Goal: Information Seeking & Learning: Check status

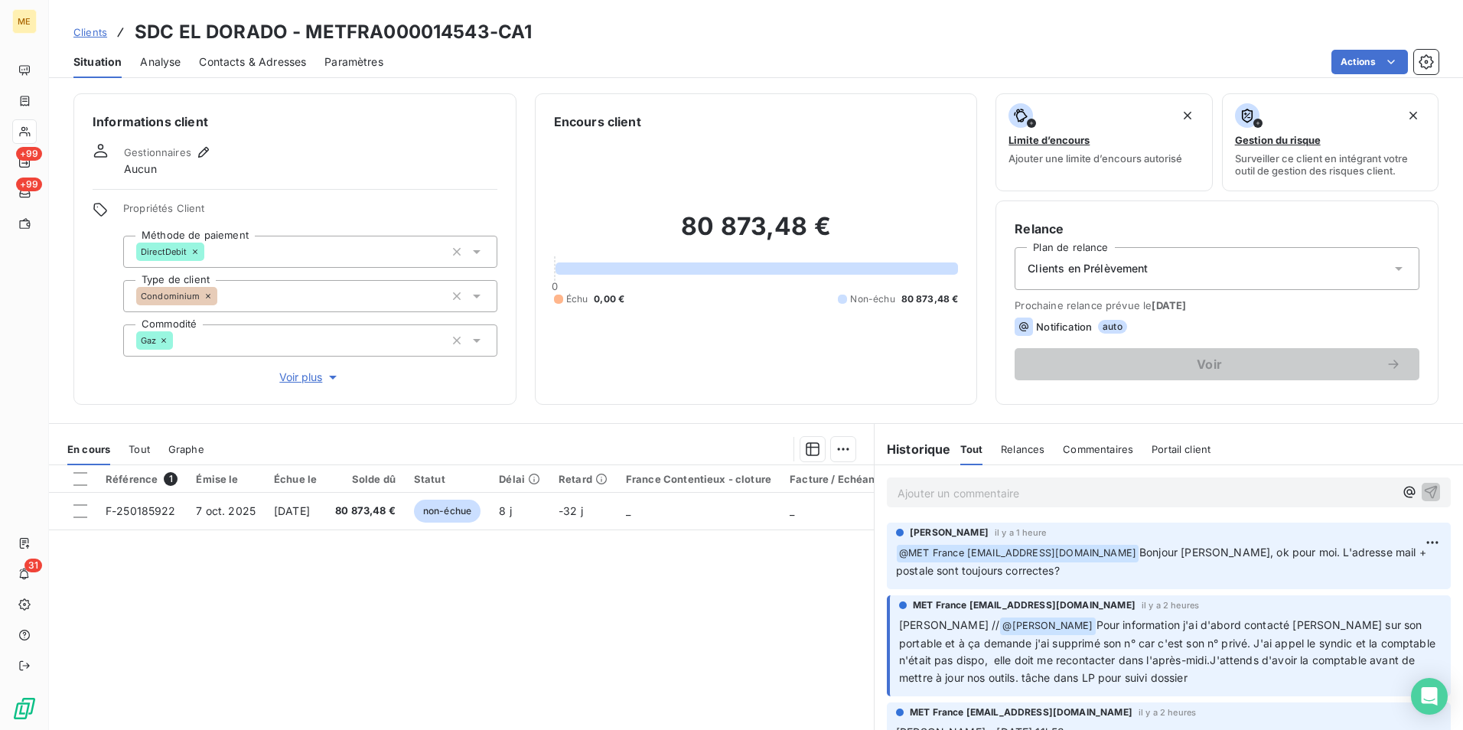
drag, startPoint x: 680, startPoint y: 588, endPoint x: 552, endPoint y: 133, distance: 472.4
click at [680, 588] on div "Référence 1 Émise le Échue le Solde dû Statut Délai Retard France Contentieux -…" at bounding box center [461, 612] width 825 height 295
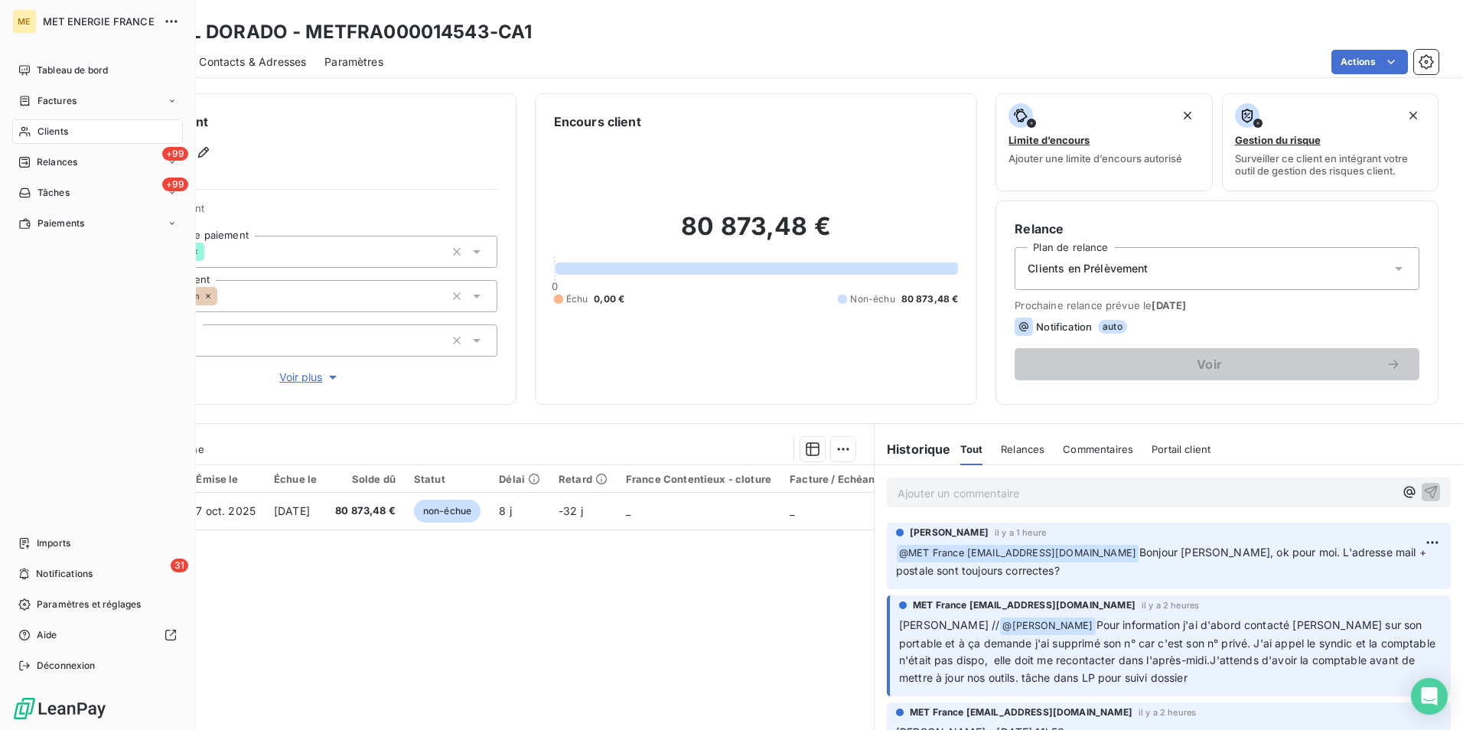
click at [44, 134] on span "Clients" at bounding box center [53, 132] width 31 height 14
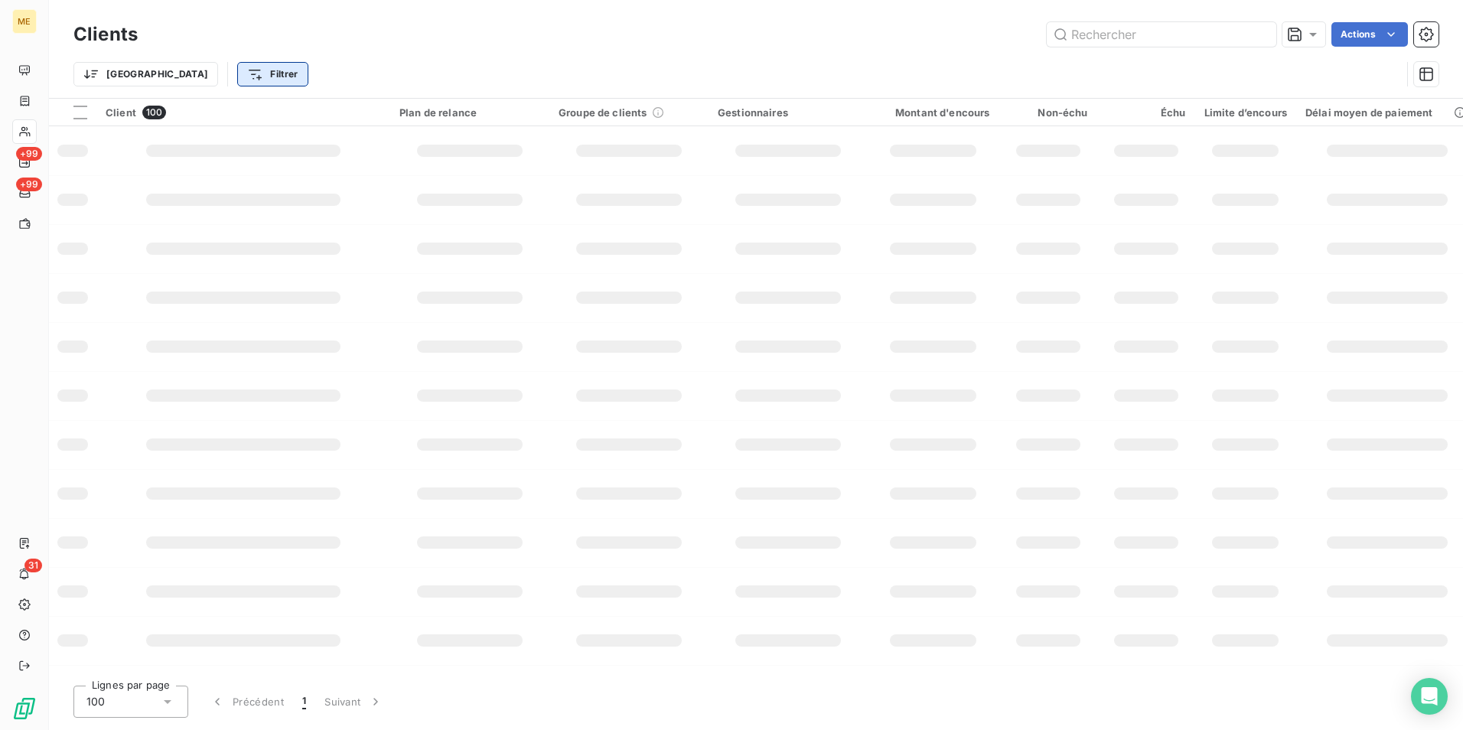
click at [215, 78] on html "ME +99 +99 31 Clients Actions Trier Filtrer Client 100 Plan de relance Groupe d…" at bounding box center [731, 365] width 1463 height 730
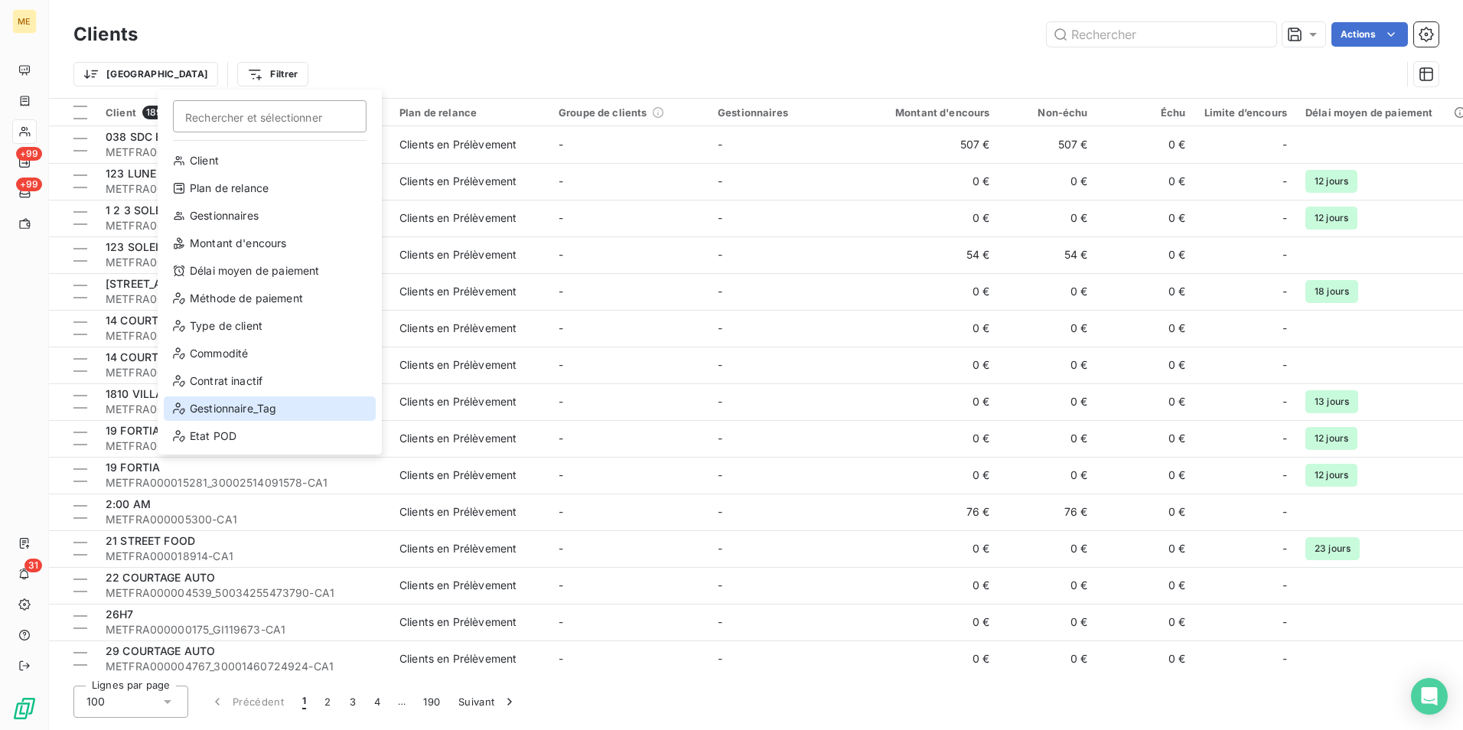
click at [276, 410] on div "Gestionnaire_Tag" at bounding box center [270, 408] width 212 height 24
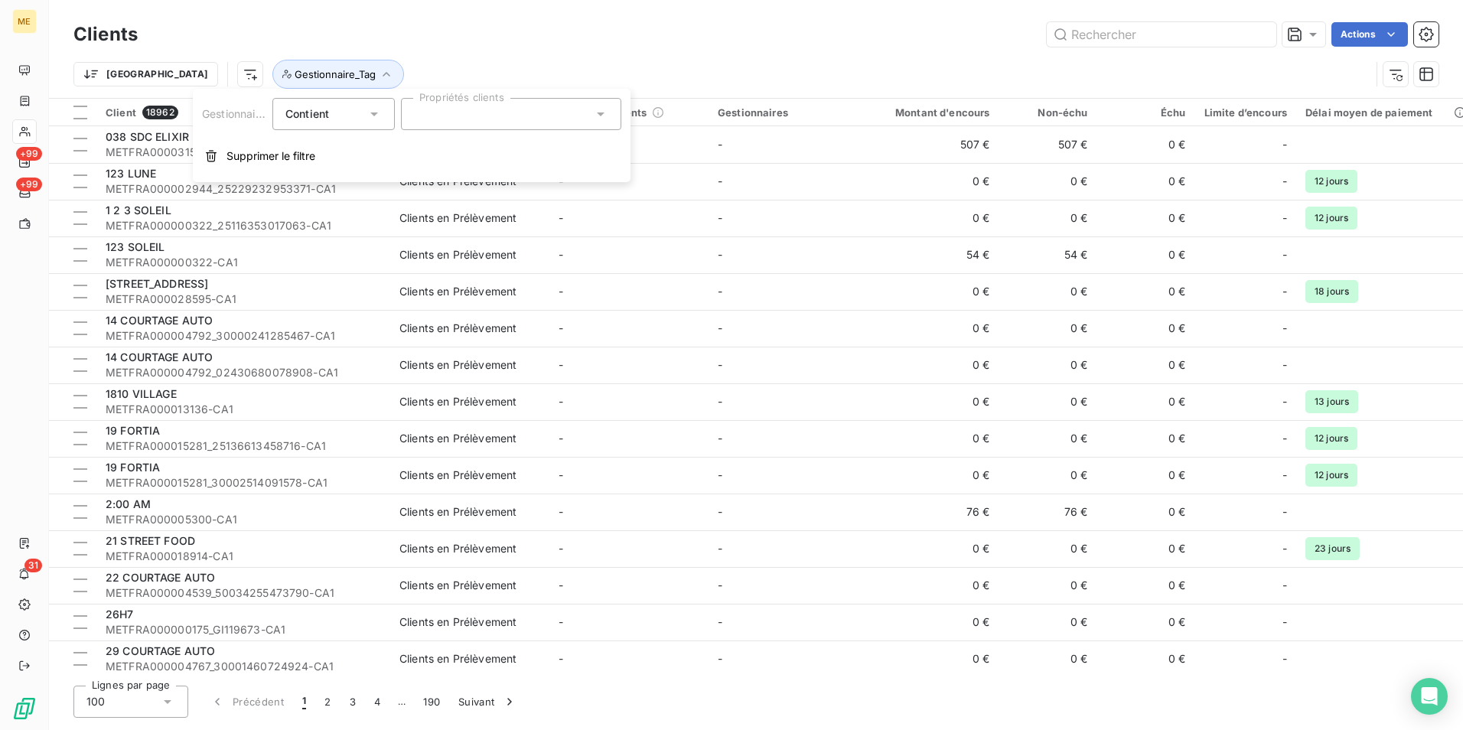
click at [549, 128] on div at bounding box center [511, 114] width 220 height 32
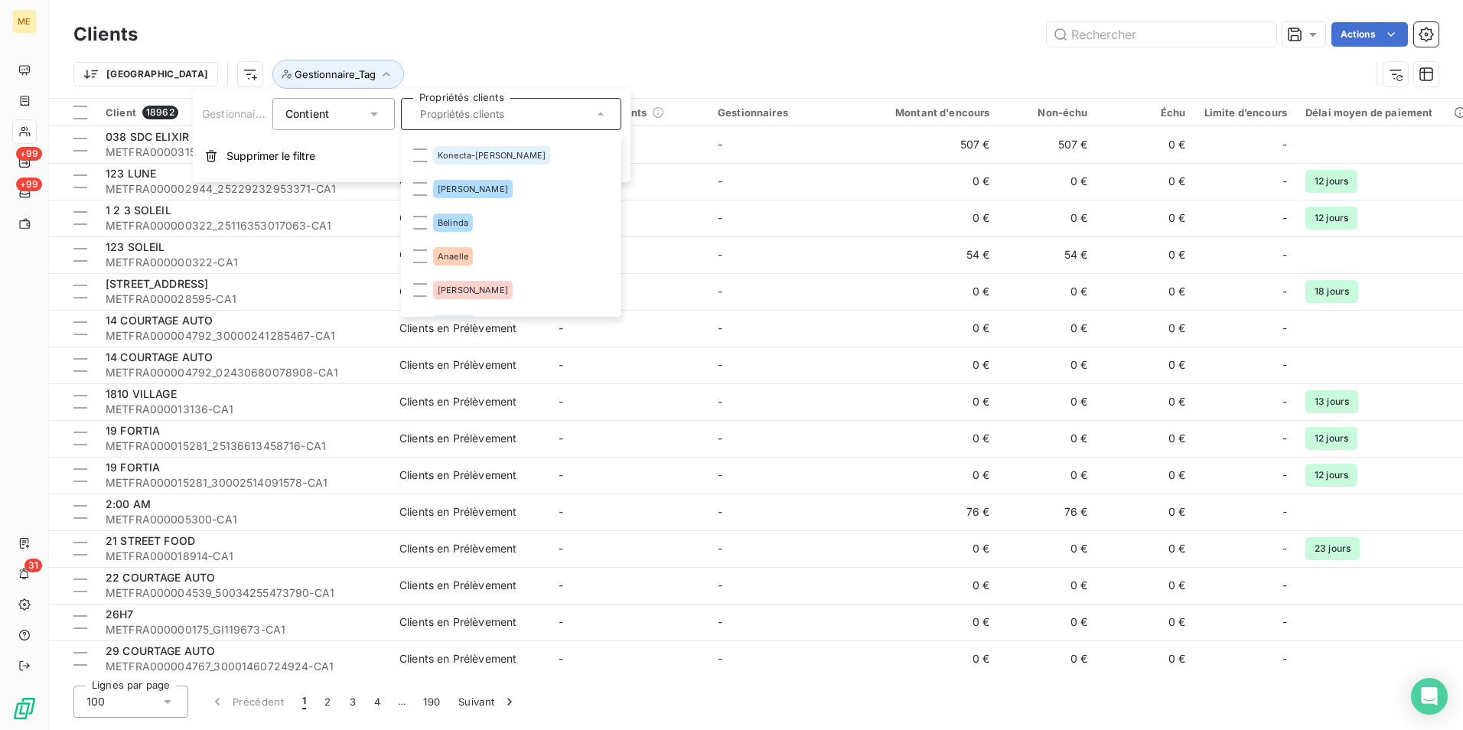
scroll to position [291, 0]
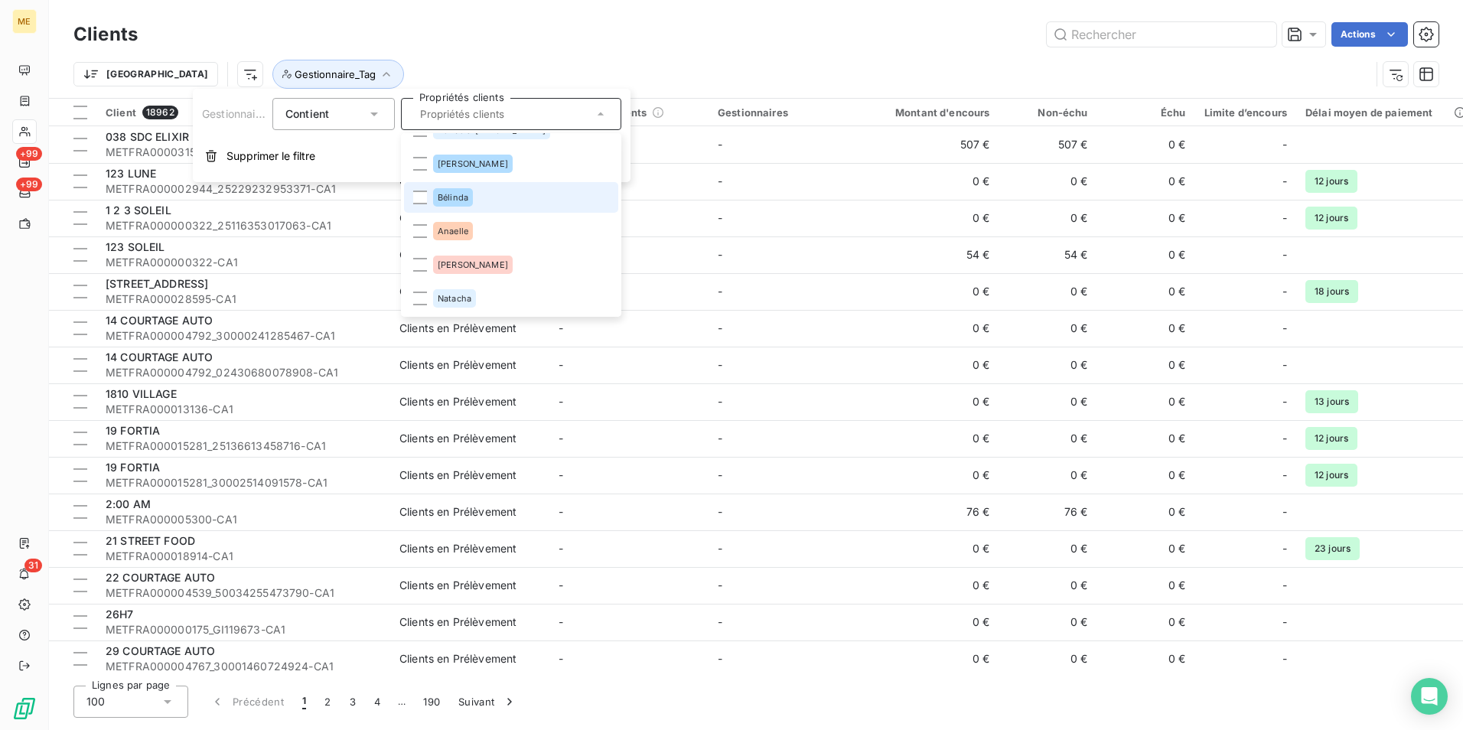
click at [515, 195] on li "Bélinda" at bounding box center [511, 197] width 214 height 31
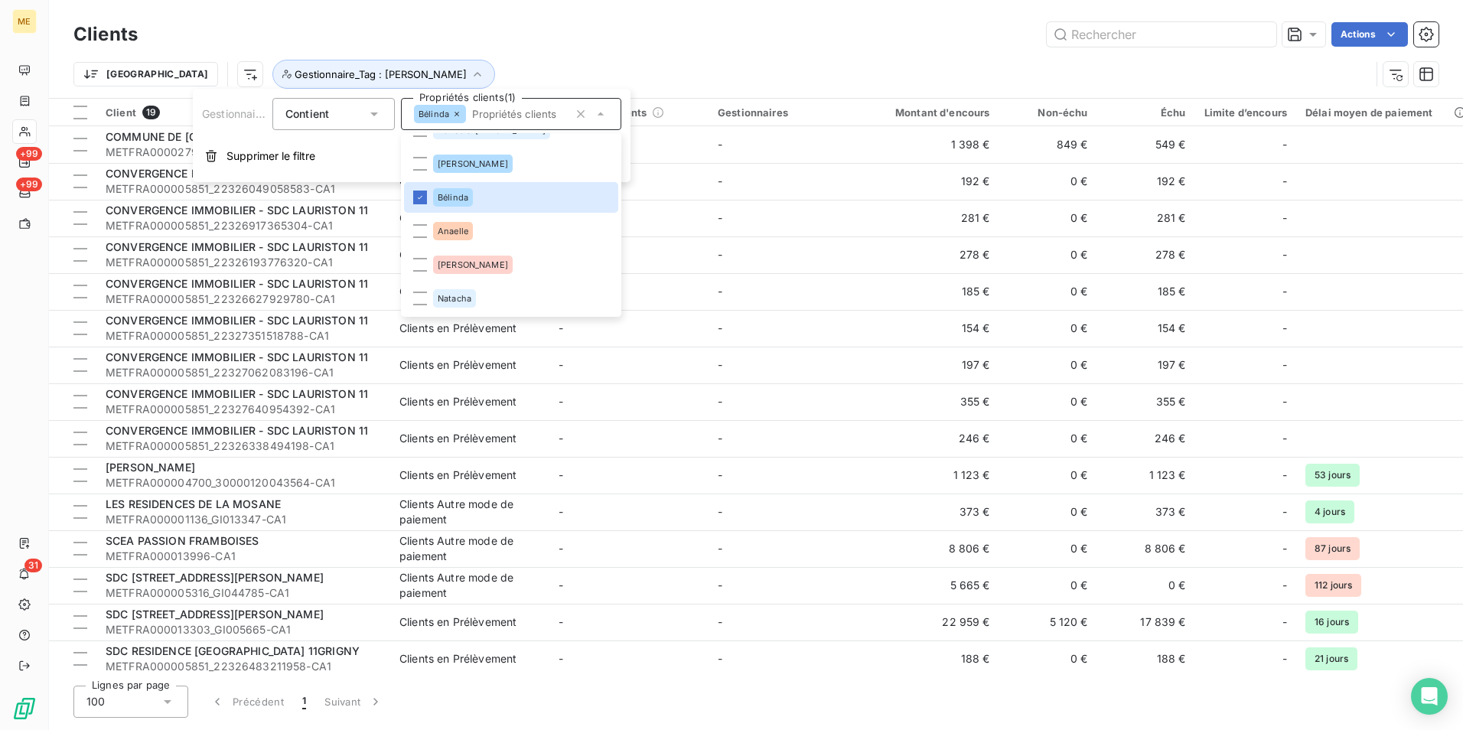
click at [680, 58] on div "Trier Gestionnaire_Tag : [PERSON_NAME]" at bounding box center [755, 74] width 1365 height 47
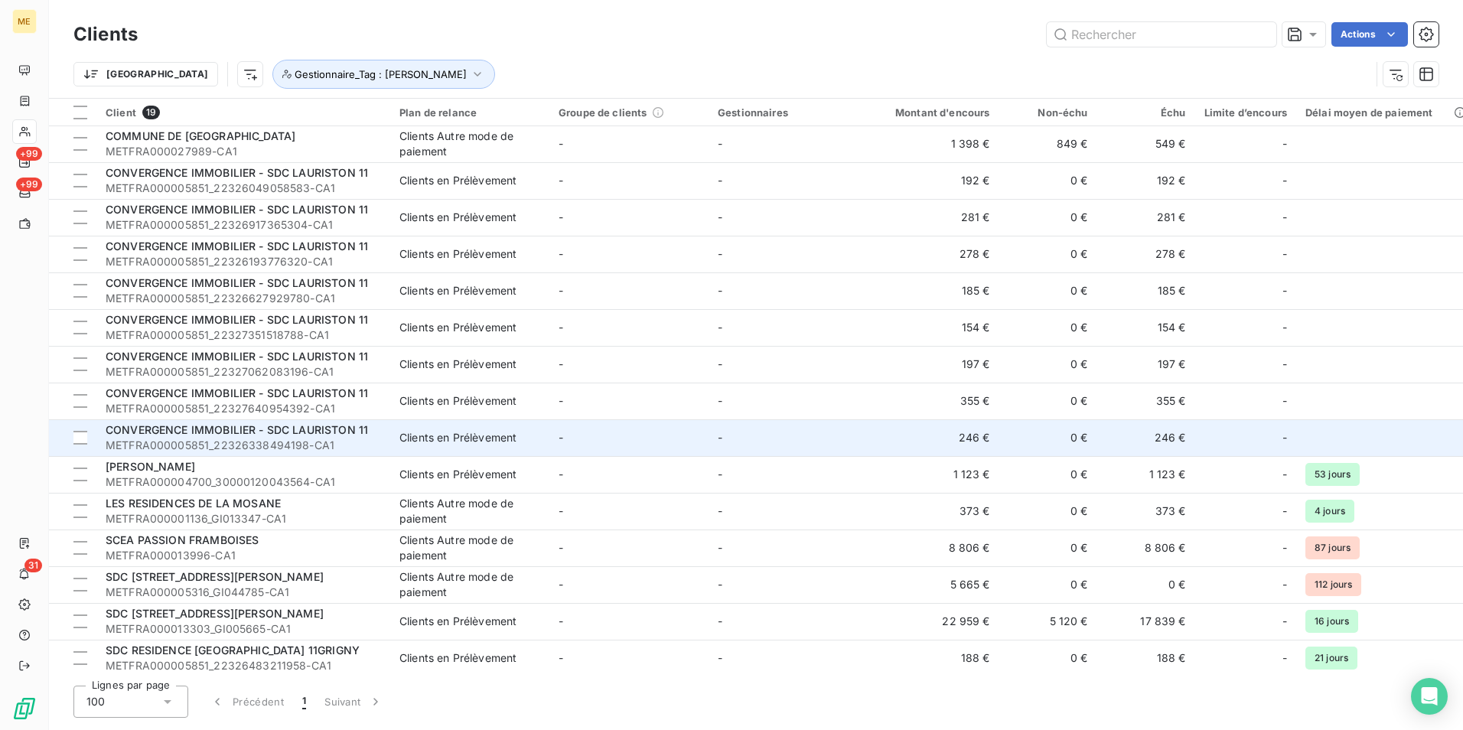
scroll to position [0, 0]
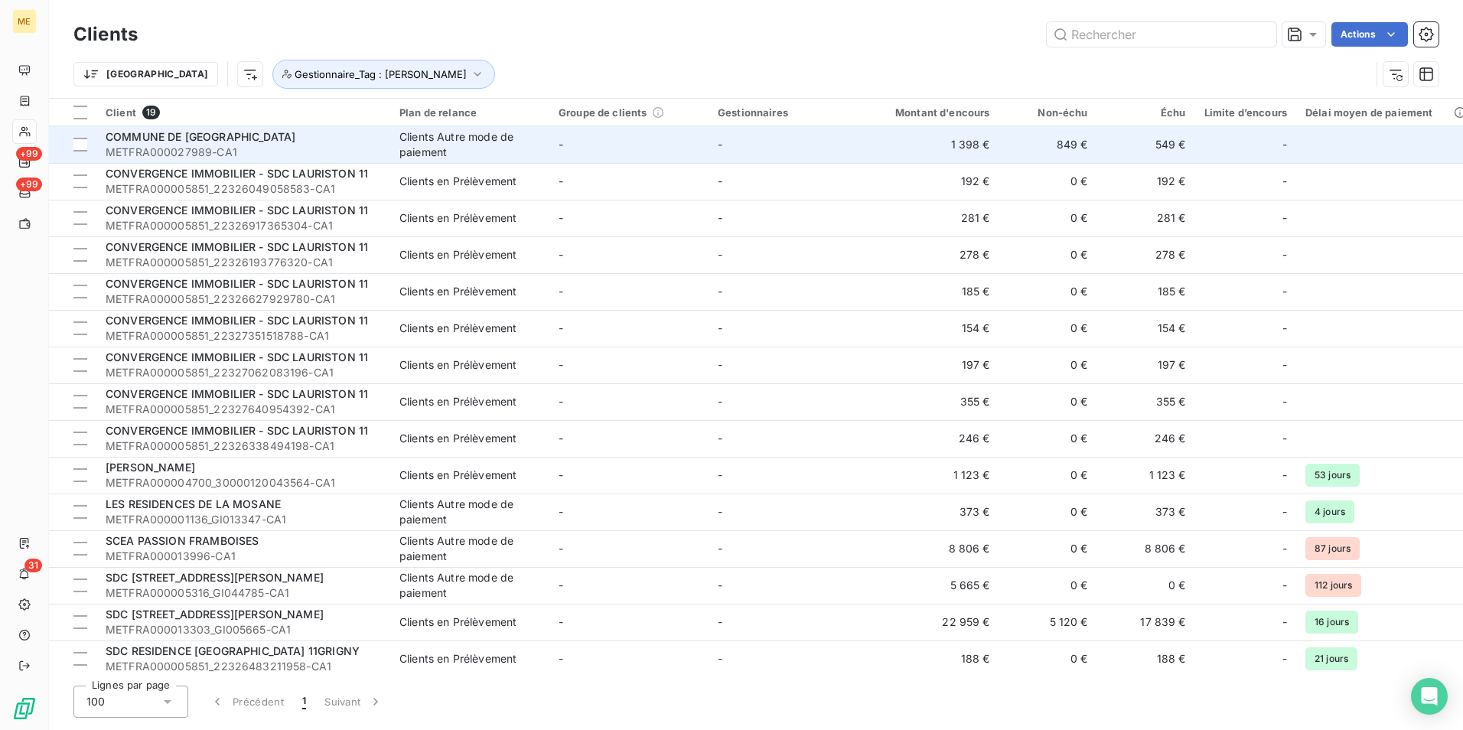
click at [564, 145] on td "-" at bounding box center [629, 144] width 159 height 37
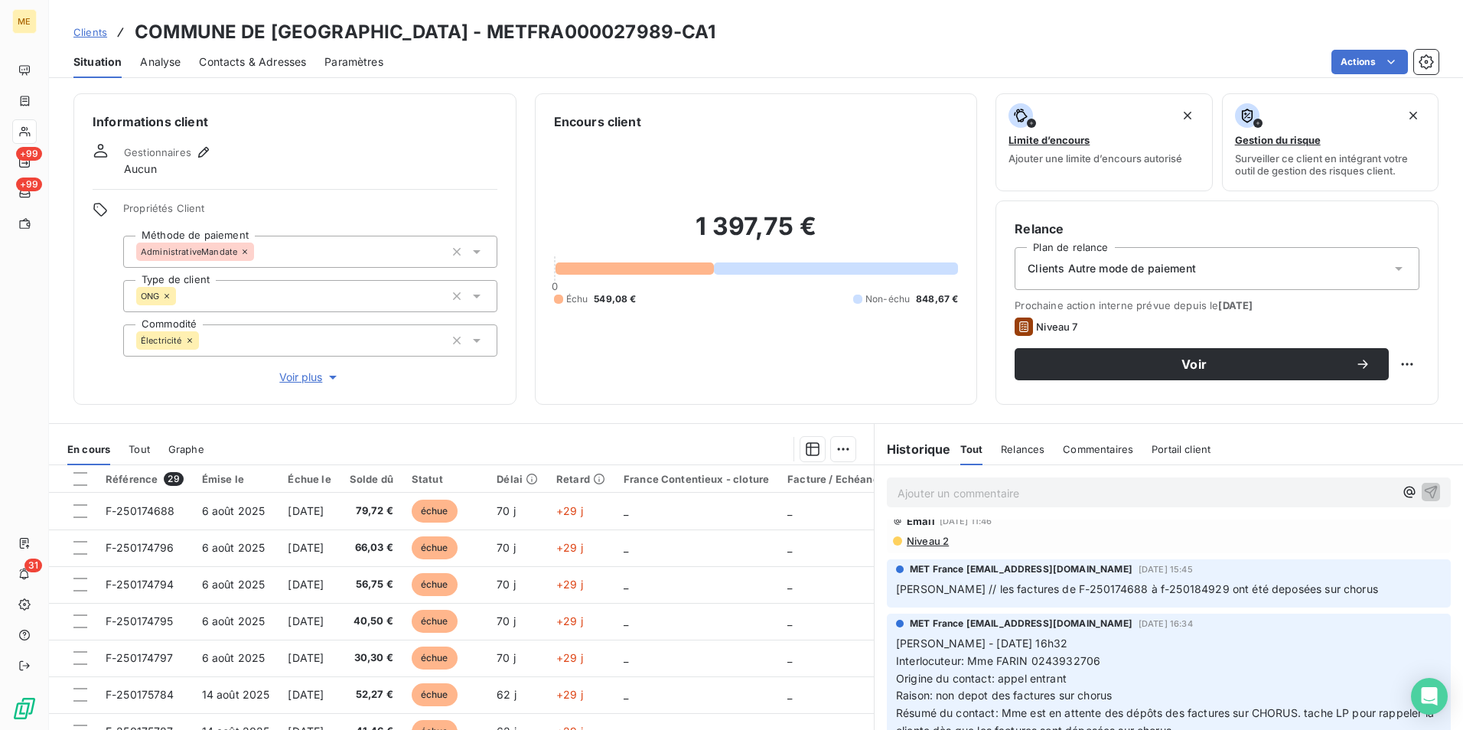
click at [312, 377] on span "Voir plus" at bounding box center [309, 377] width 61 height 15
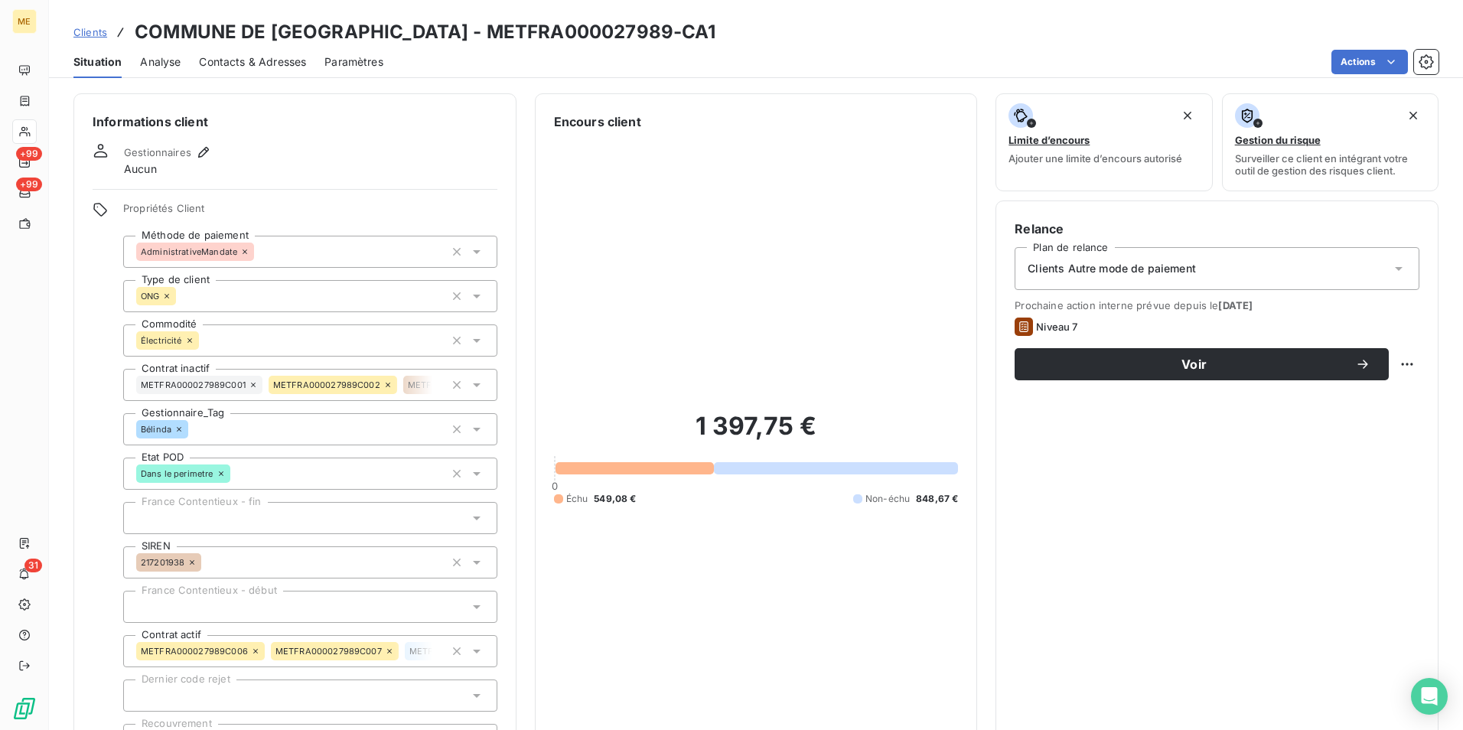
click at [180, 429] on icon at bounding box center [178, 429] width 9 height 9
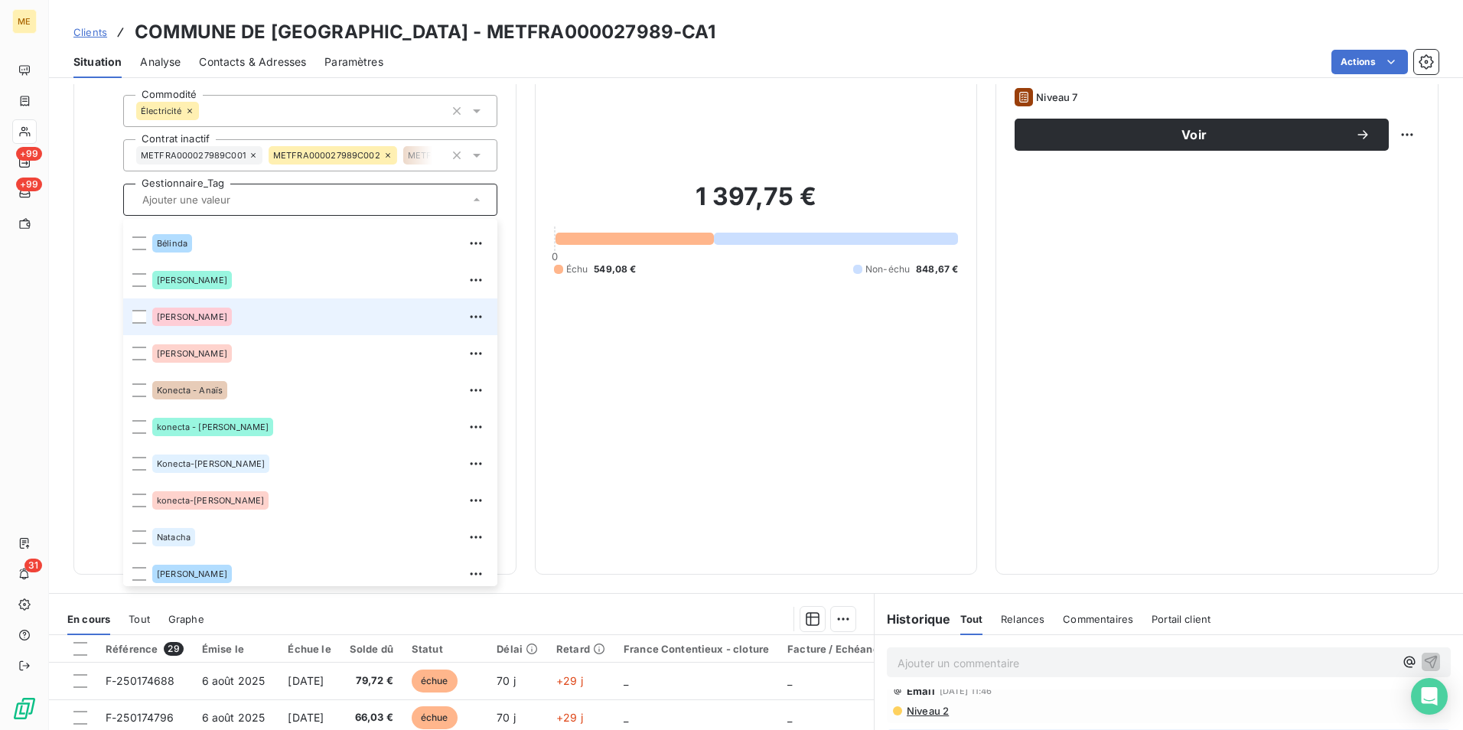
scroll to position [147, 0]
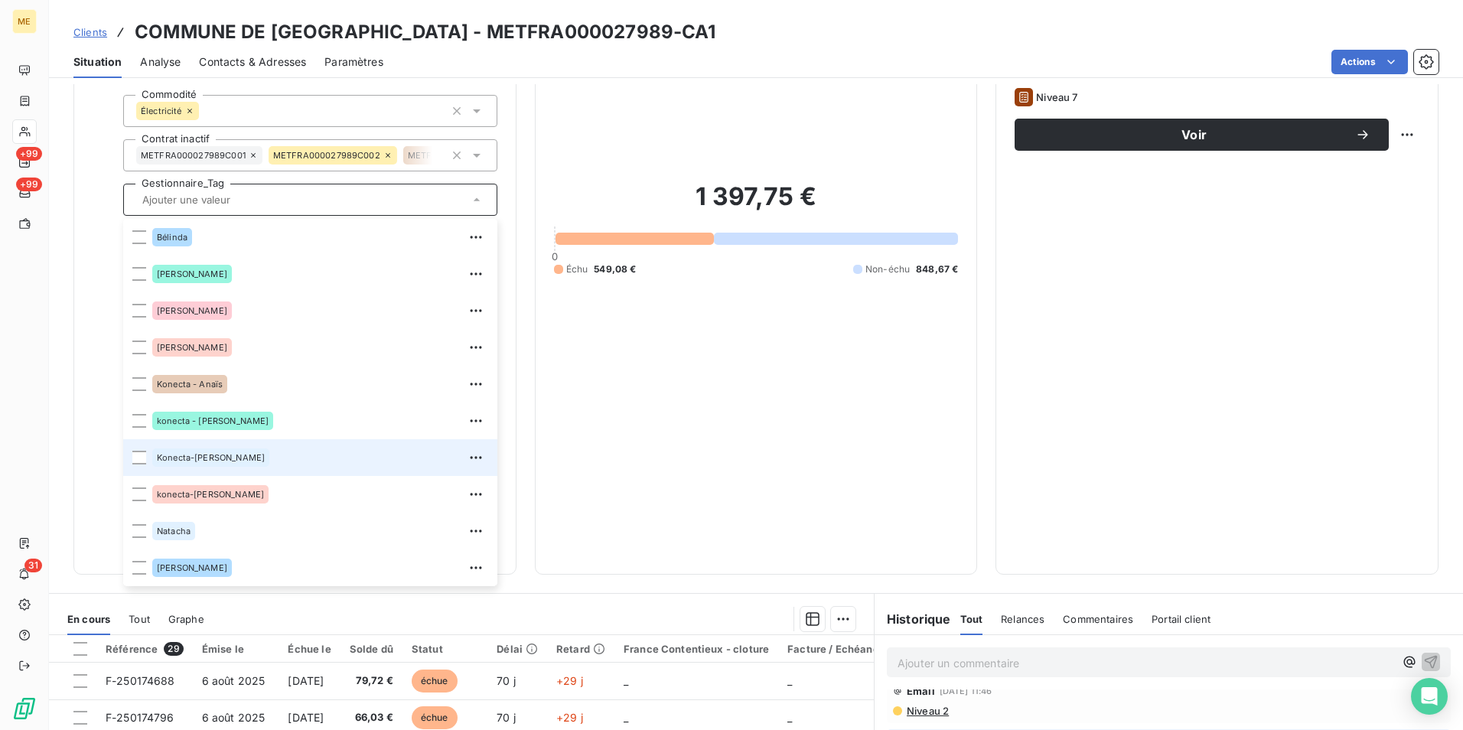
click at [269, 452] on div "Konecta-[PERSON_NAME]" at bounding box center [320, 457] width 336 height 24
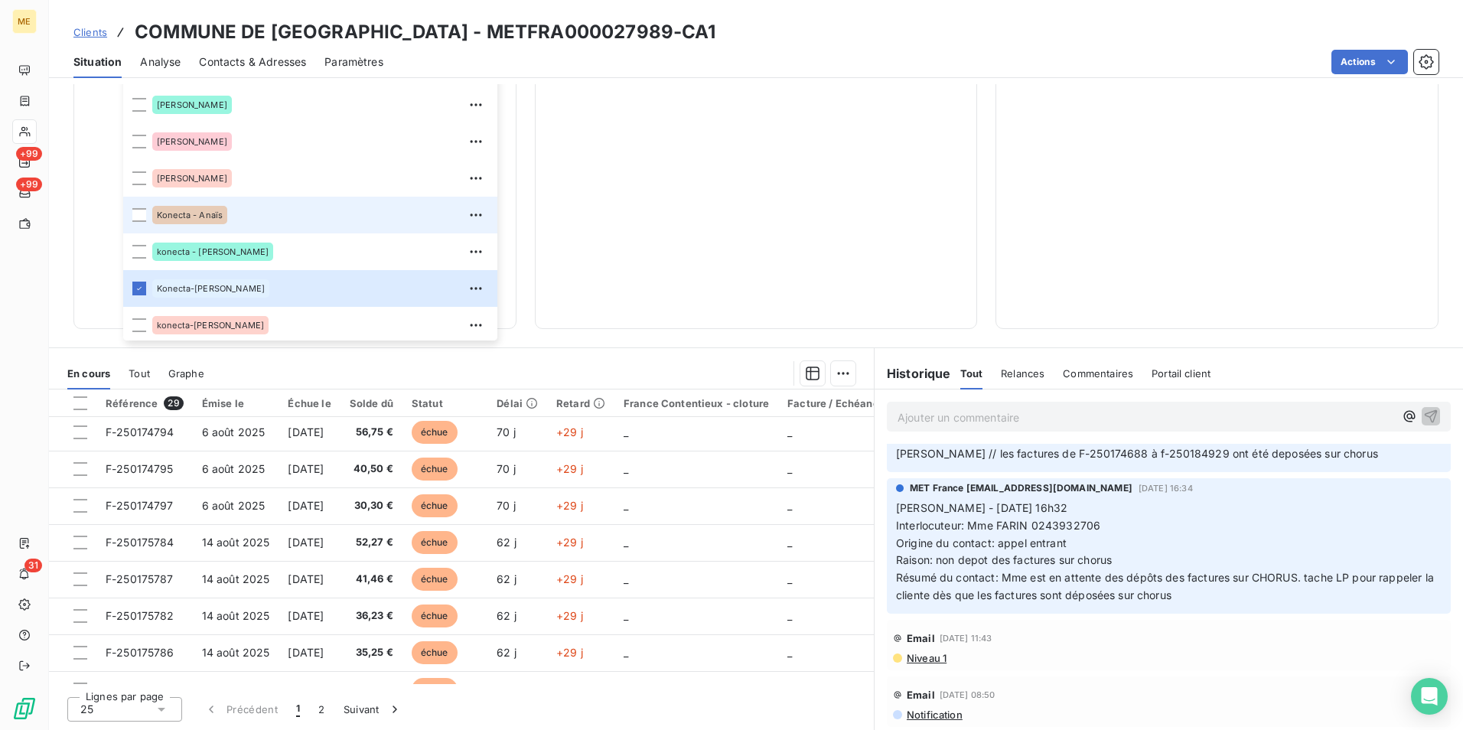
scroll to position [0, 0]
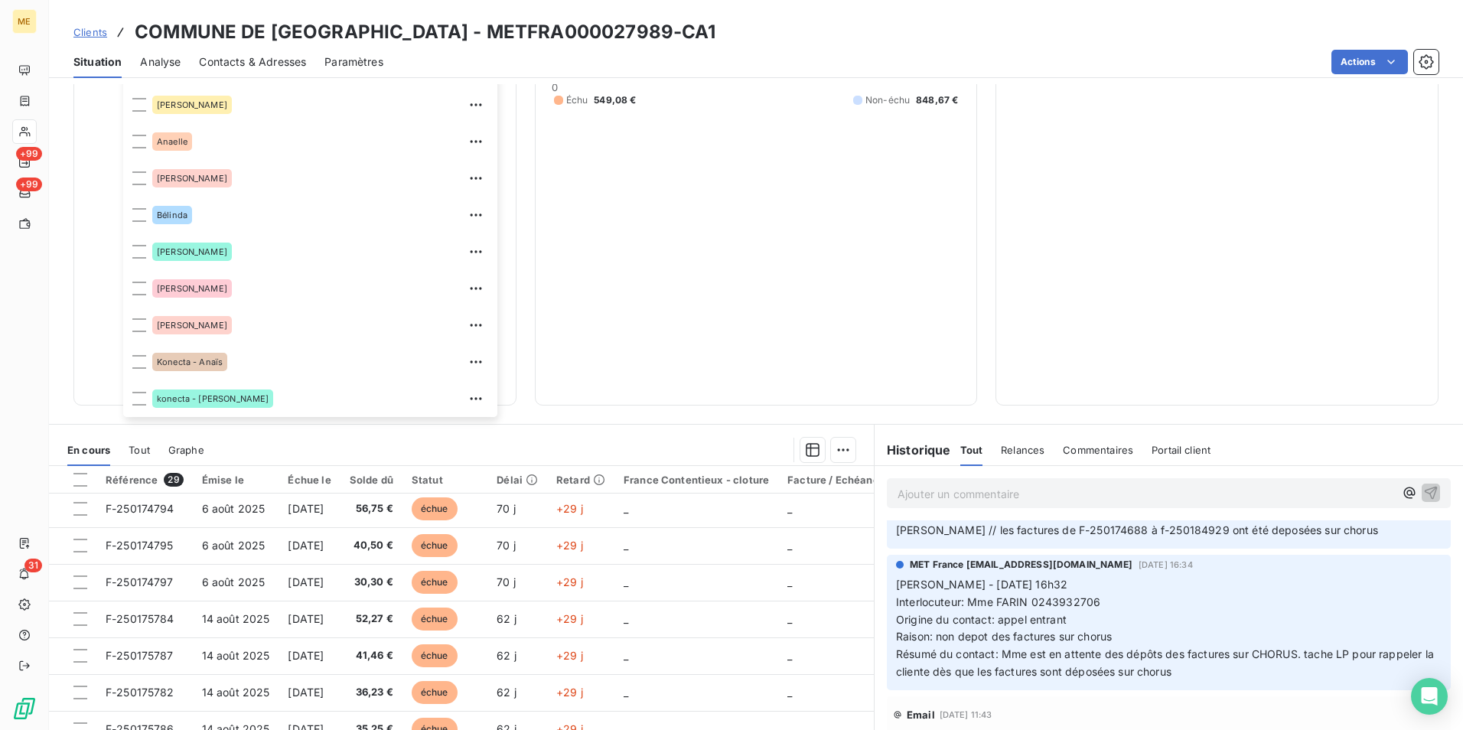
click at [101, 206] on div "Propriétés Client Méthode de paiement AdministrativeMandate Type de client ONG …" at bounding box center [295, 94] width 405 height 583
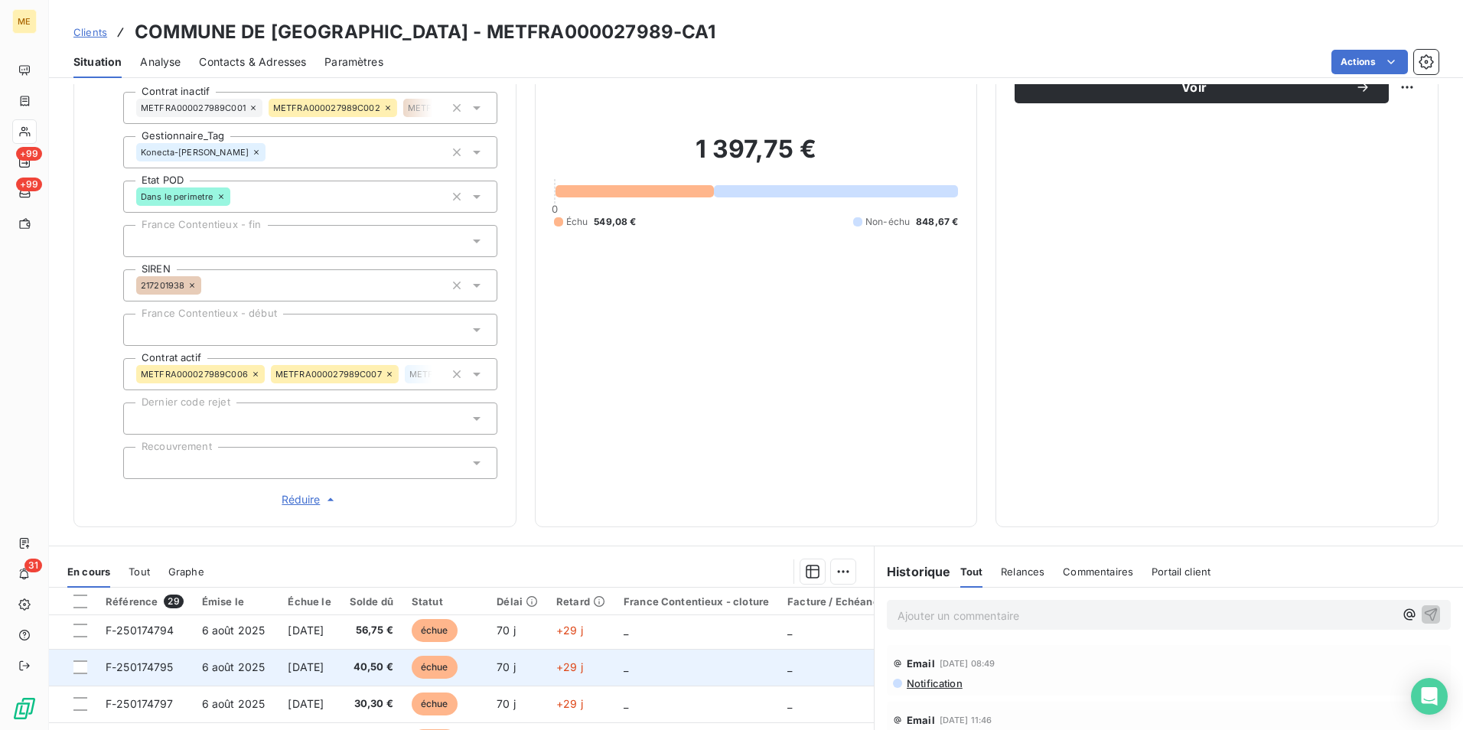
scroll to position [475, 0]
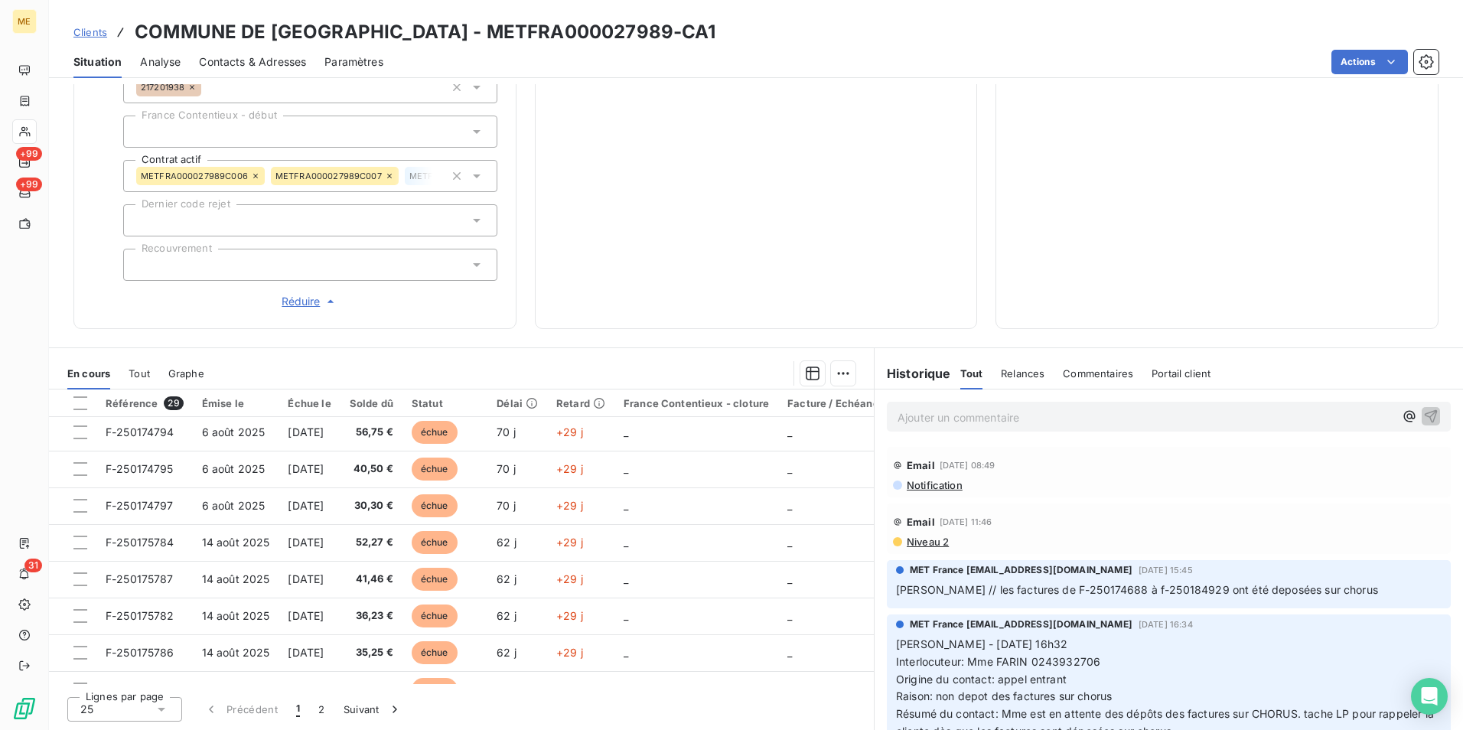
click at [966, 414] on p "Ajouter un commentaire ﻿" at bounding box center [1146, 417] width 497 height 19
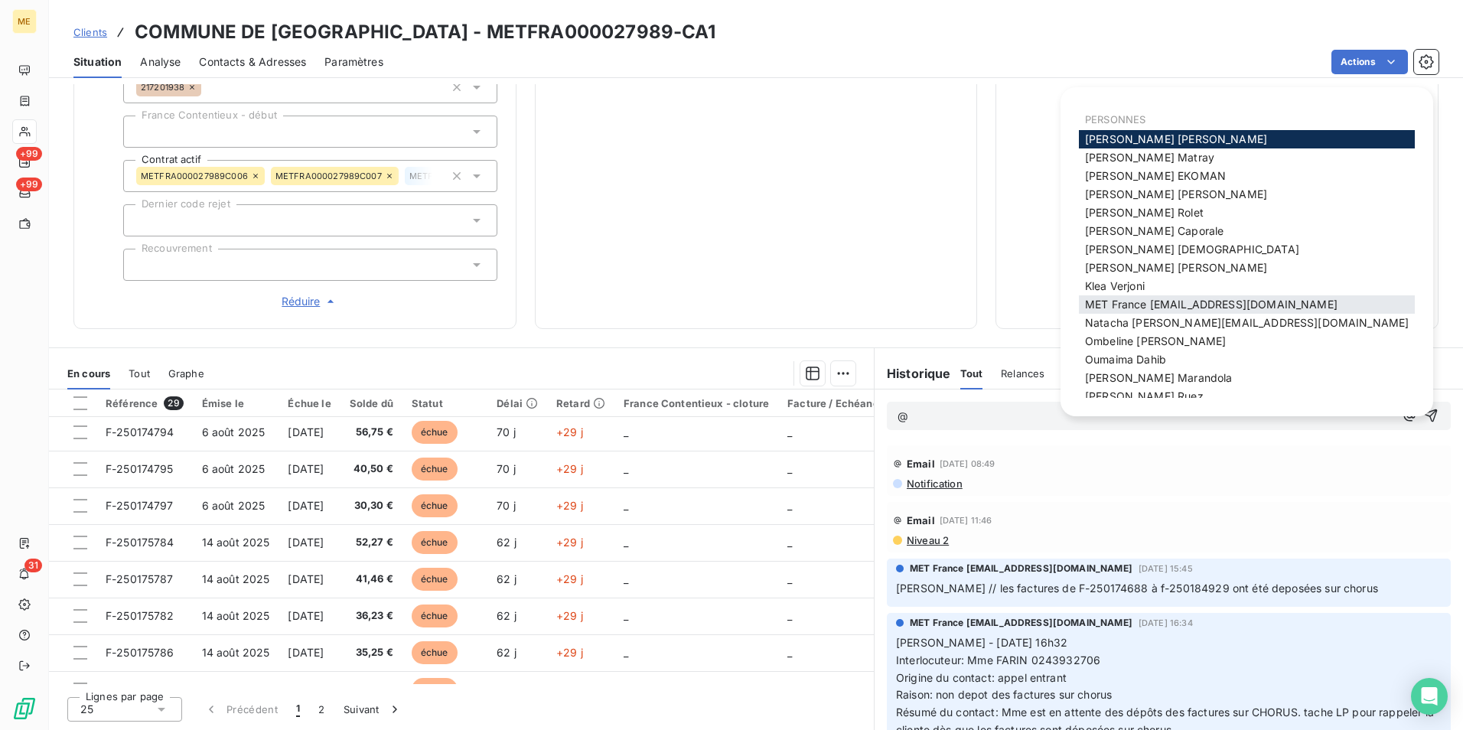
click at [1202, 301] on span "MET France [EMAIL_ADDRESS][DOMAIN_NAME]" at bounding box center [1211, 304] width 253 height 13
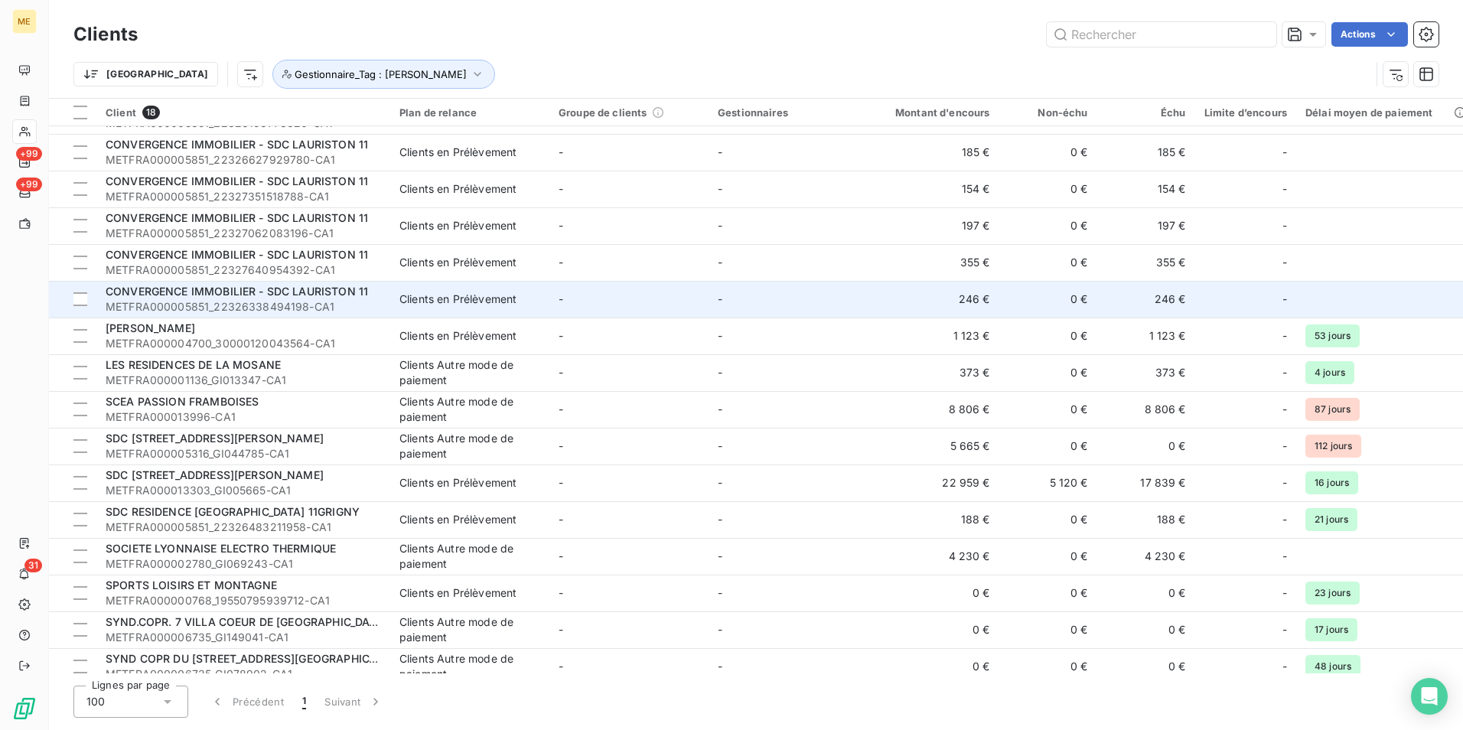
scroll to position [121, 0]
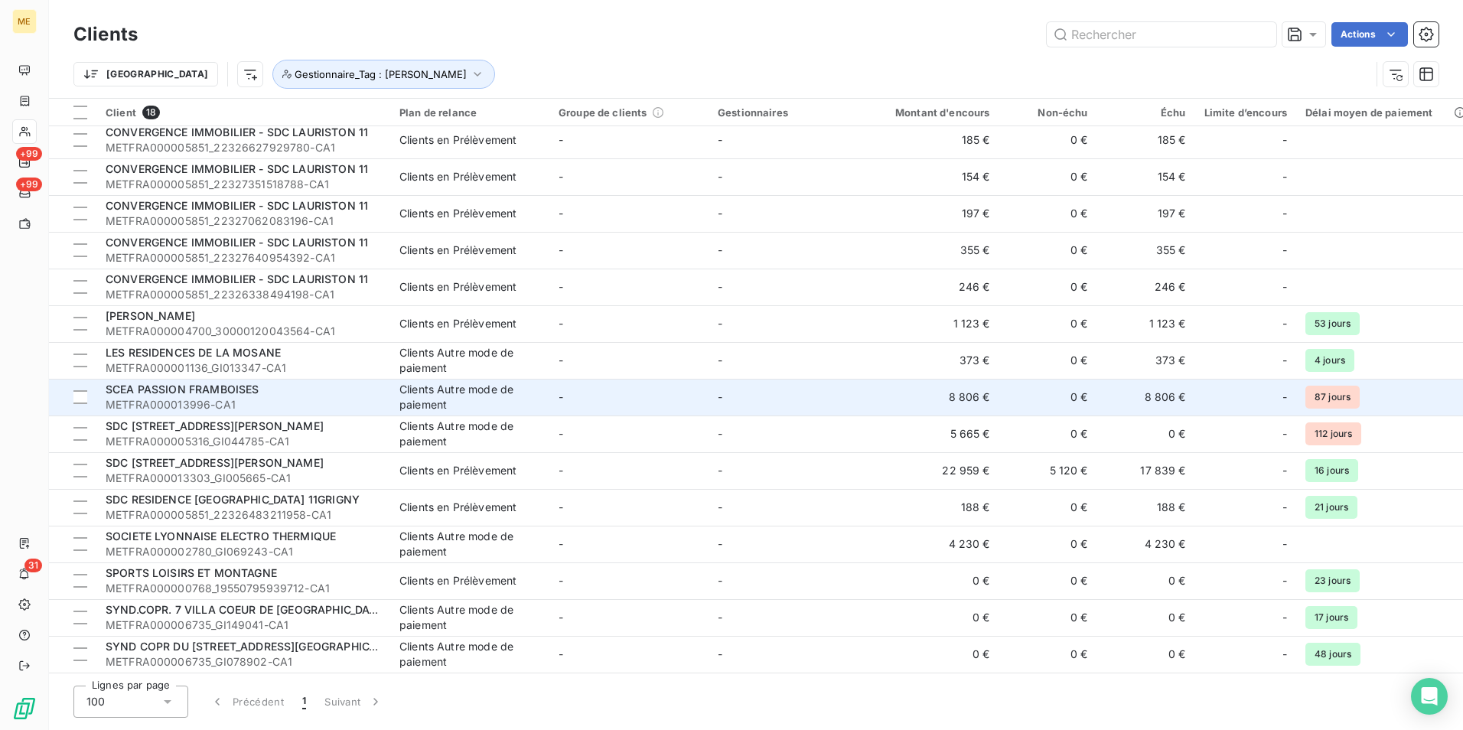
click at [348, 389] on div "SCEA PASSION FRAMBOISES" at bounding box center [244, 389] width 276 height 15
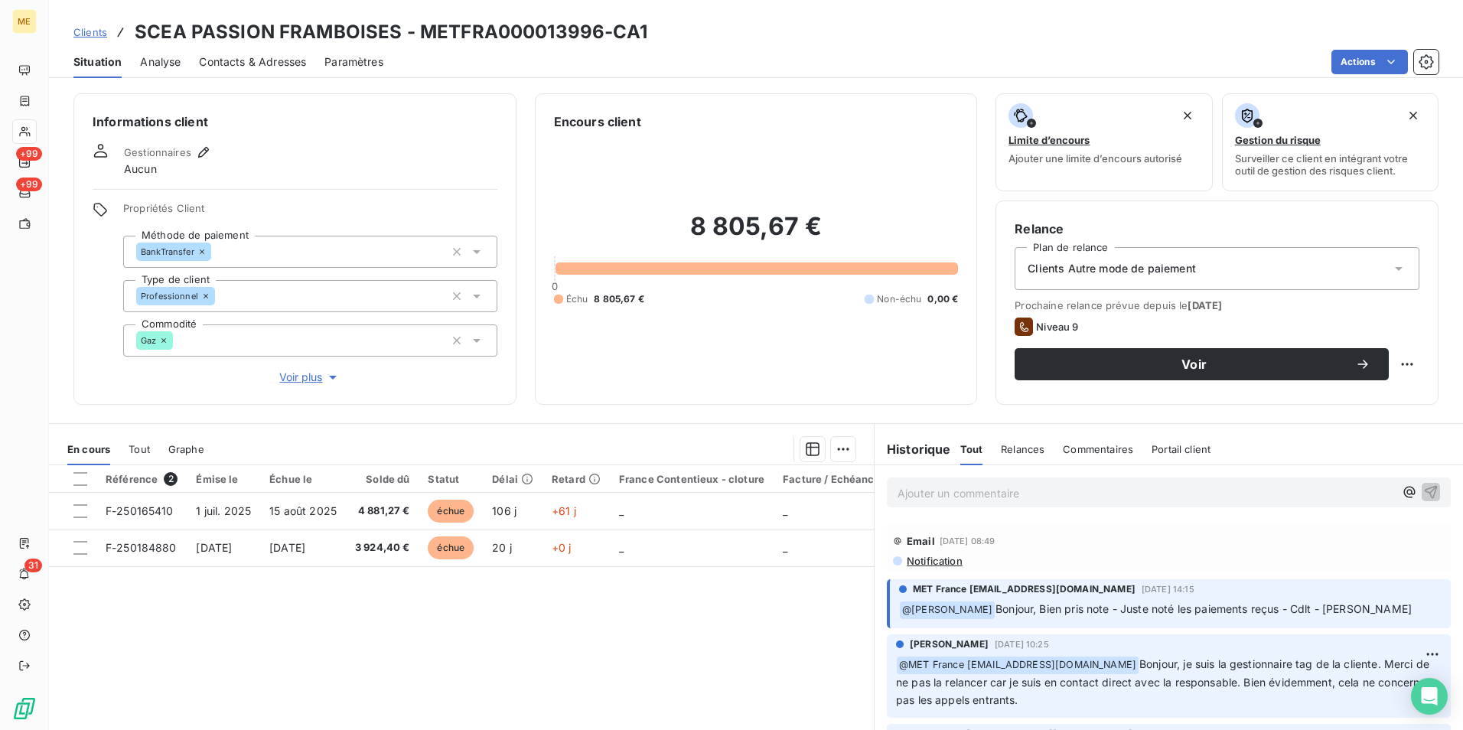
scroll to position [76, 0]
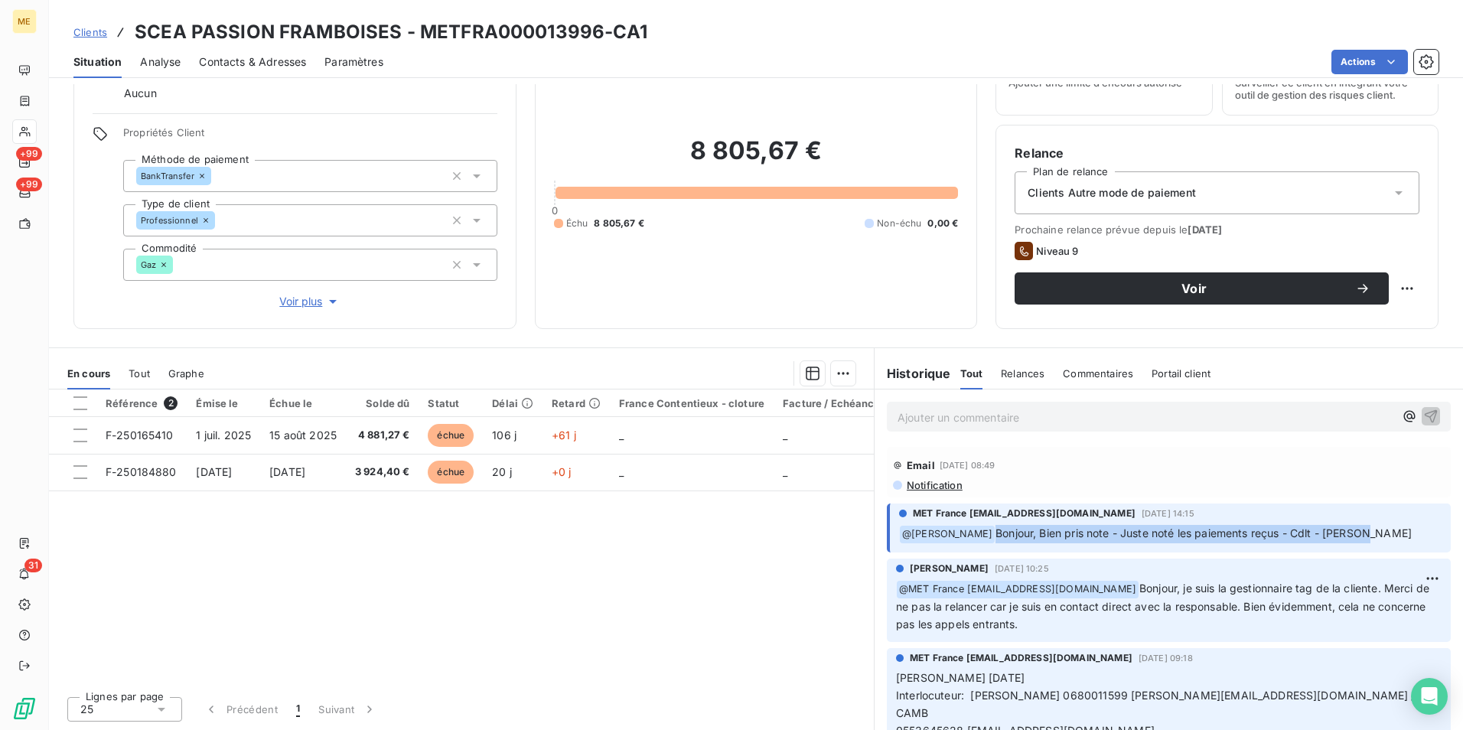
drag, startPoint x: 990, startPoint y: 535, endPoint x: 1382, endPoint y: 546, distance: 392.0
click at [1382, 546] on div "MET France [EMAIL_ADDRESS][DOMAIN_NAME] [DATE] 14:15 ﻿ @ [PERSON_NAME], Bien pr…" at bounding box center [1169, 528] width 564 height 49
click at [649, 646] on div "Référence 2 Émise le Échue le Solde dû Statut Délai Retard France Contentieux -…" at bounding box center [461, 537] width 825 height 295
click at [929, 491] on span "Notification" at bounding box center [933, 485] width 57 height 12
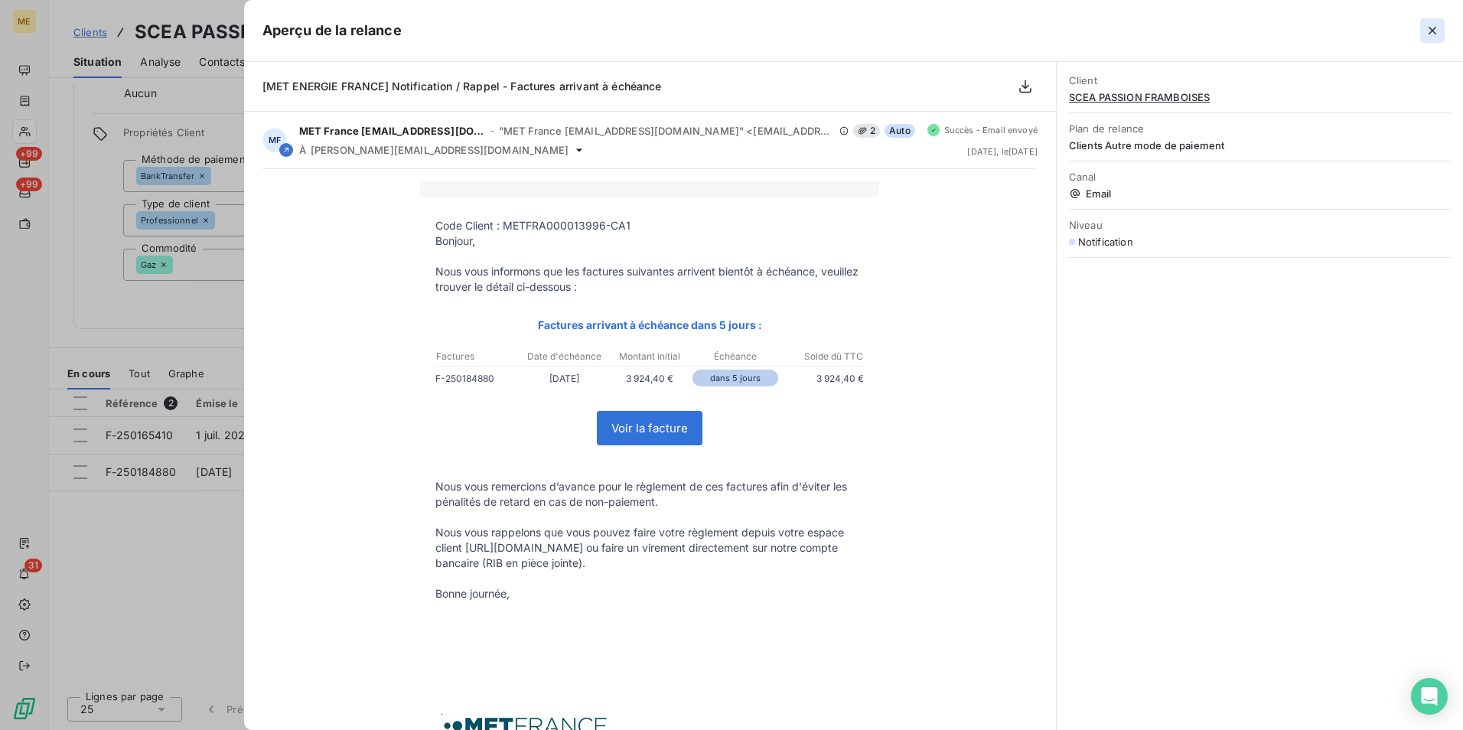
click at [1428, 32] on icon "button" at bounding box center [1432, 30] width 15 height 15
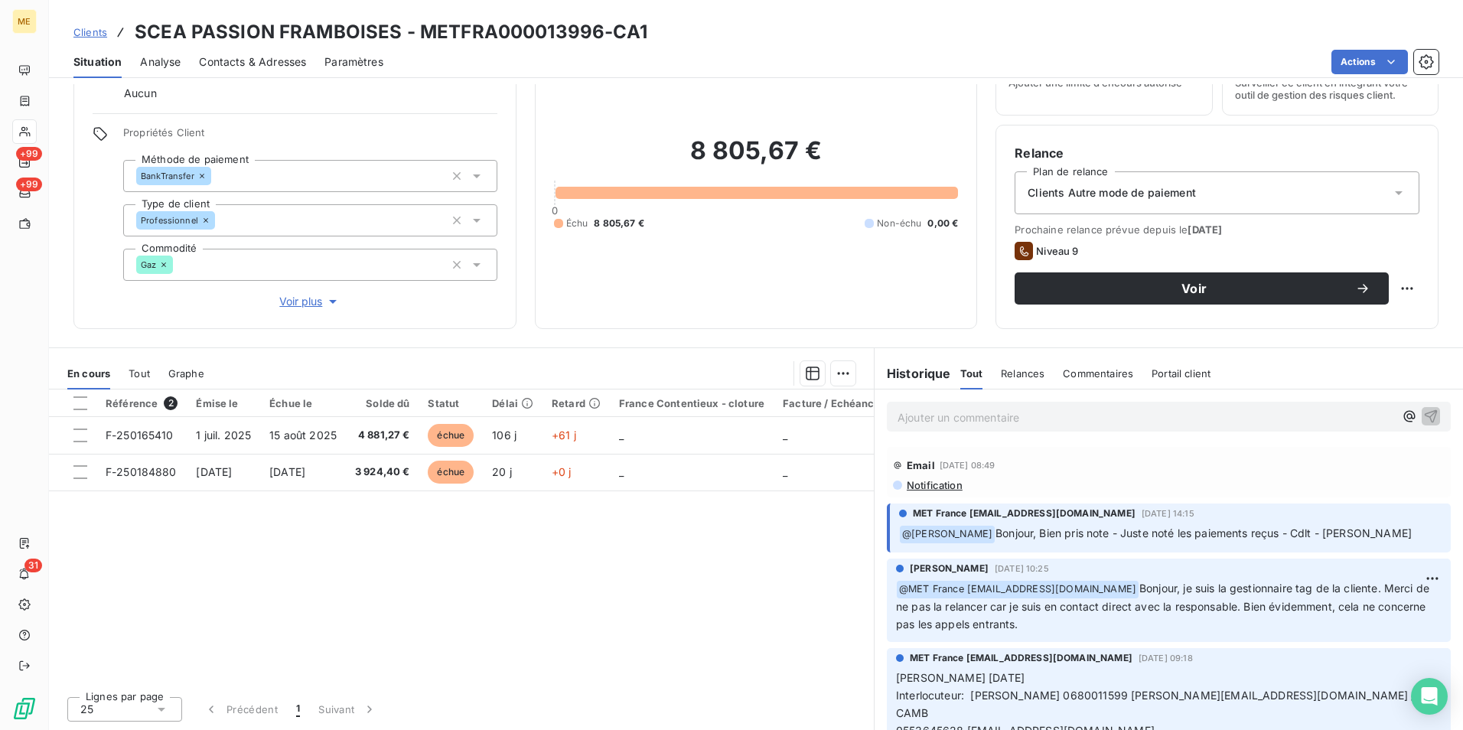
click at [455, 605] on div "Référence 2 Émise le Échue le Solde dû Statut Délai Retard France Contentieux -…" at bounding box center [461, 537] width 825 height 295
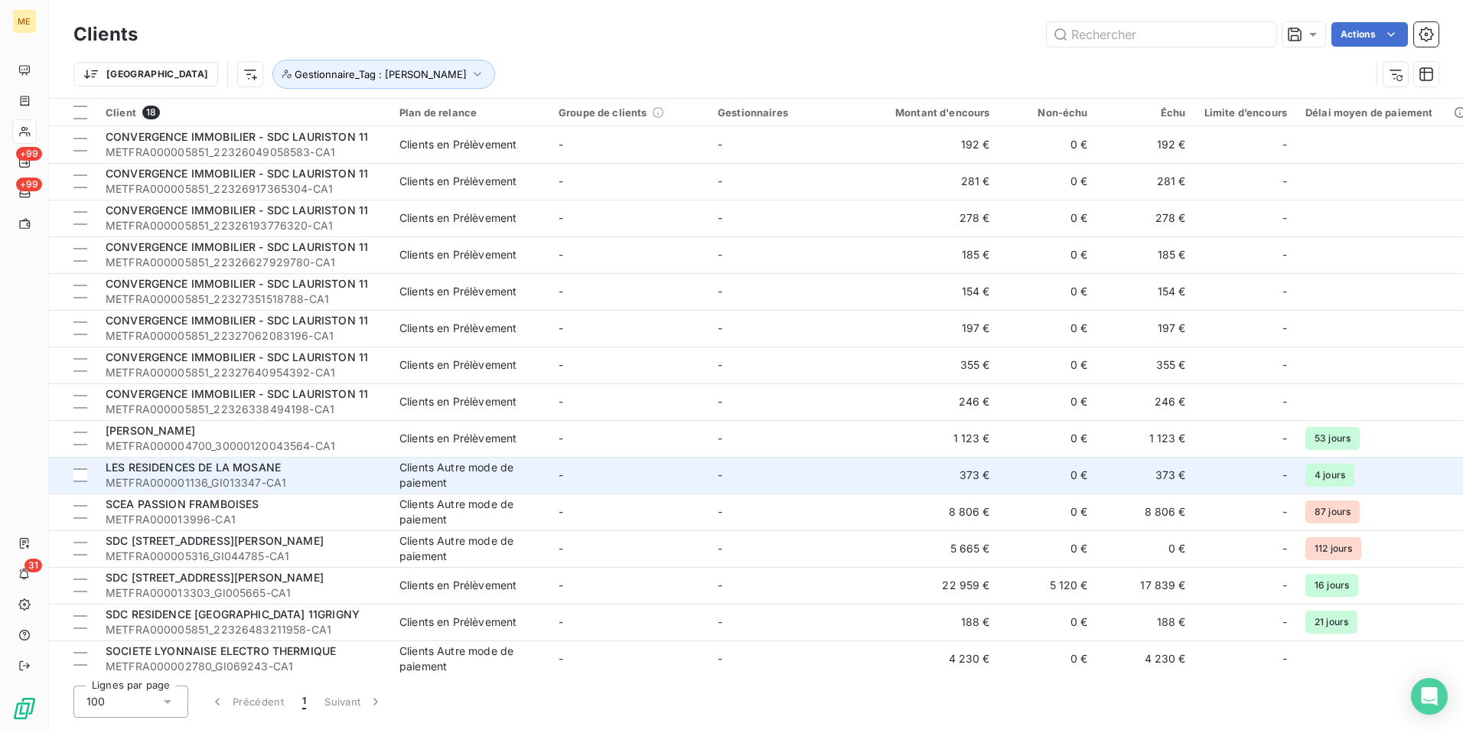
click at [752, 482] on td "-" at bounding box center [788, 475] width 159 height 37
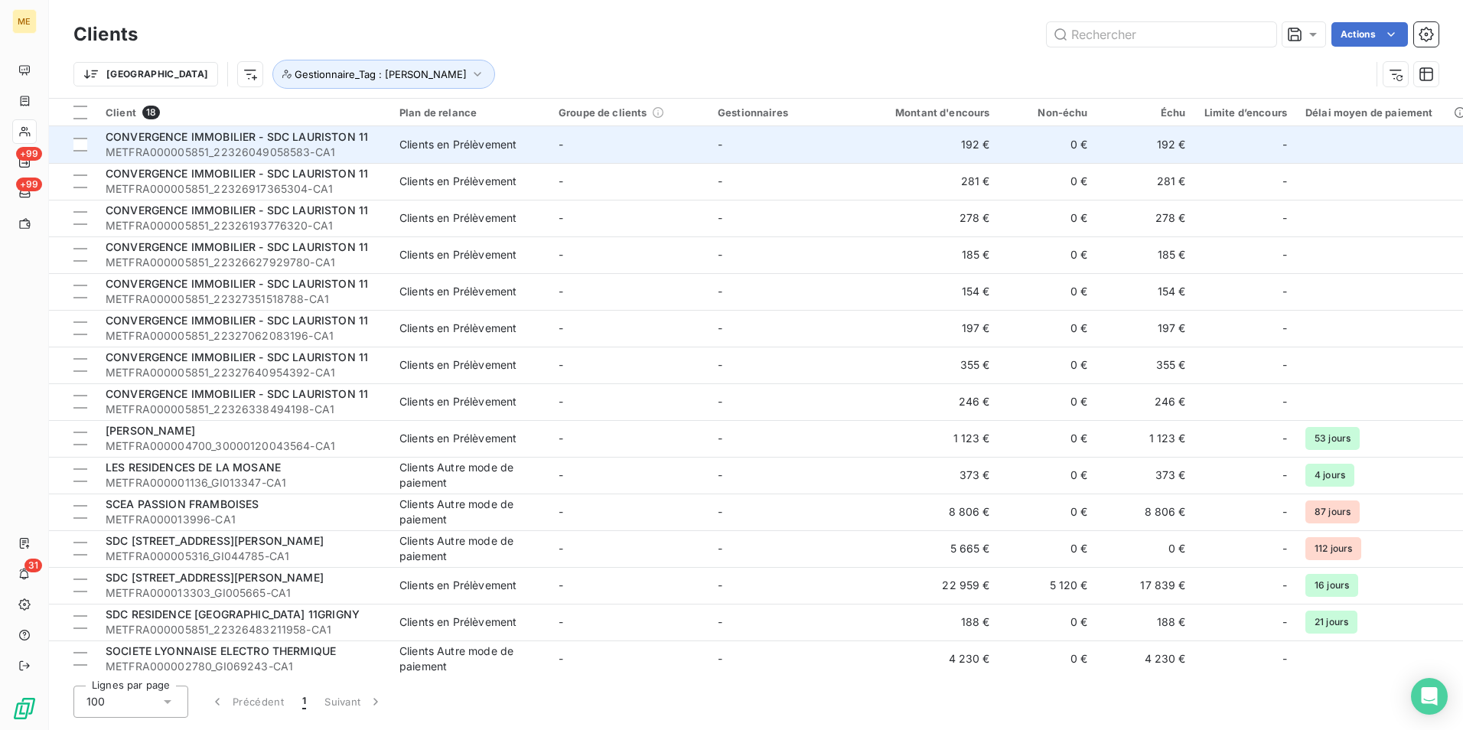
click at [673, 148] on td "-" at bounding box center [629, 144] width 159 height 37
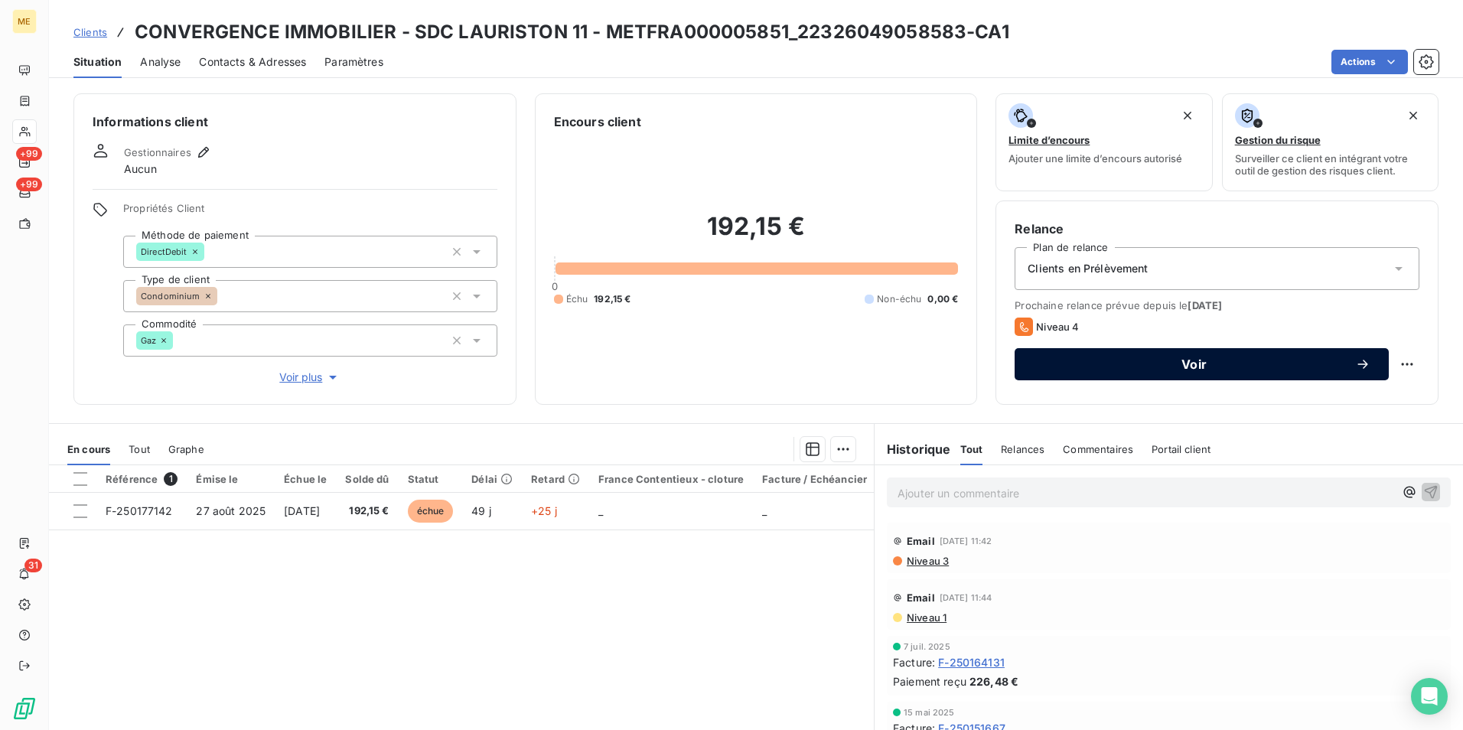
click at [1089, 363] on span "Voir" at bounding box center [1194, 364] width 322 height 12
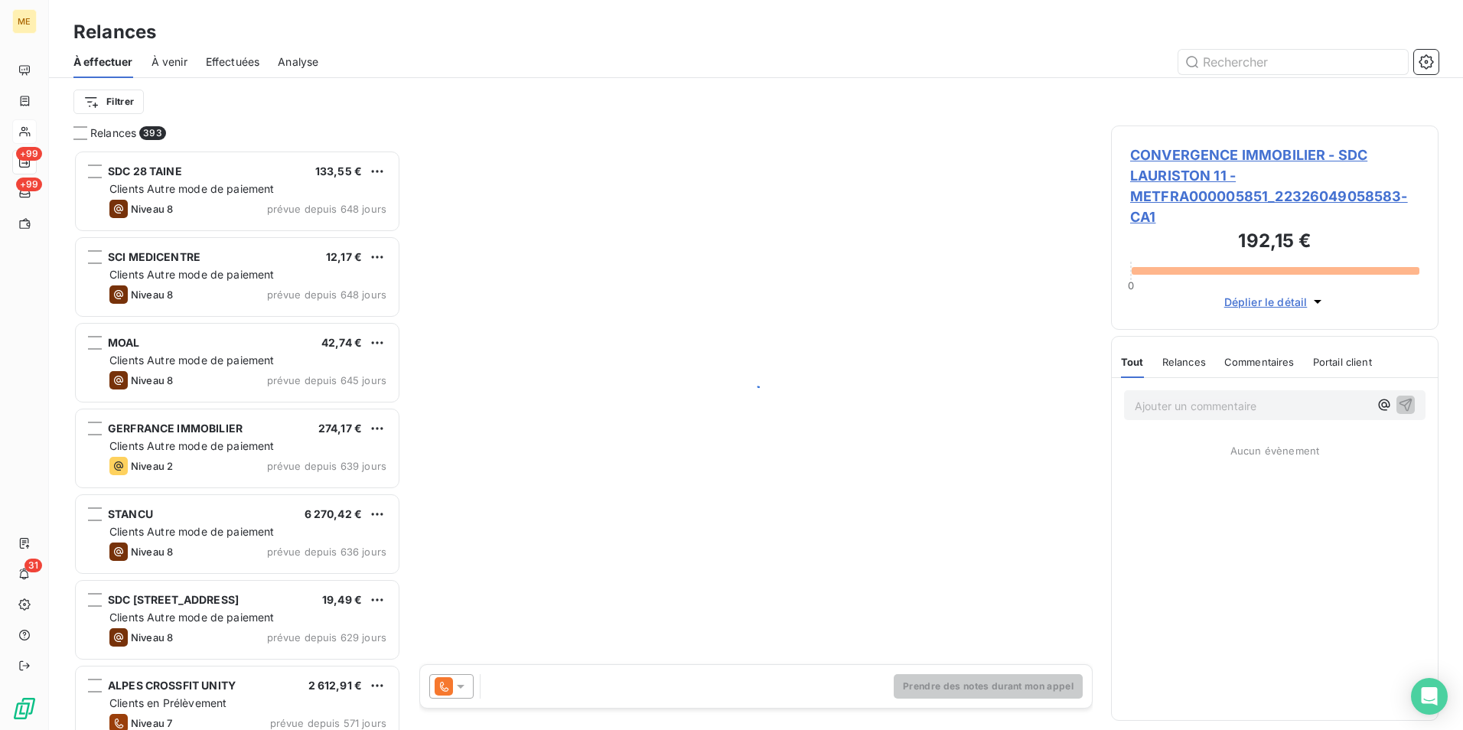
scroll to position [569, 316]
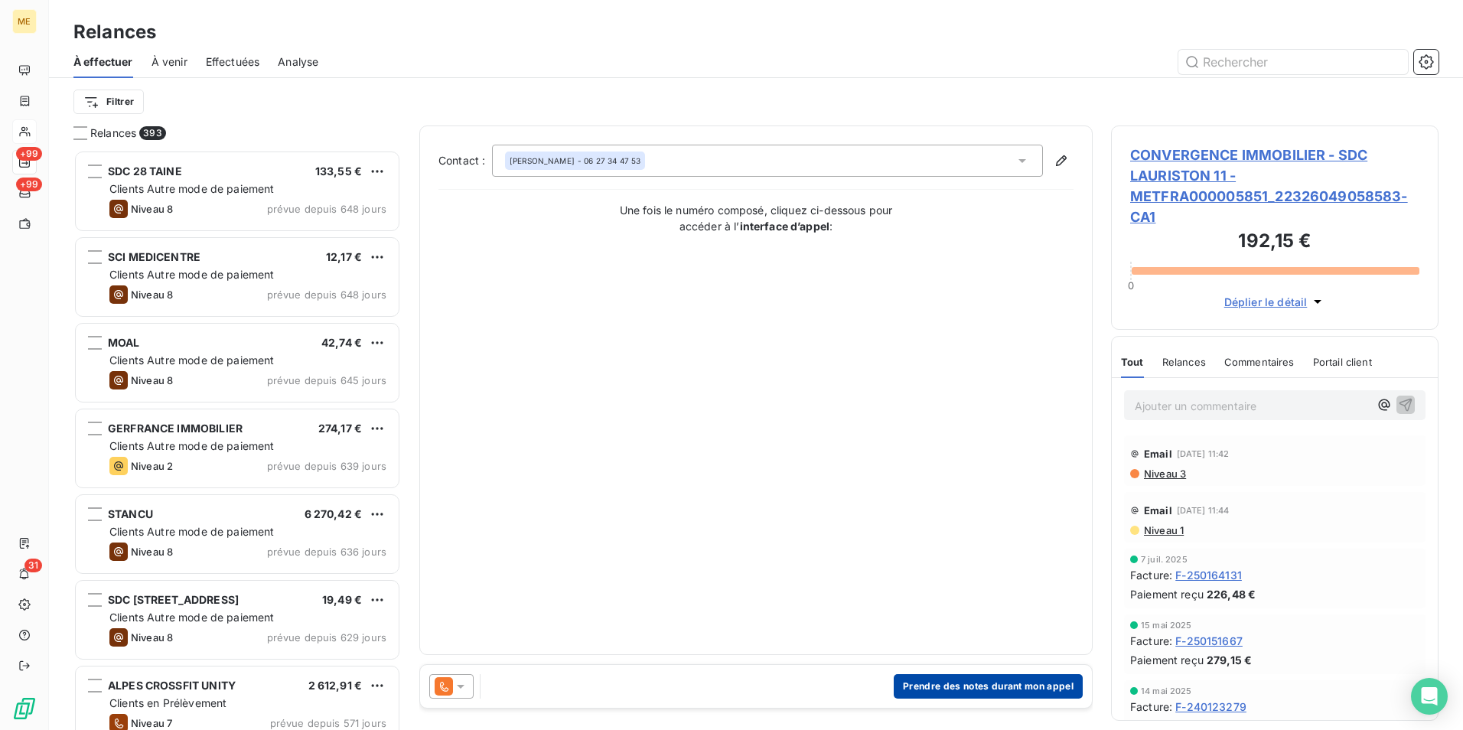
click at [957, 683] on button "Prendre des notes durant mon appel" at bounding box center [988, 686] width 189 height 24
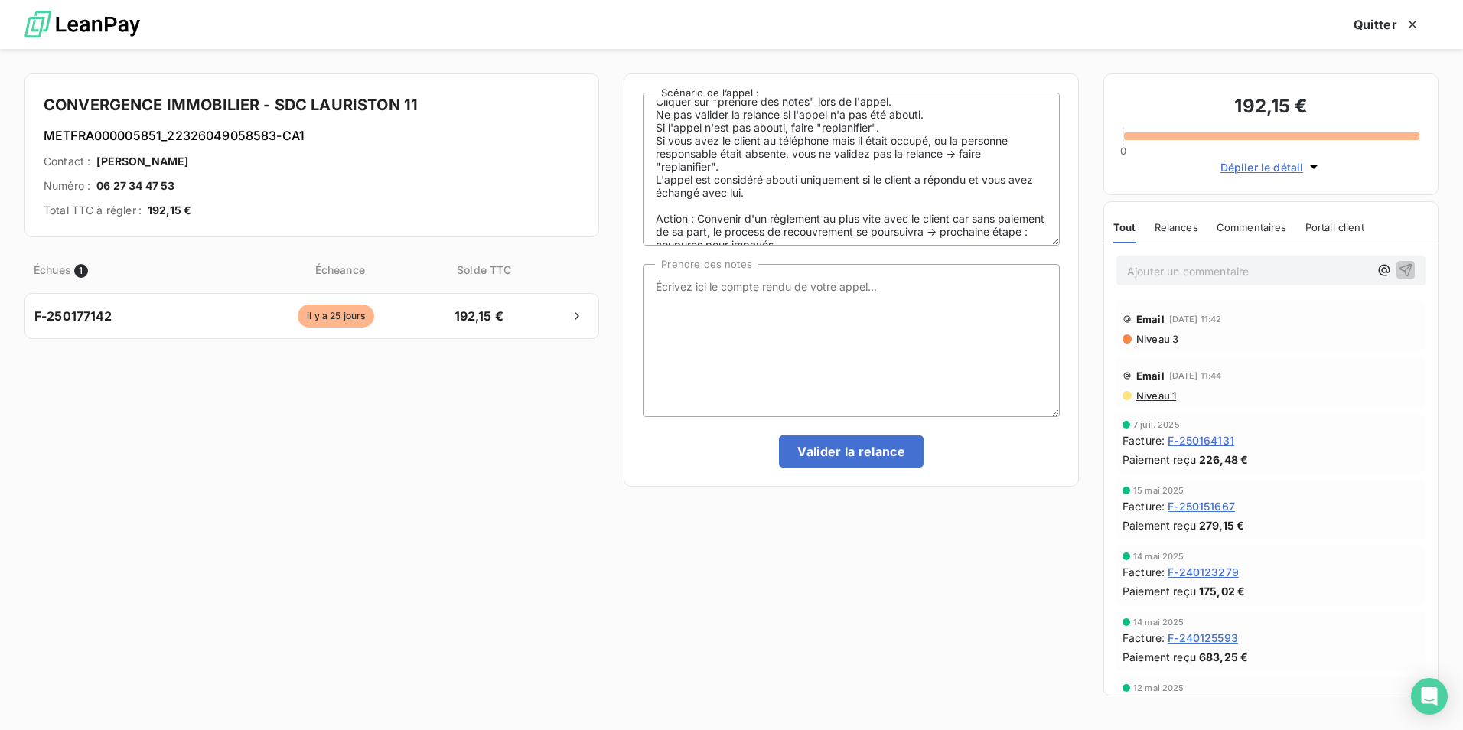
scroll to position [61, 0]
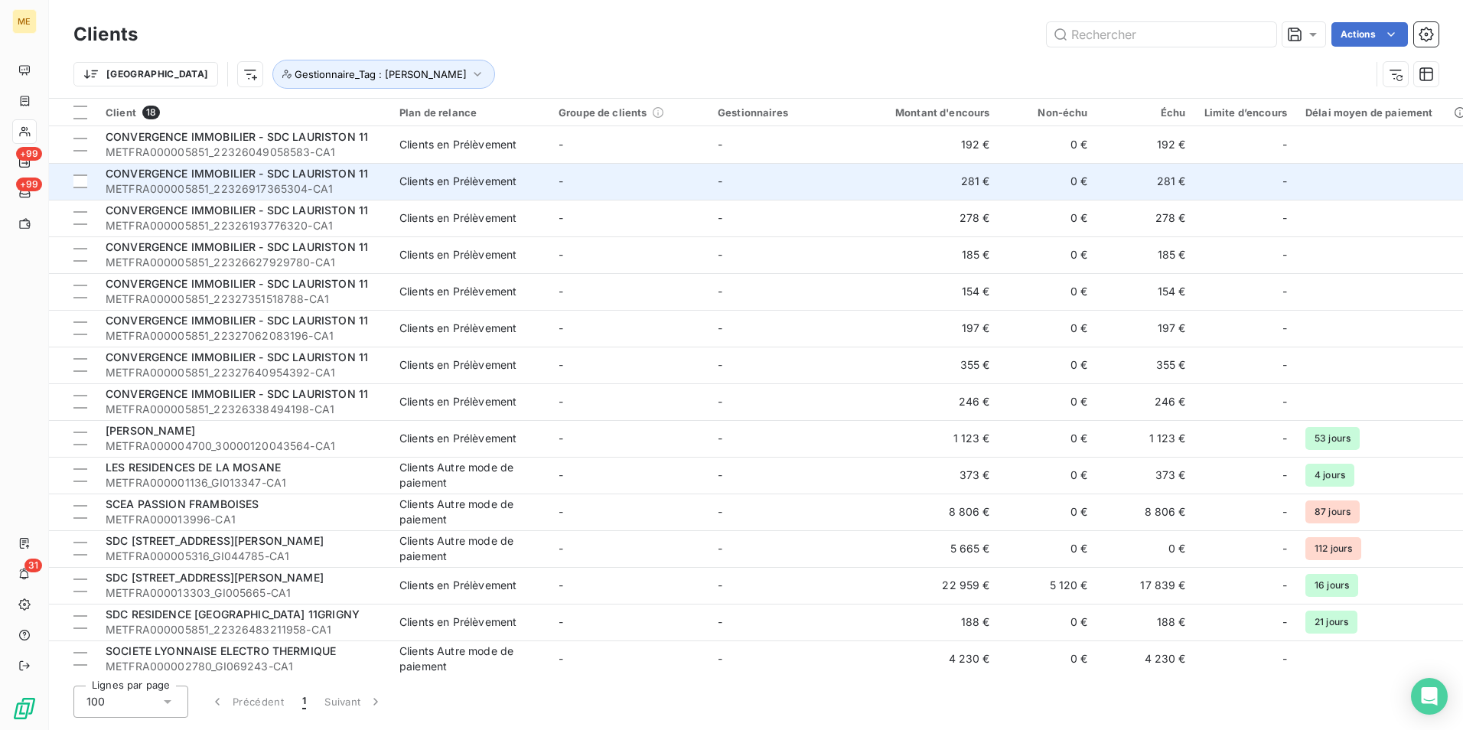
click at [283, 184] on span "METFRA000005851_22326917365304-CA1" at bounding box center [244, 188] width 276 height 15
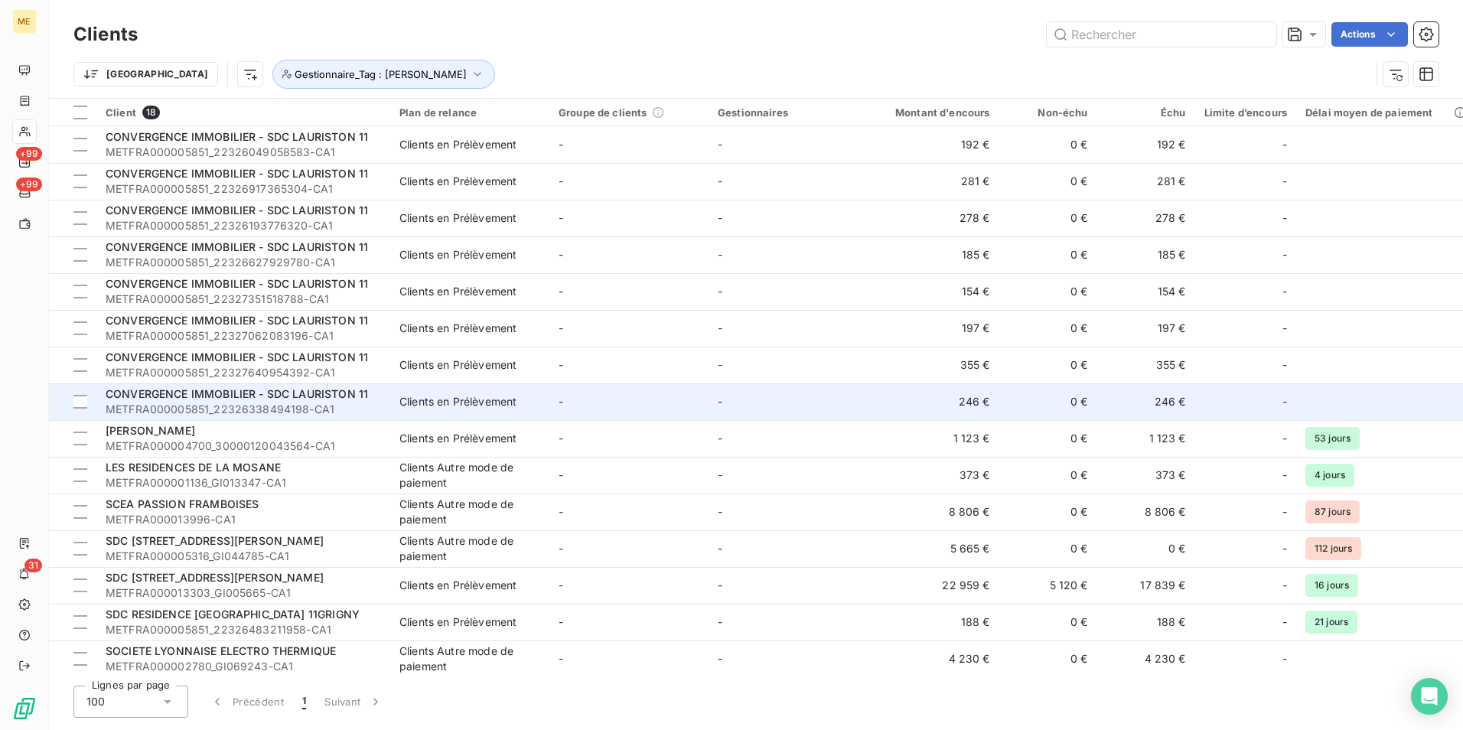
click at [319, 396] on span "CONVERGENCE IMMOBILIER - SDC LAURISTON 11" at bounding box center [237, 393] width 263 height 13
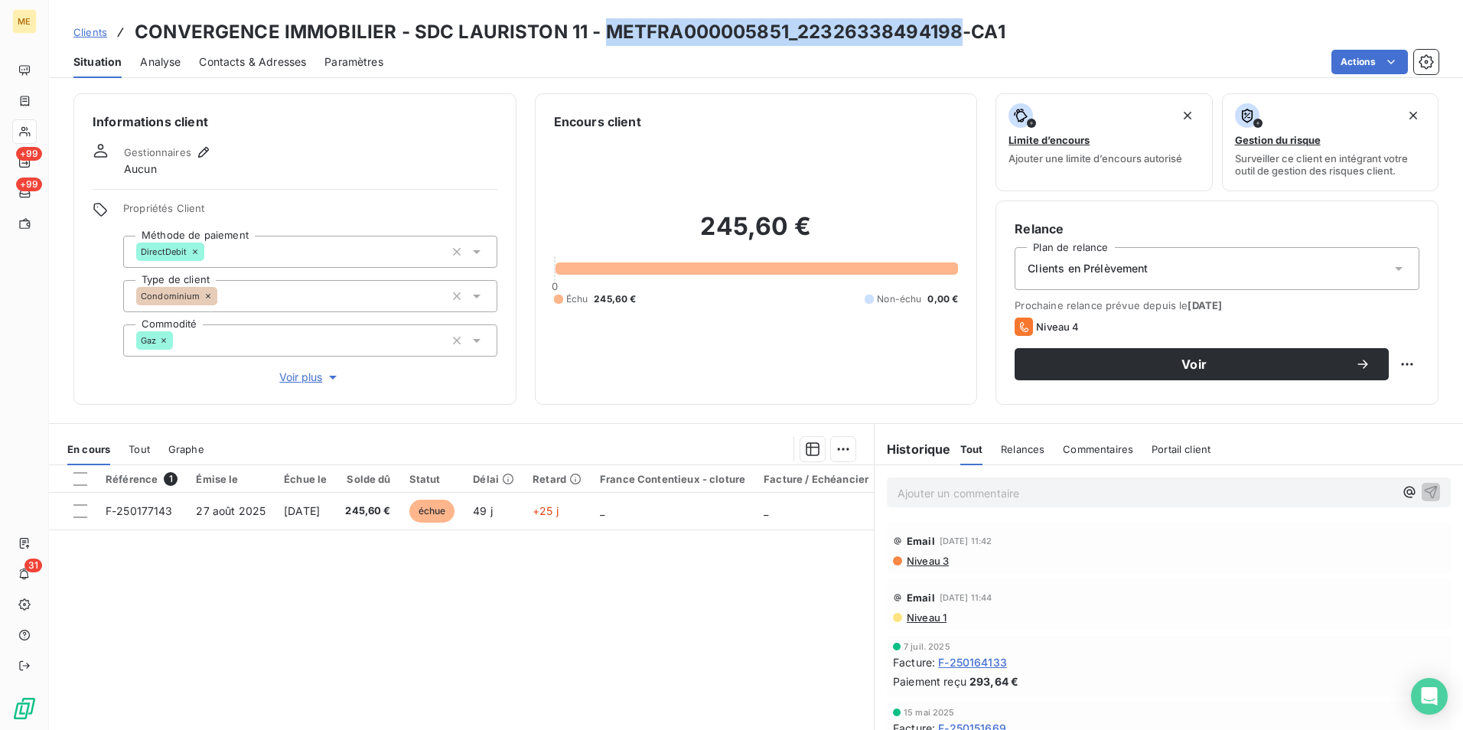
drag, startPoint x: 602, startPoint y: 29, endPoint x: 955, endPoint y: 34, distance: 353.6
click at [955, 34] on h3 "CONVERGENCE IMMOBILIER - SDC LAURISTON 11 - METFRA000005851_22326338494198-CA1" at bounding box center [570, 32] width 871 height 28
copy h3 "METFRA000005851_22326338494198"
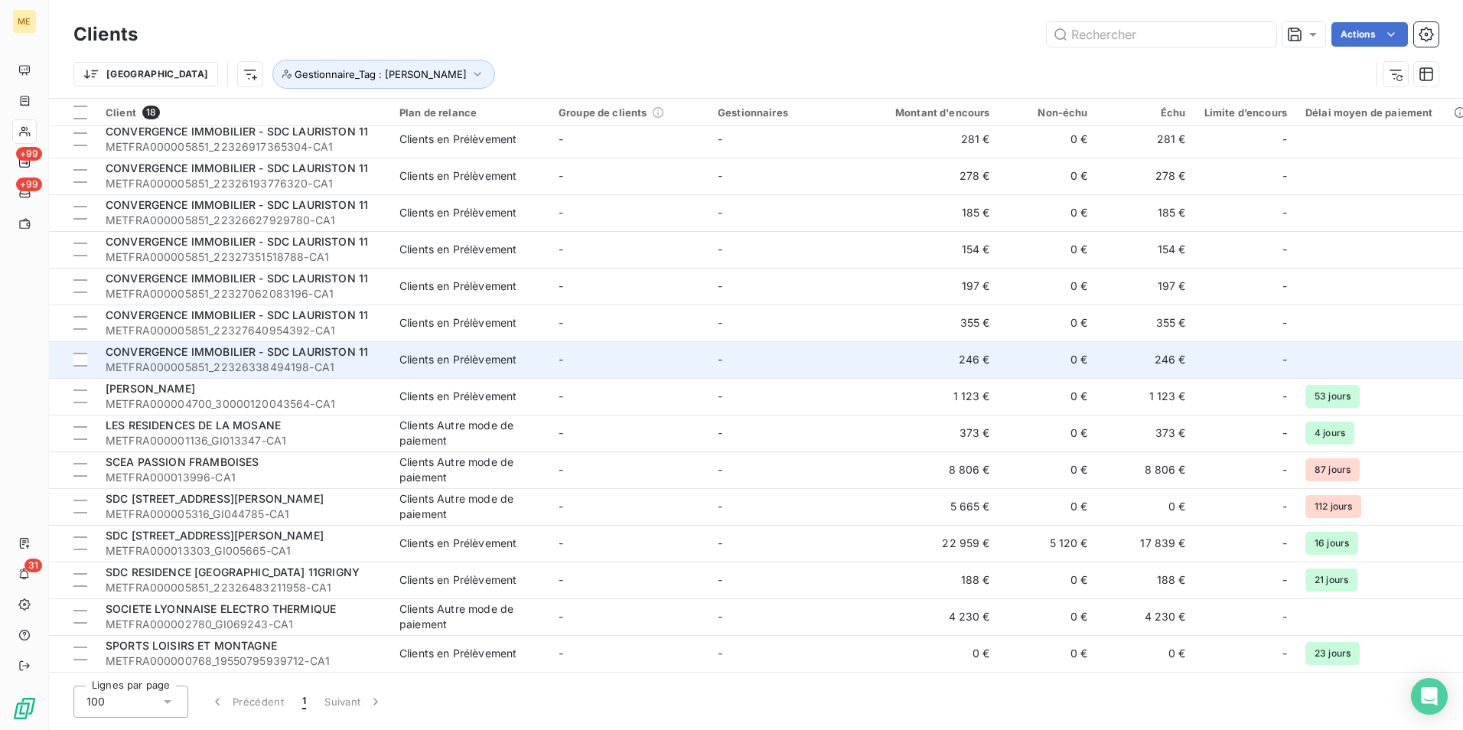
scroll to position [77, 0]
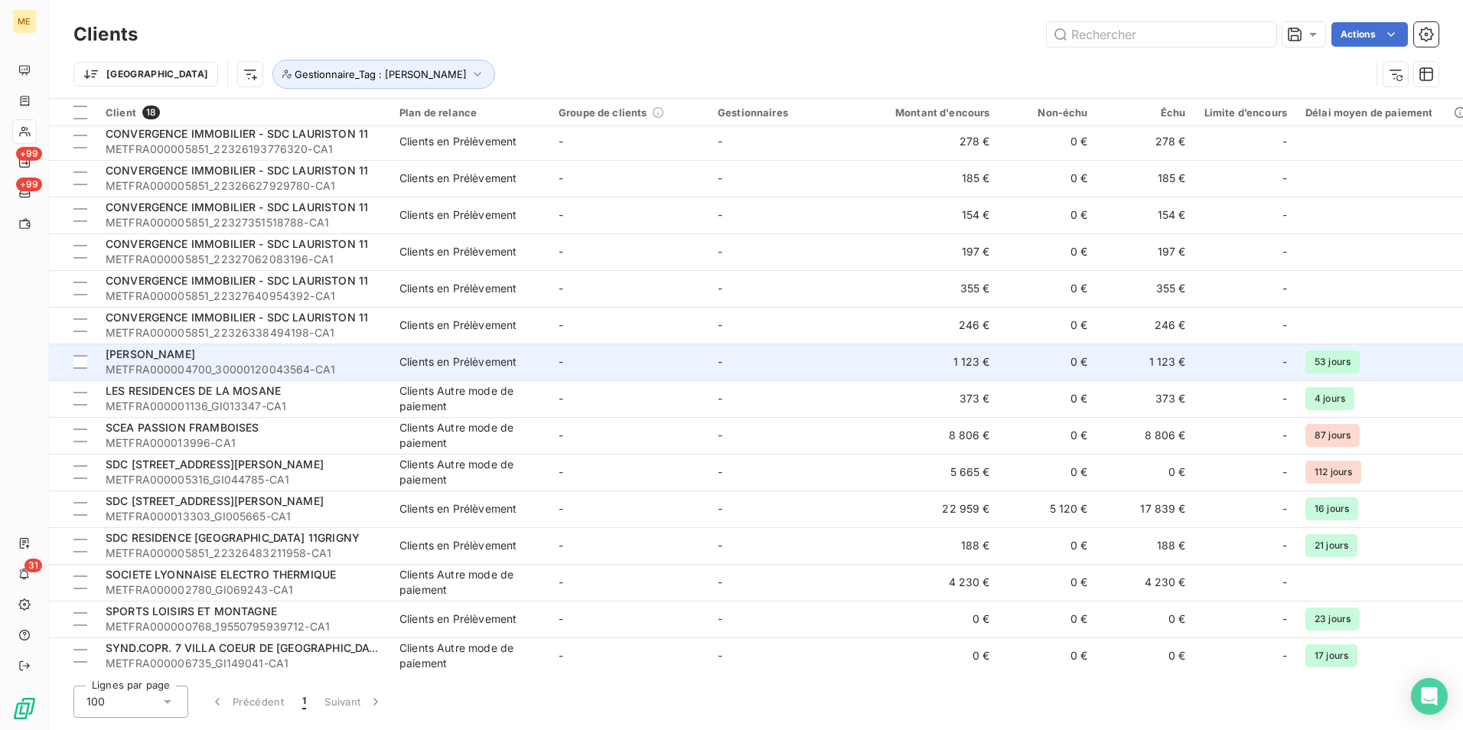
click at [628, 374] on td "-" at bounding box center [629, 362] width 159 height 37
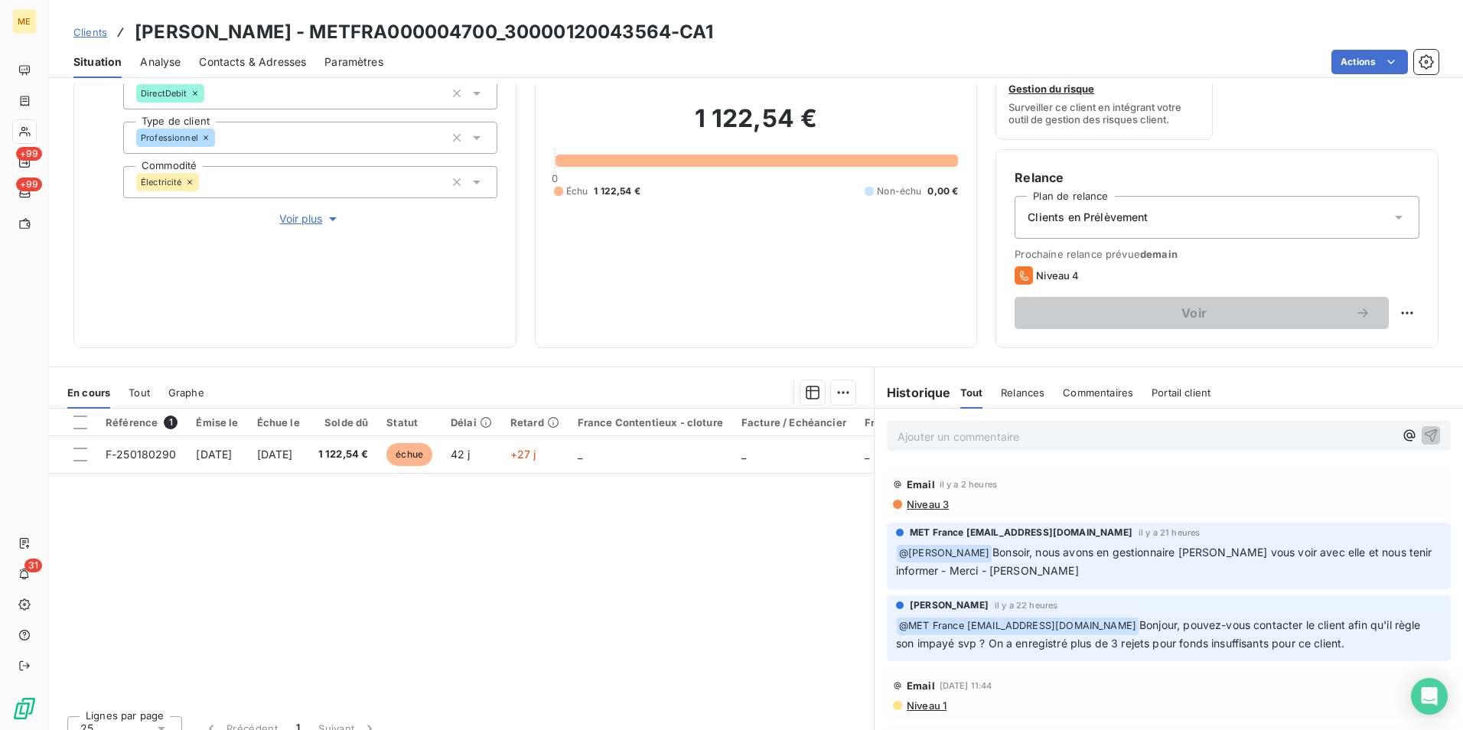
scroll to position [178, 0]
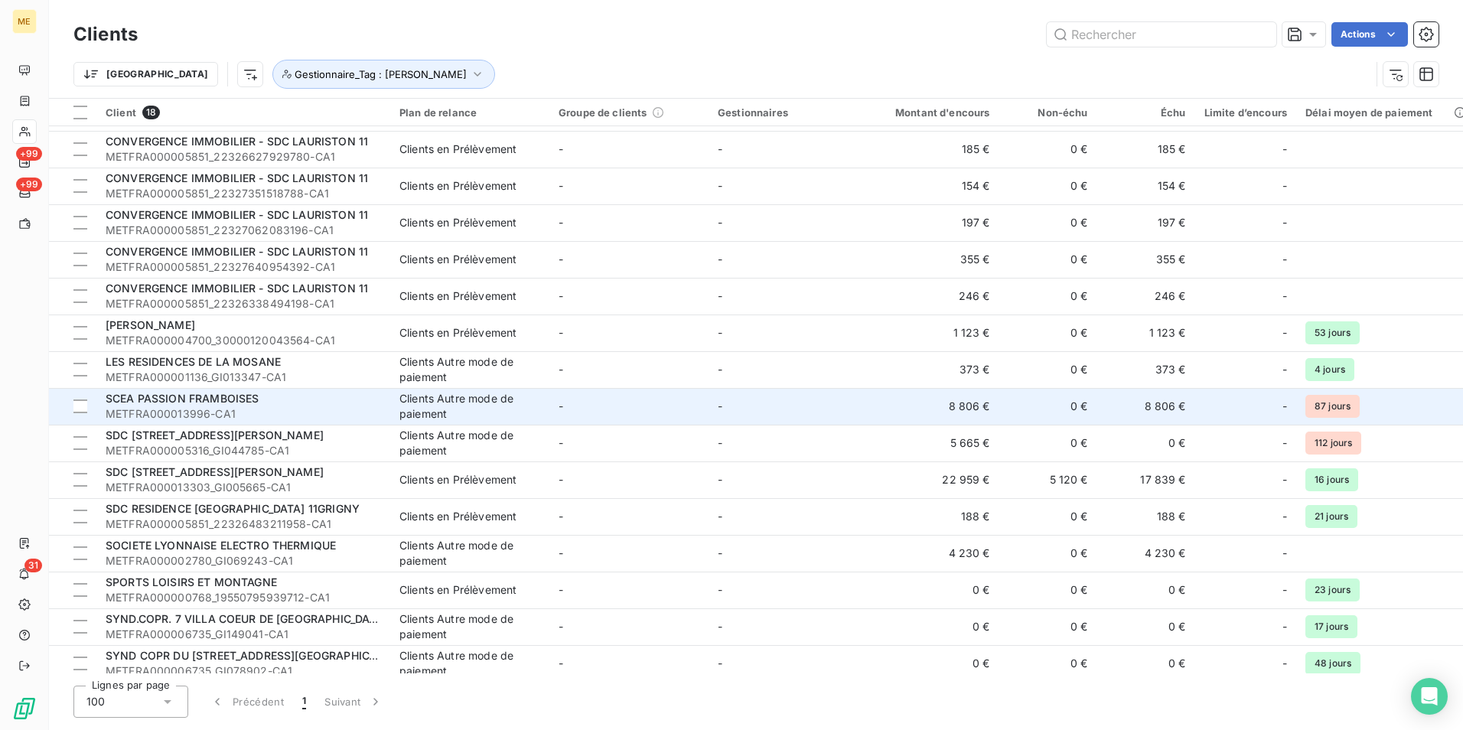
scroll to position [121, 0]
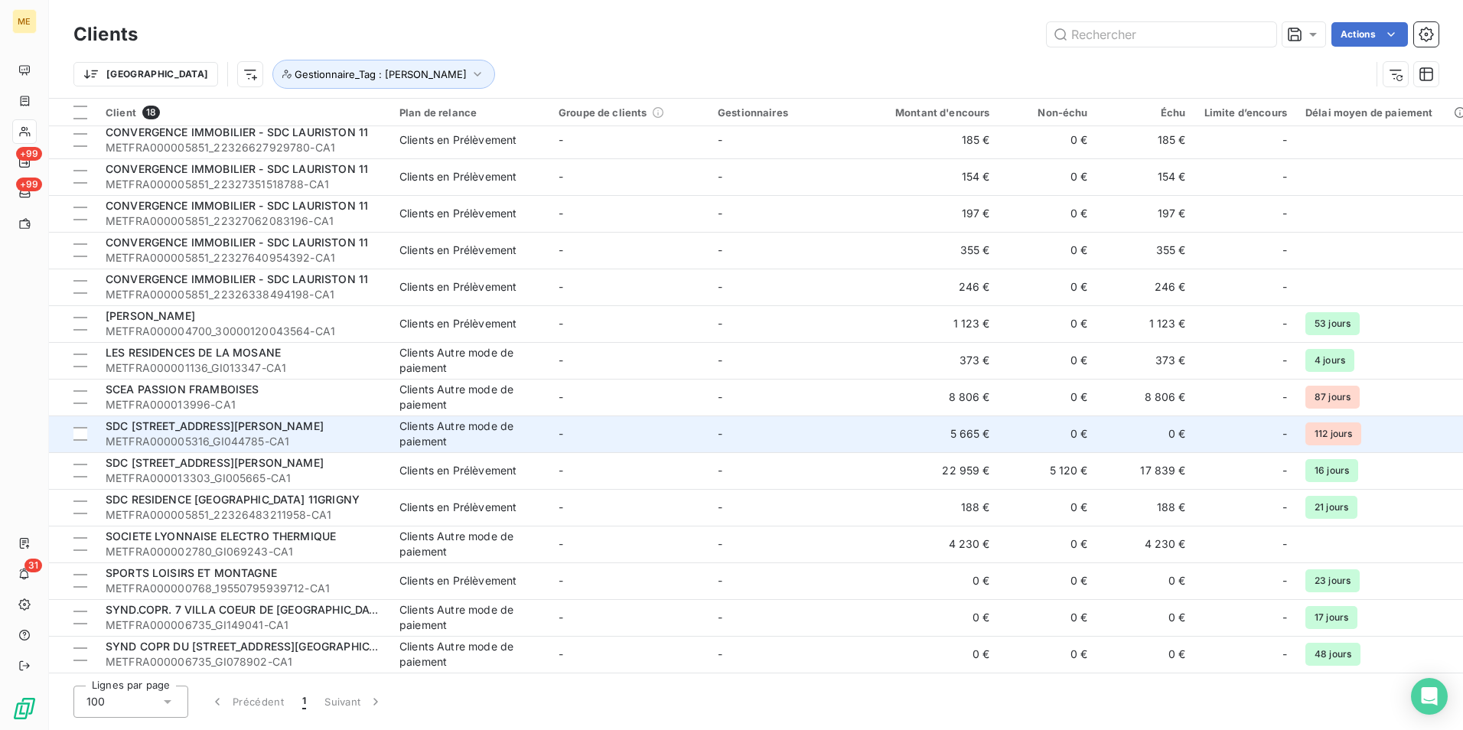
click at [580, 428] on td "-" at bounding box center [629, 434] width 159 height 37
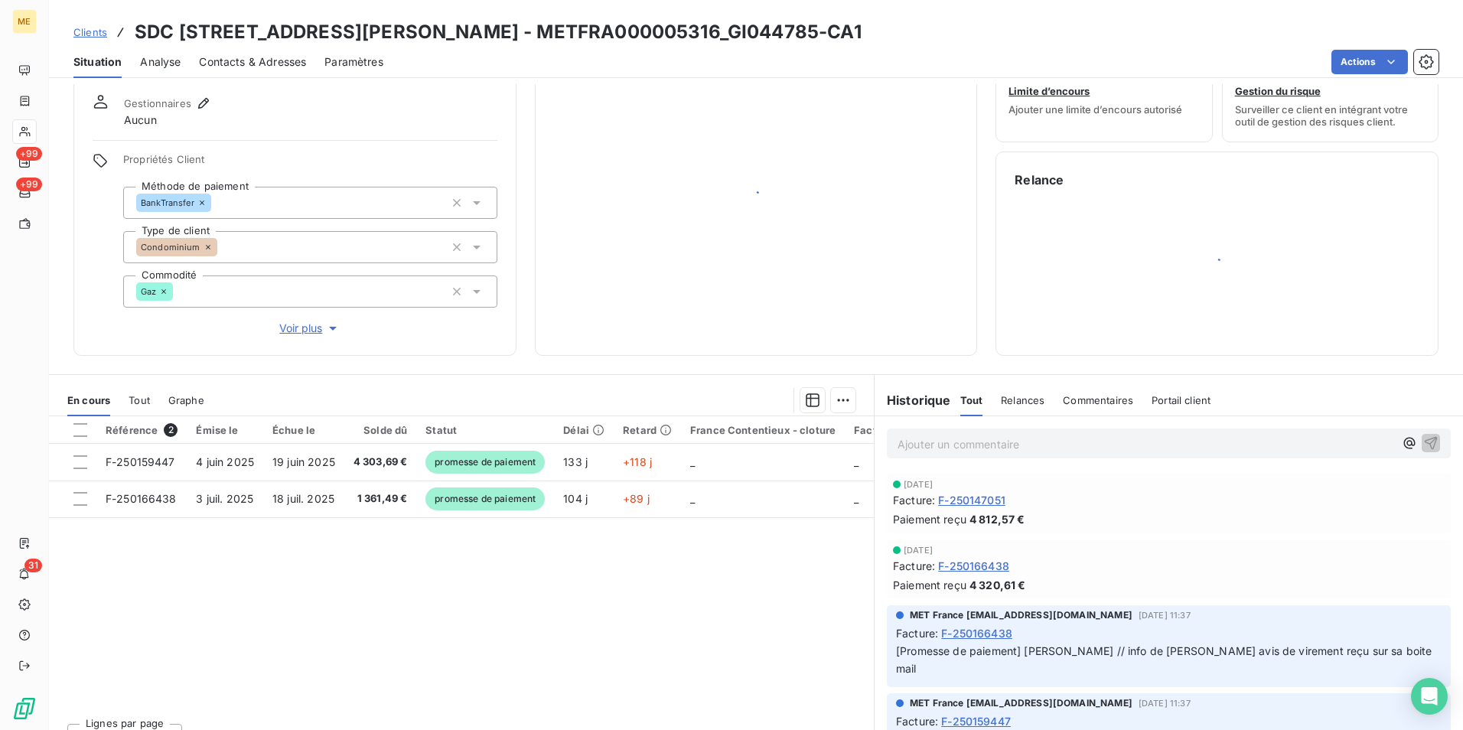
scroll to position [76, 0]
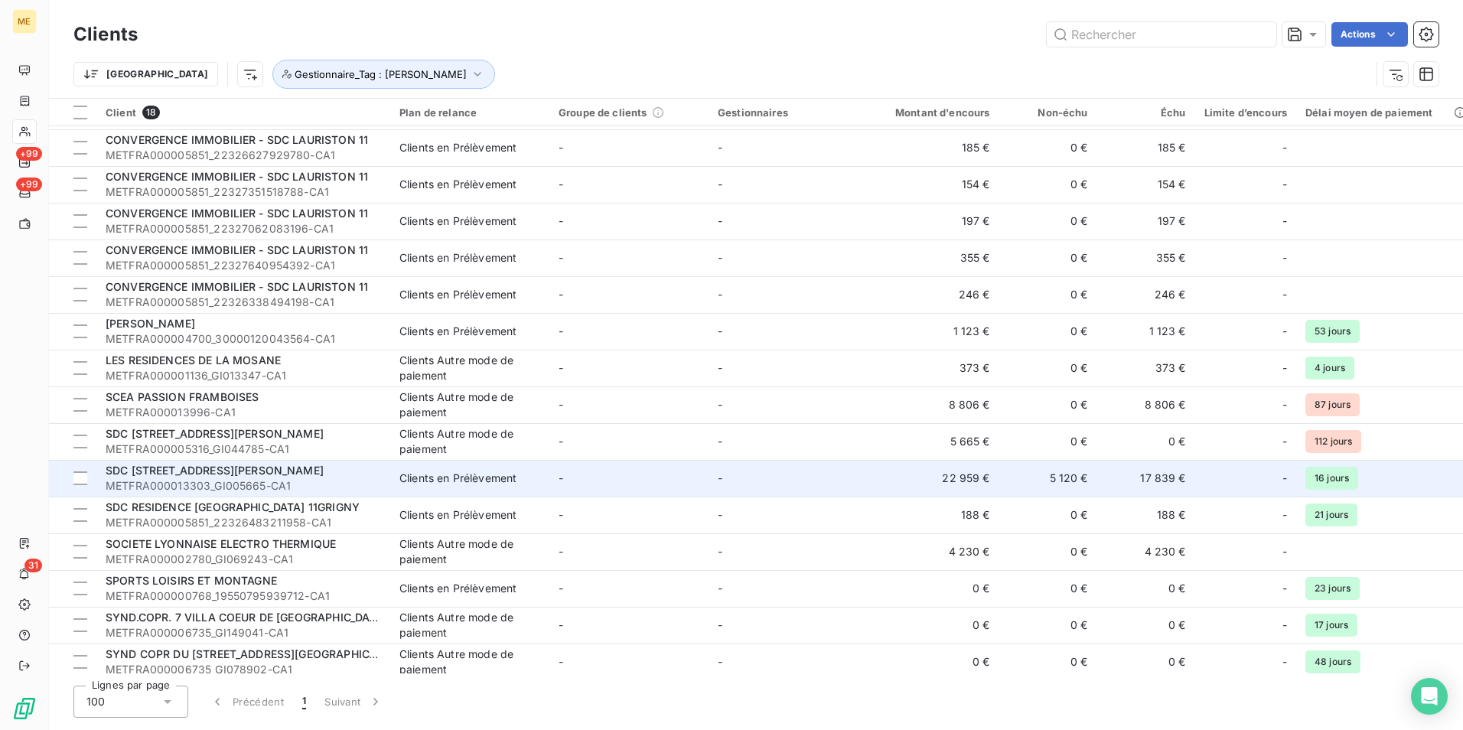
scroll to position [121, 0]
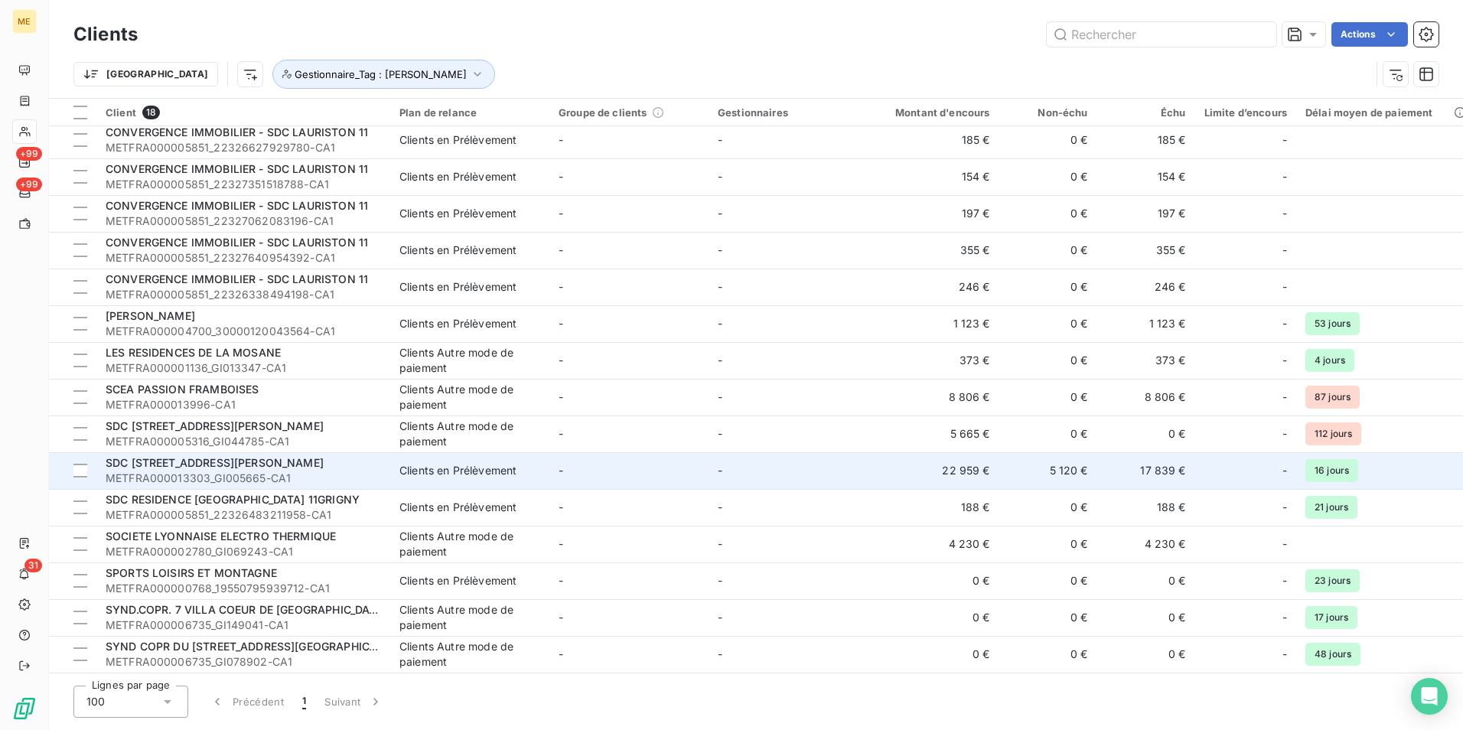
click at [615, 479] on td "-" at bounding box center [629, 470] width 159 height 37
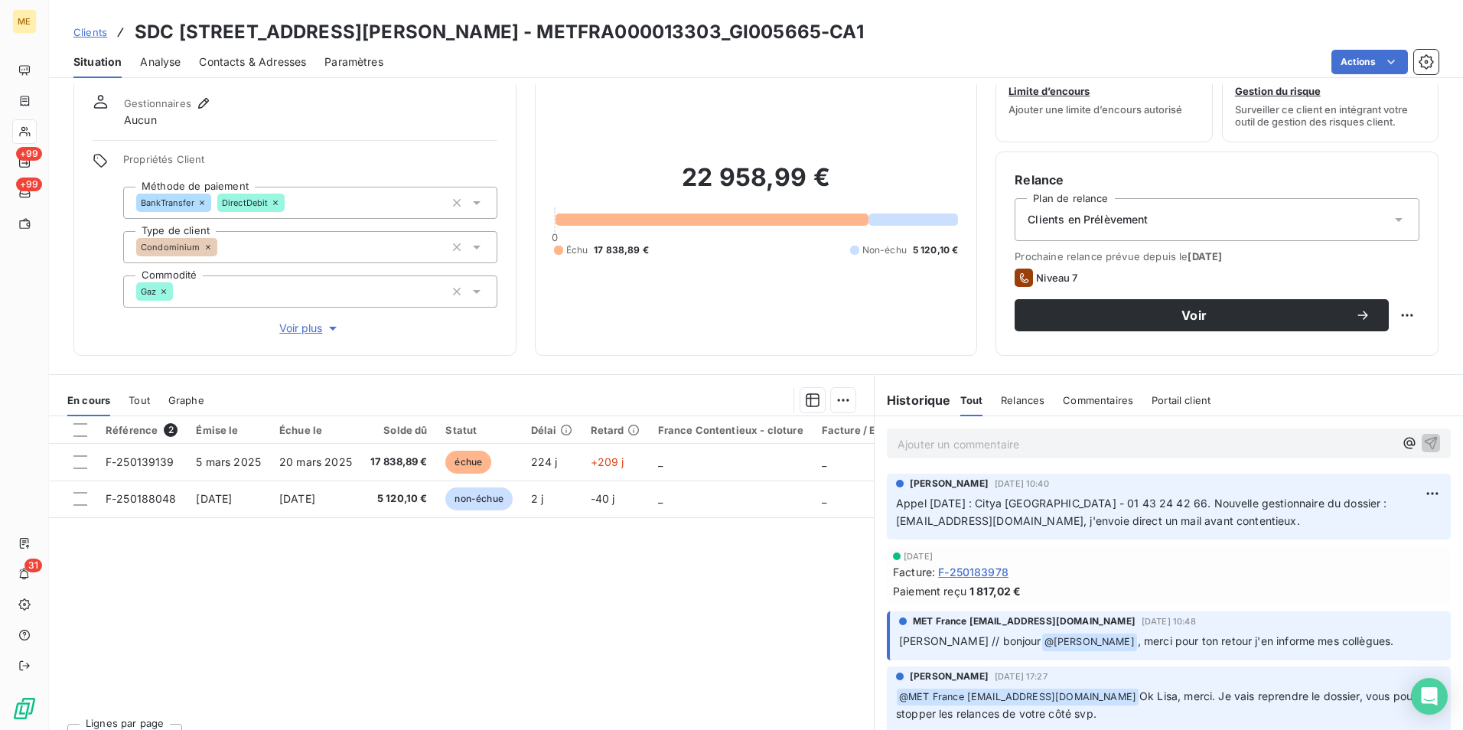
scroll to position [76, 0]
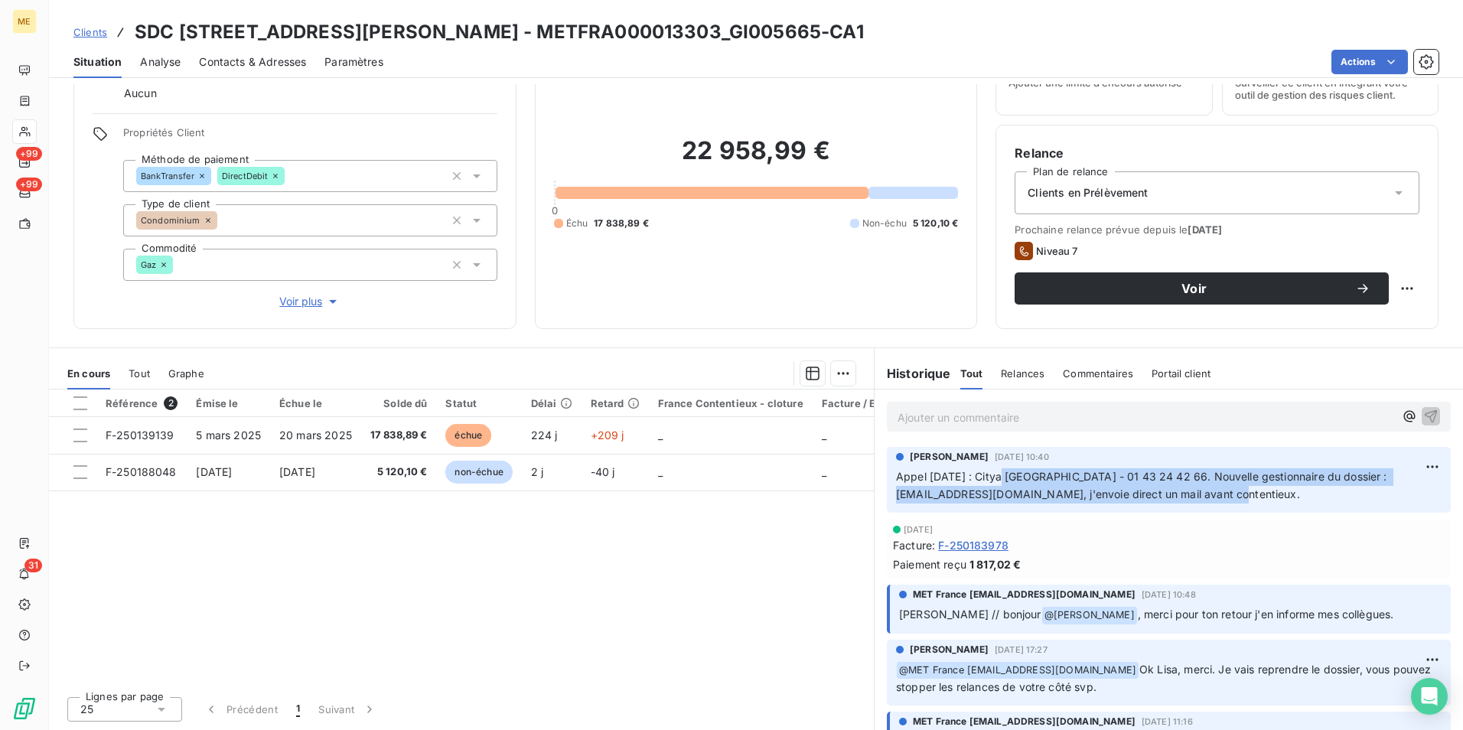
drag, startPoint x: 989, startPoint y: 479, endPoint x: 1296, endPoint y: 489, distance: 307.1
click at [1296, 489] on p "Appel [DATE] : Citya [GEOGRAPHIC_DATA] - 01 43 24 42 66. Nouvelle gestionnaire …" at bounding box center [1169, 485] width 546 height 35
click at [1109, 492] on span "Appel [DATE] : Citya [GEOGRAPHIC_DATA] - 01 43 24 42 66. Nouvelle gestionnaire …" at bounding box center [1143, 485] width 494 height 31
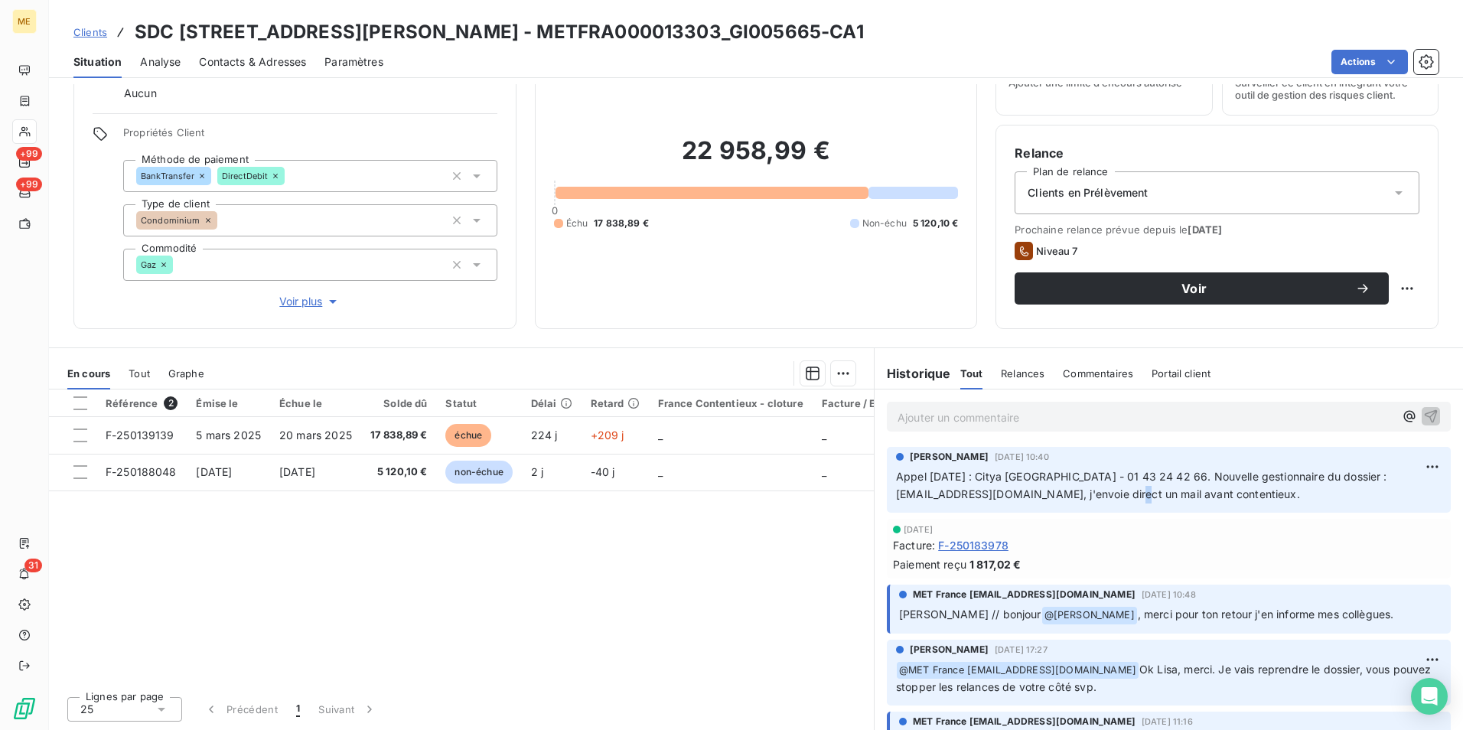
click at [1109, 492] on span "Appel [DATE] : Citya [GEOGRAPHIC_DATA] - 01 43 24 42 66. Nouvelle gestionnaire …" at bounding box center [1143, 485] width 494 height 31
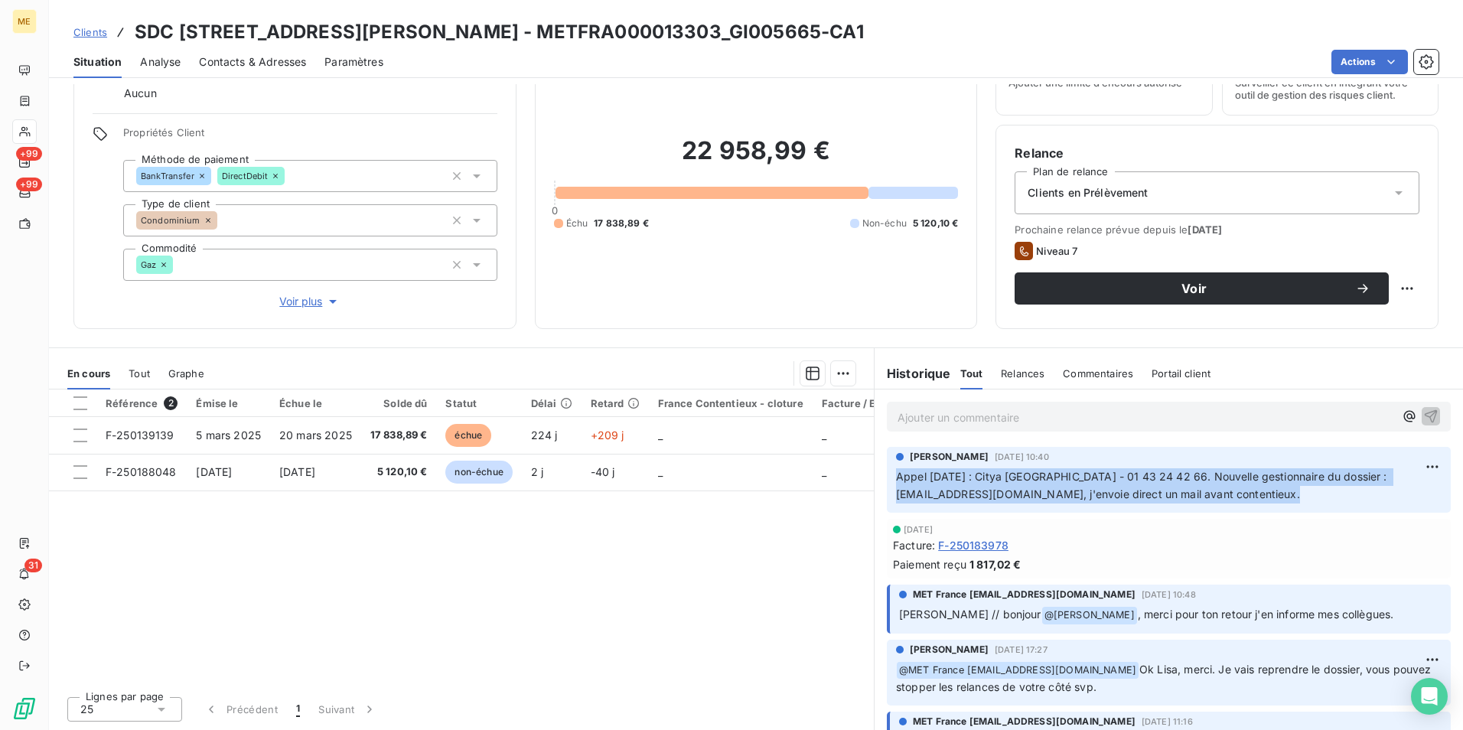
click at [1109, 492] on span "Appel [DATE] : Citya [GEOGRAPHIC_DATA] - 01 43 24 42 66. Nouvelle gestionnaire …" at bounding box center [1143, 485] width 494 height 31
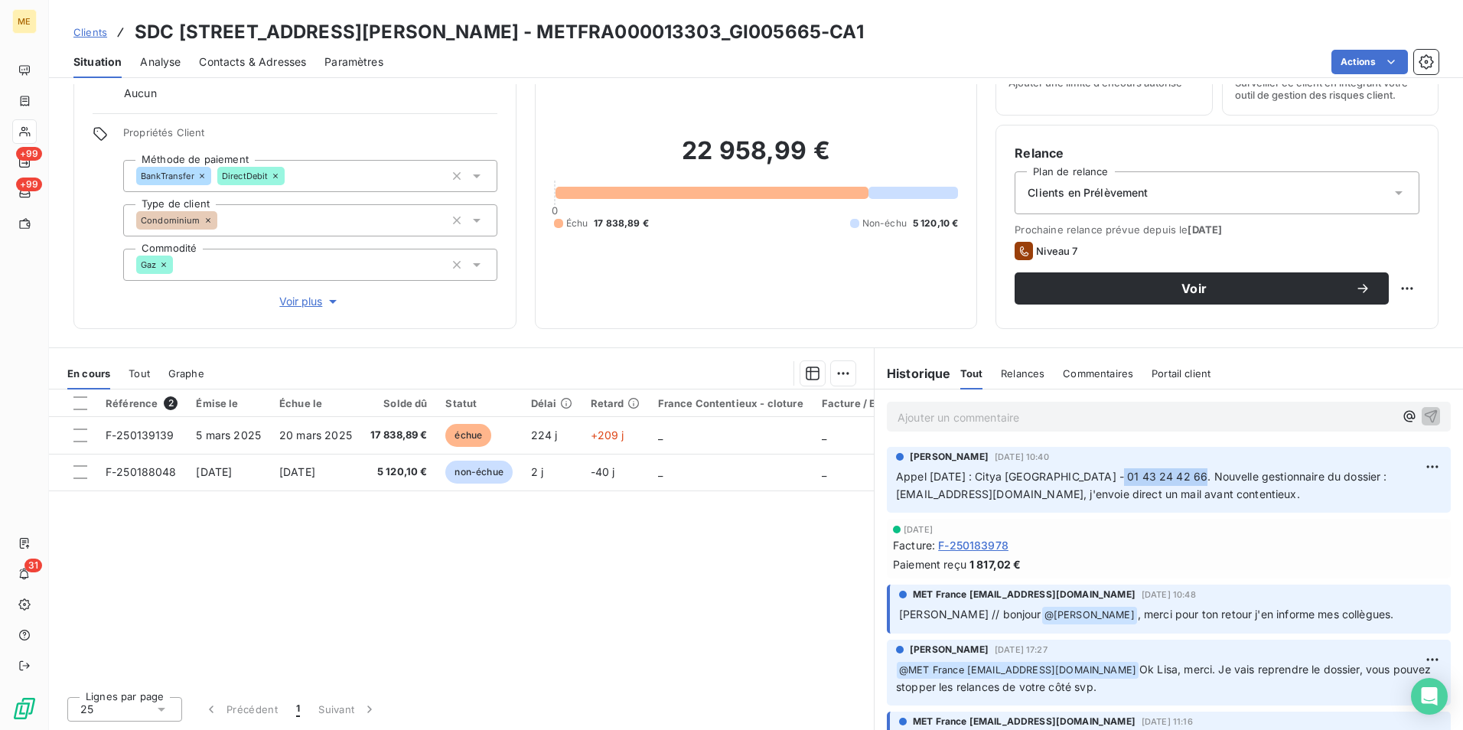
drag, startPoint x: 1097, startPoint y: 477, endPoint x: 1178, endPoint y: 465, distance: 81.9
click at [1178, 465] on div "[PERSON_NAME] [DATE] 10:40 Appel [DATE] : Citya [GEOGRAPHIC_DATA] - 01 43 24 42…" at bounding box center [1169, 477] width 546 height 54
click at [302, 300] on span "Voir plus" at bounding box center [309, 301] width 61 height 15
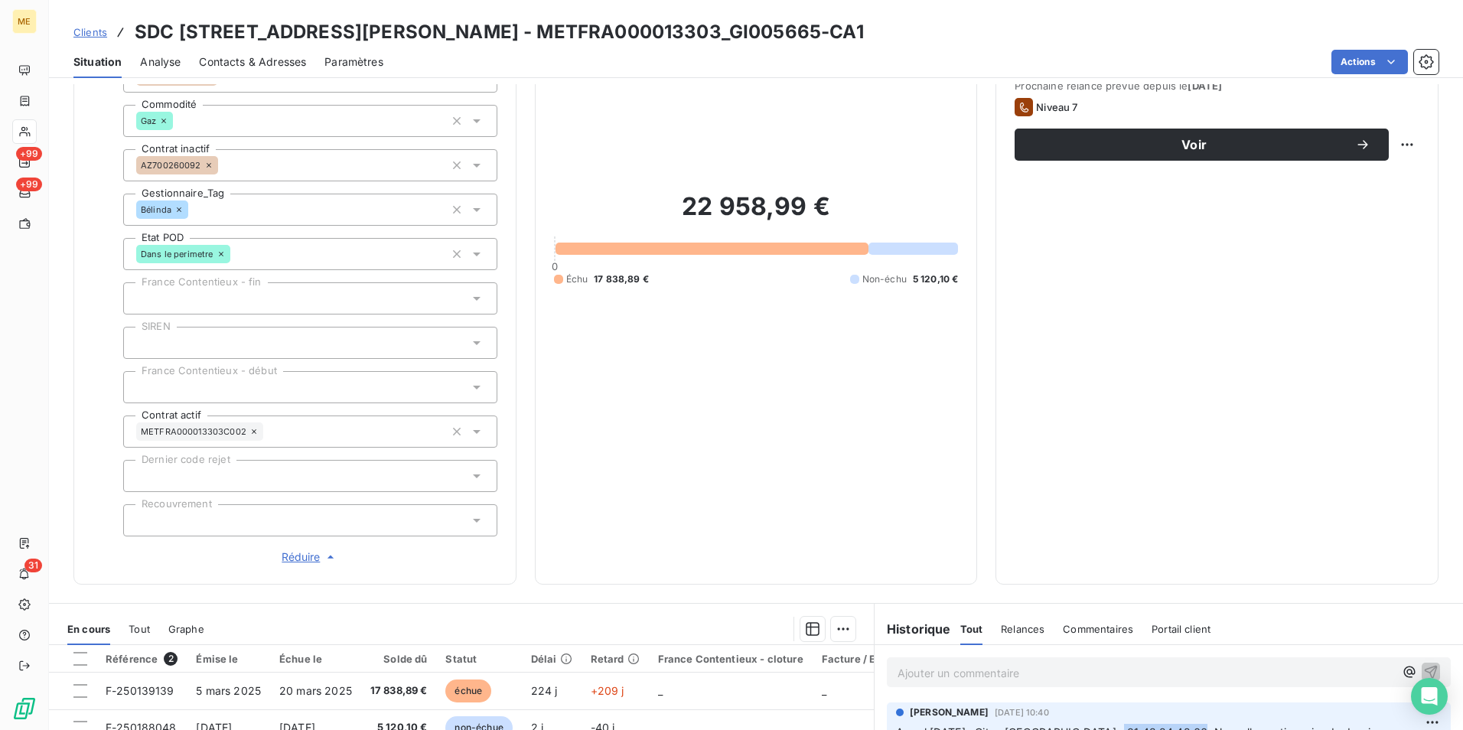
scroll to position [229, 0]
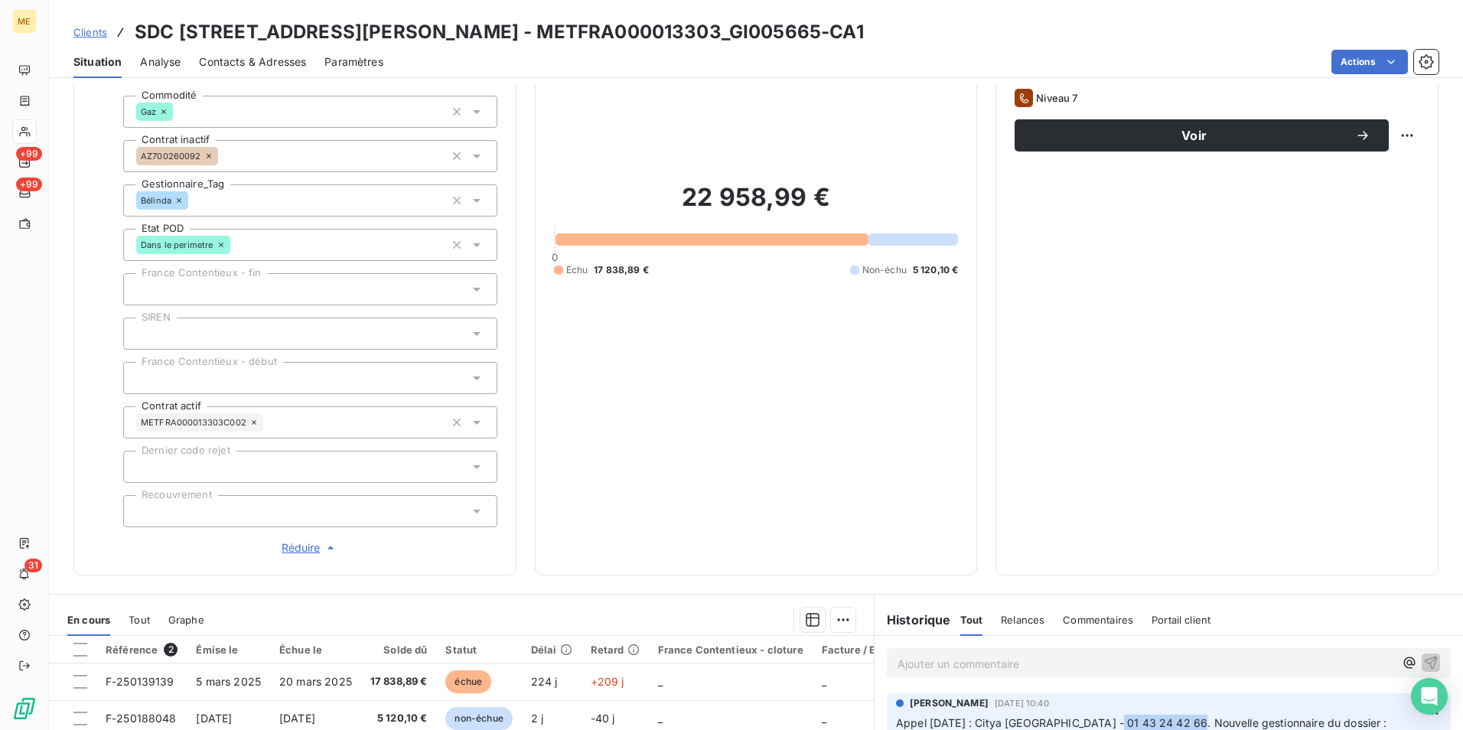
click at [319, 550] on span "Réduire" at bounding box center [310, 547] width 57 height 15
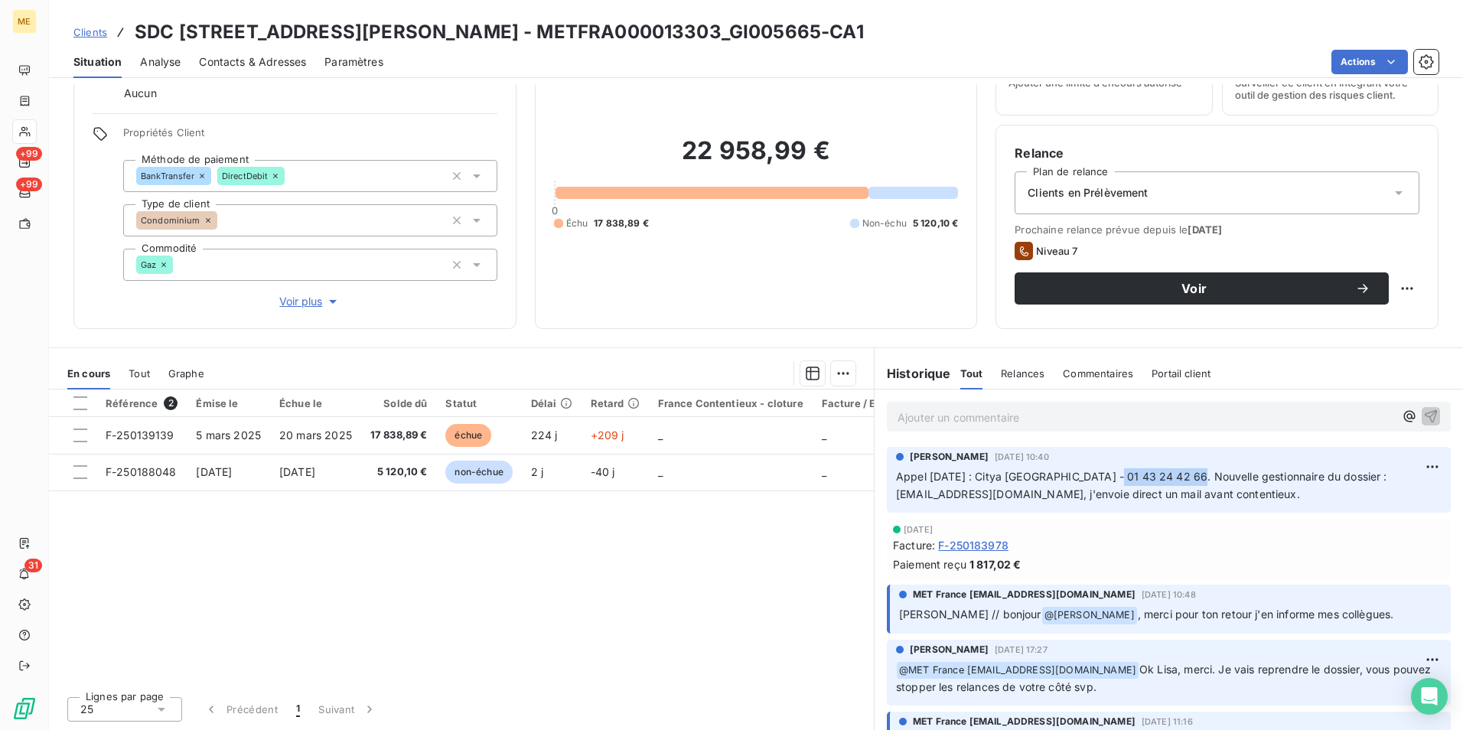
click at [1107, 379] on span "Commentaires" at bounding box center [1098, 373] width 70 height 12
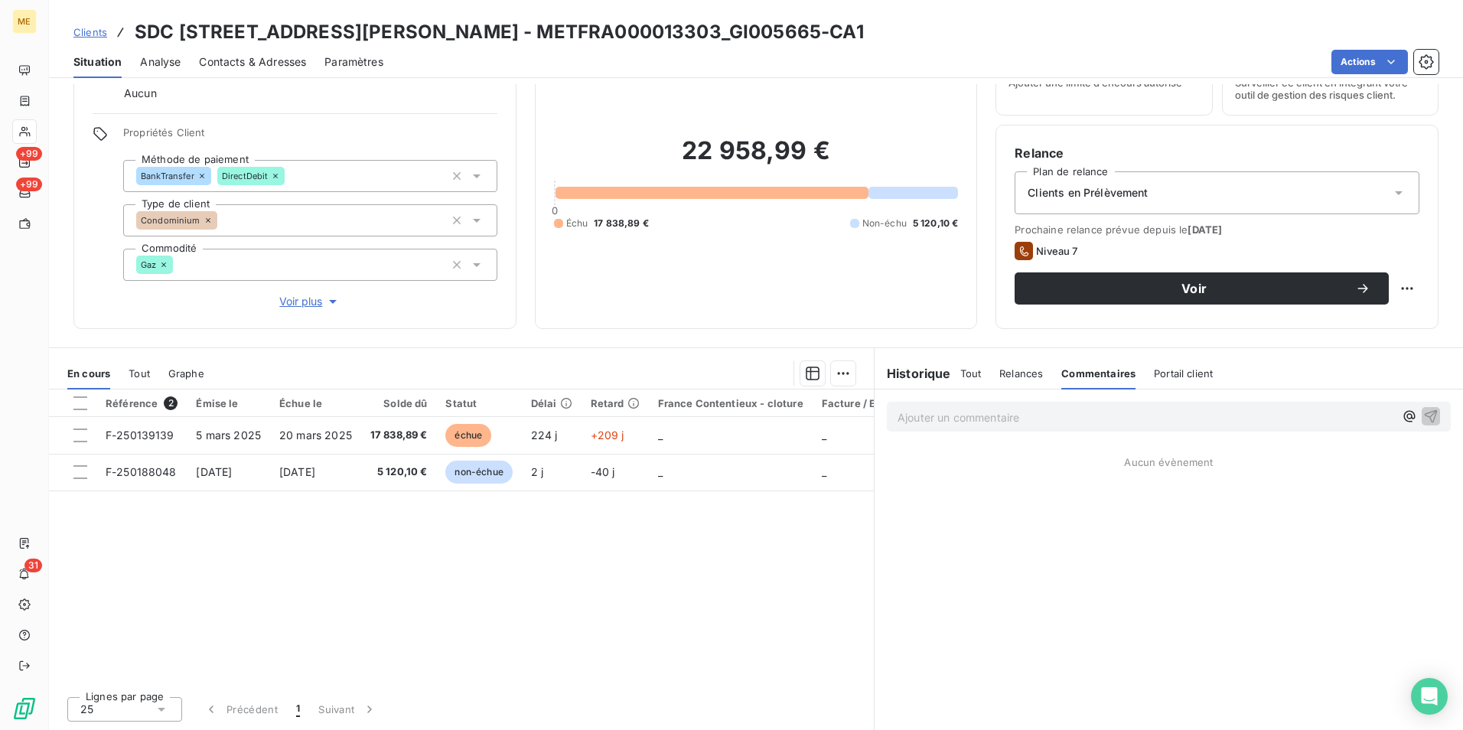
click at [1000, 380] on div "Relances" at bounding box center [1022, 373] width 44 height 32
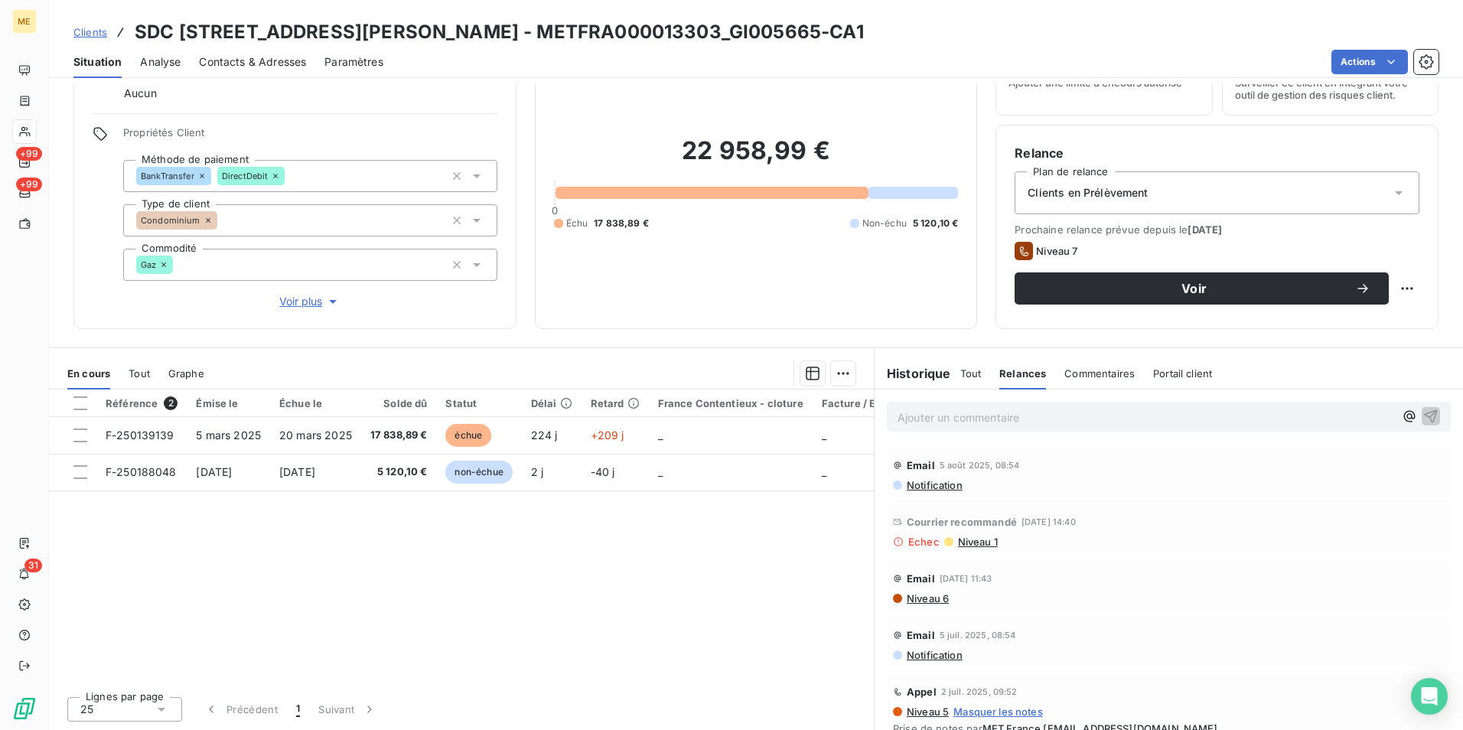
click at [969, 373] on span "Tout" at bounding box center [970, 373] width 21 height 12
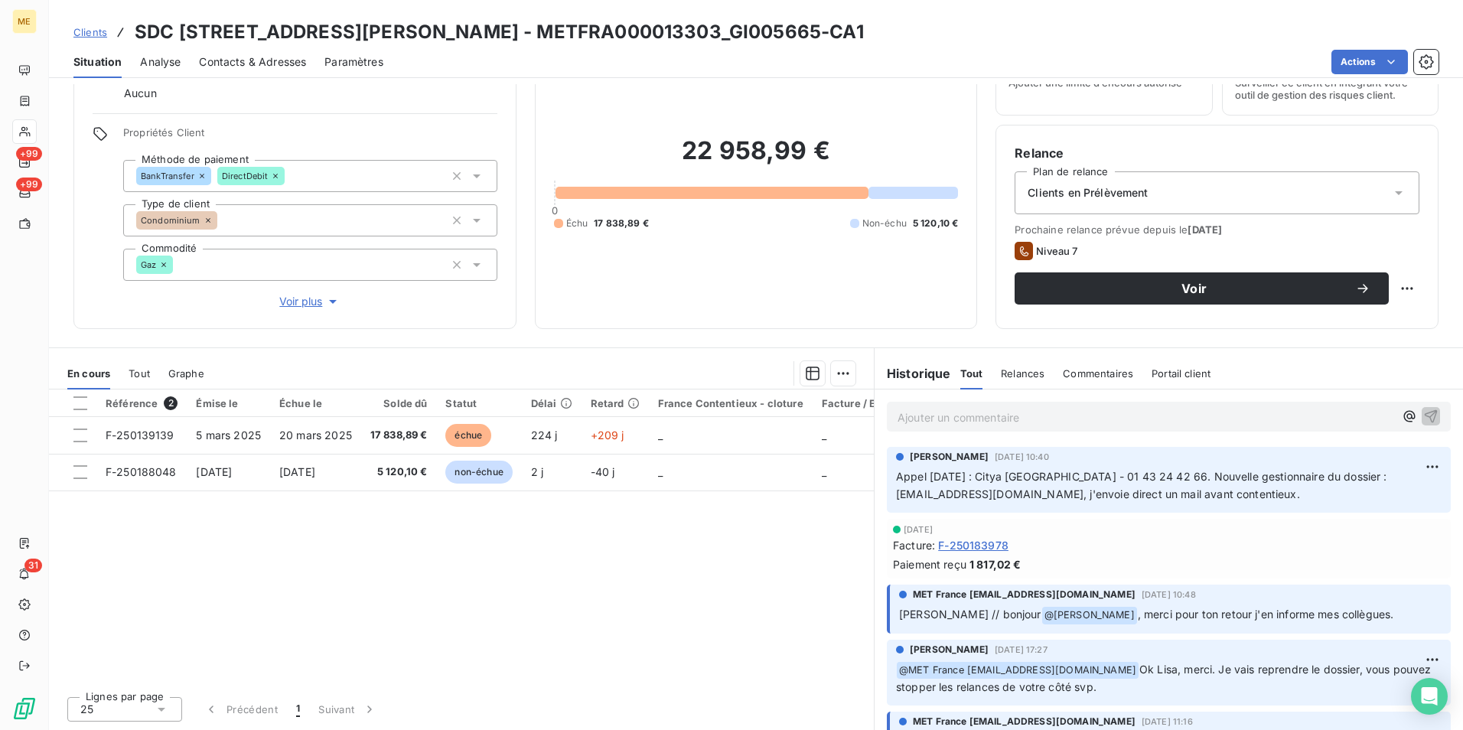
click at [305, 295] on span "Voir plus" at bounding box center [309, 301] width 61 height 15
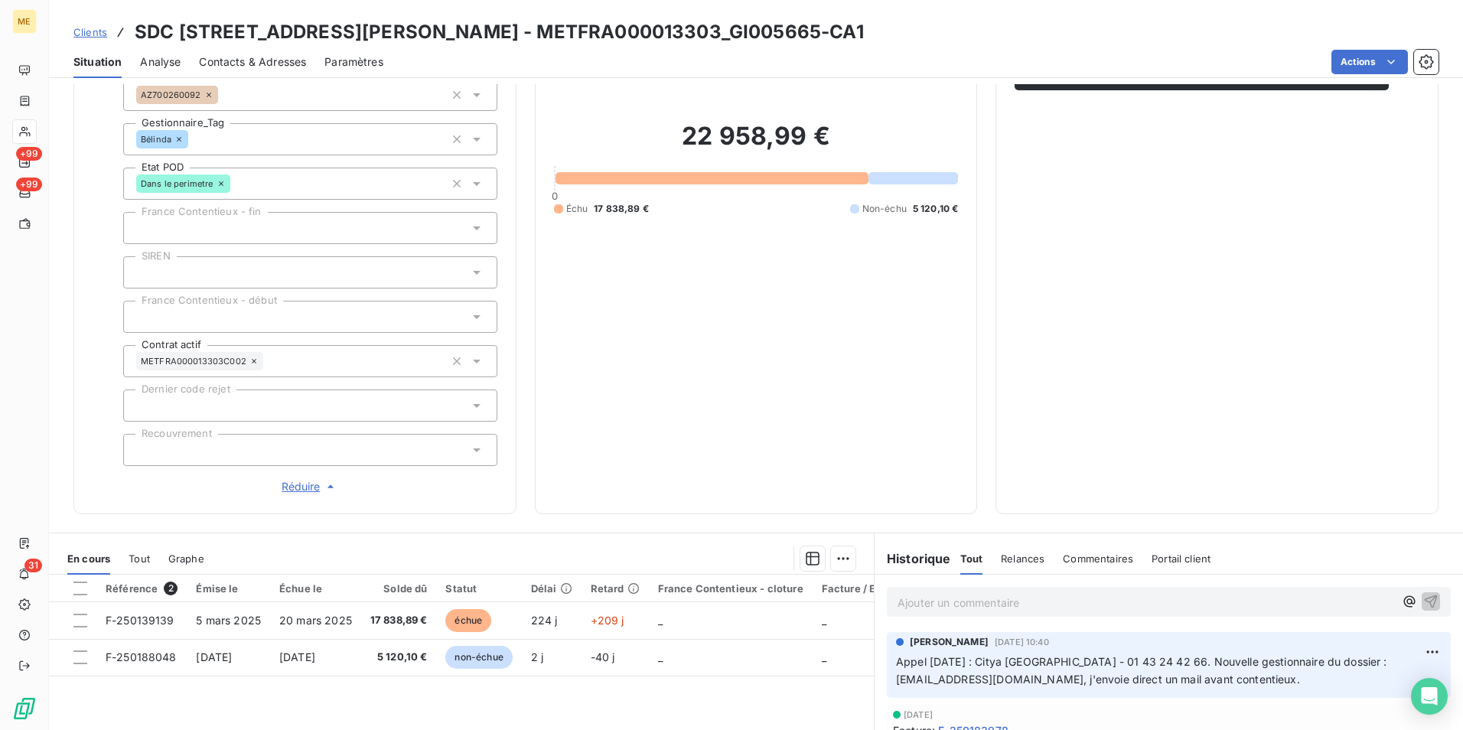
scroll to position [305, 0]
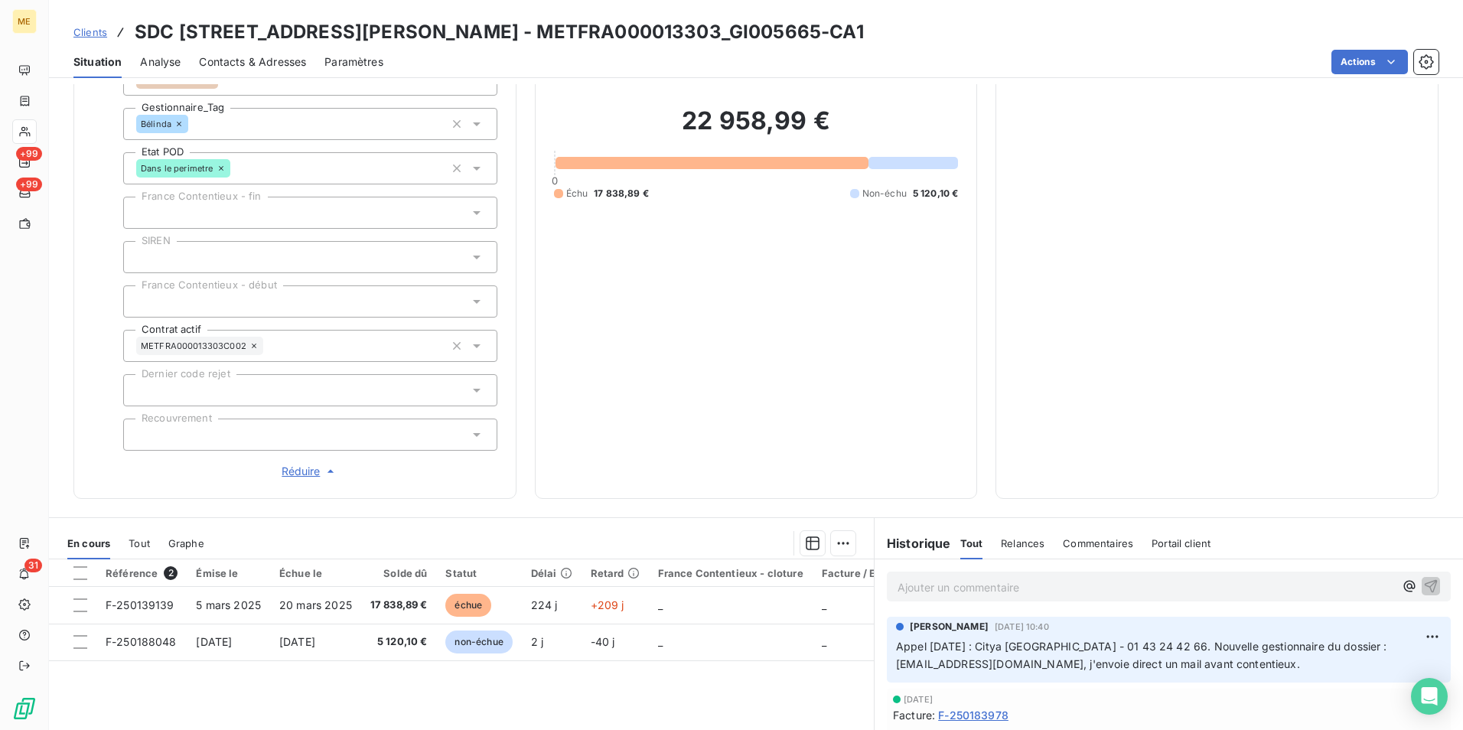
click at [323, 475] on icon "button" at bounding box center [330, 471] width 15 height 15
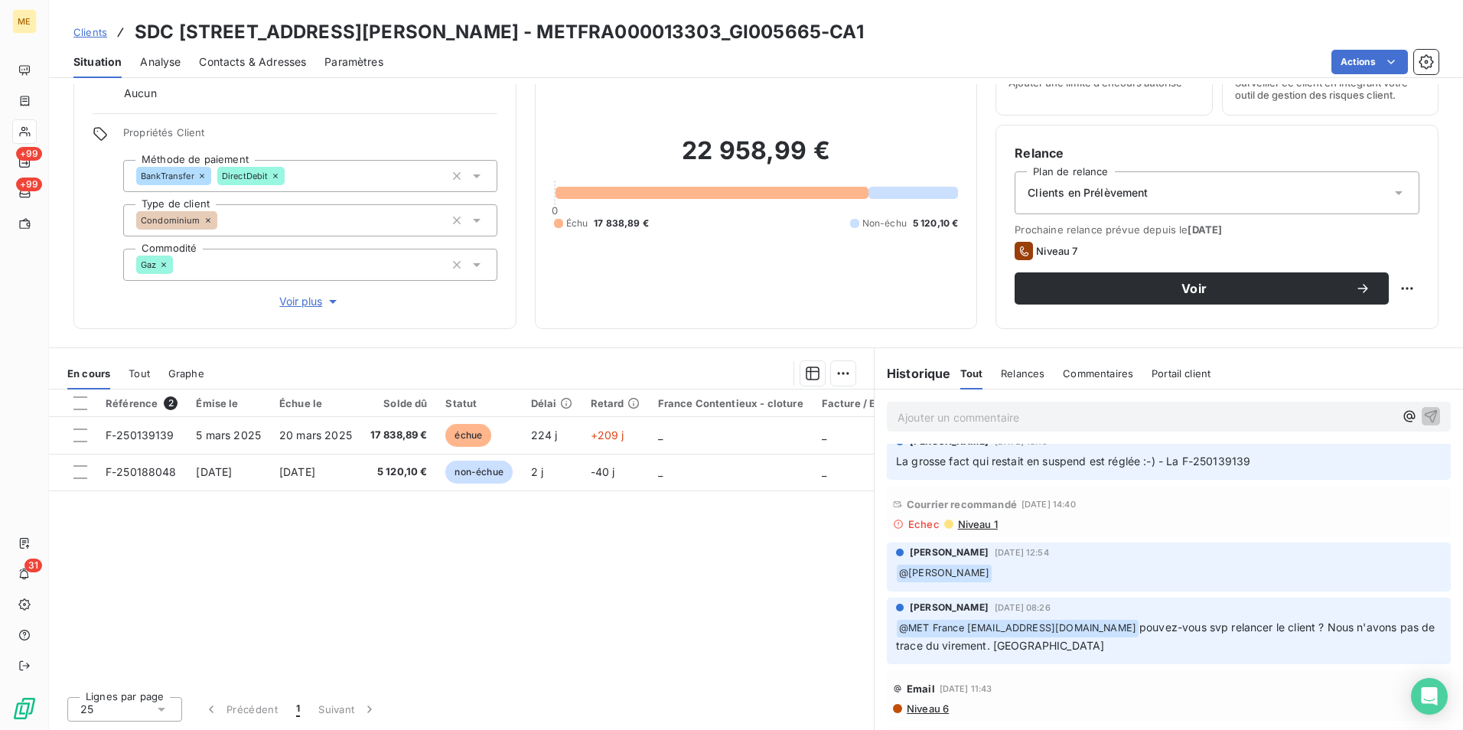
scroll to position [918, 0]
click at [1012, 375] on span "Relances" at bounding box center [1023, 373] width 44 height 12
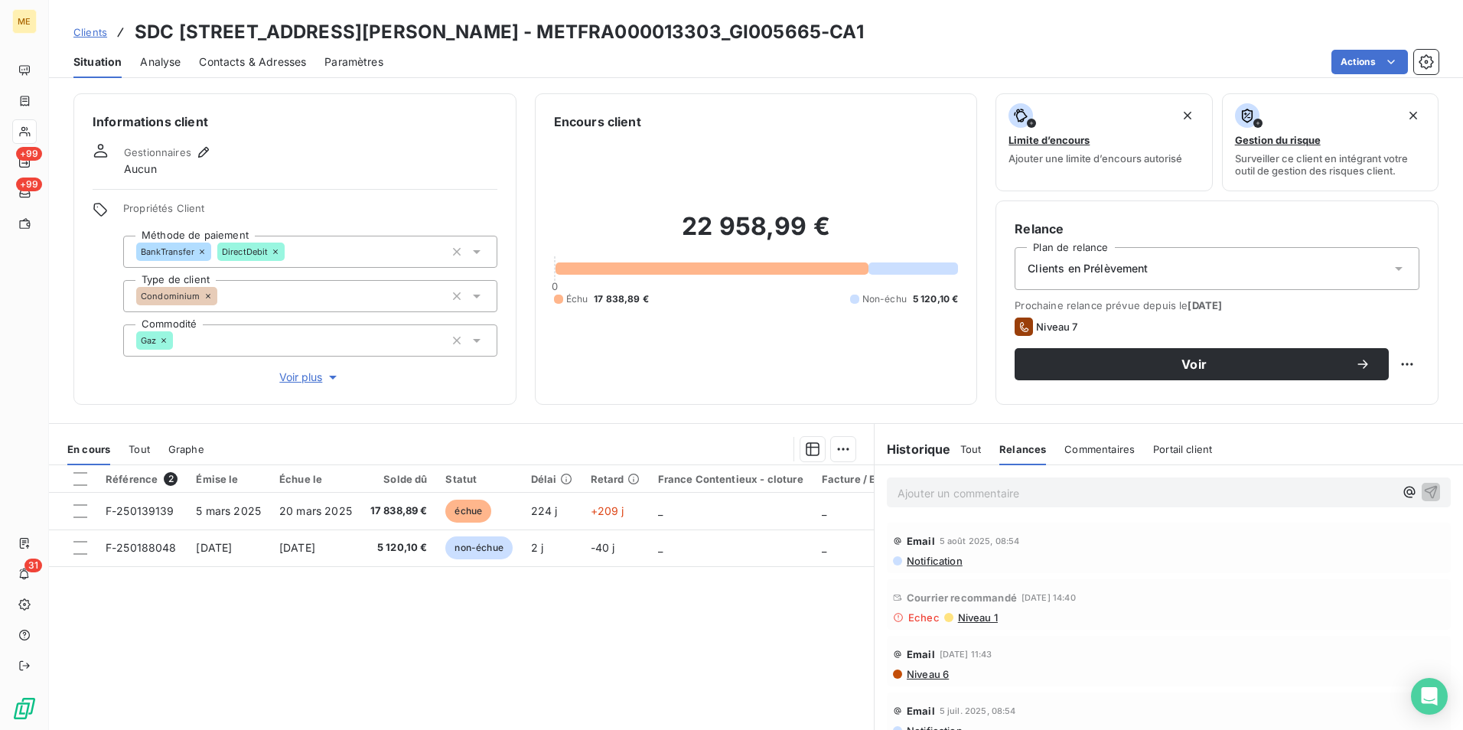
scroll to position [76, 0]
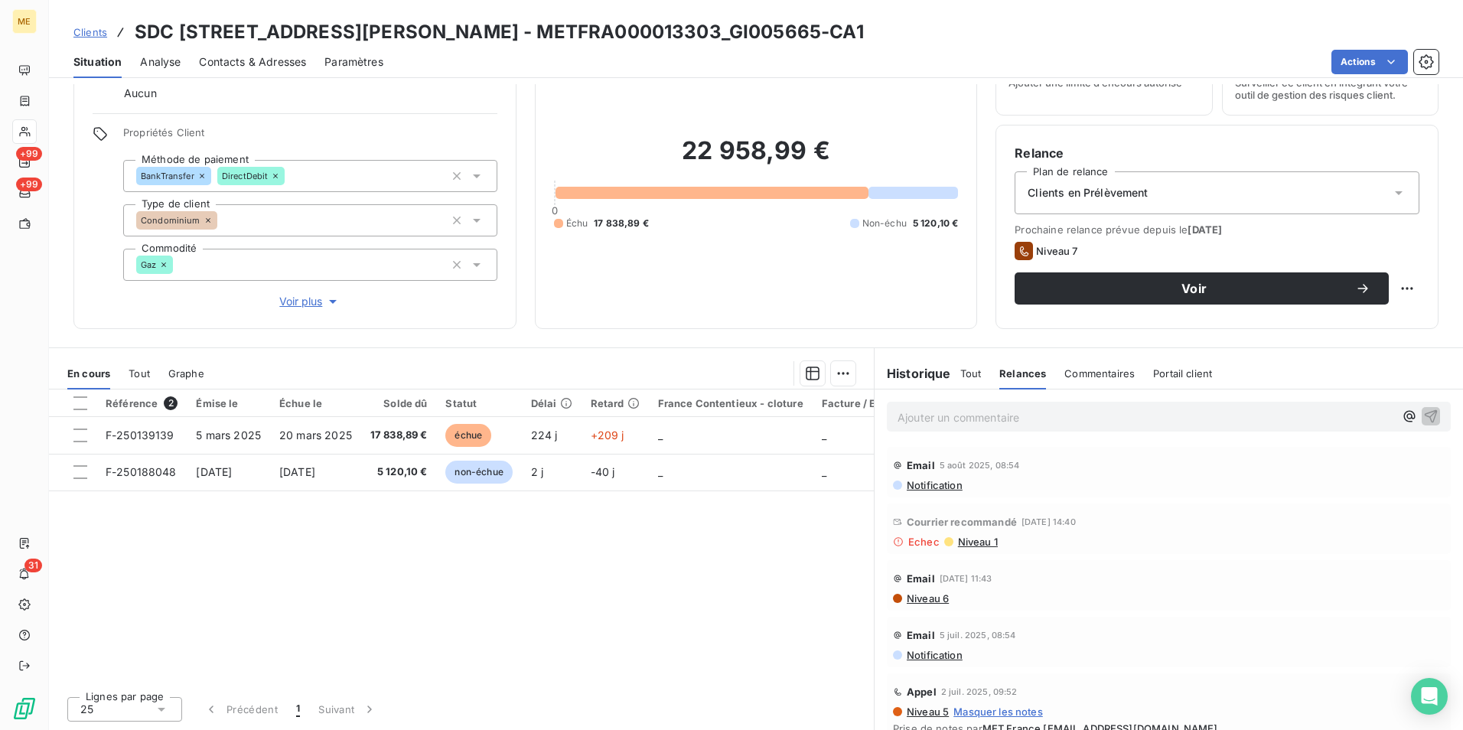
click at [973, 540] on span "Niveau 1" at bounding box center [977, 542] width 41 height 12
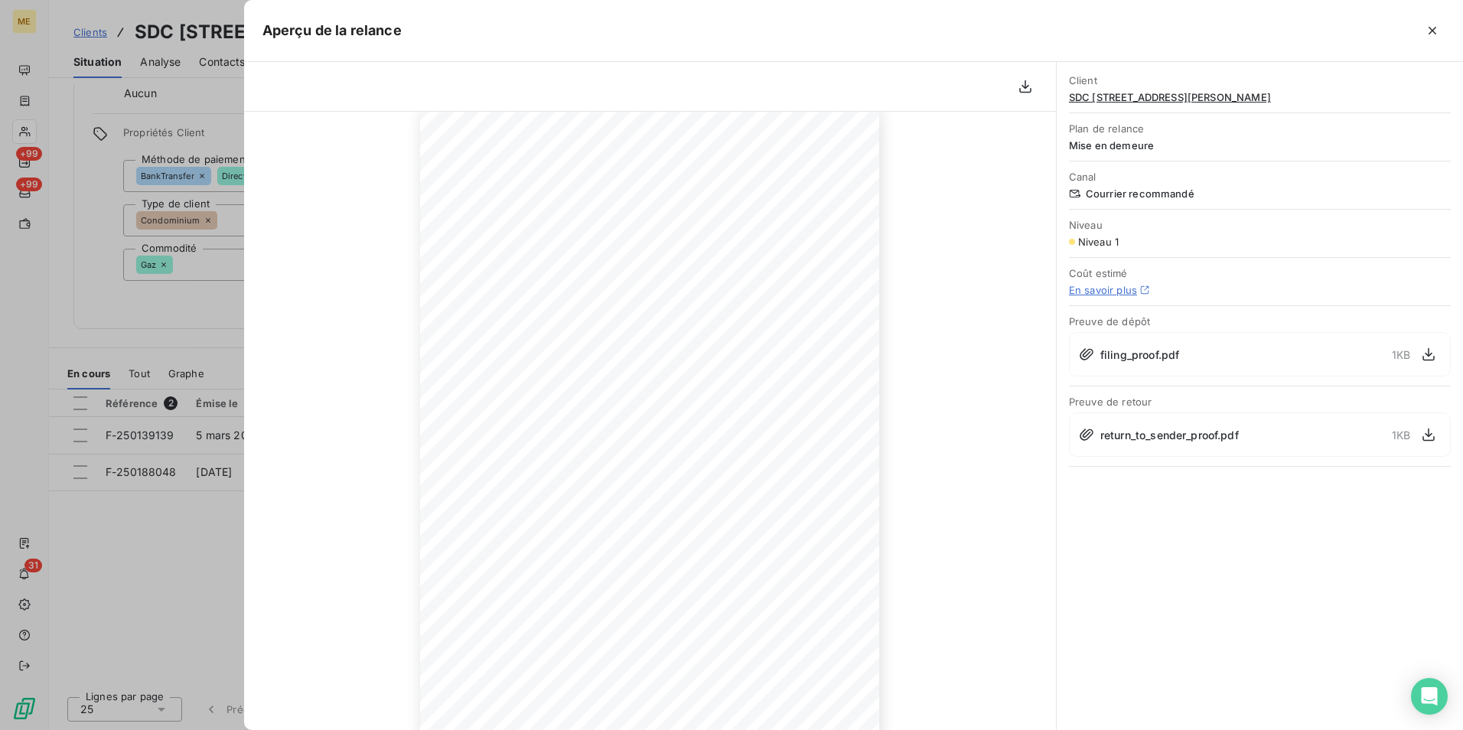
scroll to position [0, 0]
click at [1433, 354] on icon "button" at bounding box center [1428, 354] width 15 height 15
click at [1433, 33] on icon "button" at bounding box center [1432, 30] width 15 height 15
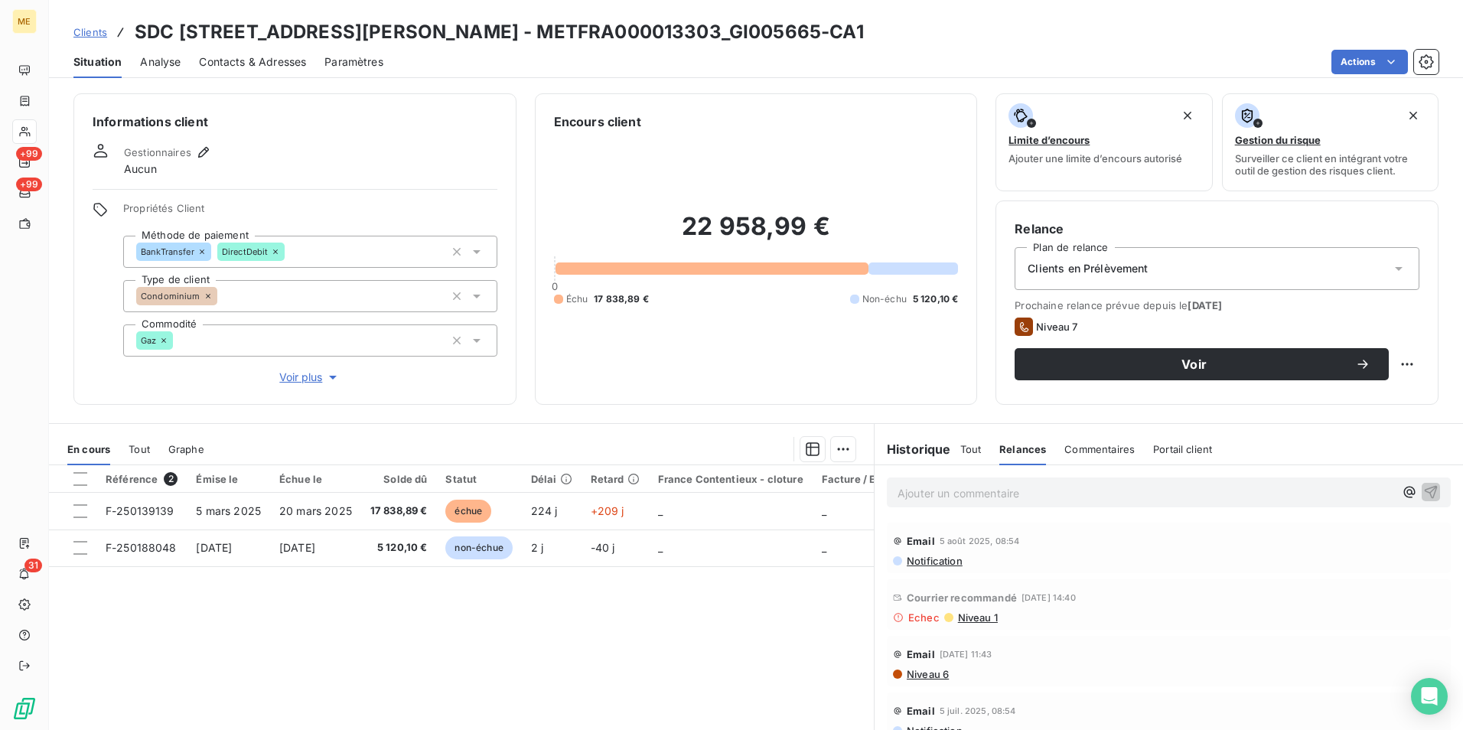
click at [951, 452] on div "Historique" at bounding box center [918, 449] width 86 height 18
click at [974, 457] on div "Tout Relances Commentaires Portail client" at bounding box center [1086, 449] width 253 height 32
click at [970, 454] on span "Tout" at bounding box center [970, 449] width 21 height 12
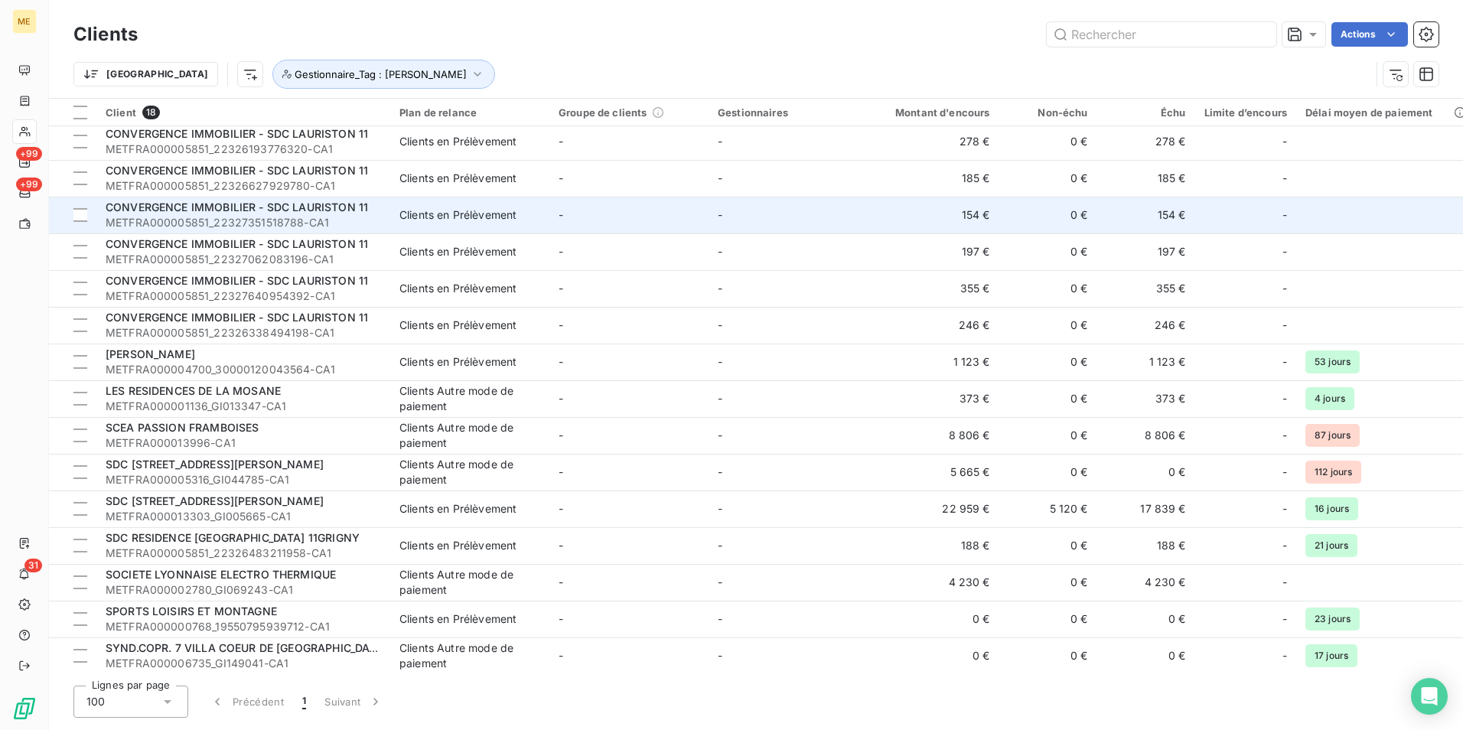
scroll to position [121, 0]
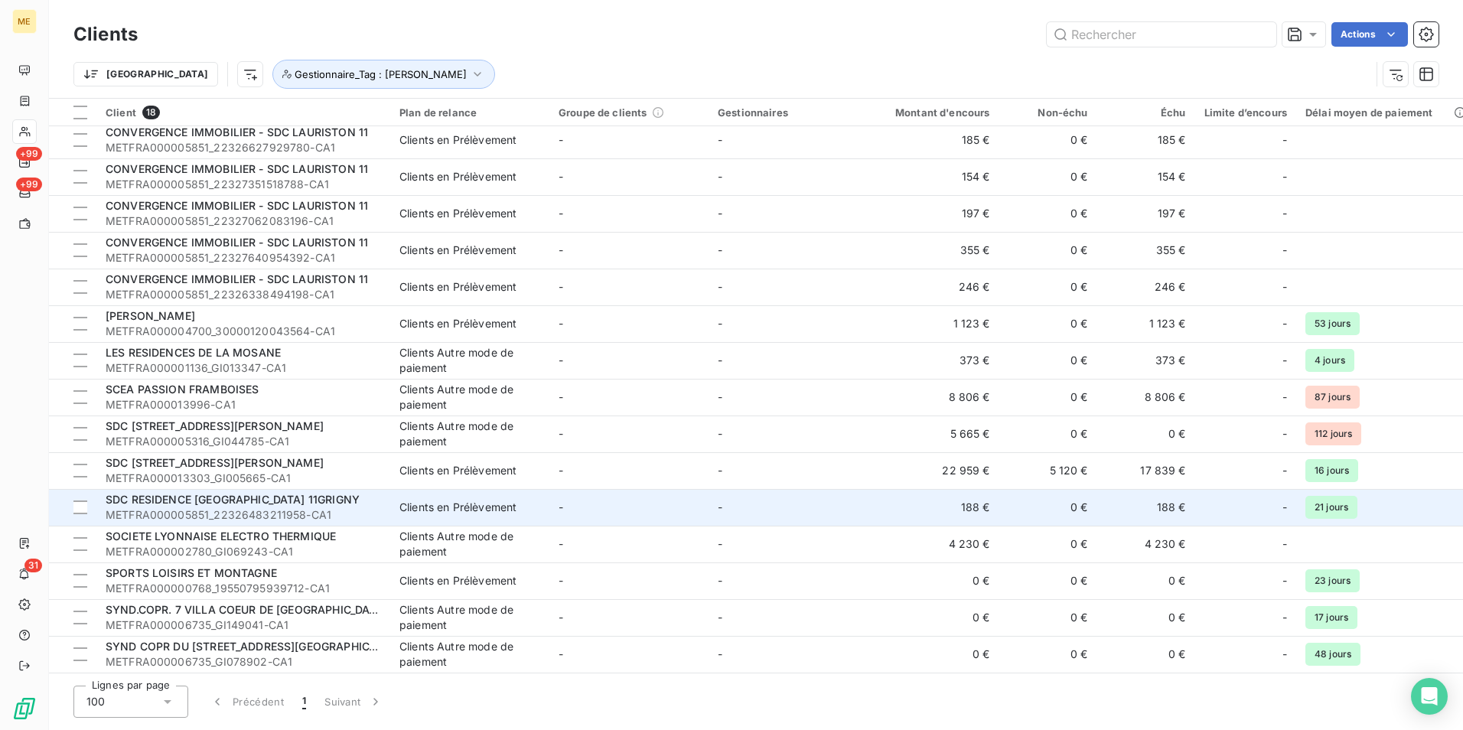
click at [371, 498] on div "SDC RESIDENCE [GEOGRAPHIC_DATA] 11GRIGNY" at bounding box center [244, 499] width 276 height 15
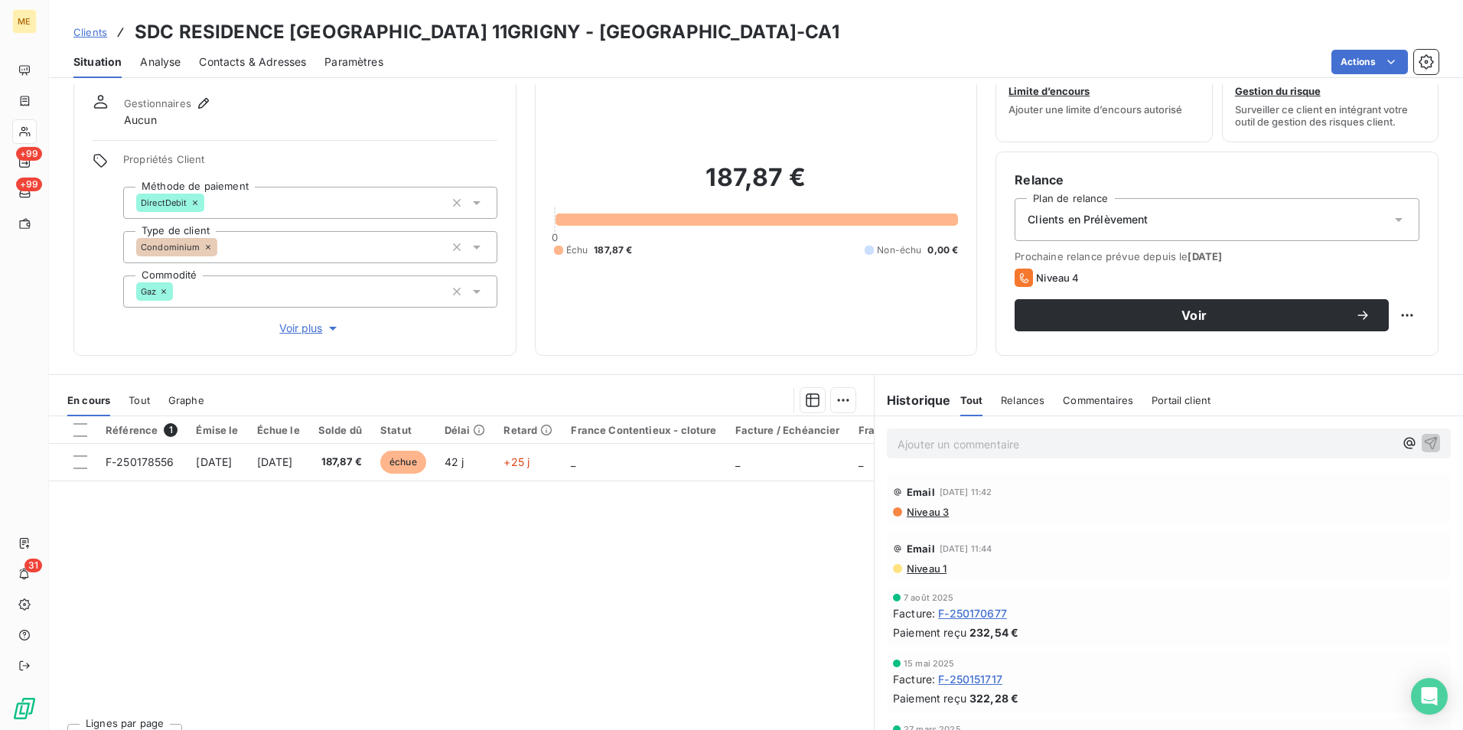
scroll to position [76, 0]
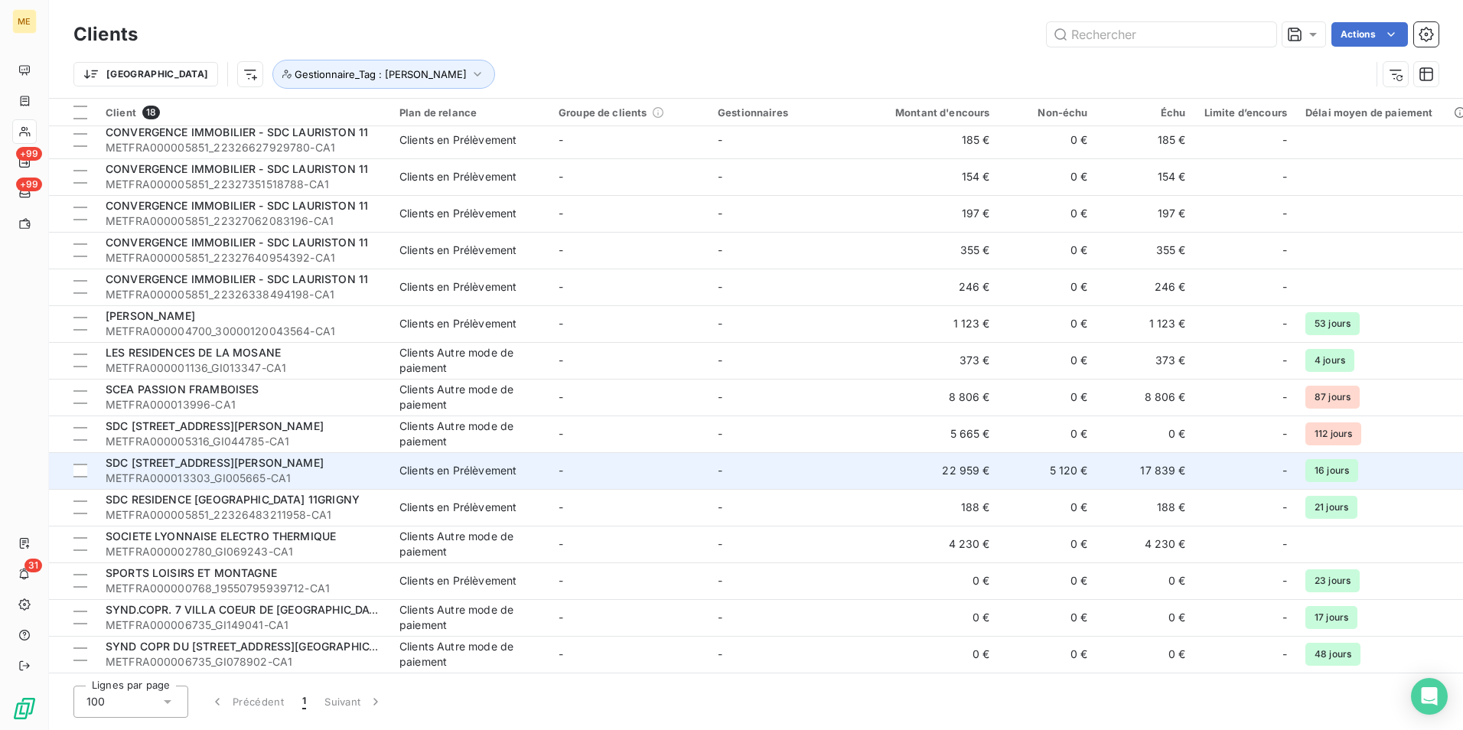
scroll to position [121, 0]
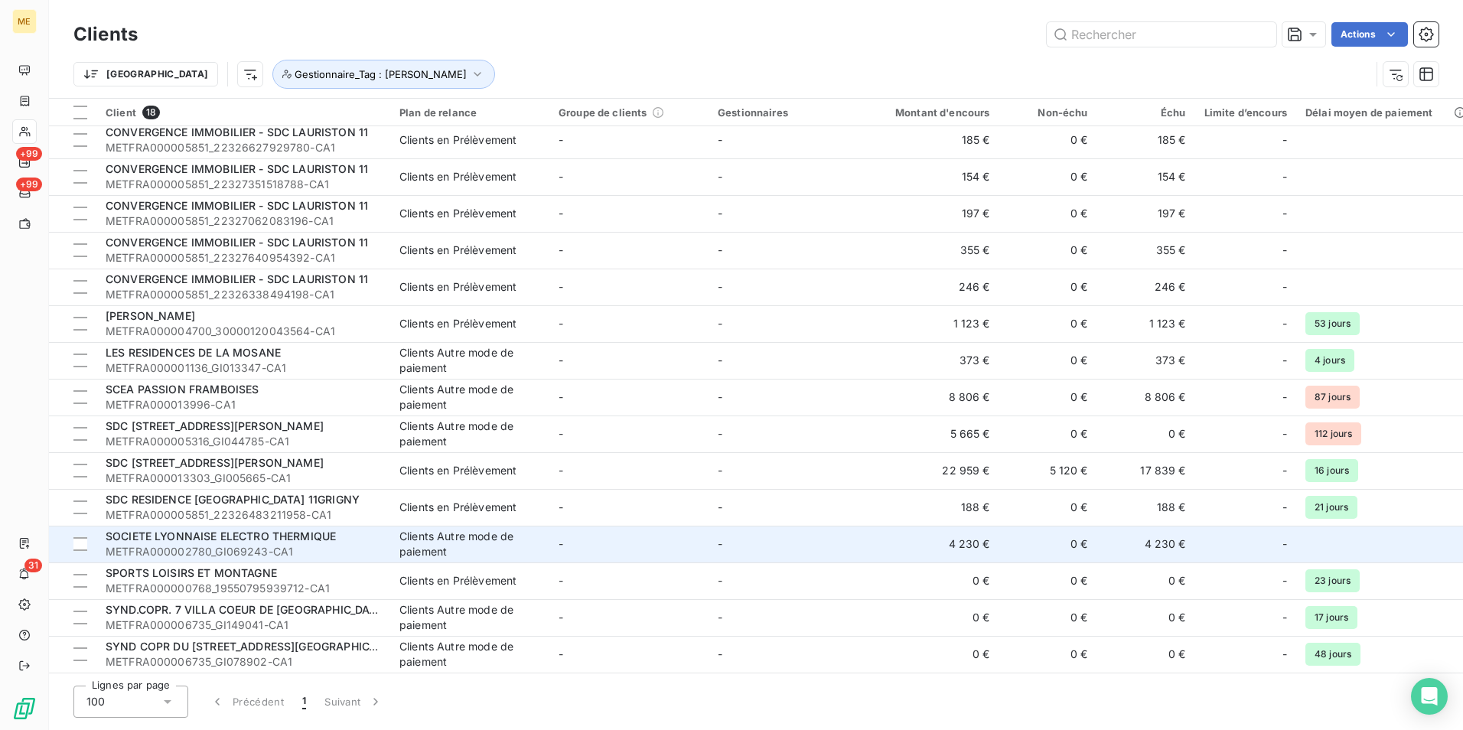
click at [348, 536] on div "SOCIETE LYONNAISE ELECTRO THERMIQUE" at bounding box center [244, 536] width 276 height 15
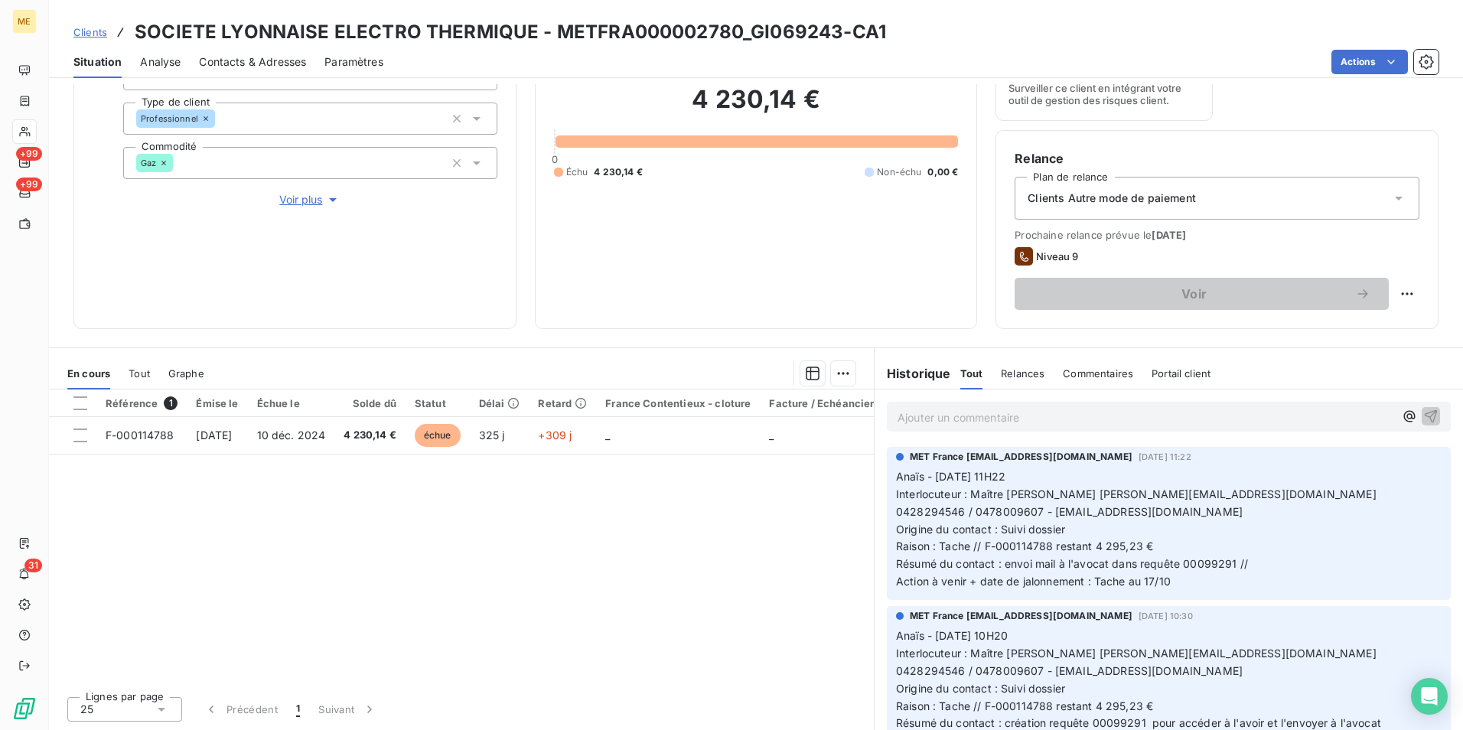
click at [1219, 565] on span "Résumé du contact : envoi mail à l'avocat dans requête 00099291 //" at bounding box center [1072, 563] width 352 height 13
copy span "00099291"
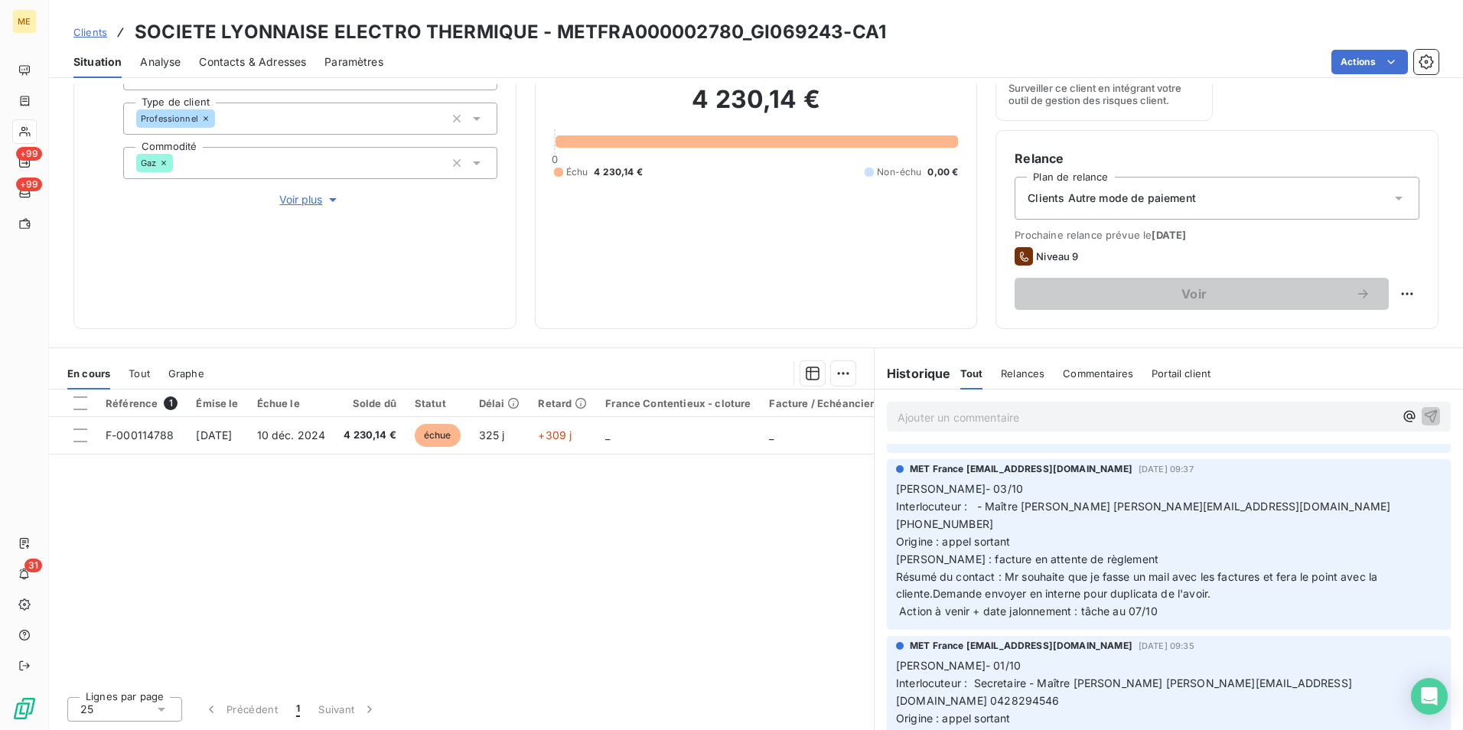
scroll to position [383, 0]
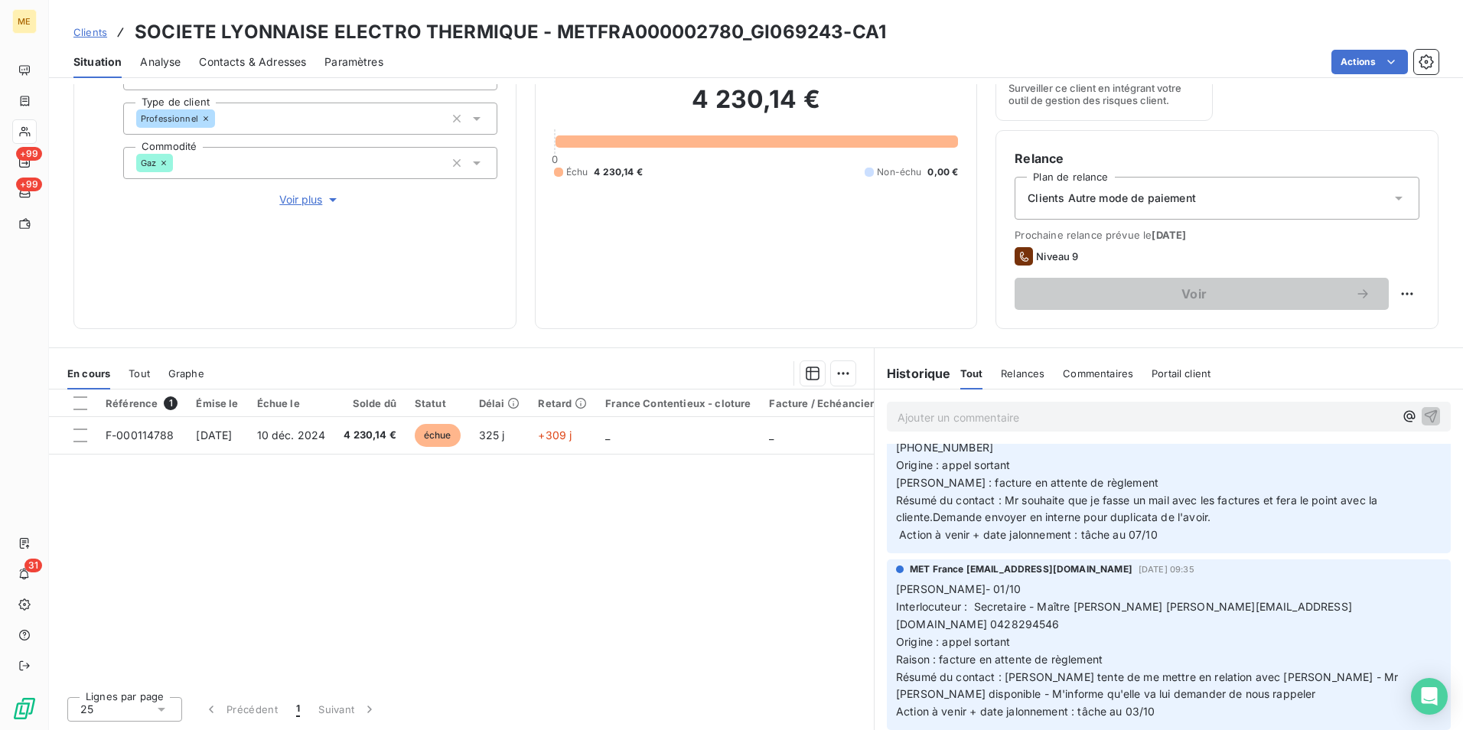
drag, startPoint x: 999, startPoint y: 642, endPoint x: 1344, endPoint y: 686, distance: 347.9
click at [1344, 686] on p "[PERSON_NAME]- 01/10 Interlocuteur : Secretaire - Maître [PERSON_NAME] [PERSON_…" at bounding box center [1169, 651] width 546 height 140
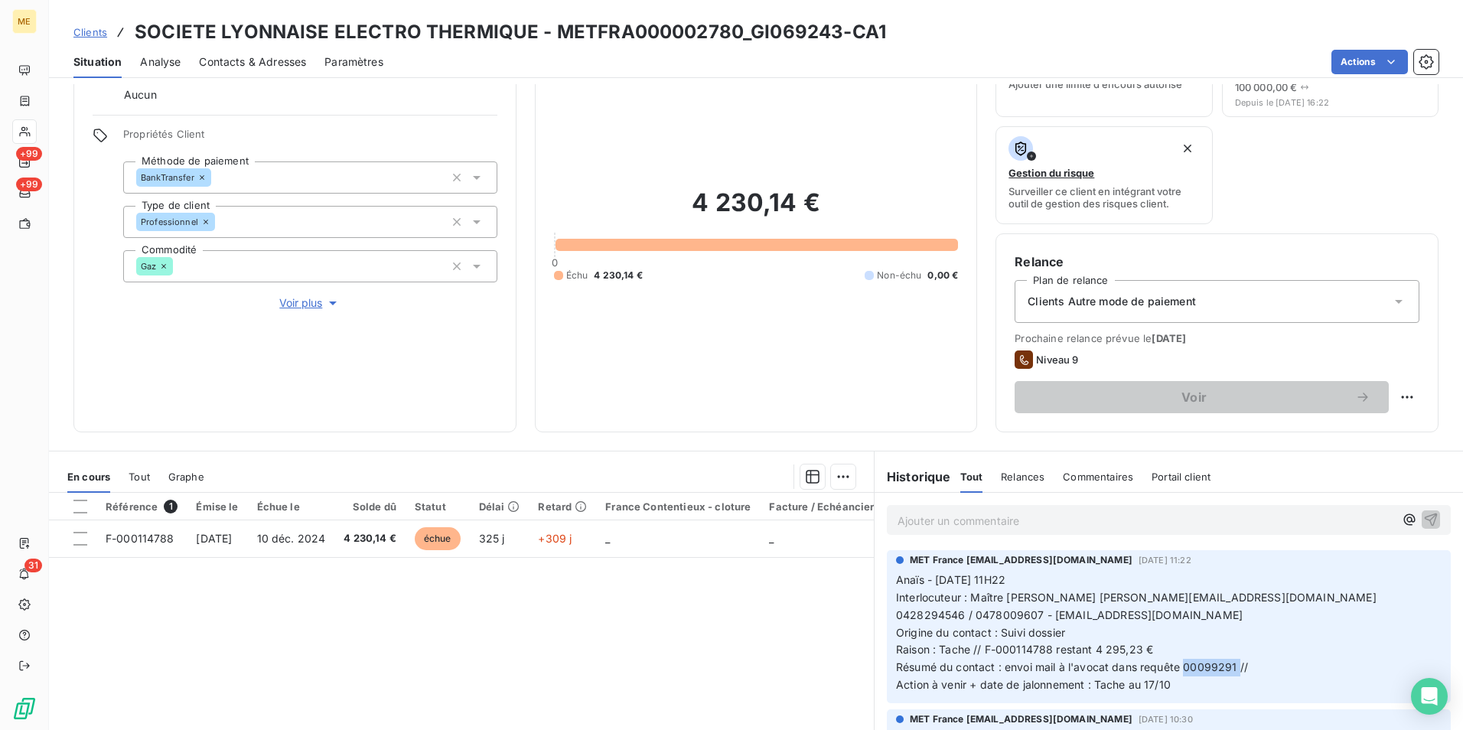
scroll to position [178, 0]
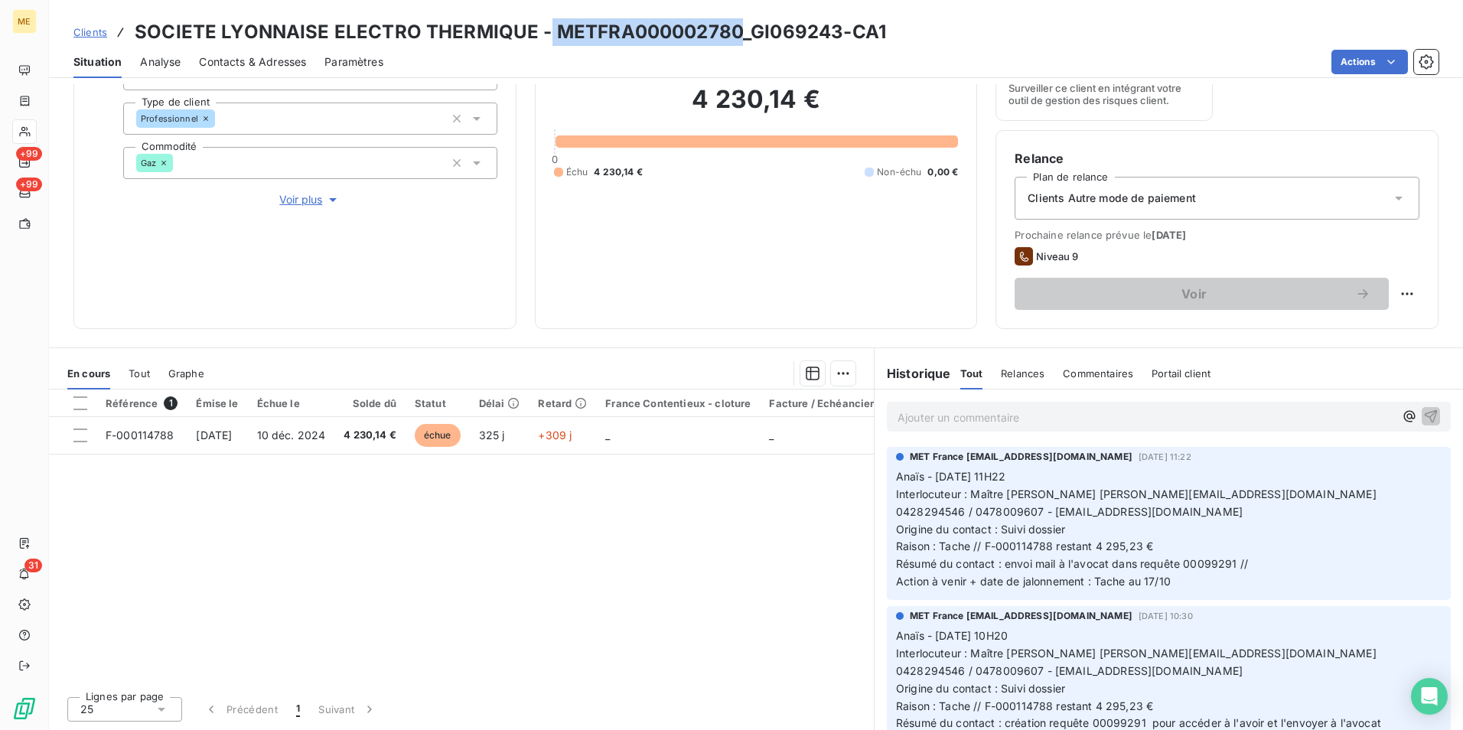
drag, startPoint x: 734, startPoint y: 36, endPoint x: 544, endPoint y: 33, distance: 189.8
click at [544, 33] on h3 "SOCIETE LYONNAISE ELECTRO THERMIQUE - METFRA000002780_GI069243-CA1" at bounding box center [511, 32] width 752 height 28
click at [310, 26] on h3 "SOCIETE LYONNAISE ELECTRO THERMIQUE - METFRA000002780_GI069243-CA1" at bounding box center [511, 32] width 752 height 28
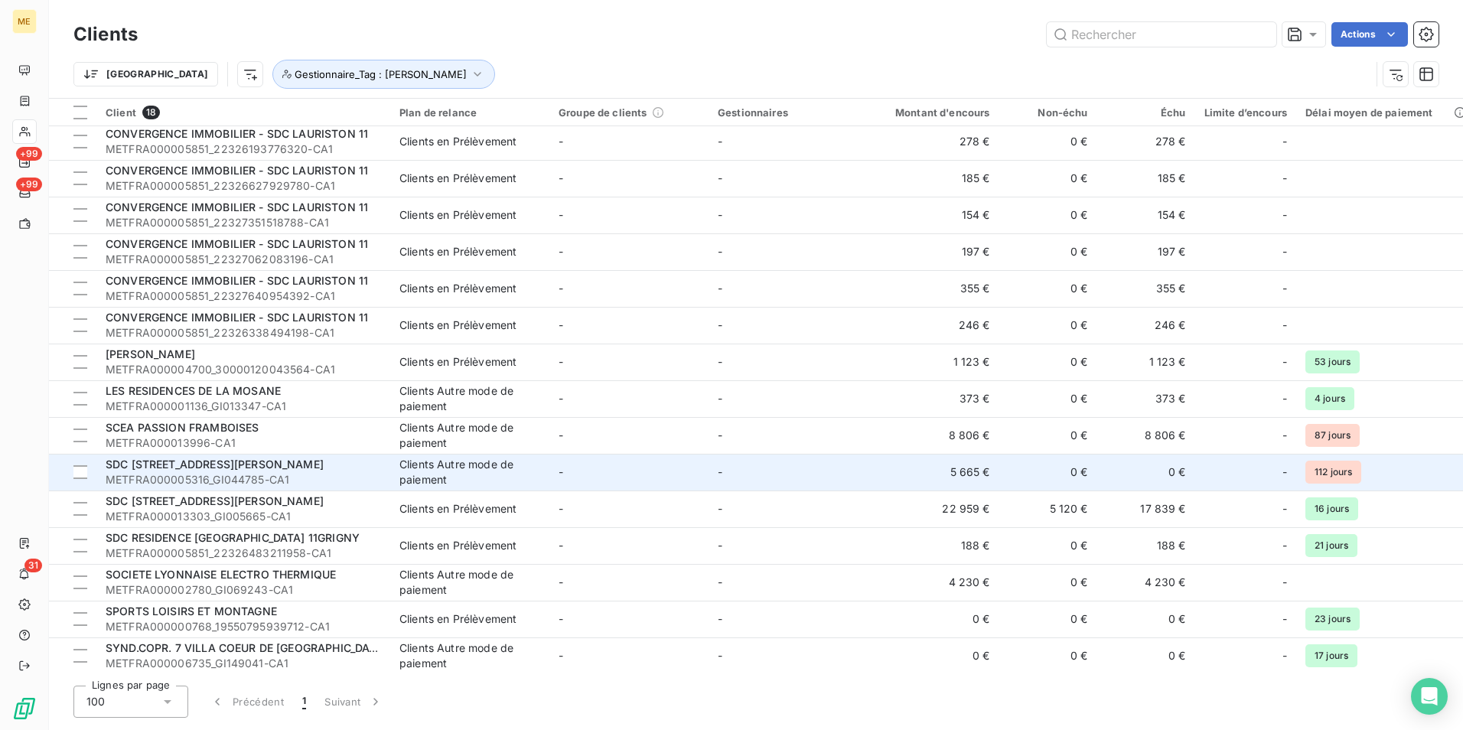
scroll to position [121, 0]
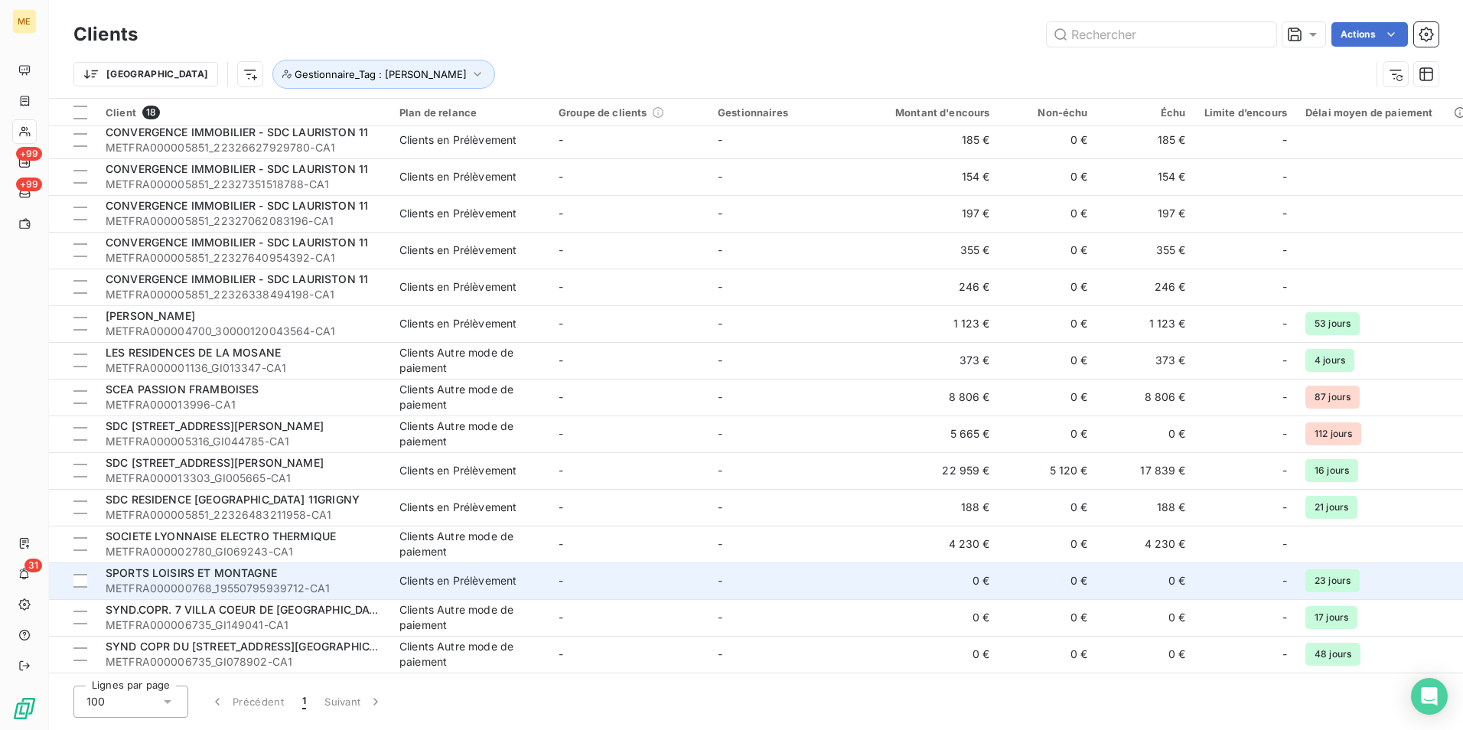
click at [347, 581] on span "METFRA000000768_19550795939712-CA1" at bounding box center [244, 588] width 276 height 15
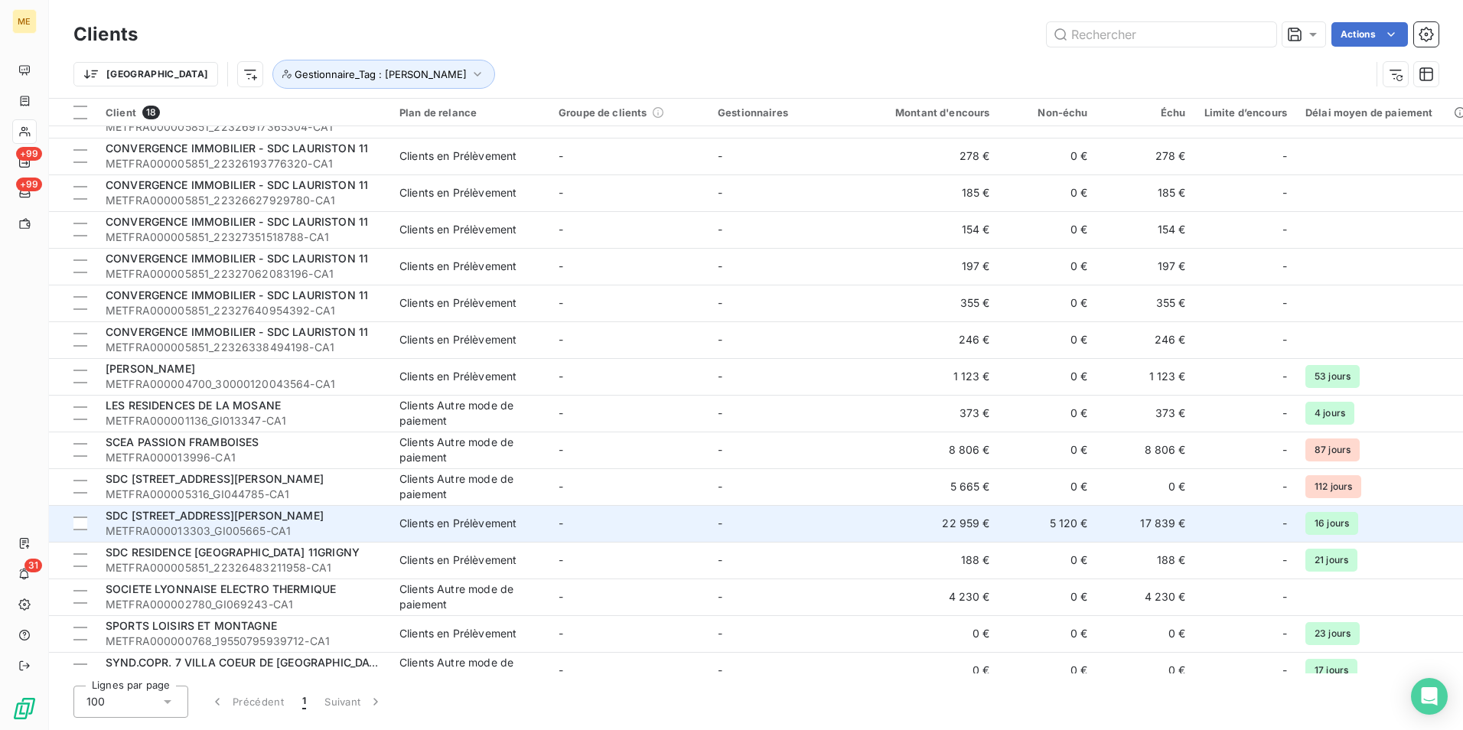
scroll to position [121, 0]
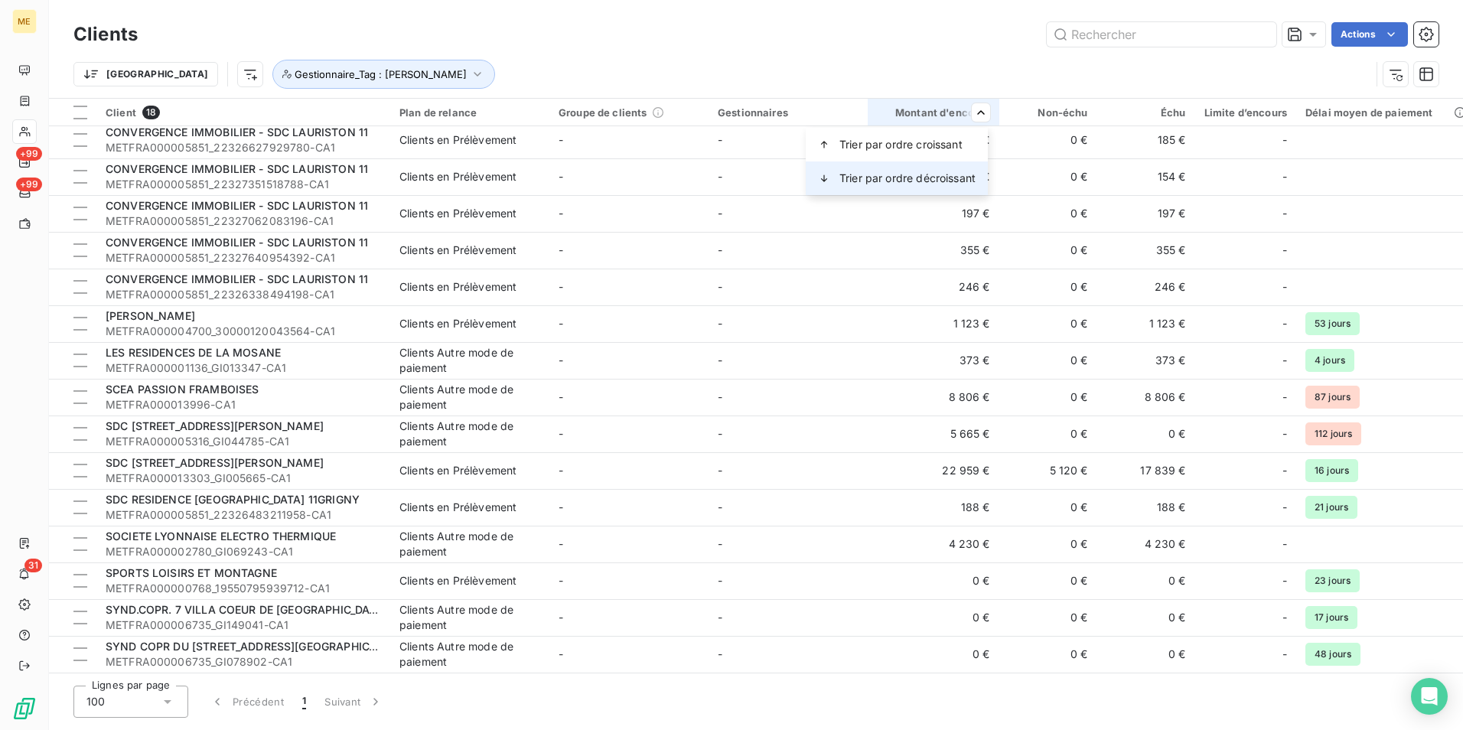
click at [948, 170] on div "Trier par ordre décroissant" at bounding box center [897, 178] width 182 height 34
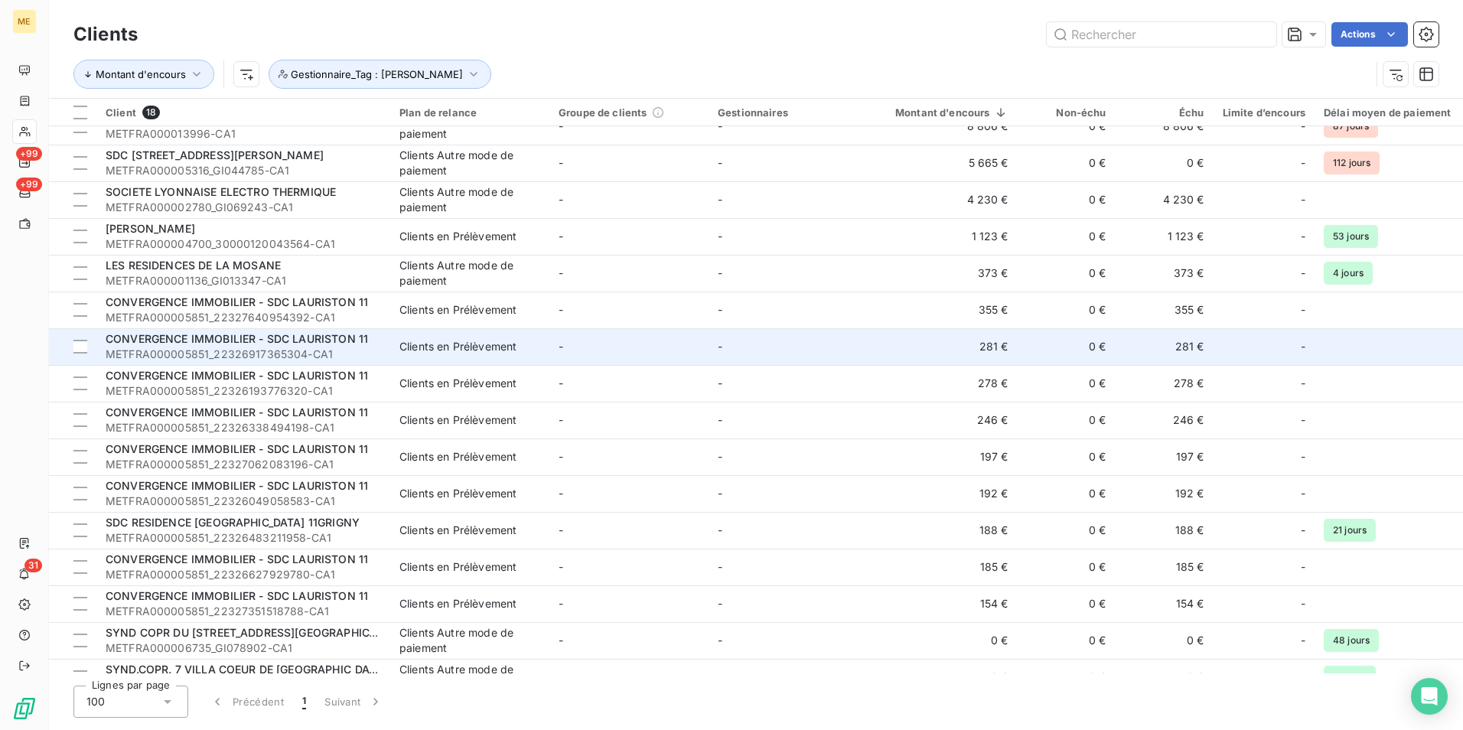
scroll to position [0, 0]
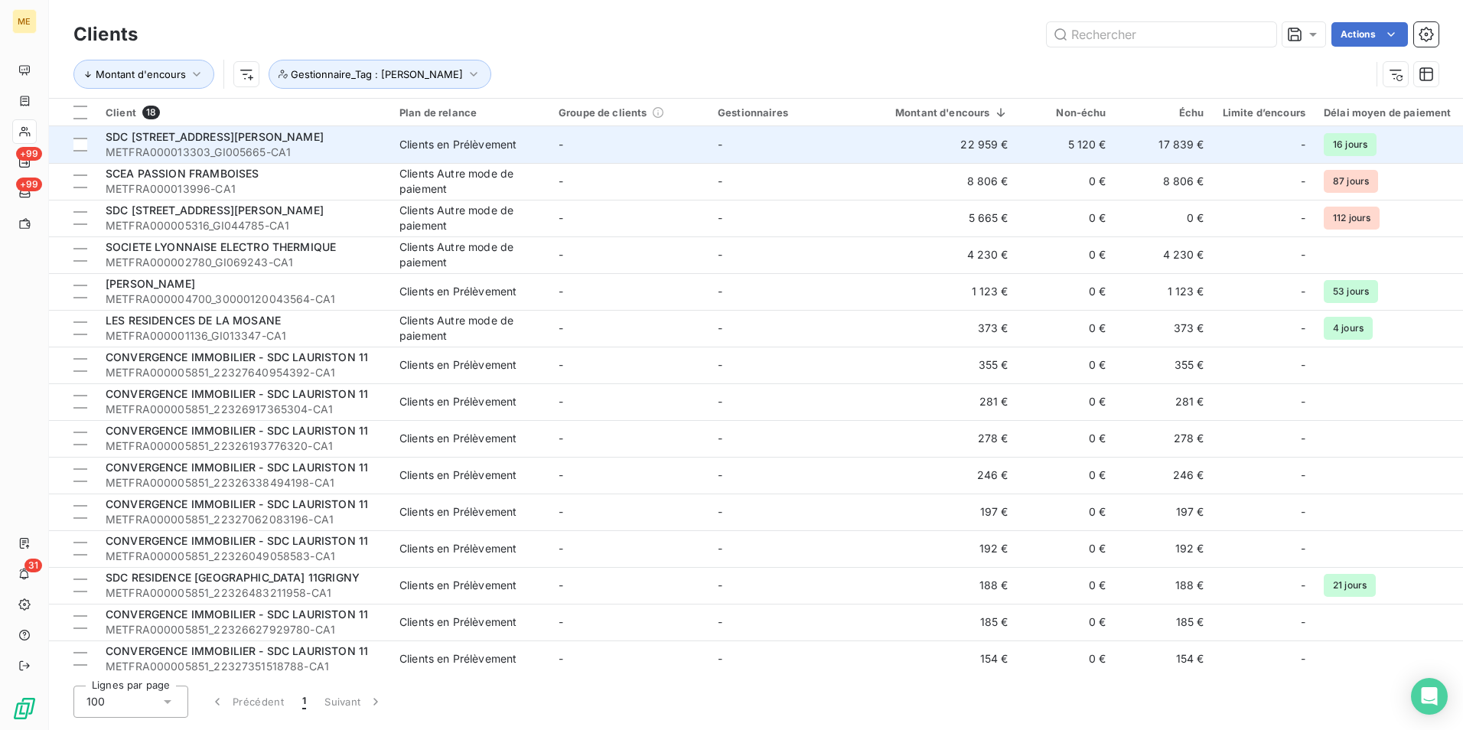
click at [298, 147] on span "METFRA000013303_GI005665-CA1" at bounding box center [244, 152] width 276 height 15
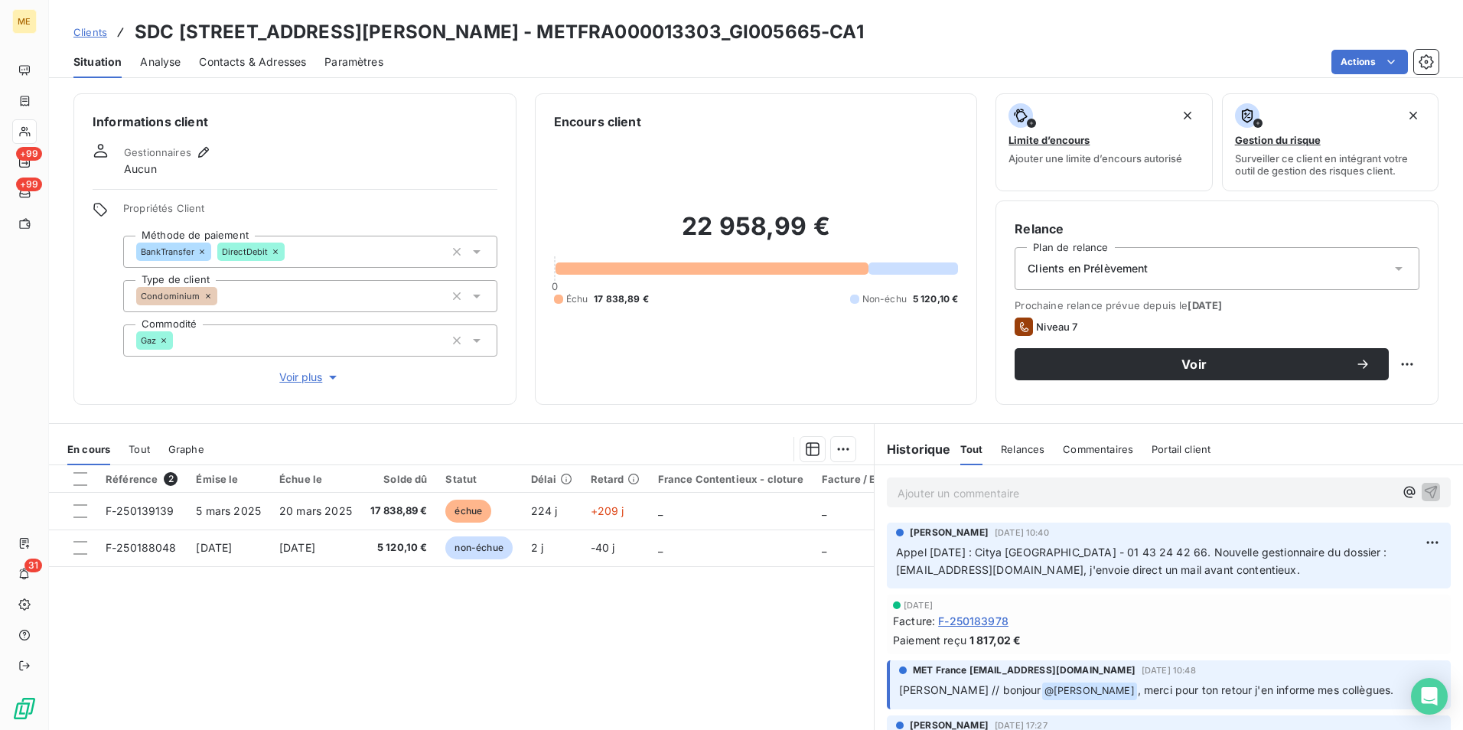
drag, startPoint x: 853, startPoint y: 25, endPoint x: 571, endPoint y: 28, distance: 281.7
click at [571, 28] on h3 "SDC [STREET_ADDRESS][PERSON_NAME] - METFRA000013303_GI005665-CA1" at bounding box center [499, 32] width 729 height 28
drag, startPoint x: 1177, startPoint y: 553, endPoint x: 1101, endPoint y: 557, distance: 75.9
click at [1101, 557] on span "Appel [DATE] : Citya [GEOGRAPHIC_DATA] - 01 43 24 42 66. Nouvelle gestionnaire …" at bounding box center [1143, 561] width 494 height 31
drag, startPoint x: 1101, startPoint y: 557, endPoint x: 1242, endPoint y: 572, distance: 141.6
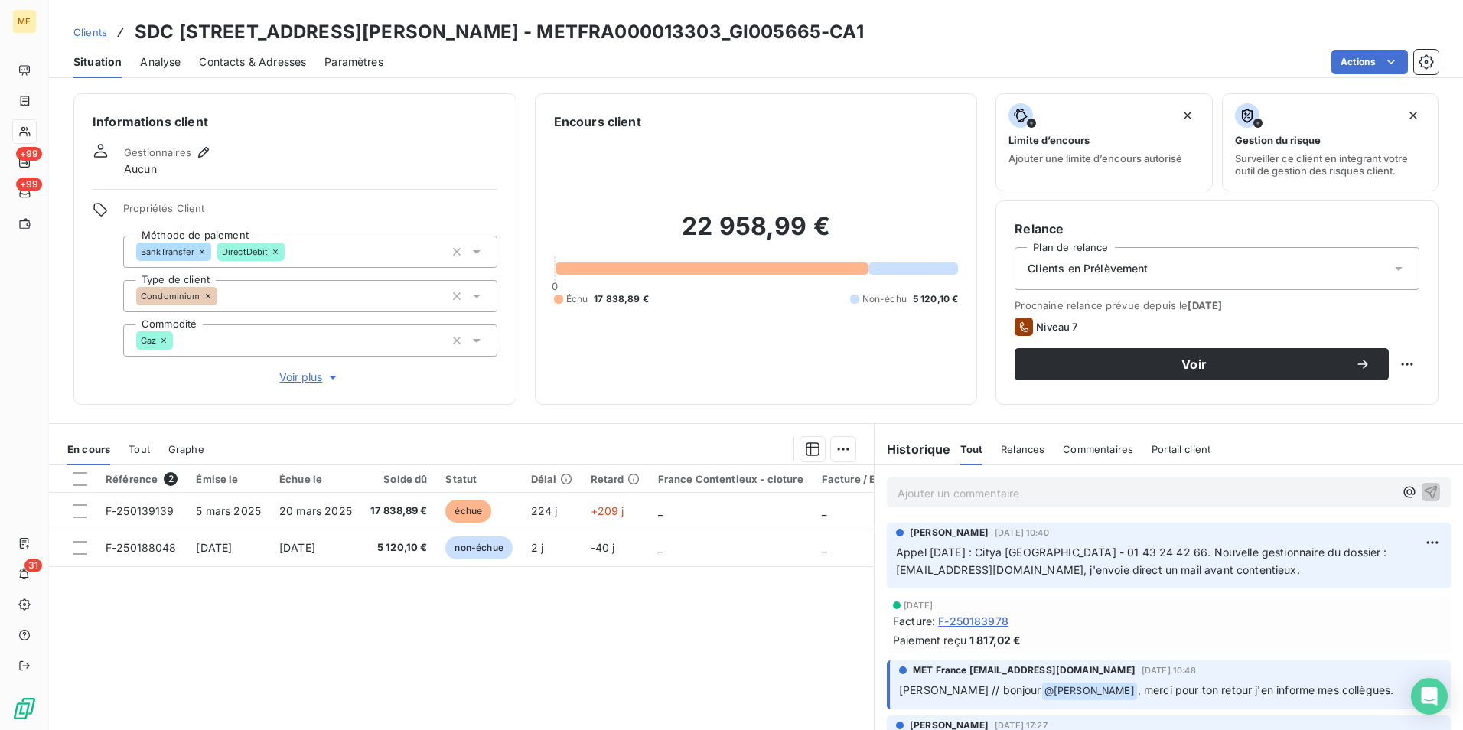
click at [1233, 568] on p "Appel [DATE] : Citya [GEOGRAPHIC_DATA] - 01 43 24 42 66. Nouvelle gestionnaire …" at bounding box center [1169, 561] width 546 height 35
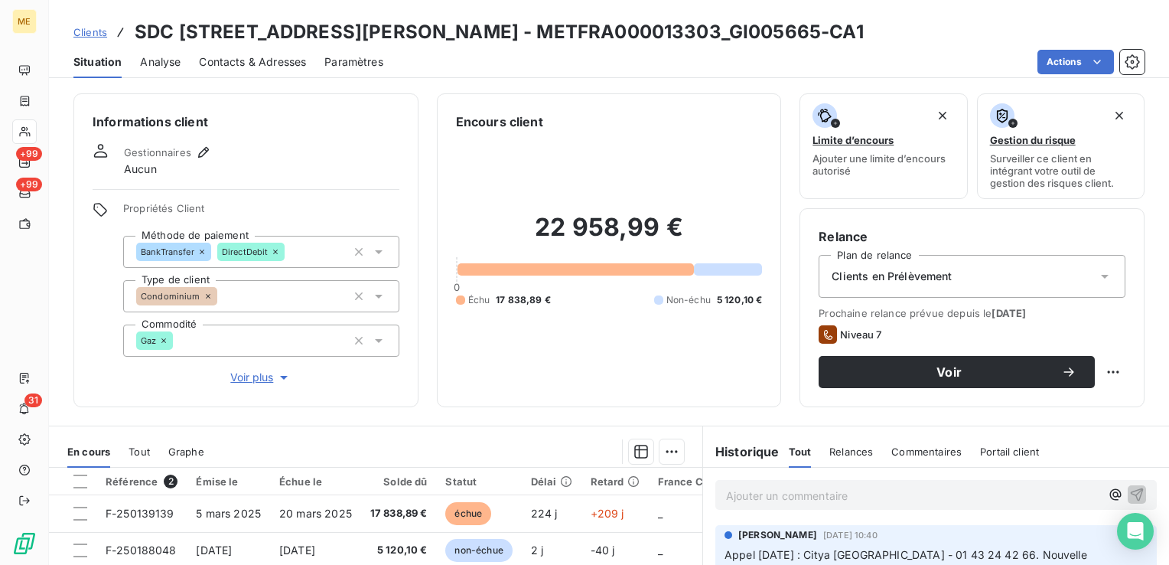
click at [955, 35] on div "Clients SDC [STREET_ADDRESS][PERSON_NAME] - METFRA000013303_GI005665-CA1" at bounding box center [609, 32] width 1120 height 28
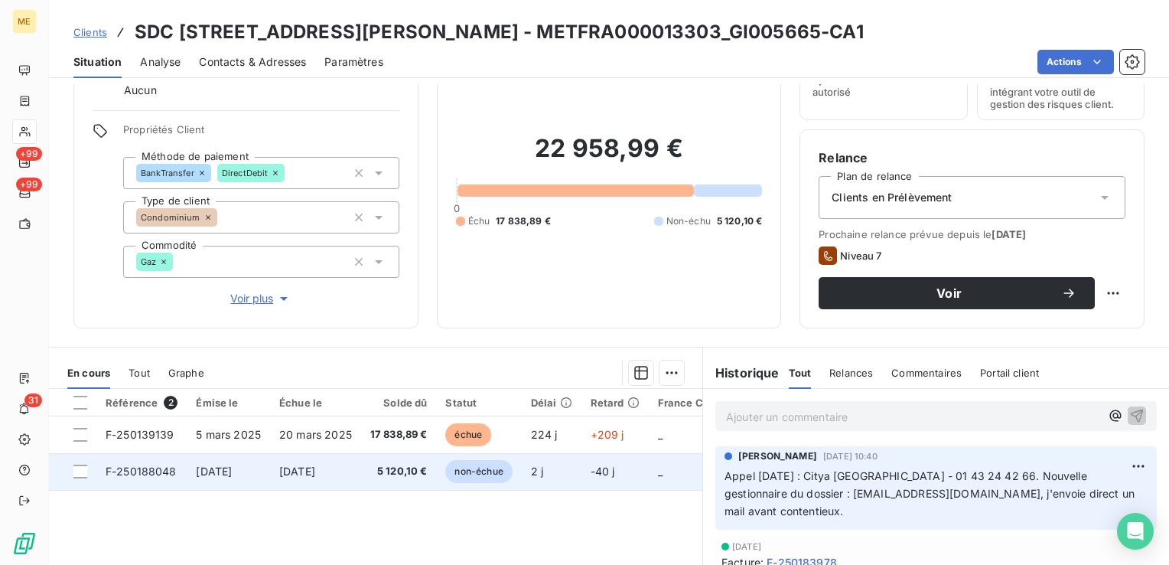
scroll to position [153, 0]
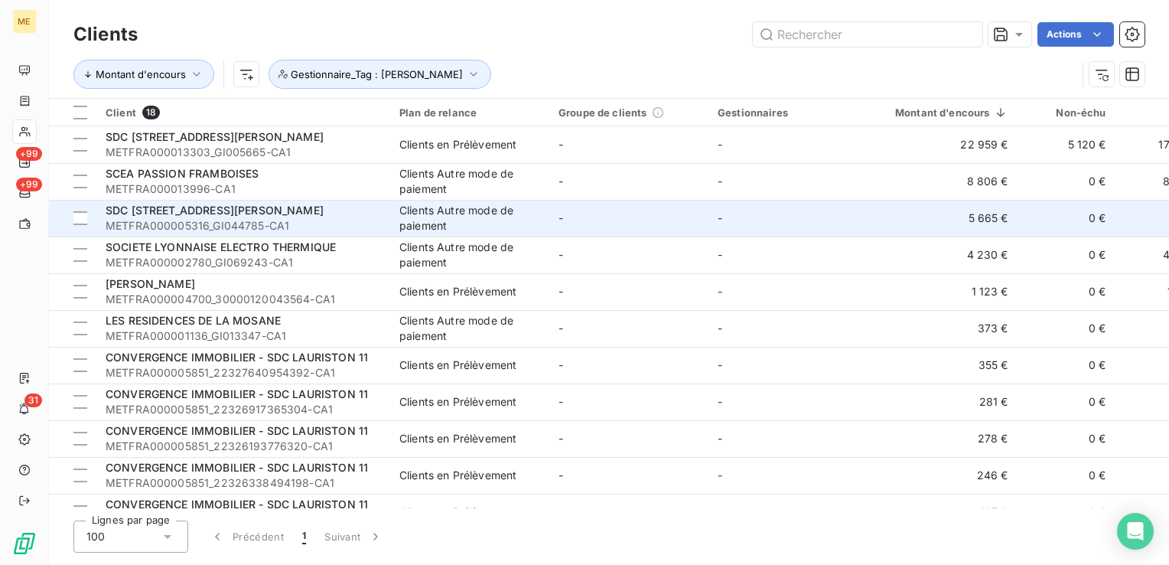
click at [367, 220] on span "METFRA000005316_GI044785-CA1" at bounding box center [244, 225] width 276 height 15
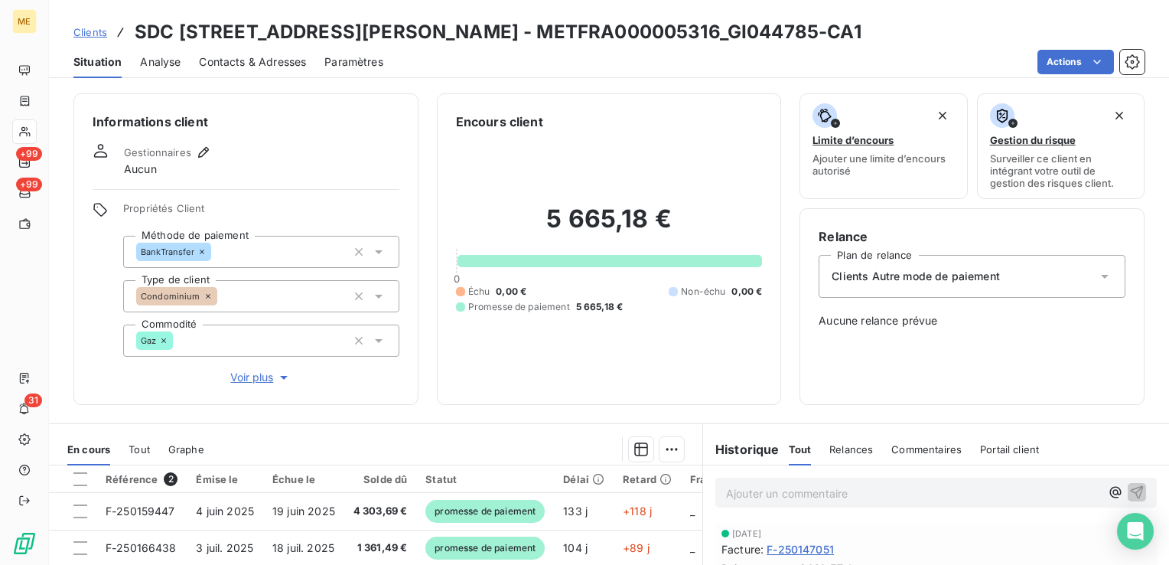
scroll to position [153, 0]
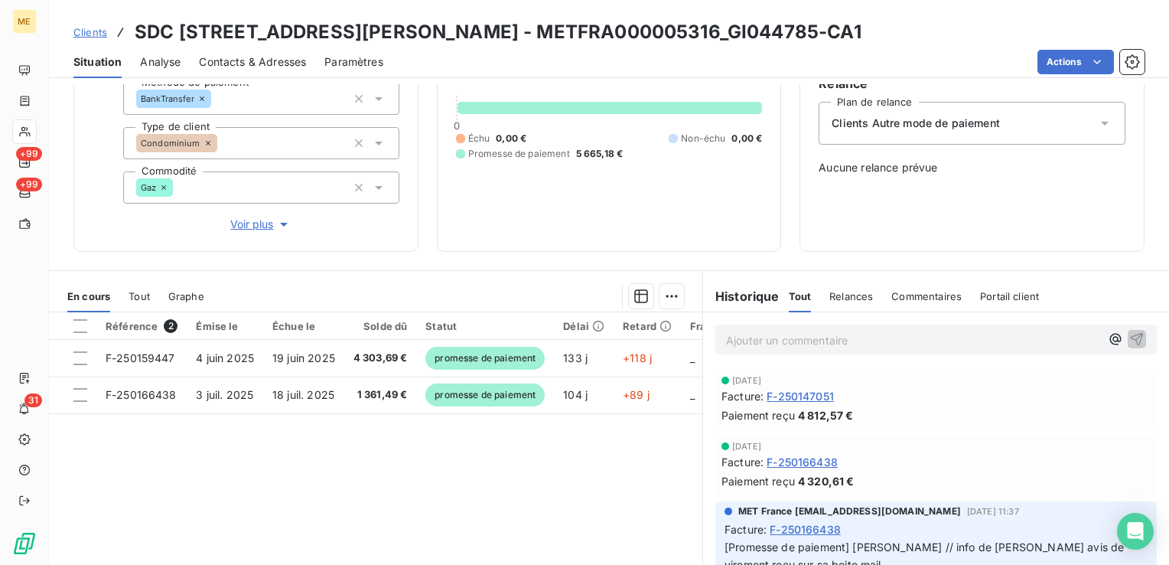
click at [845, 297] on span "Relances" at bounding box center [852, 296] width 44 height 12
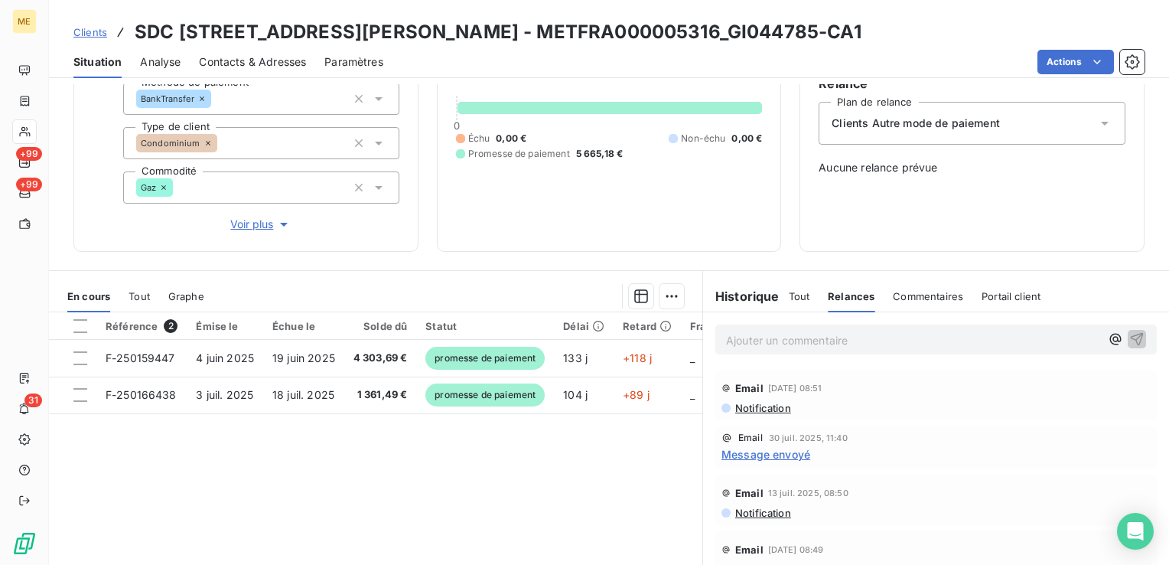
click at [913, 297] on span "Commentaires" at bounding box center [928, 296] width 70 height 12
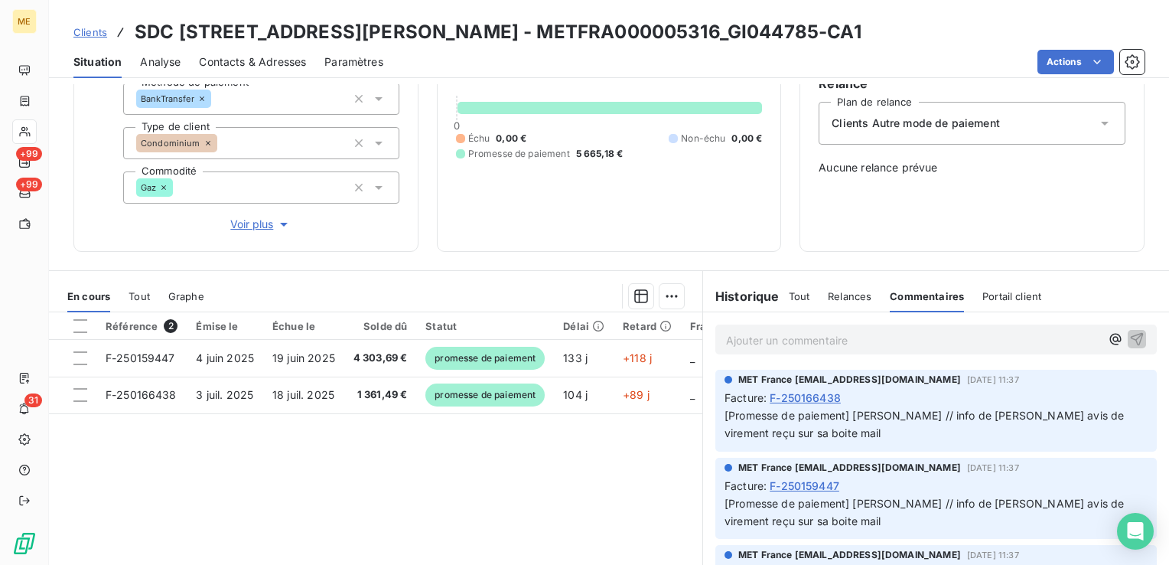
click at [789, 298] on span "Tout" at bounding box center [799, 296] width 21 height 12
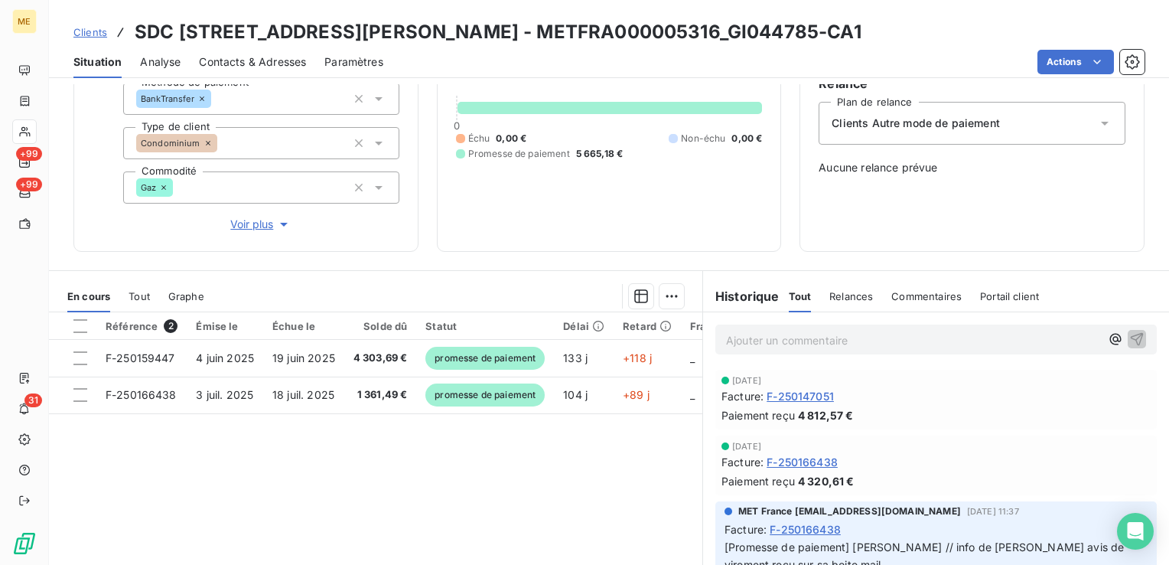
click at [143, 288] on div "Tout" at bounding box center [139, 296] width 21 height 32
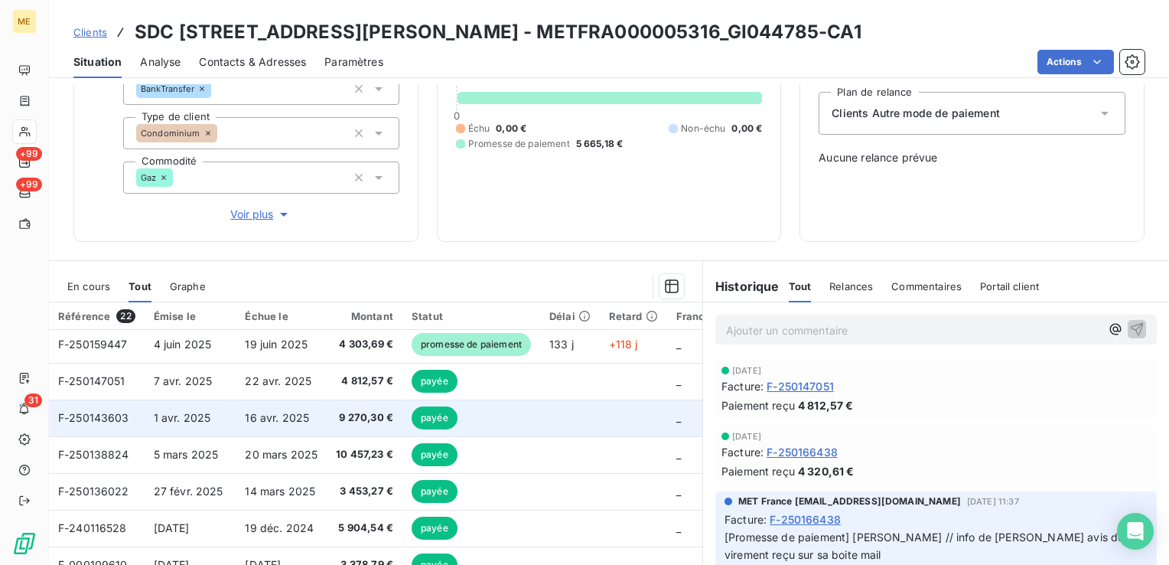
scroll to position [0, 0]
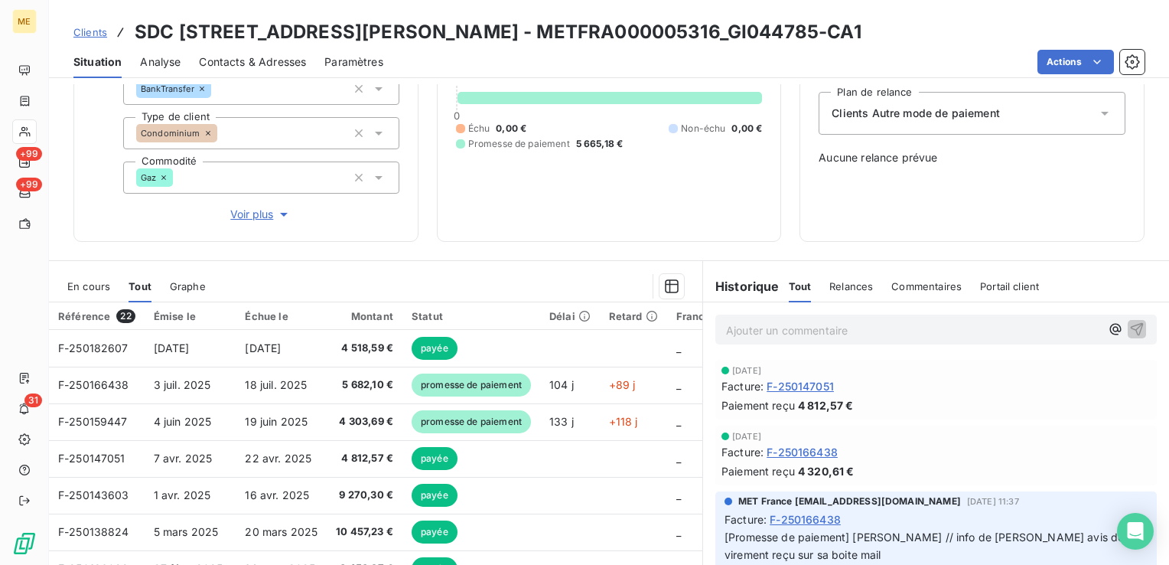
click at [101, 286] on span "En cours" at bounding box center [88, 286] width 43 height 12
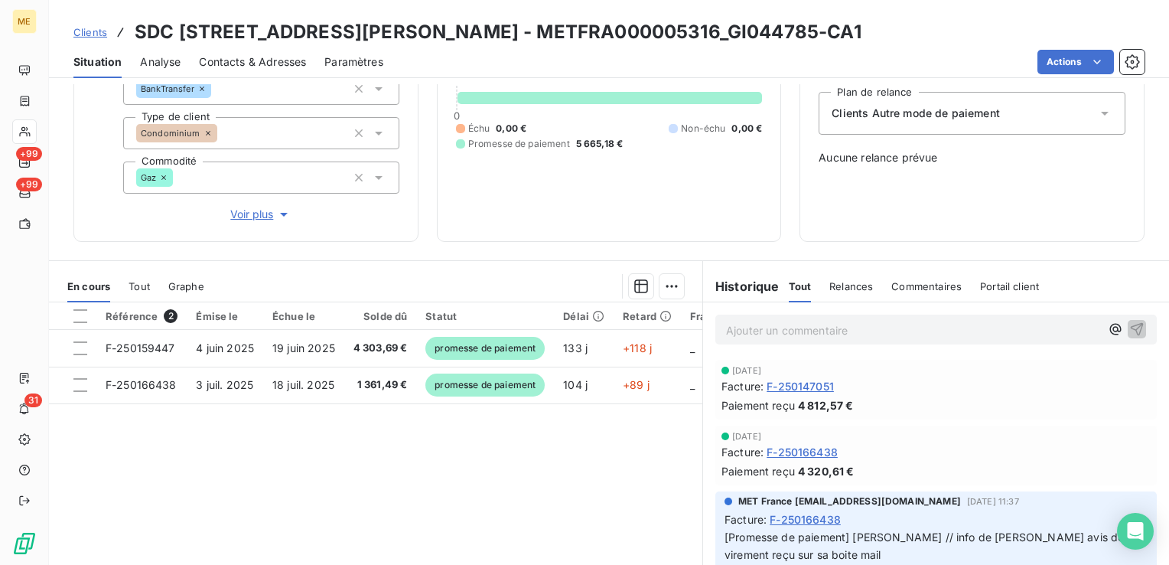
click at [142, 283] on span "Tout" at bounding box center [139, 286] width 21 height 12
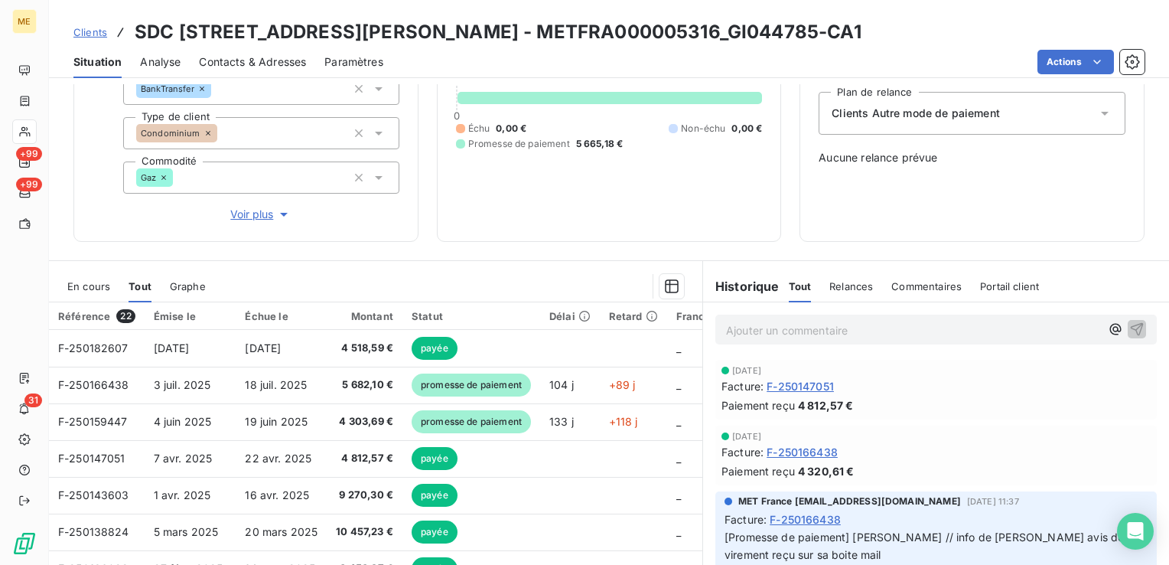
click at [101, 294] on div "En cours" at bounding box center [88, 286] width 43 height 32
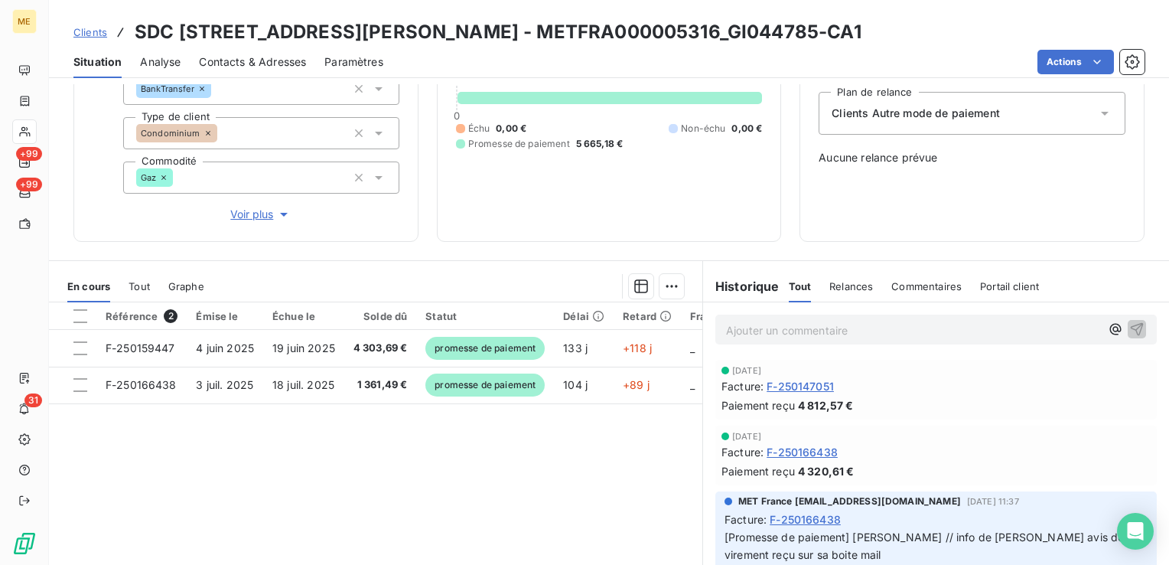
click at [141, 284] on span "Tout" at bounding box center [139, 286] width 21 height 12
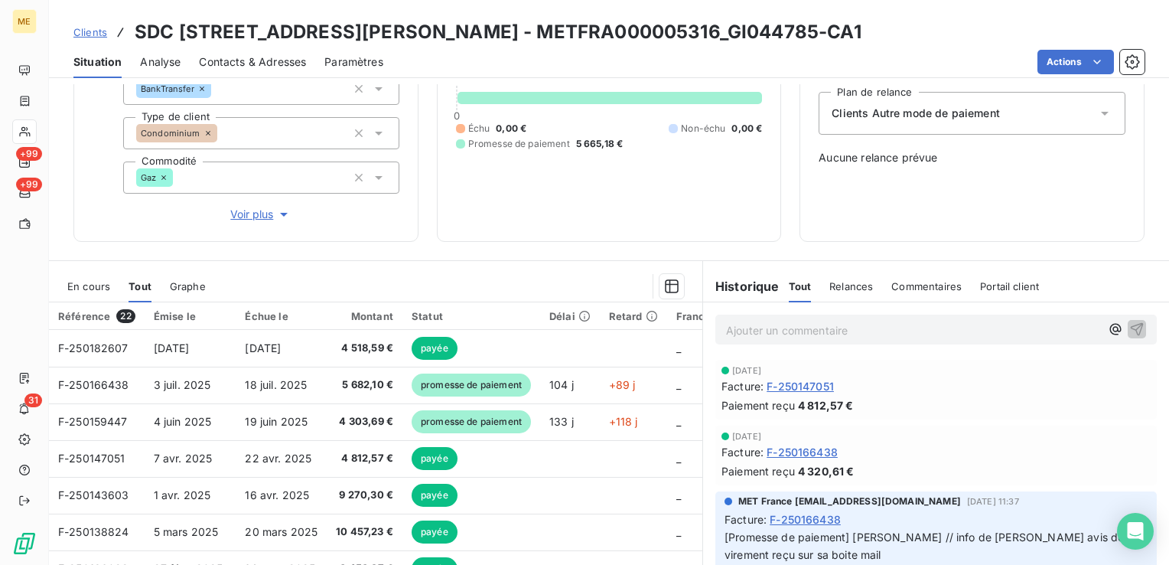
click at [93, 289] on span "En cours" at bounding box center [88, 286] width 43 height 12
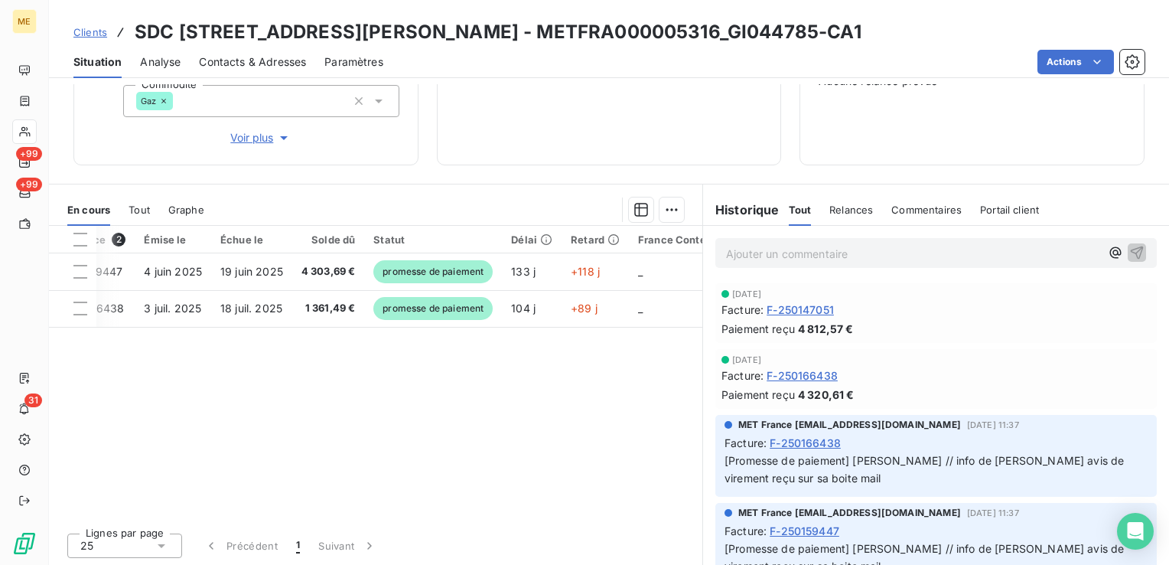
scroll to position [0, 35]
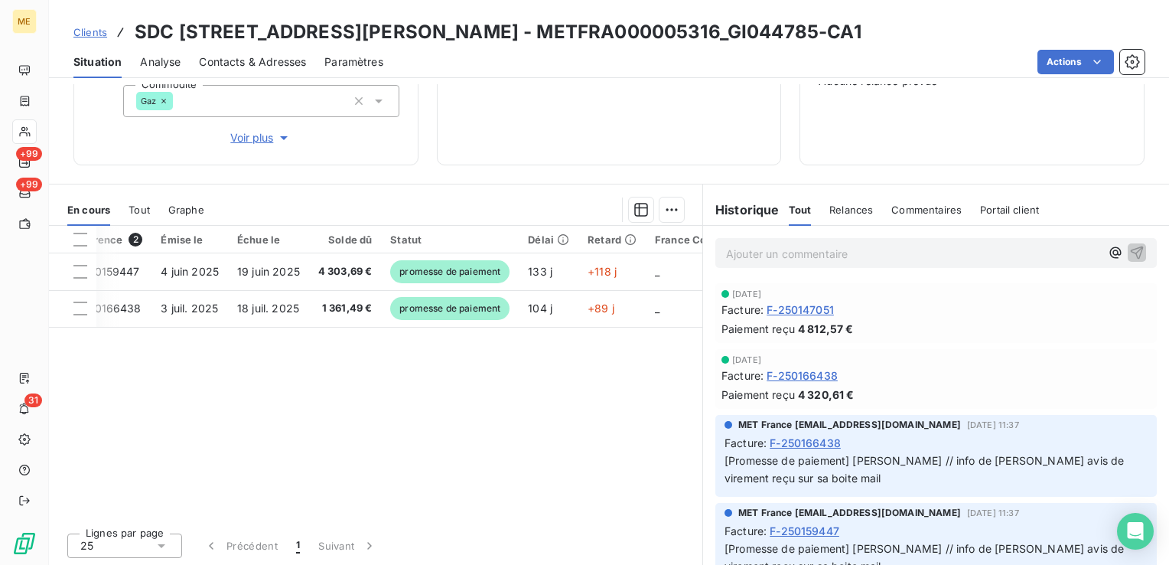
click at [138, 209] on span "Tout" at bounding box center [139, 210] width 21 height 12
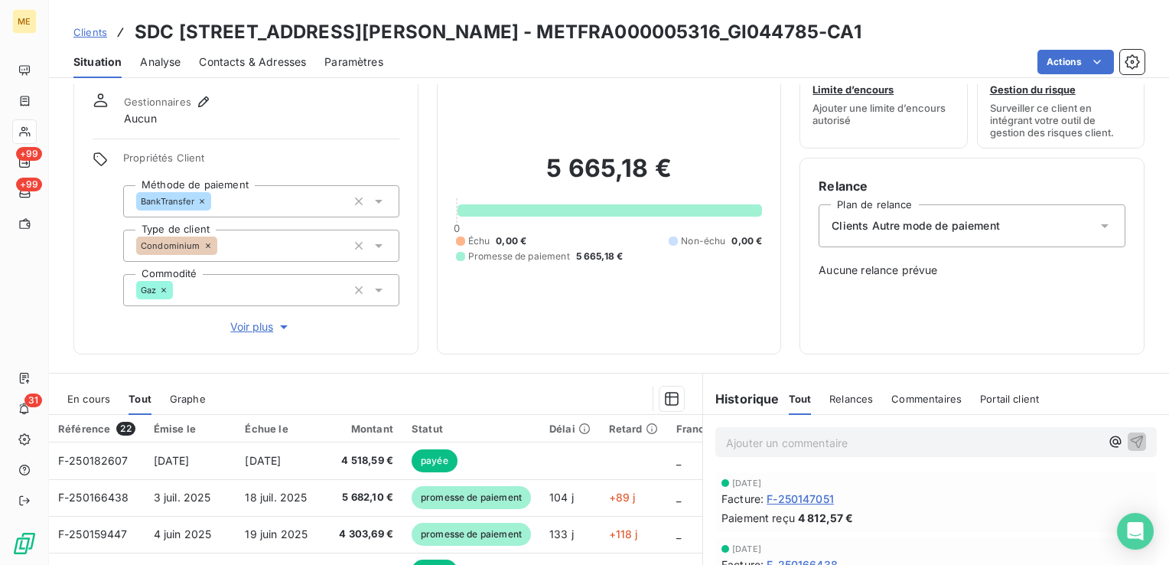
scroll to position [153, 0]
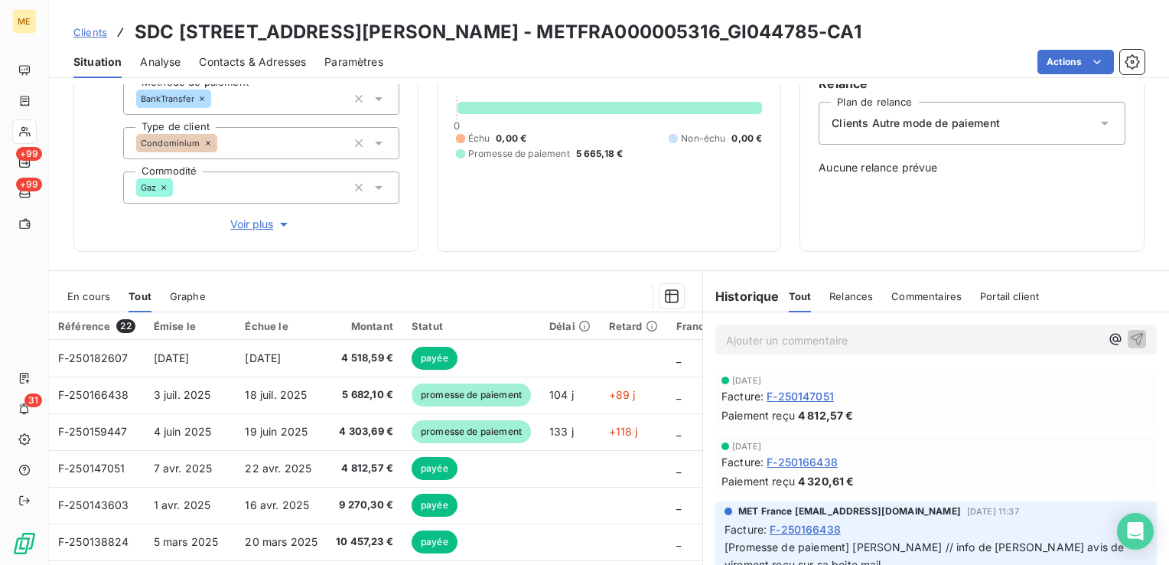
click at [92, 298] on span "En cours" at bounding box center [88, 296] width 43 height 12
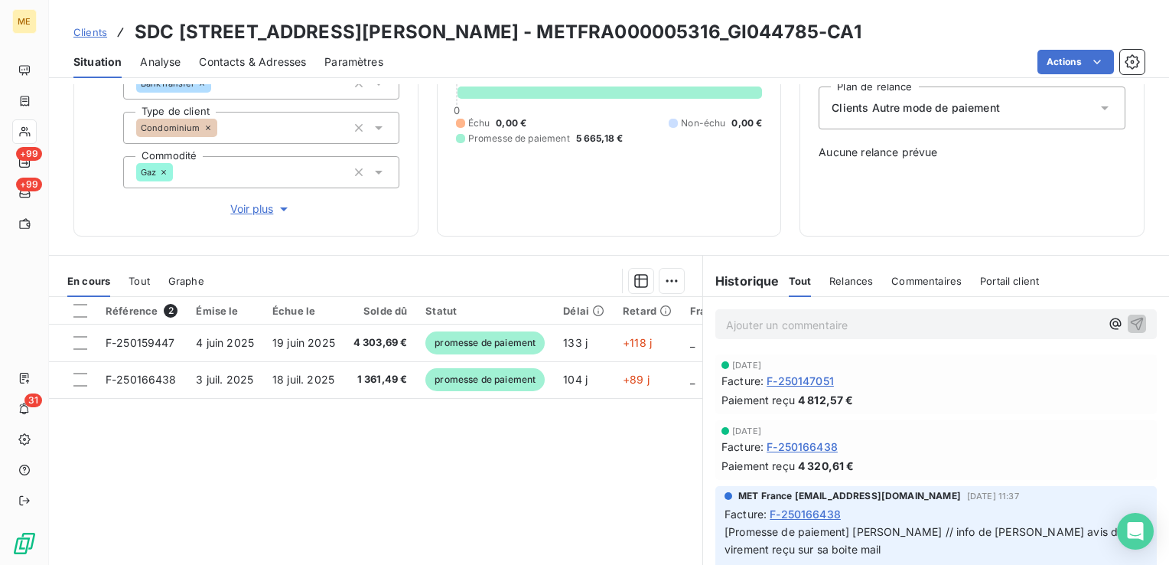
scroll to position [86, 0]
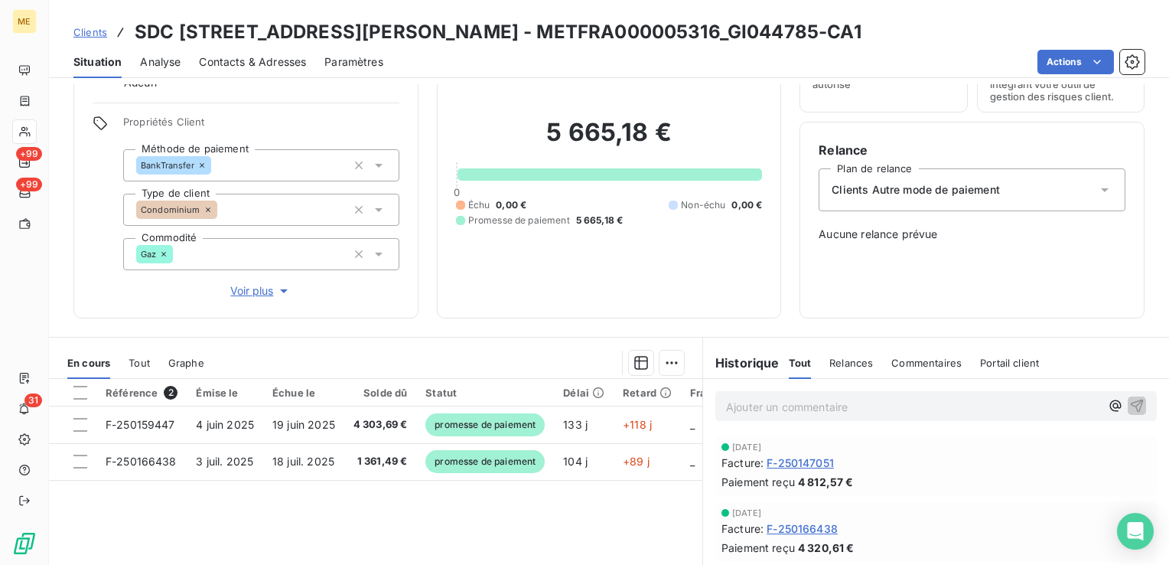
click at [266, 292] on span "Voir plus" at bounding box center [260, 290] width 61 height 15
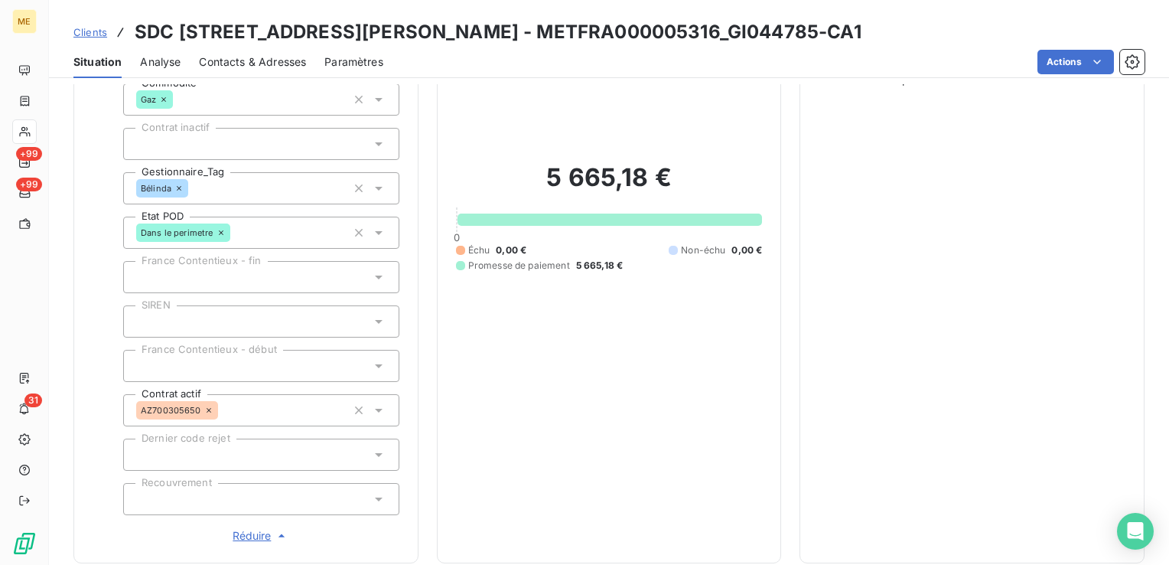
scroll to position [316, 0]
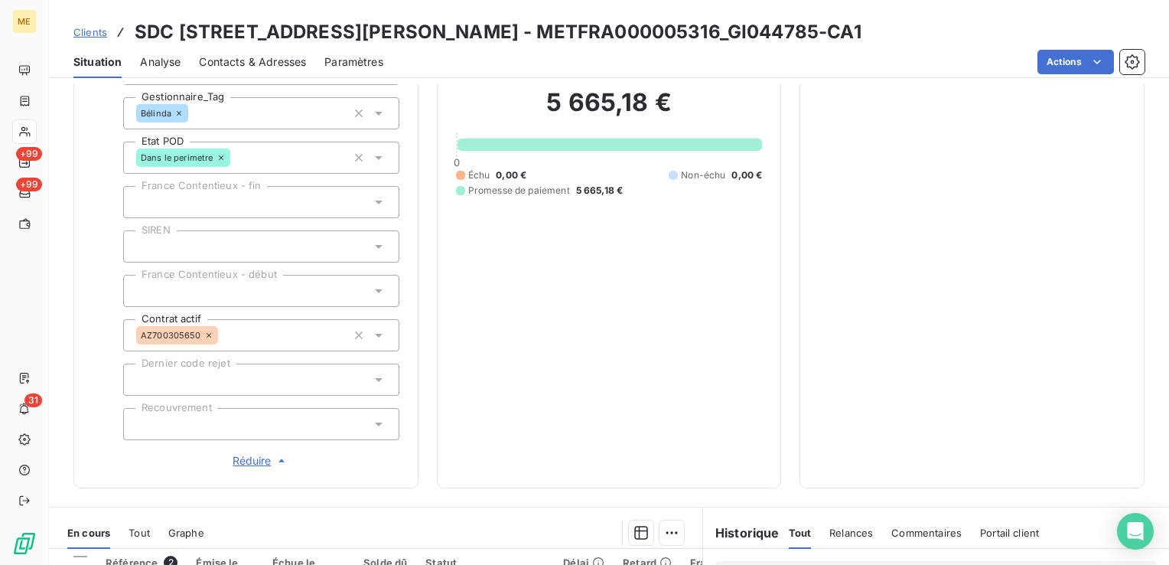
click at [269, 462] on span "Réduire" at bounding box center [261, 460] width 57 height 15
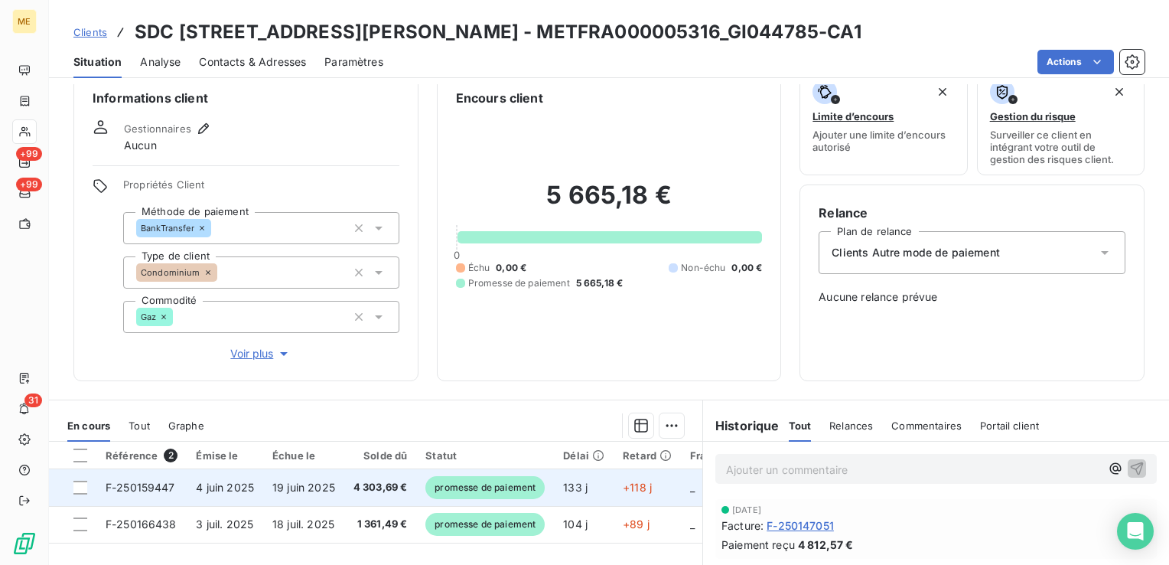
scroll to position [0, 0]
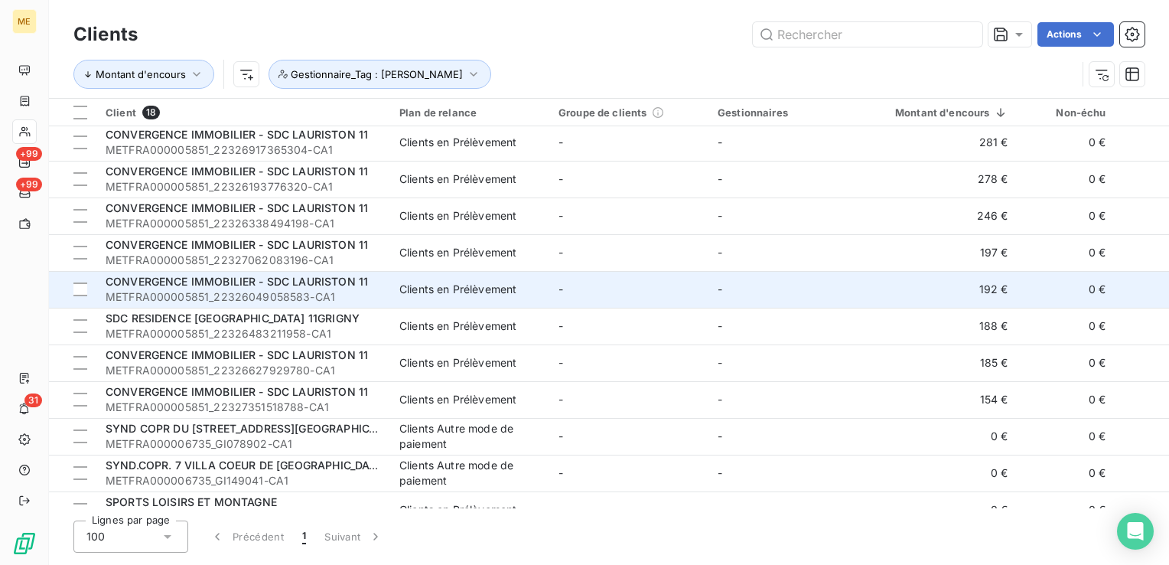
scroll to position [285, 0]
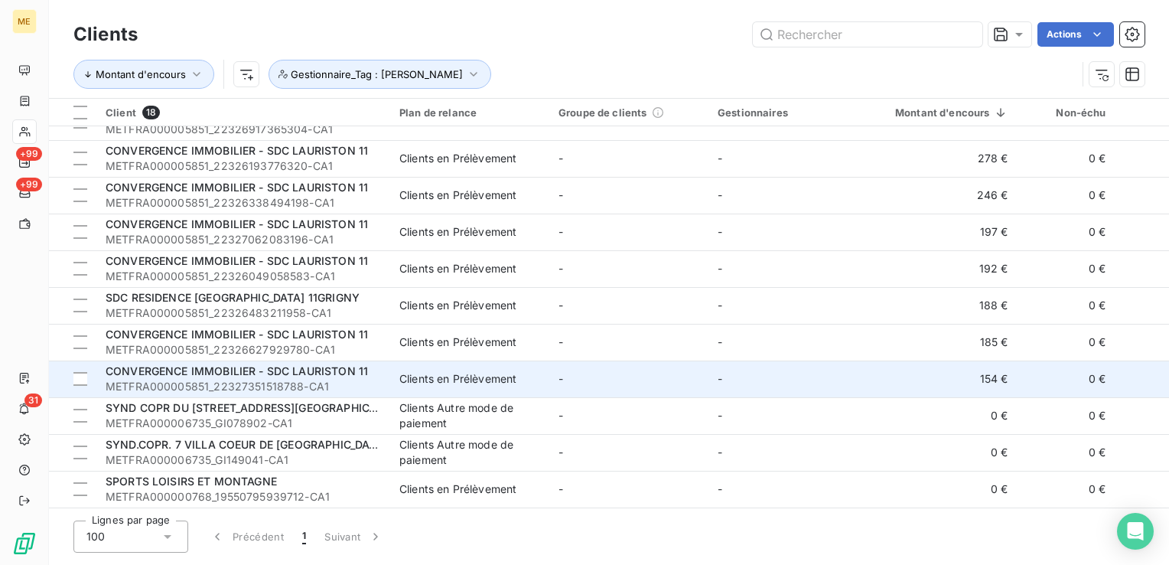
click at [347, 367] on span "CONVERGENCE IMMOBILIER - SDC LAURISTON 11" at bounding box center [237, 370] width 263 height 13
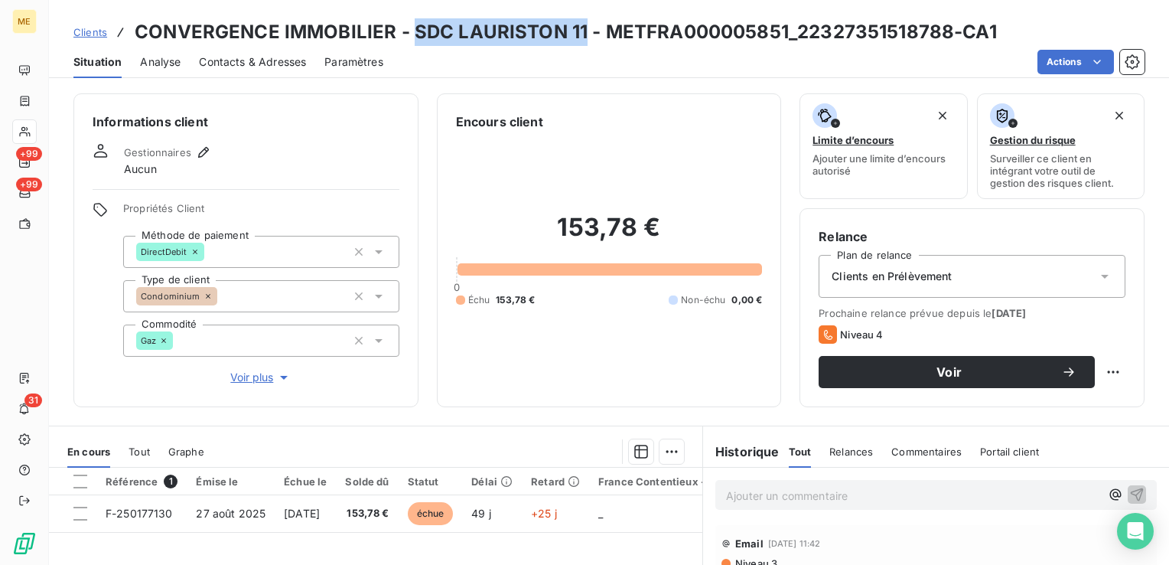
drag, startPoint x: 580, startPoint y: 29, endPoint x: 416, endPoint y: 28, distance: 164.5
click at [416, 28] on h3 "CONVERGENCE IMMOBILIER - SDC LAURISTON 11 - METFRA000005851_22327351518788-CA1" at bounding box center [566, 32] width 863 height 28
copy h3 "SDC LAURISTON 11"
click at [103, 38] on span "Clients" at bounding box center [90, 32] width 34 height 12
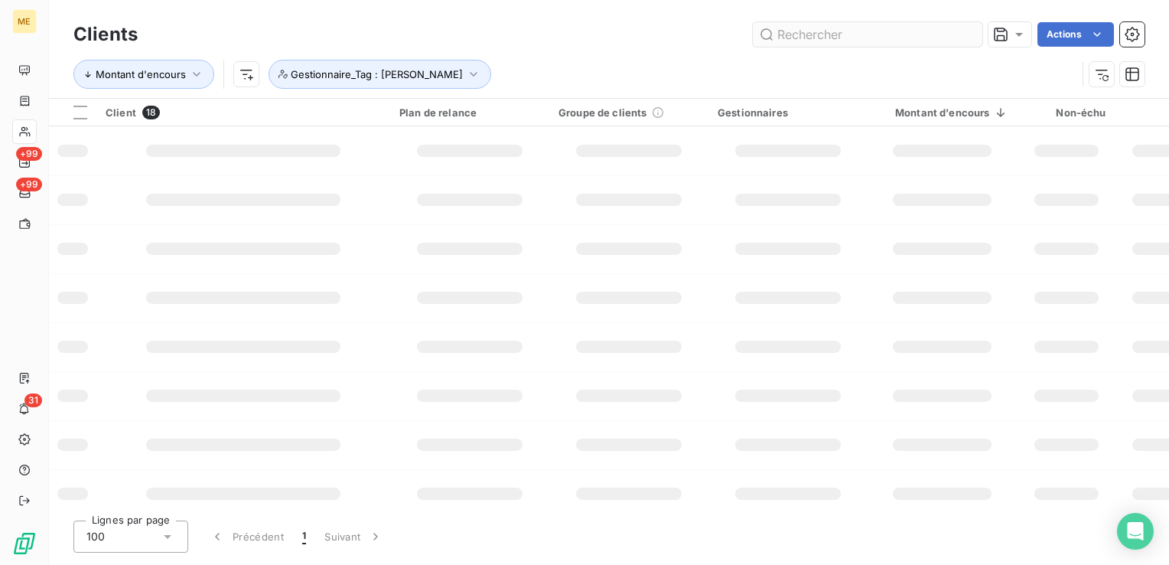
click at [874, 30] on input "text" at bounding box center [868, 34] width 230 height 24
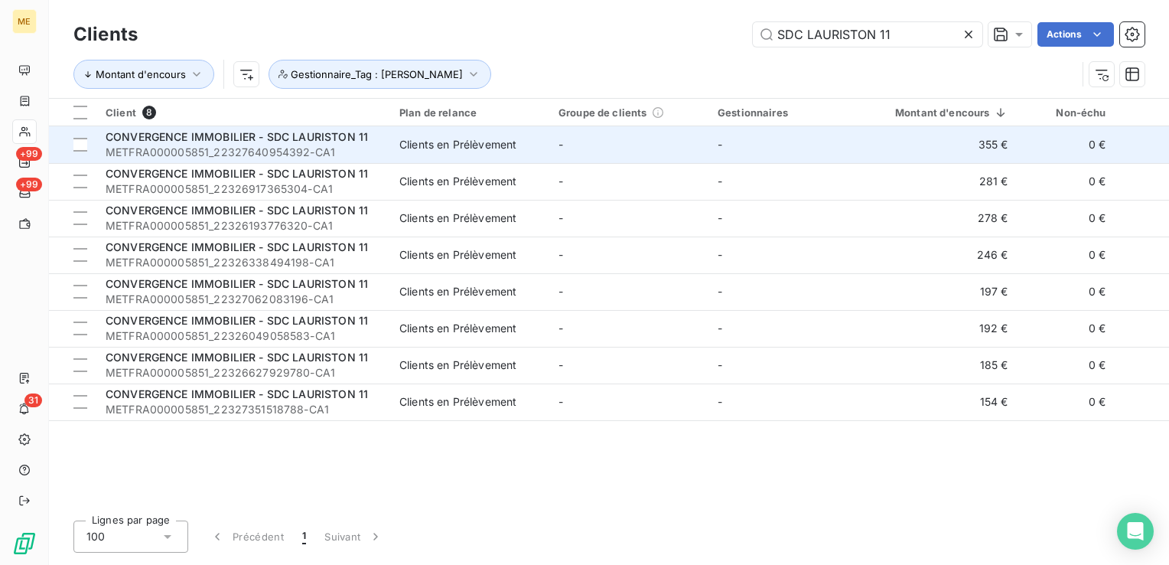
type input "SDC LAURISTON 11"
click at [324, 148] on span "METFRA000005851_22327640954392-CA1" at bounding box center [244, 152] width 276 height 15
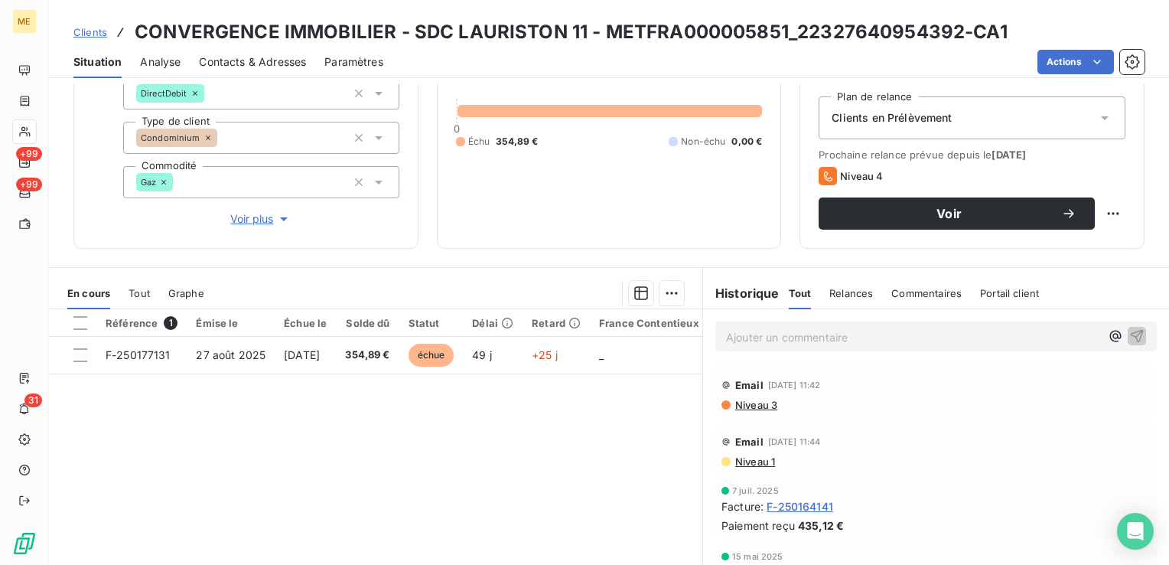
scroll to position [242, 0]
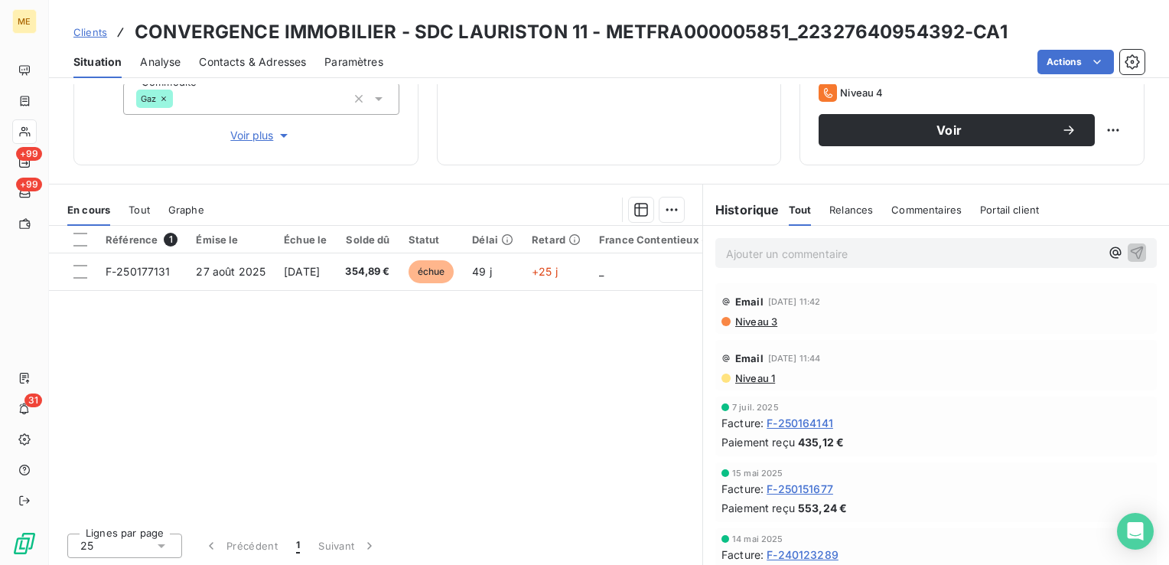
click at [149, 214] on span "Tout" at bounding box center [139, 210] width 21 height 12
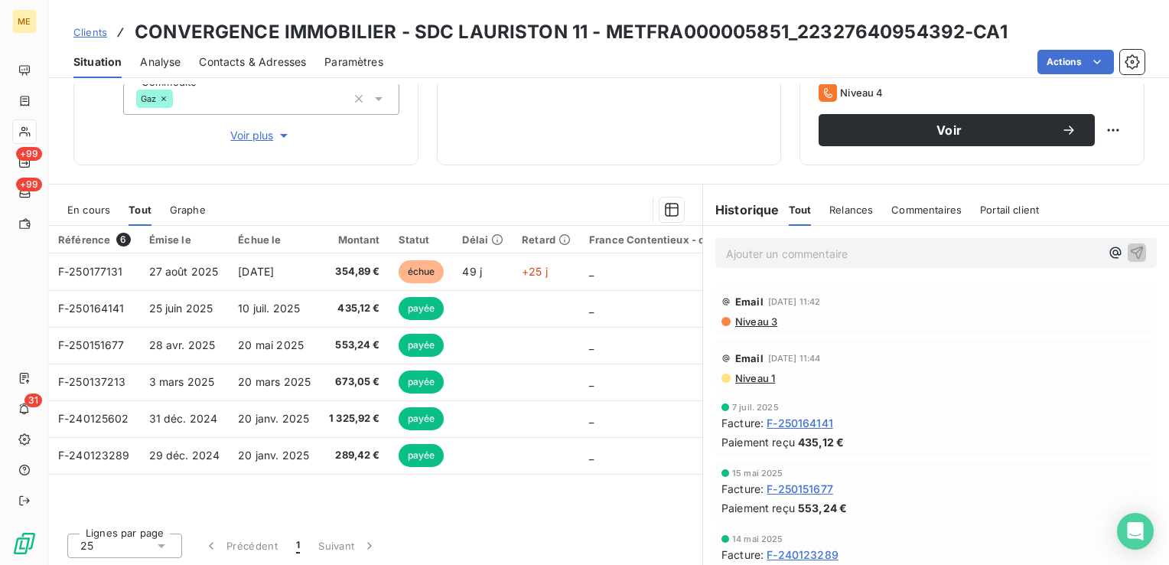
click at [843, 213] on span "Relances" at bounding box center [852, 210] width 44 height 12
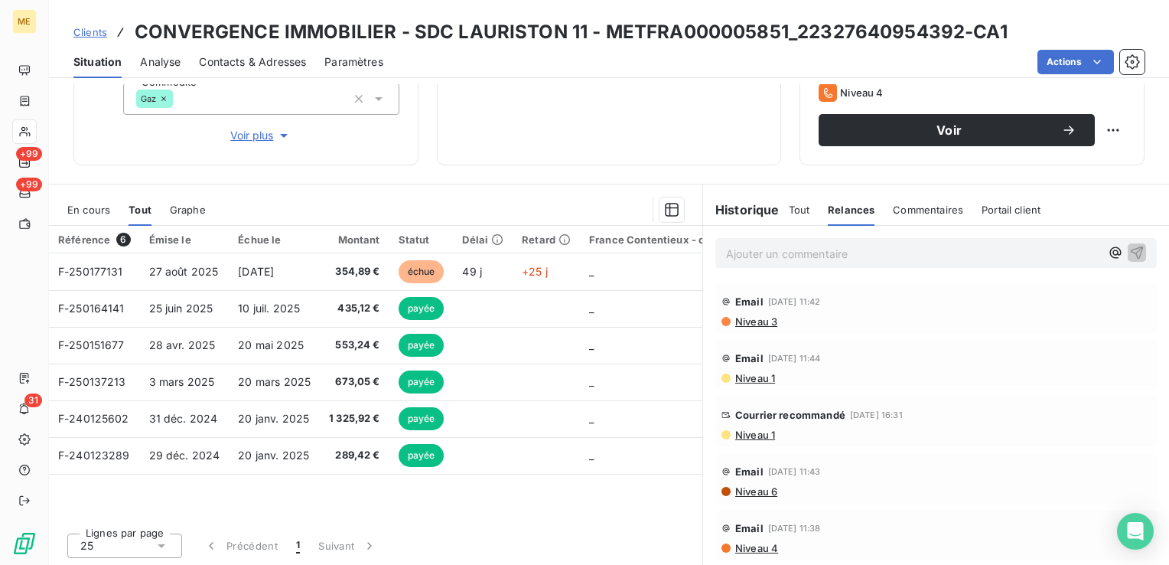
click at [794, 211] on span "Tout" at bounding box center [799, 210] width 21 height 12
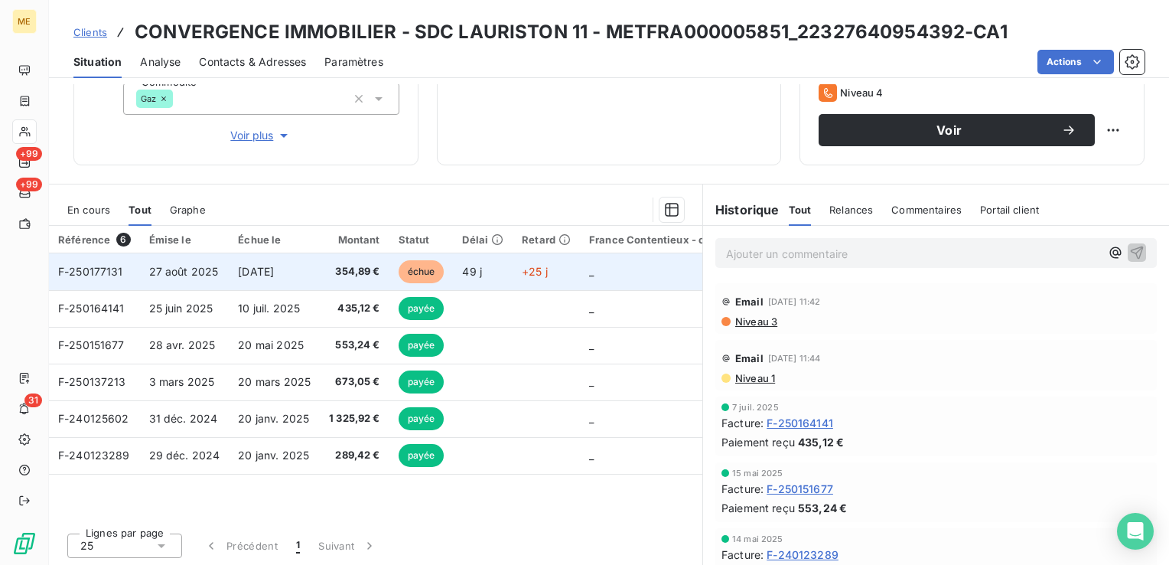
click at [251, 272] on span "[DATE]" at bounding box center [256, 271] width 36 height 13
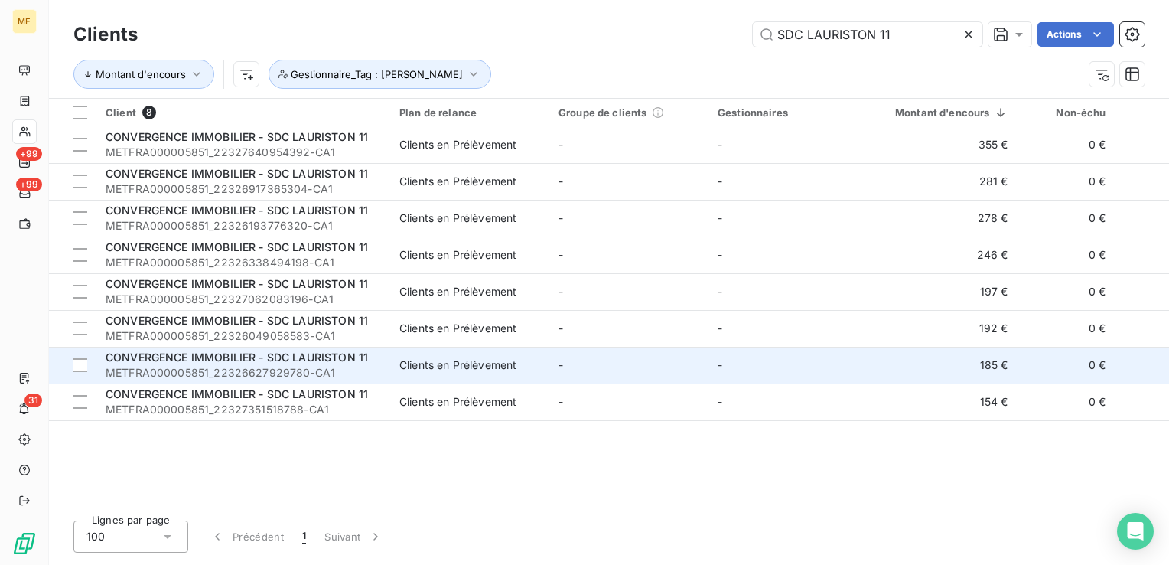
click at [366, 369] on span "METFRA000005851_22326627929780-CA1" at bounding box center [244, 372] width 276 height 15
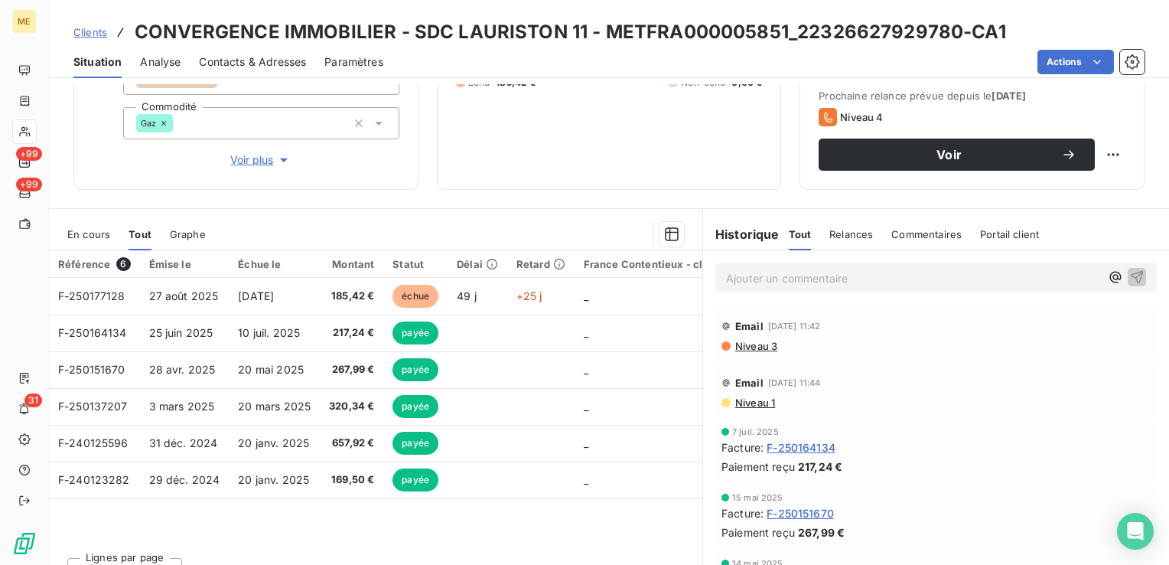
scroll to position [242, 0]
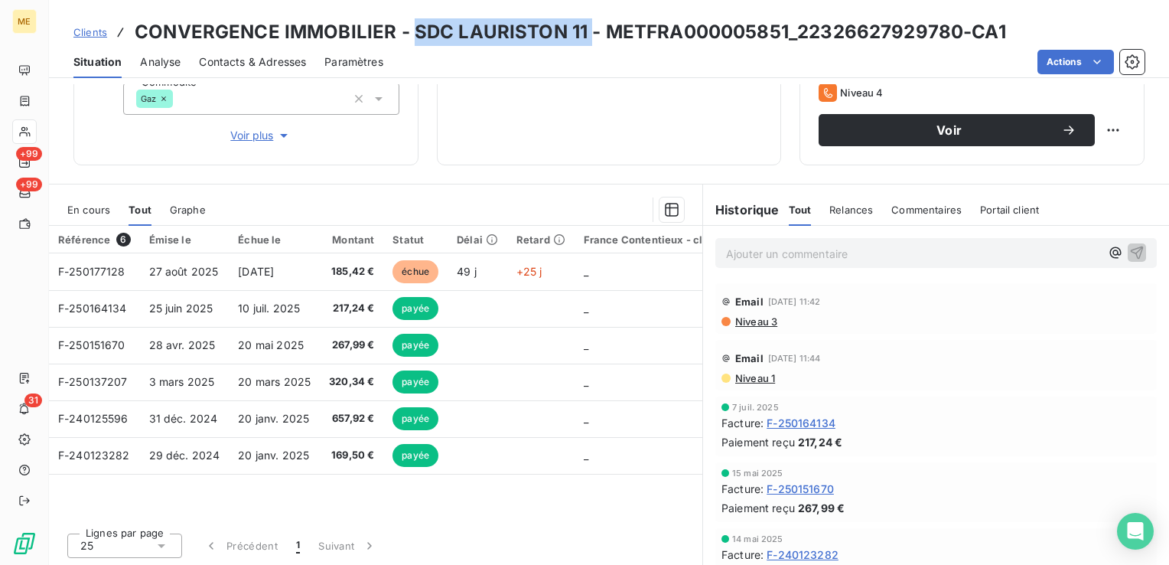
drag, startPoint x: 584, startPoint y: 41, endPoint x: 416, endPoint y: 29, distance: 168.8
click at [416, 29] on h3 "CONVERGENCE IMMOBILIER - SDC LAURISTON 11 - METFRA000005851_22326627929780-CA1" at bounding box center [571, 32] width 872 height 28
click at [94, 35] on span "Clients" at bounding box center [90, 32] width 34 height 12
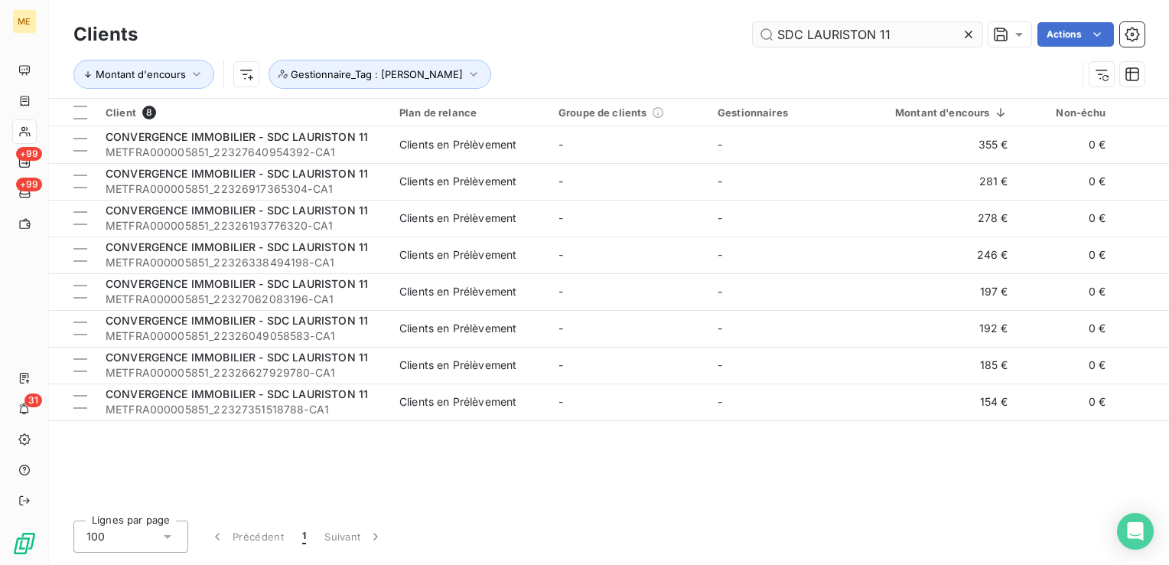
click at [879, 29] on input "SDC LAURISTON 11" at bounding box center [868, 34] width 230 height 24
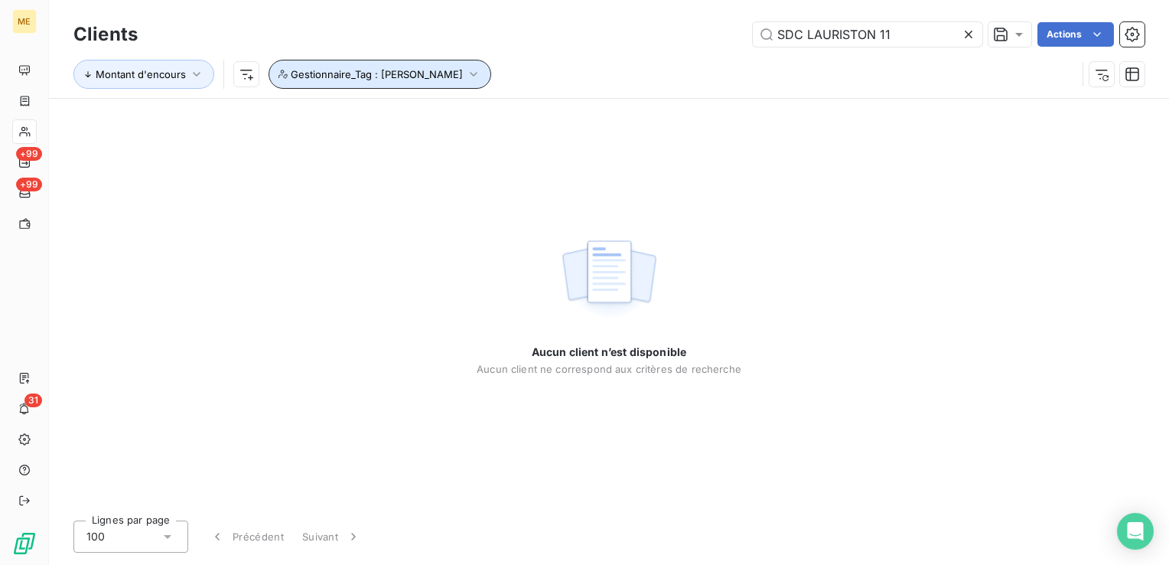
click at [409, 70] on span "Gestionnaire_Tag : [PERSON_NAME]" at bounding box center [377, 74] width 172 height 12
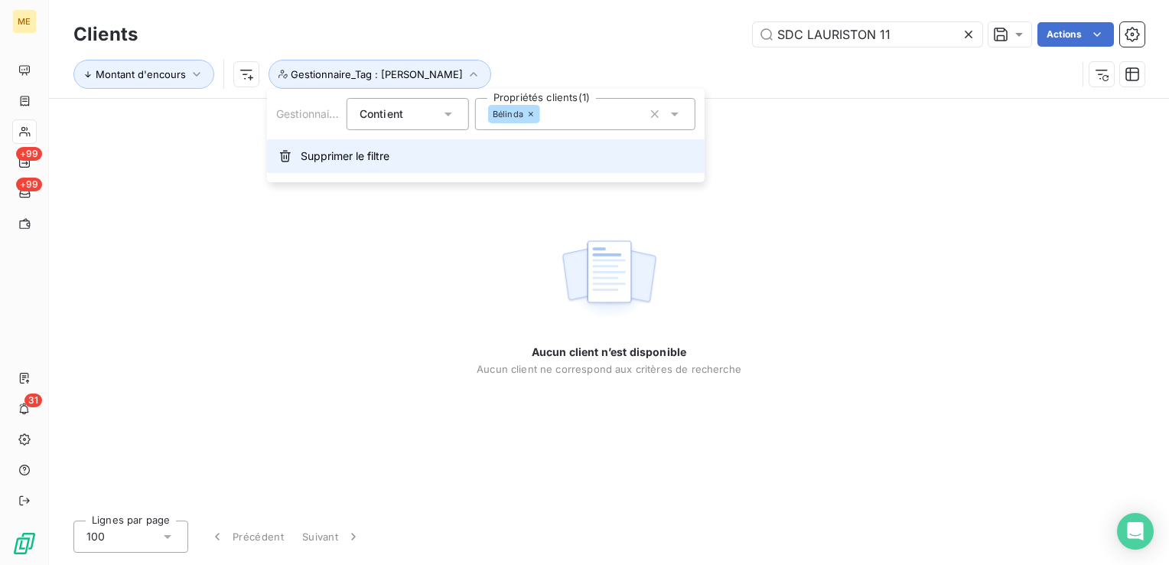
click at [380, 163] on span "Supprimer le filtre" at bounding box center [345, 155] width 89 height 15
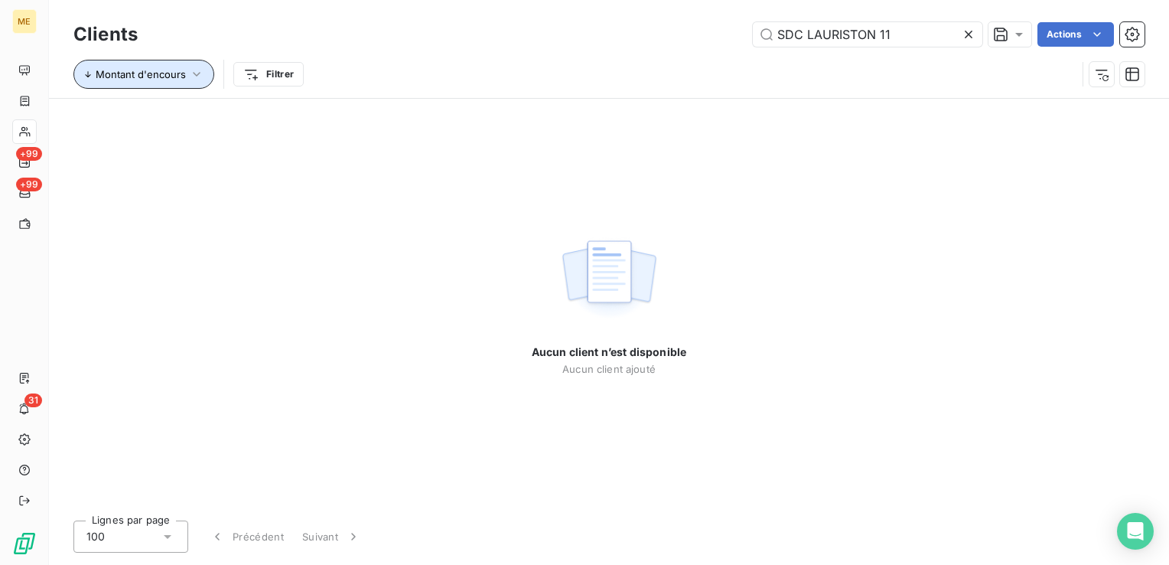
click at [190, 77] on icon "button" at bounding box center [196, 74] width 15 height 15
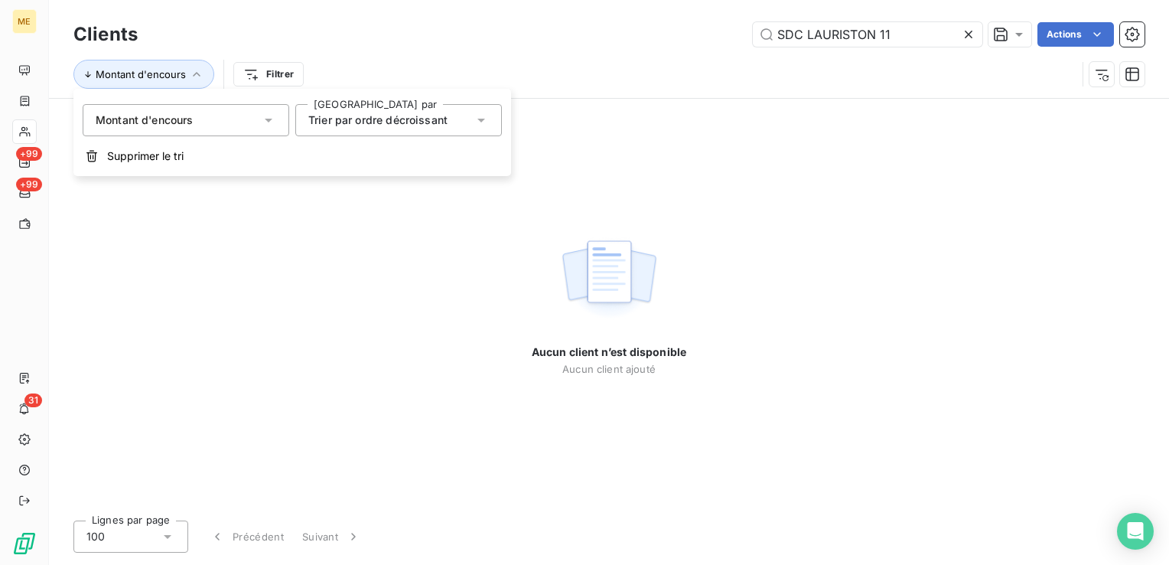
click at [597, 60] on div "Montant d'encours Filtrer" at bounding box center [574, 74] width 1003 height 29
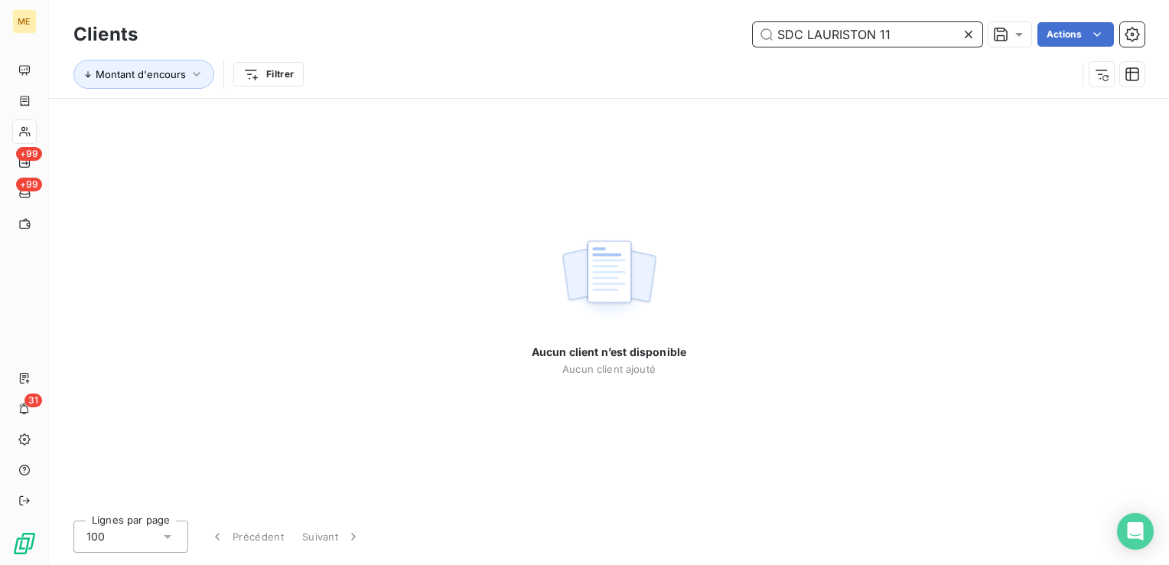
click at [907, 34] on input "SDC LAURISTON 11" at bounding box center [868, 34] width 230 height 24
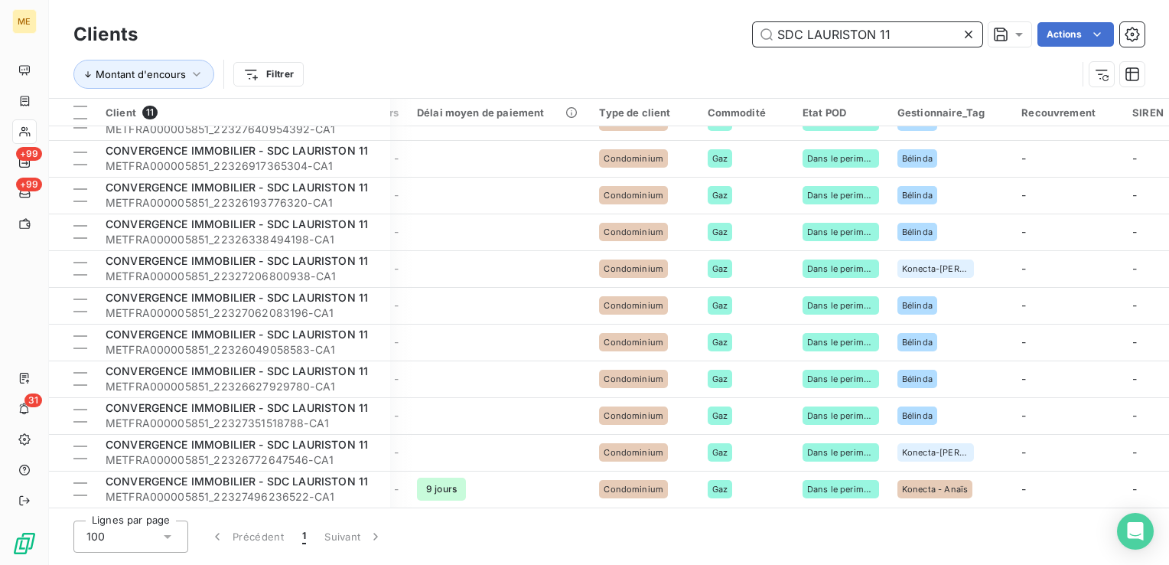
scroll to position [28, 929]
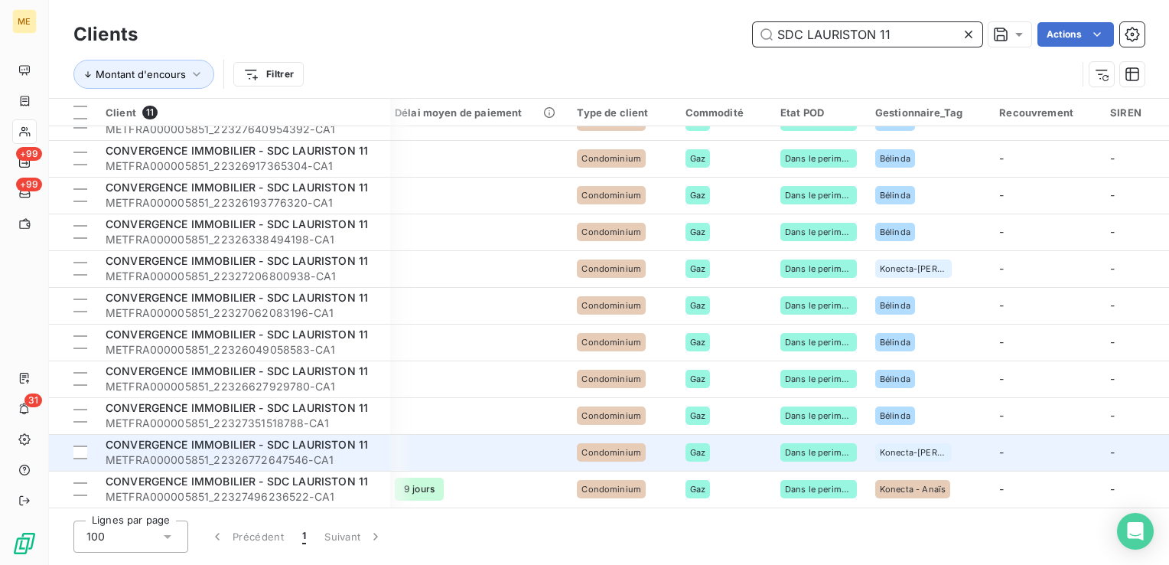
type input "SDC LAURISTON 11"
click at [482, 445] on td at bounding box center [477, 452] width 182 height 37
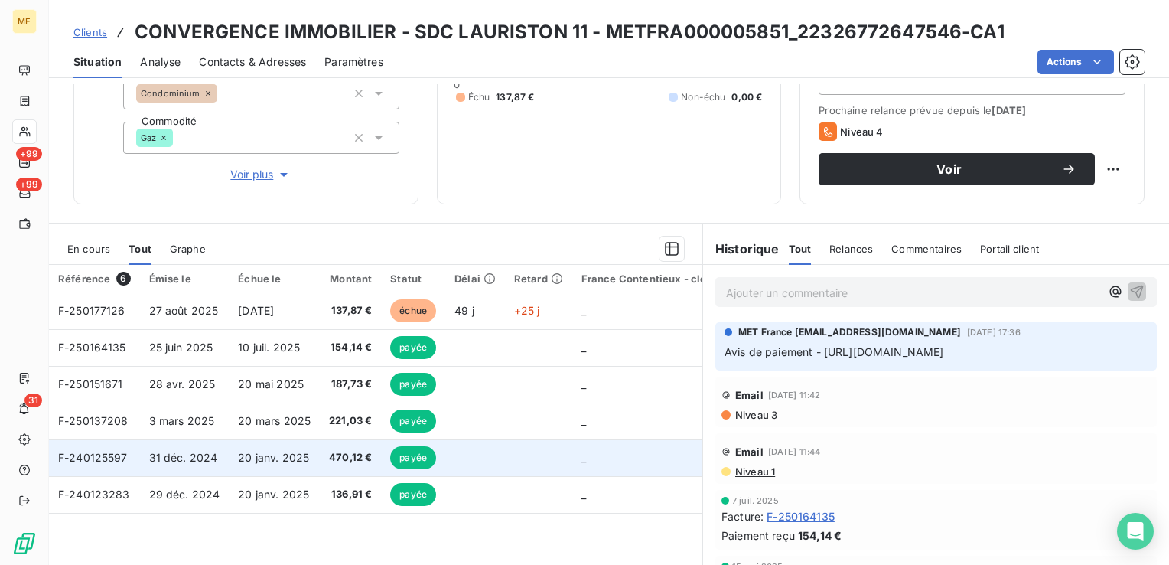
scroll to position [230, 0]
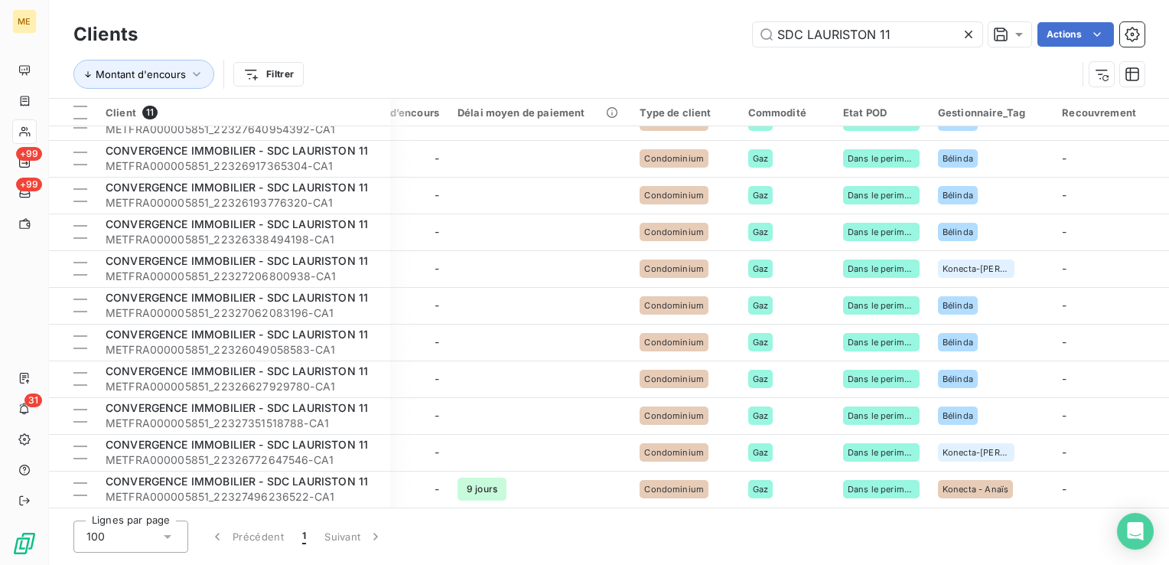
scroll to position [28, 1009]
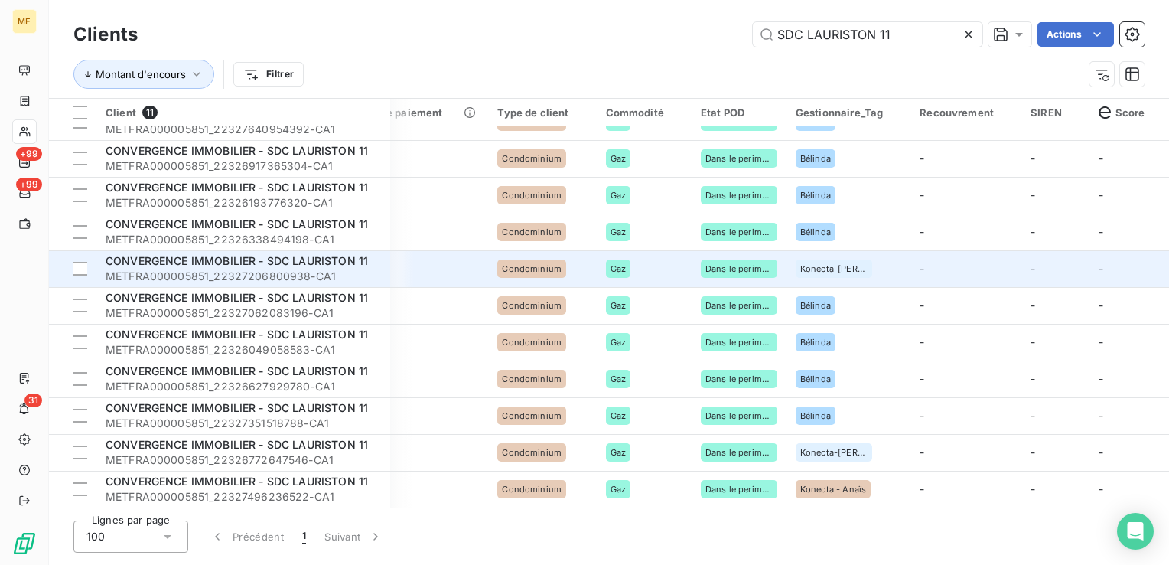
click at [640, 269] on div "Gaz" at bounding box center [644, 268] width 77 height 18
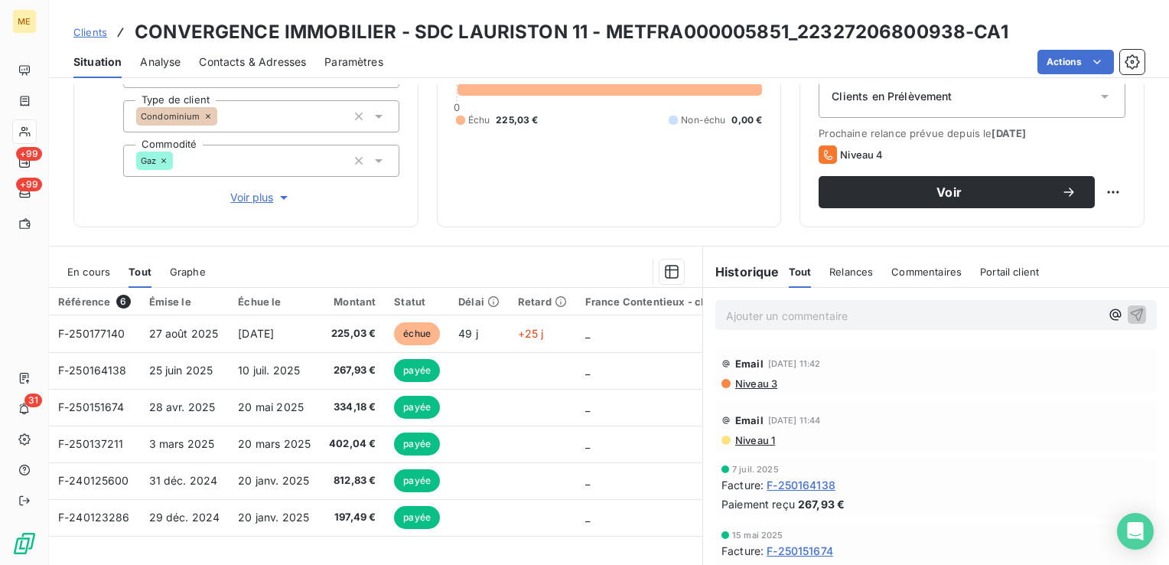
scroll to position [153, 0]
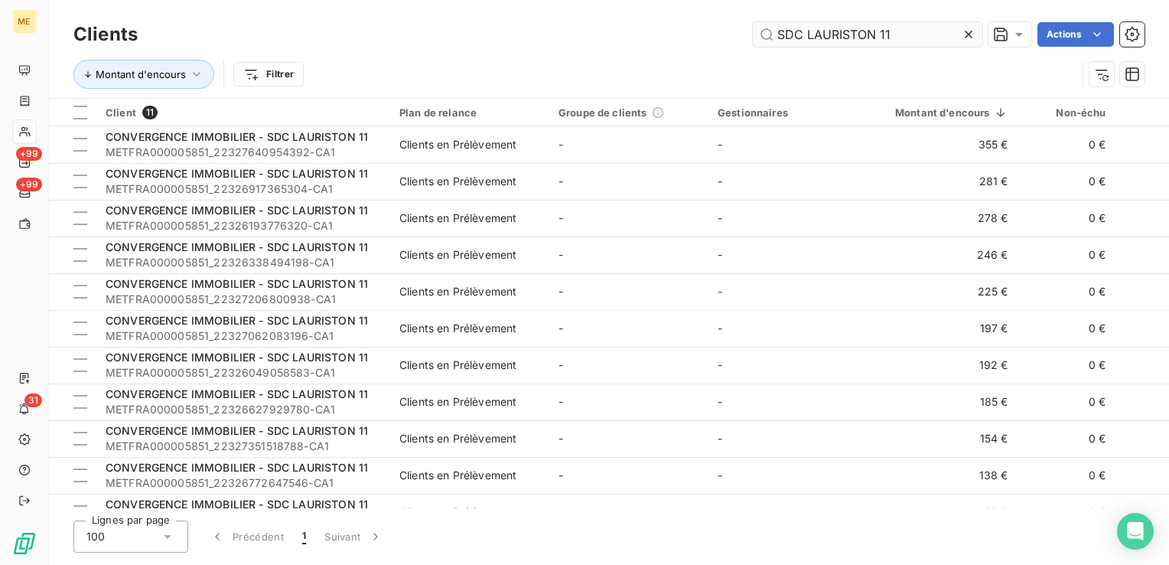
click at [894, 31] on input "SDC LAURISTON 11" at bounding box center [868, 34] width 230 height 24
click at [673, 63] on div "Montant d'encours Filtrer" at bounding box center [574, 74] width 1003 height 29
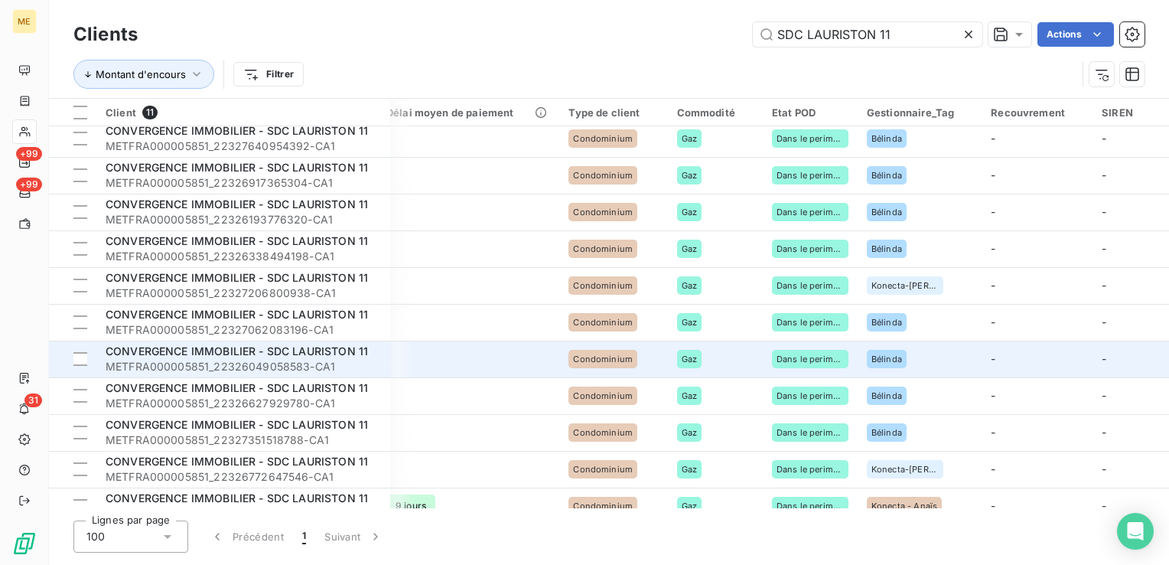
scroll to position [28, 938]
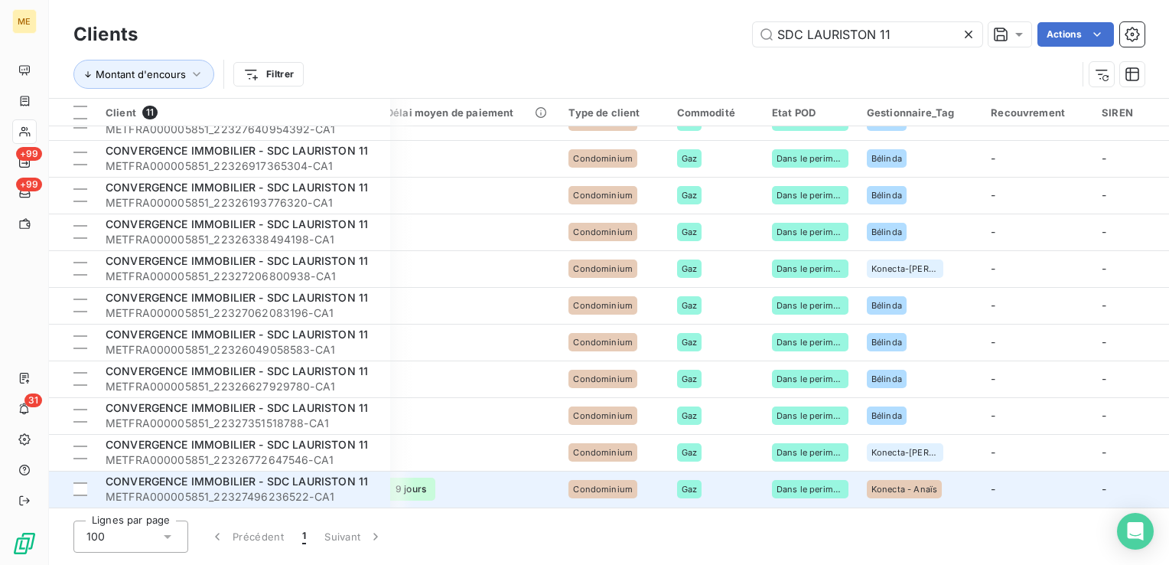
click at [924, 484] on span "Konecta - Anaïs" at bounding box center [905, 488] width 66 height 9
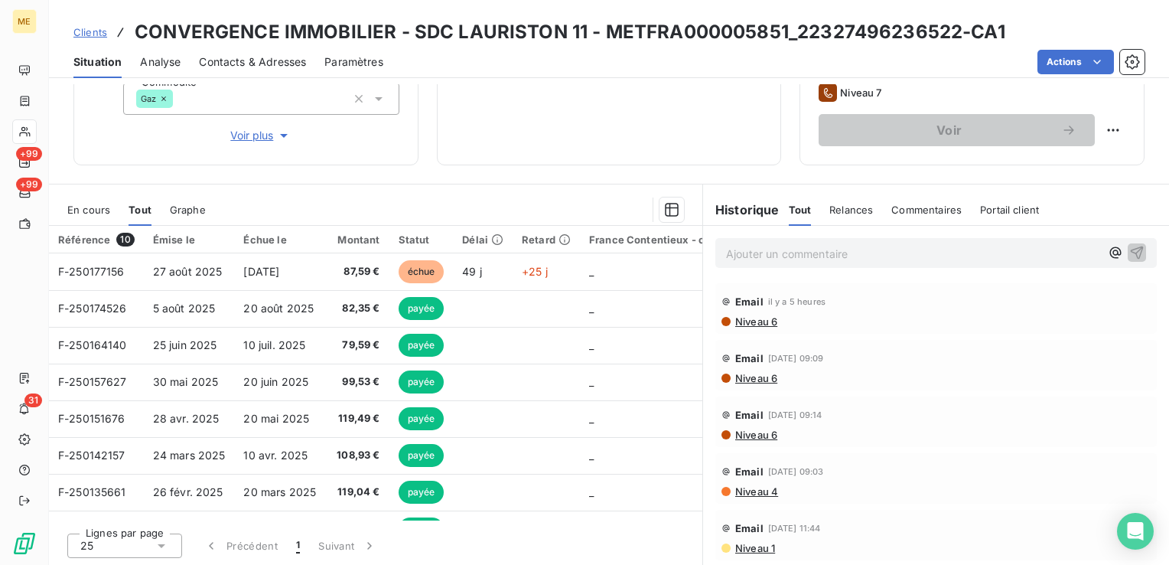
drag, startPoint x: 79, startPoint y: 214, endPoint x: 103, endPoint y: 214, distance: 23.7
click at [80, 214] on div "En cours" at bounding box center [88, 210] width 43 height 32
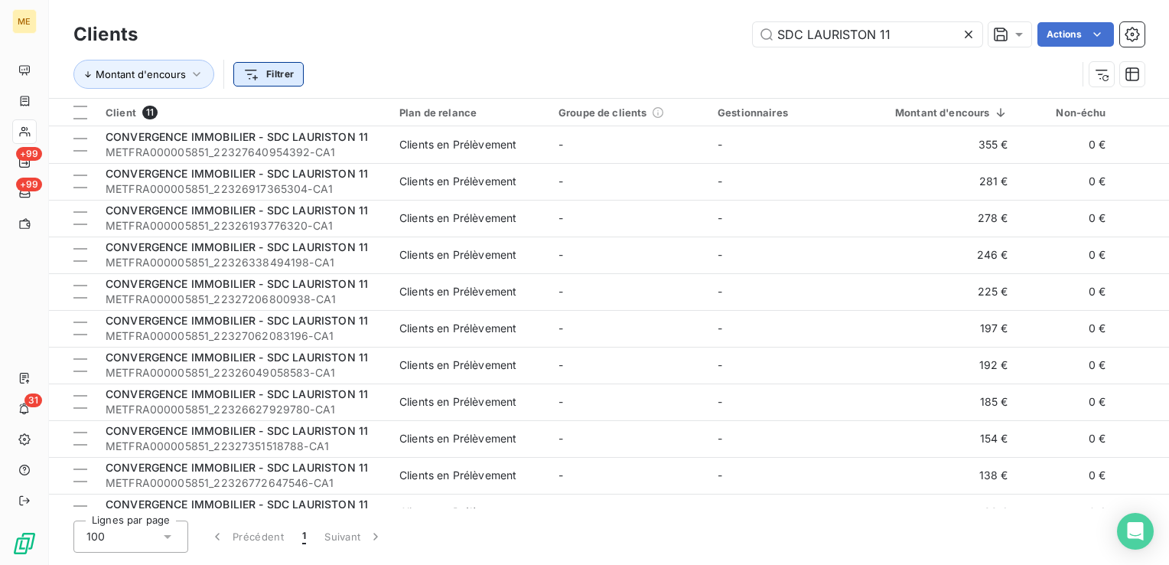
click at [286, 84] on html "ME +99 +99 31 Clients SDC LAURISTON 11 Actions Montant d'encours Filtrer Client…" at bounding box center [584, 282] width 1169 height 565
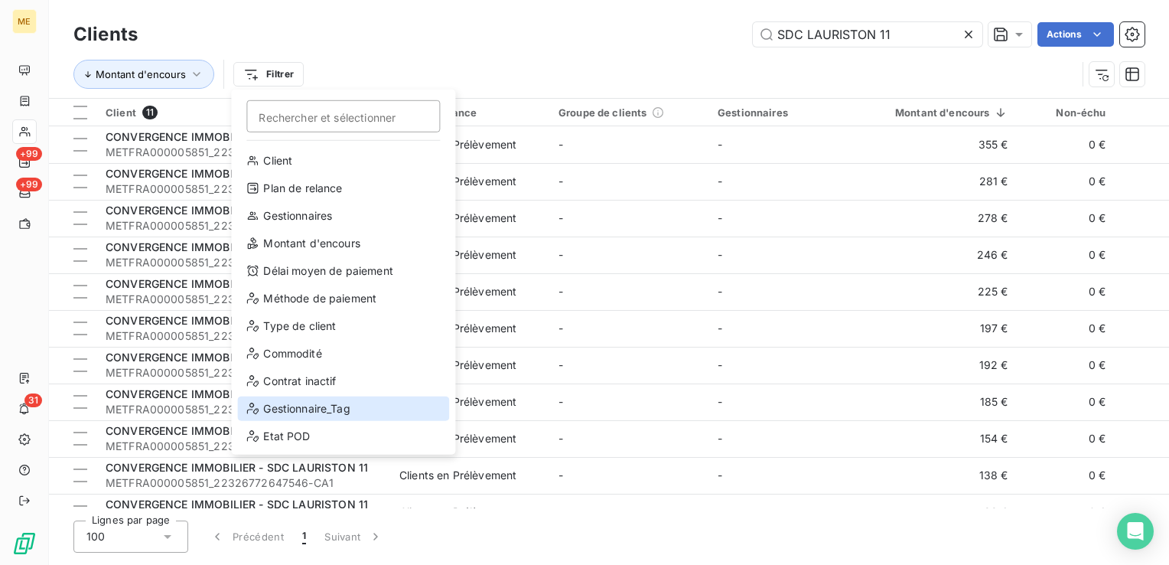
click at [319, 411] on div "Gestionnaire_Tag" at bounding box center [343, 408] width 212 height 24
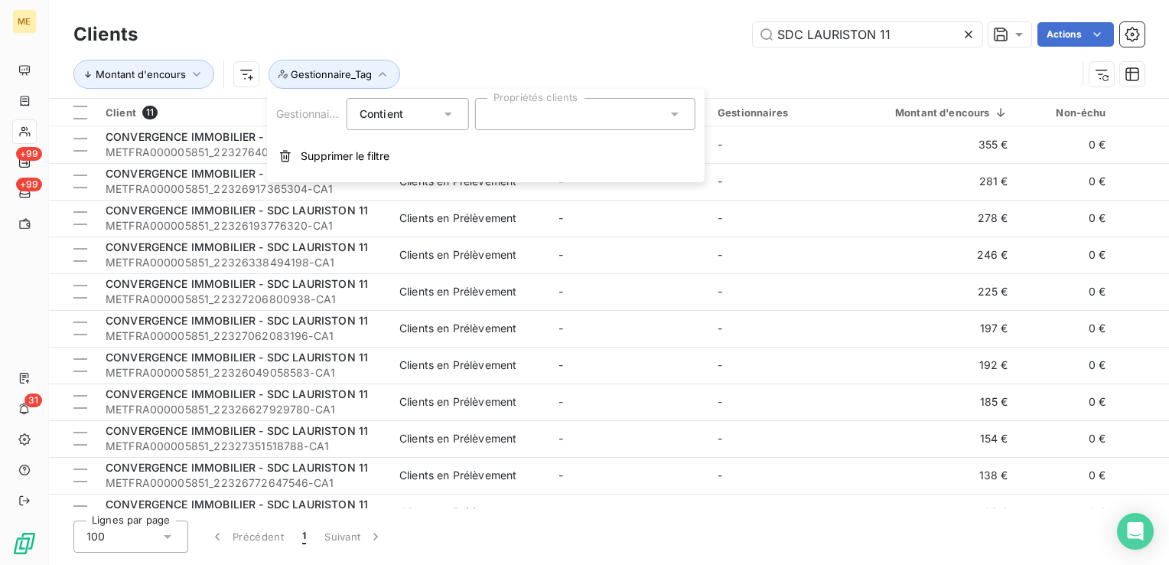
click at [542, 121] on div at bounding box center [585, 114] width 220 height 32
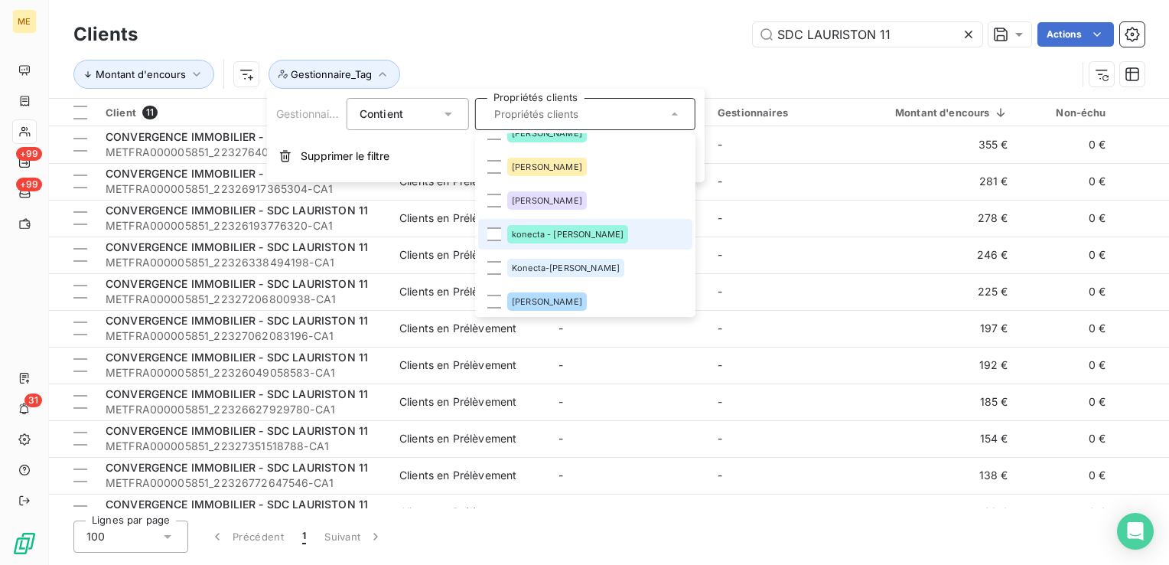
scroll to position [230, 0]
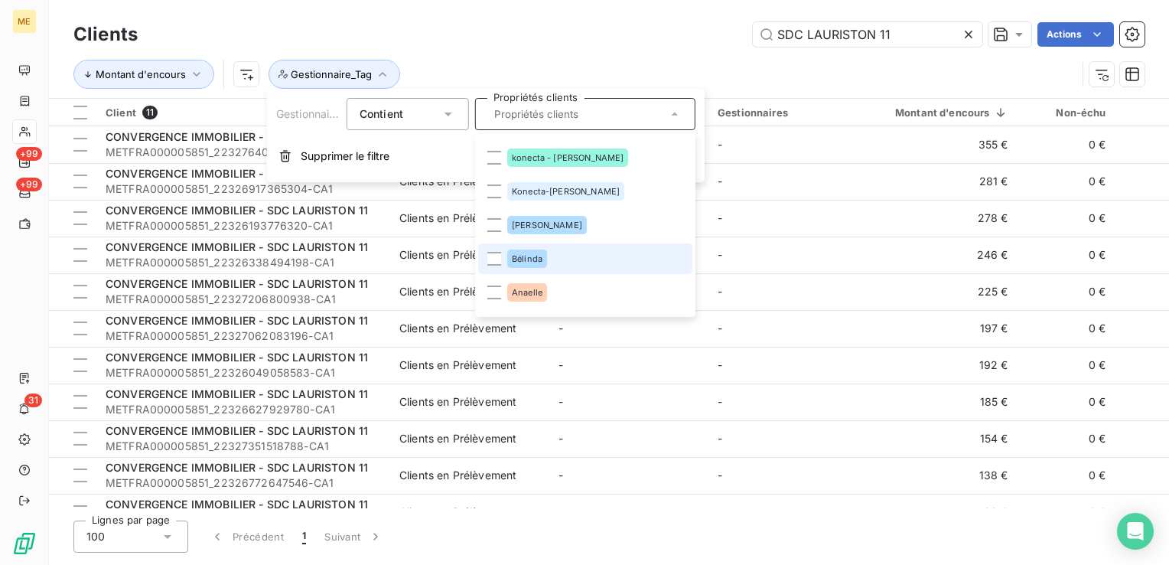
drag, startPoint x: 559, startPoint y: 259, endPoint x: 591, endPoint y: 263, distance: 31.7
click at [560, 259] on li "Bélinda" at bounding box center [585, 258] width 214 height 31
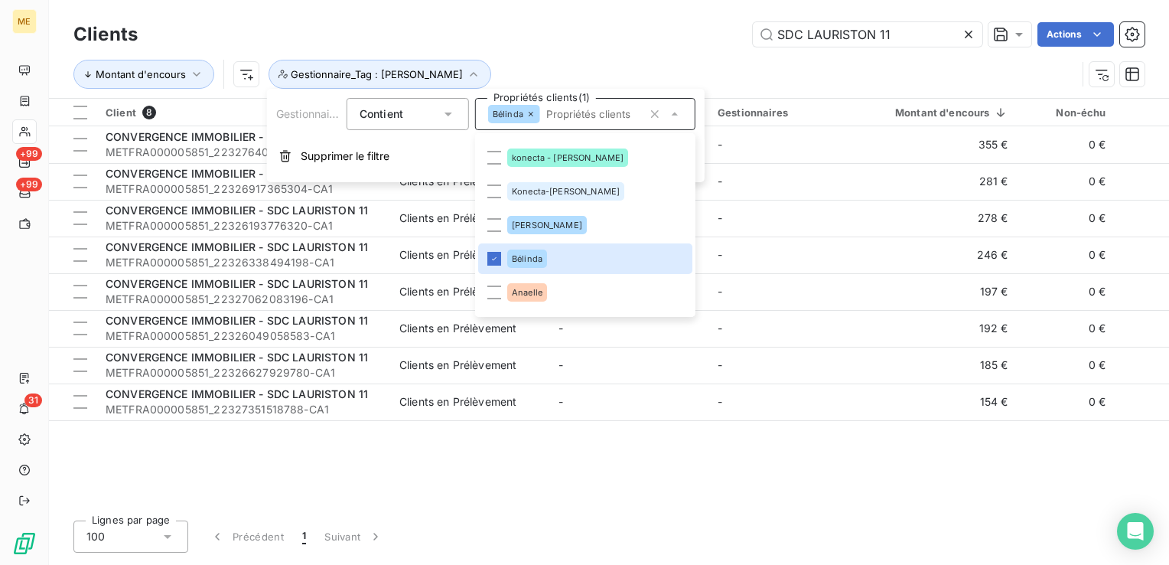
click at [970, 42] on div at bounding box center [971, 34] width 21 height 24
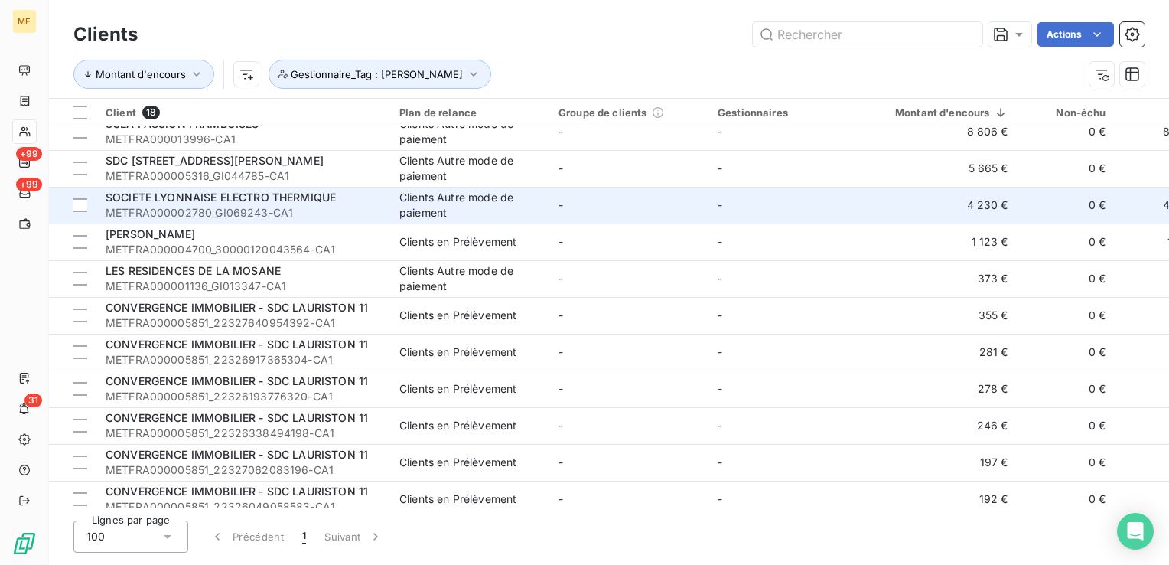
scroll to position [77, 0]
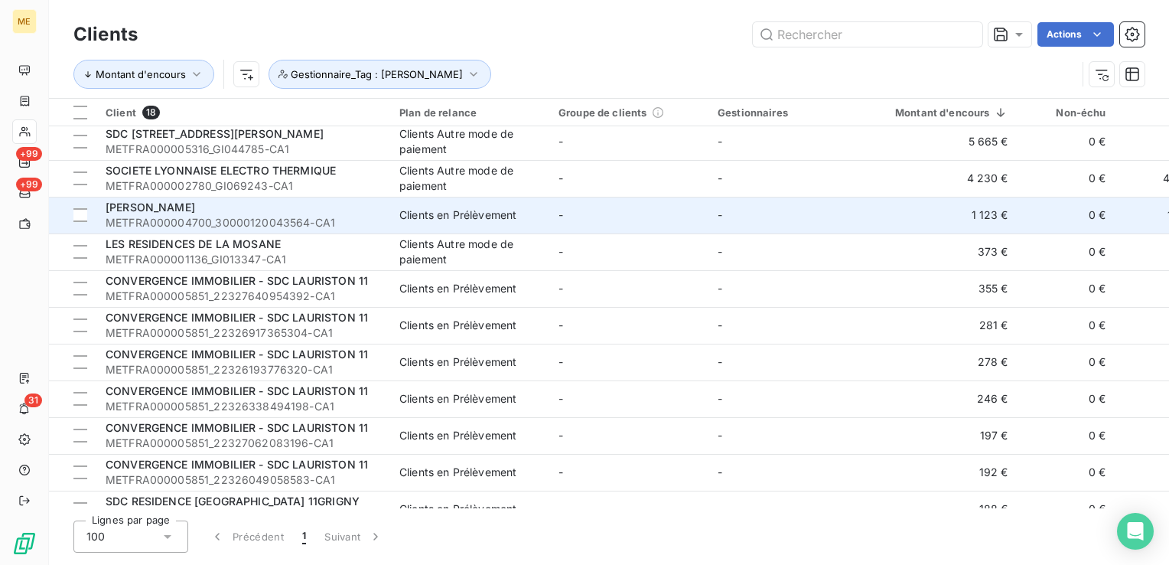
click at [677, 227] on td "-" at bounding box center [629, 215] width 159 height 37
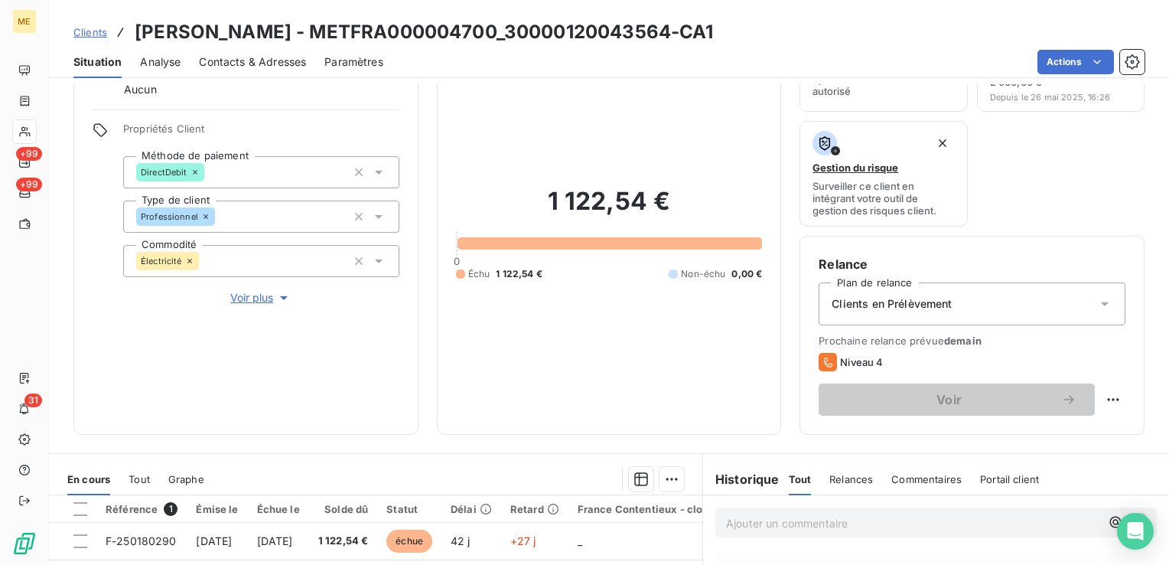
scroll to position [230, 0]
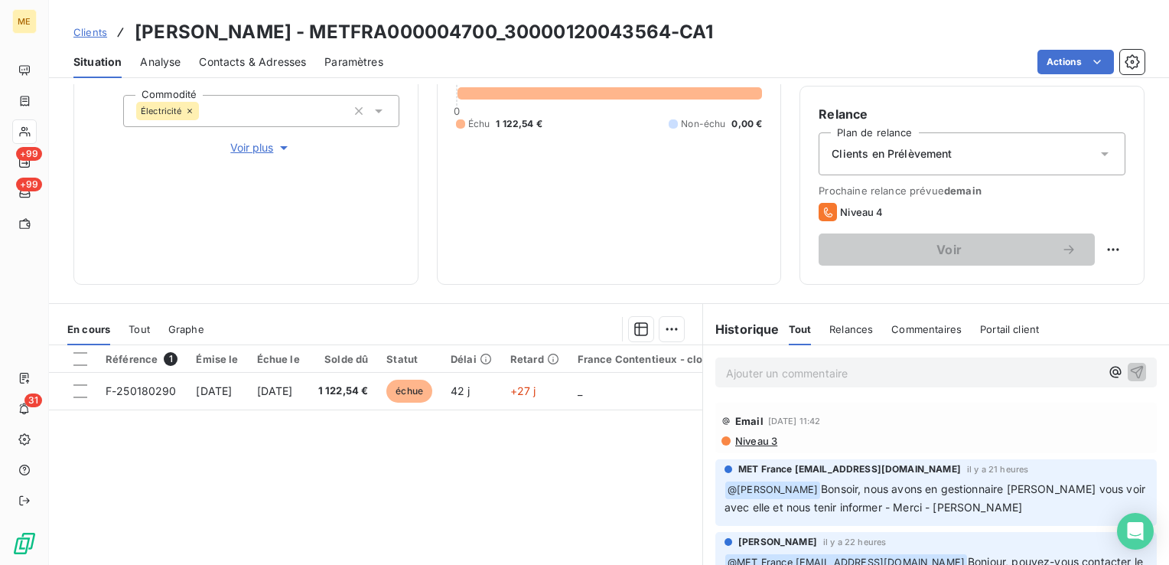
drag, startPoint x: 761, startPoint y: 419, endPoint x: 838, endPoint y: 419, distance: 77.3
click at [838, 419] on div "Email [DATE] 11:42" at bounding box center [936, 421] width 429 height 24
click at [540, 478] on div "Référence 1 Émise le Échue le Solde dû Statut Délai Retard France Contentieux -…" at bounding box center [376, 492] width 654 height 295
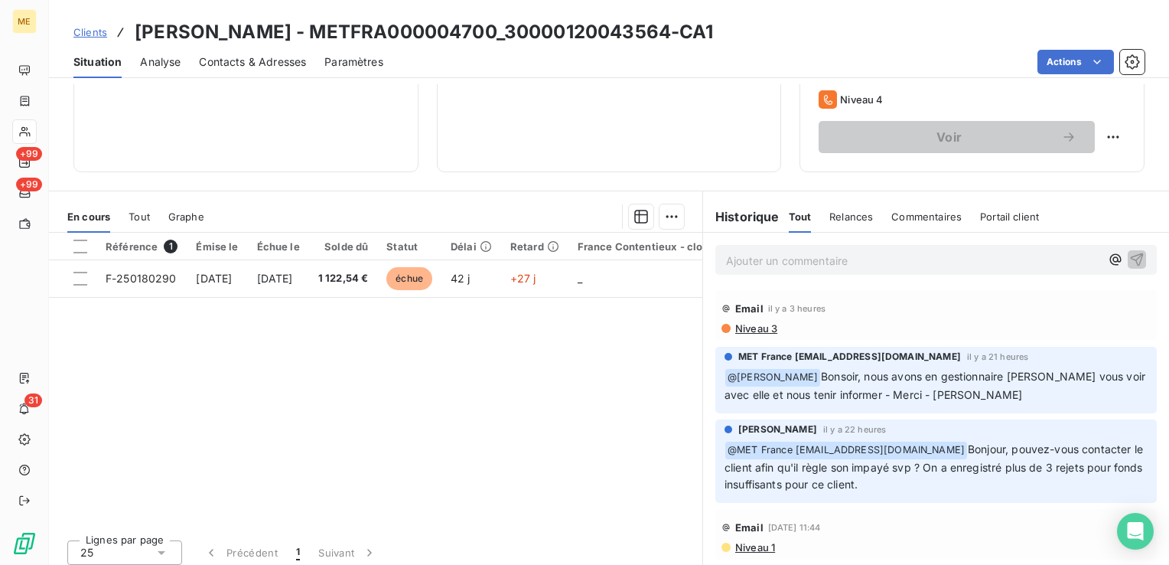
scroll to position [349, 0]
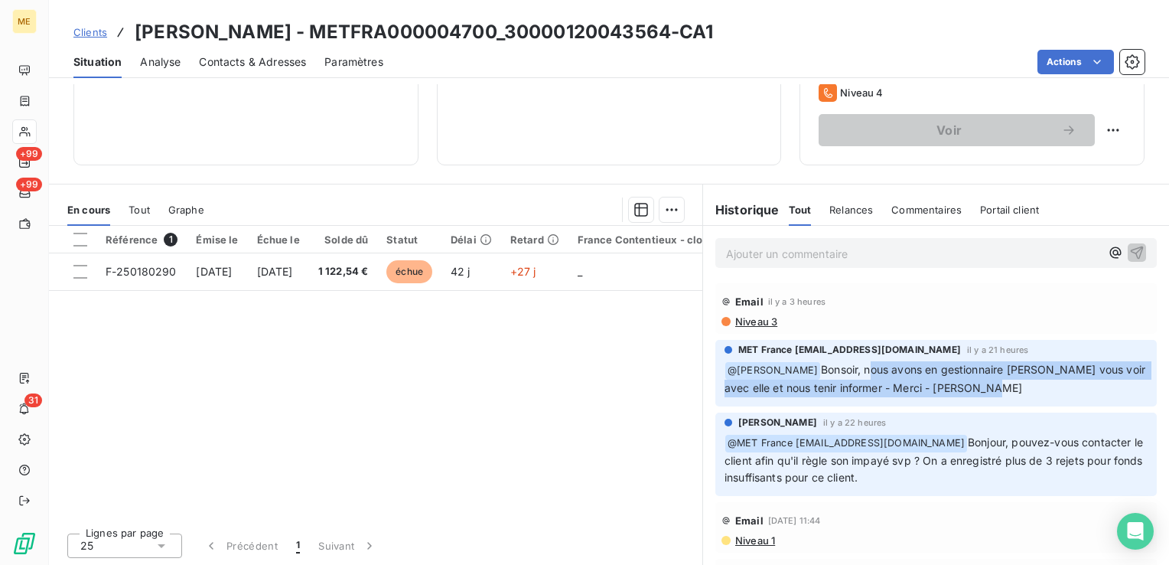
drag, startPoint x: 848, startPoint y: 377, endPoint x: 1000, endPoint y: 381, distance: 152.3
click at [1000, 381] on p "﻿ @ [PERSON_NAME], nous avons en gestionnaire [PERSON_NAME] vous voir avec elle…" at bounding box center [936, 379] width 423 height 36
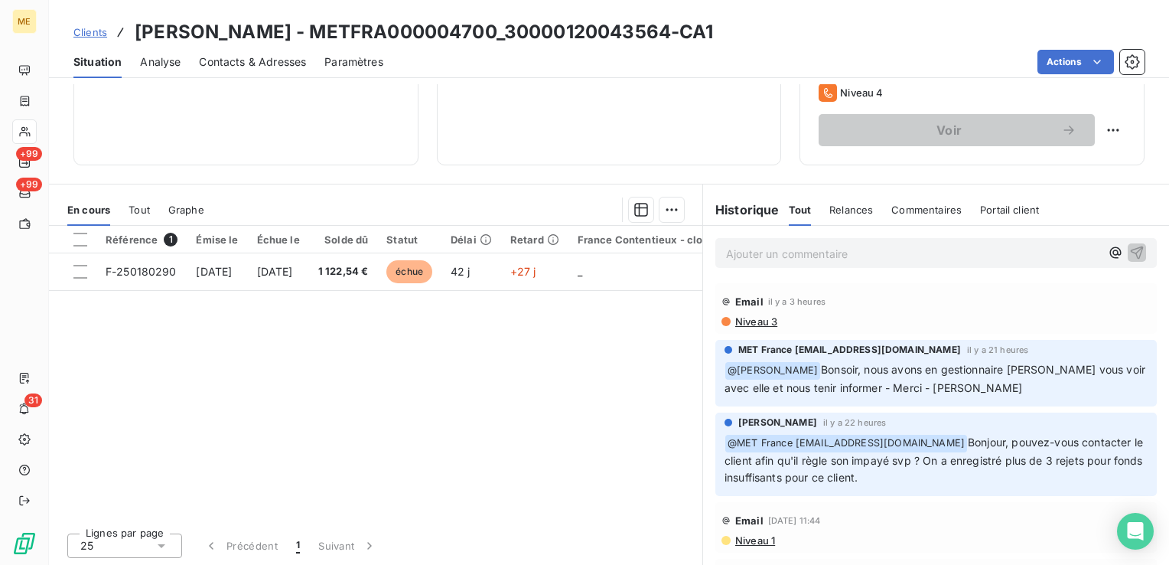
click at [949, 470] on p "﻿ @ MET [GEOGRAPHIC_DATA] [EMAIL_ADDRESS][DOMAIN_NAME] [PERSON_NAME], pouvez-vo…" at bounding box center [936, 461] width 423 height 54
drag, startPoint x: 967, startPoint y: 442, endPoint x: 1084, endPoint y: 479, distance: 122.7
click at [1084, 479] on p "﻿ @ MET [GEOGRAPHIC_DATA] [EMAIL_ADDRESS][DOMAIN_NAME] [PERSON_NAME], pouvez-vo…" at bounding box center [936, 461] width 423 height 54
click at [921, 483] on p "﻿ @ MET [GEOGRAPHIC_DATA] [EMAIL_ADDRESS][DOMAIN_NAME] [PERSON_NAME], pouvez-vo…" at bounding box center [936, 461] width 423 height 54
drag, startPoint x: 970, startPoint y: 476, endPoint x: 964, endPoint y: 446, distance: 30.5
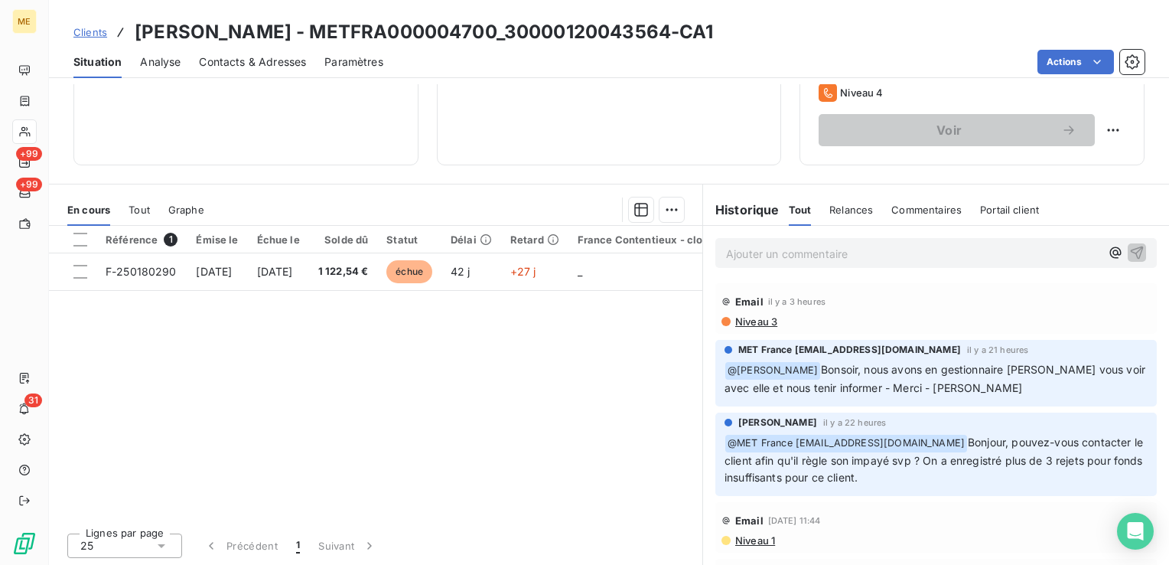
click at [964, 446] on p "﻿ @ MET [GEOGRAPHIC_DATA] [EMAIL_ADDRESS][DOMAIN_NAME] [PERSON_NAME], pouvez-vo…" at bounding box center [936, 461] width 423 height 54
drag, startPoint x: 964, startPoint y: 446, endPoint x: 859, endPoint y: 396, distance: 115.7
click at [839, 387] on span "Bonsoir, nous avons en gestionnaire [PERSON_NAME] vous voir avec elle et nous t…" at bounding box center [937, 378] width 424 height 31
click at [860, 396] on div "MET France [EMAIL_ADDRESS][DOMAIN_NAME] il y a 21 heures ﻿ @ [PERSON_NAME], nou…" at bounding box center [937, 373] width 442 height 67
click at [863, 388] on span "Bonsoir, nous avons en gestionnaire [PERSON_NAME] vous voir avec elle et nous t…" at bounding box center [937, 378] width 424 height 31
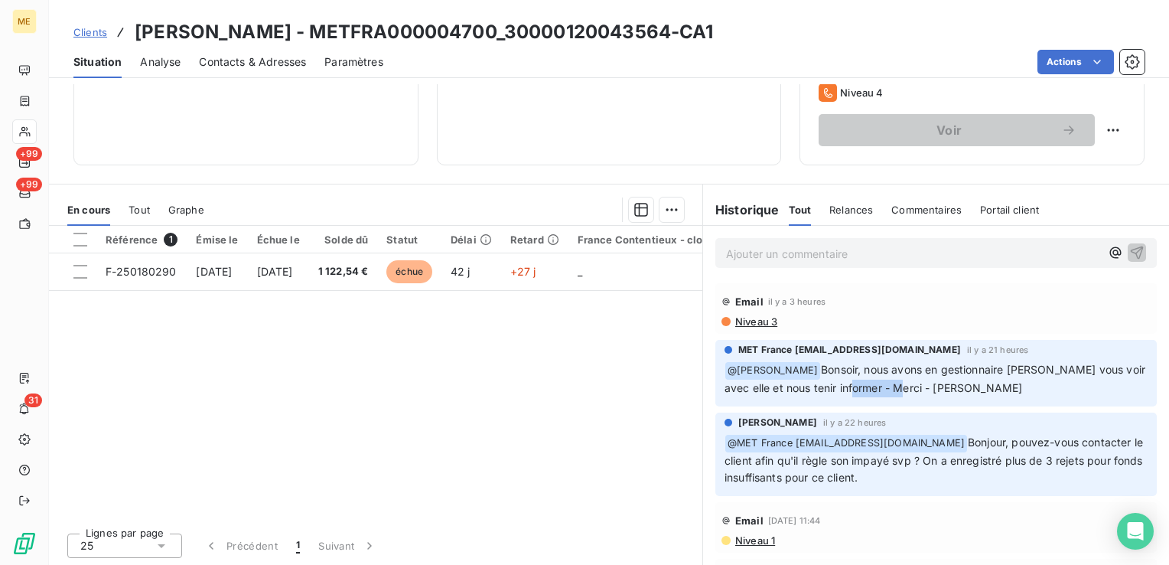
click at [863, 388] on span "Bonsoir, nous avons en gestionnaire [PERSON_NAME] vous voir avec elle et nous t…" at bounding box center [937, 378] width 424 height 31
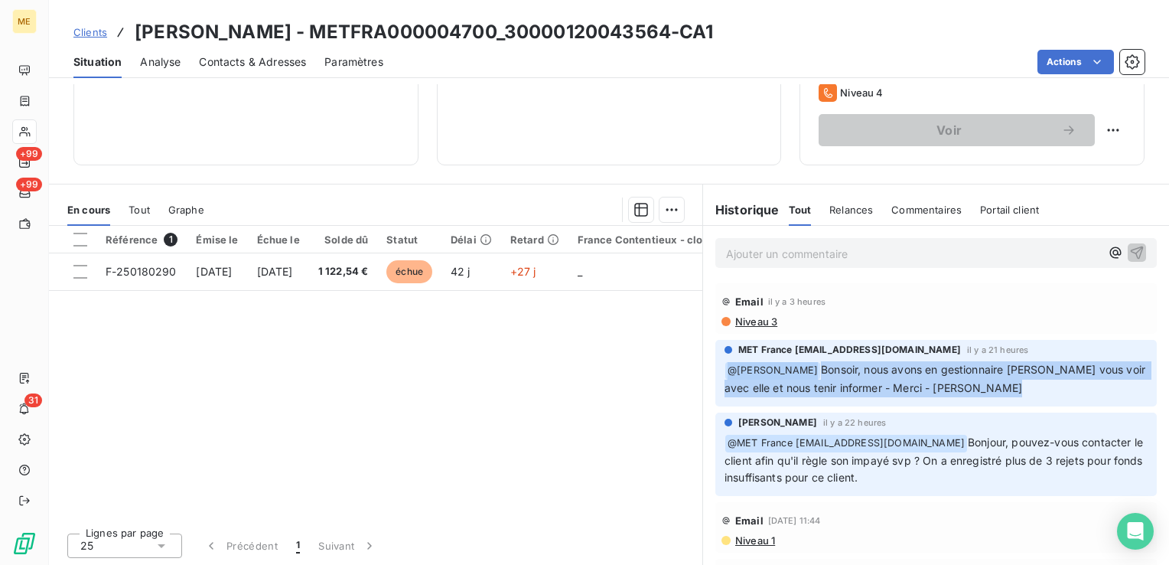
click at [863, 388] on span "Bonsoir, nous avons en gestionnaire [PERSON_NAME] vous voir avec elle et nous t…" at bounding box center [937, 378] width 424 height 31
drag, startPoint x: 863, startPoint y: 388, endPoint x: 1019, endPoint y: 387, distance: 156.9
click at [1019, 387] on p "﻿ @ [PERSON_NAME], nous avons en gestionnaire [PERSON_NAME] vous voir avec elle…" at bounding box center [936, 379] width 423 height 36
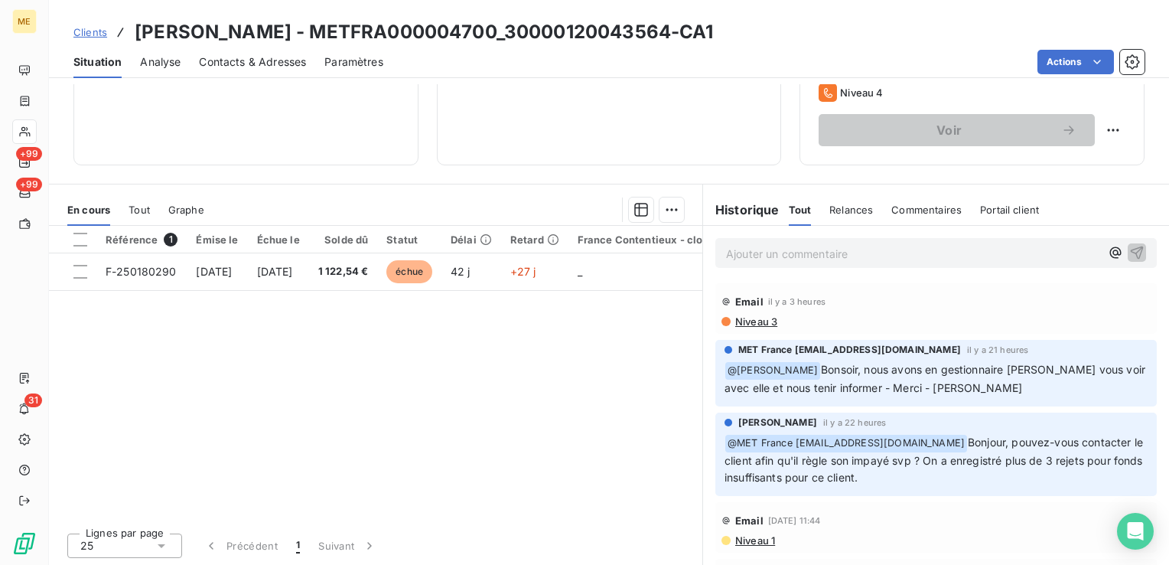
click at [521, 419] on div "Référence 1 Émise le Échue le Solde dû Statut Délai Retard France Contentieux -…" at bounding box center [376, 373] width 654 height 295
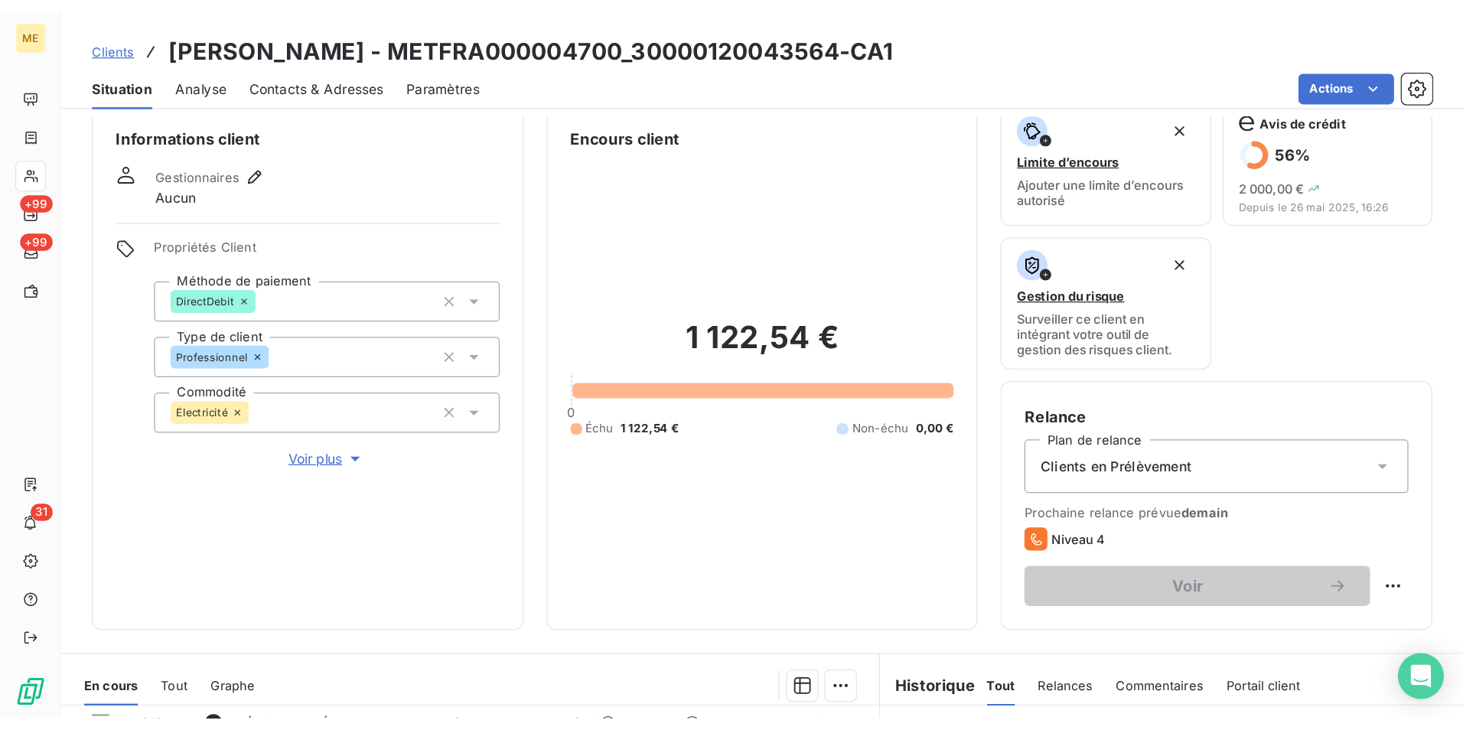
scroll to position [0, 0]
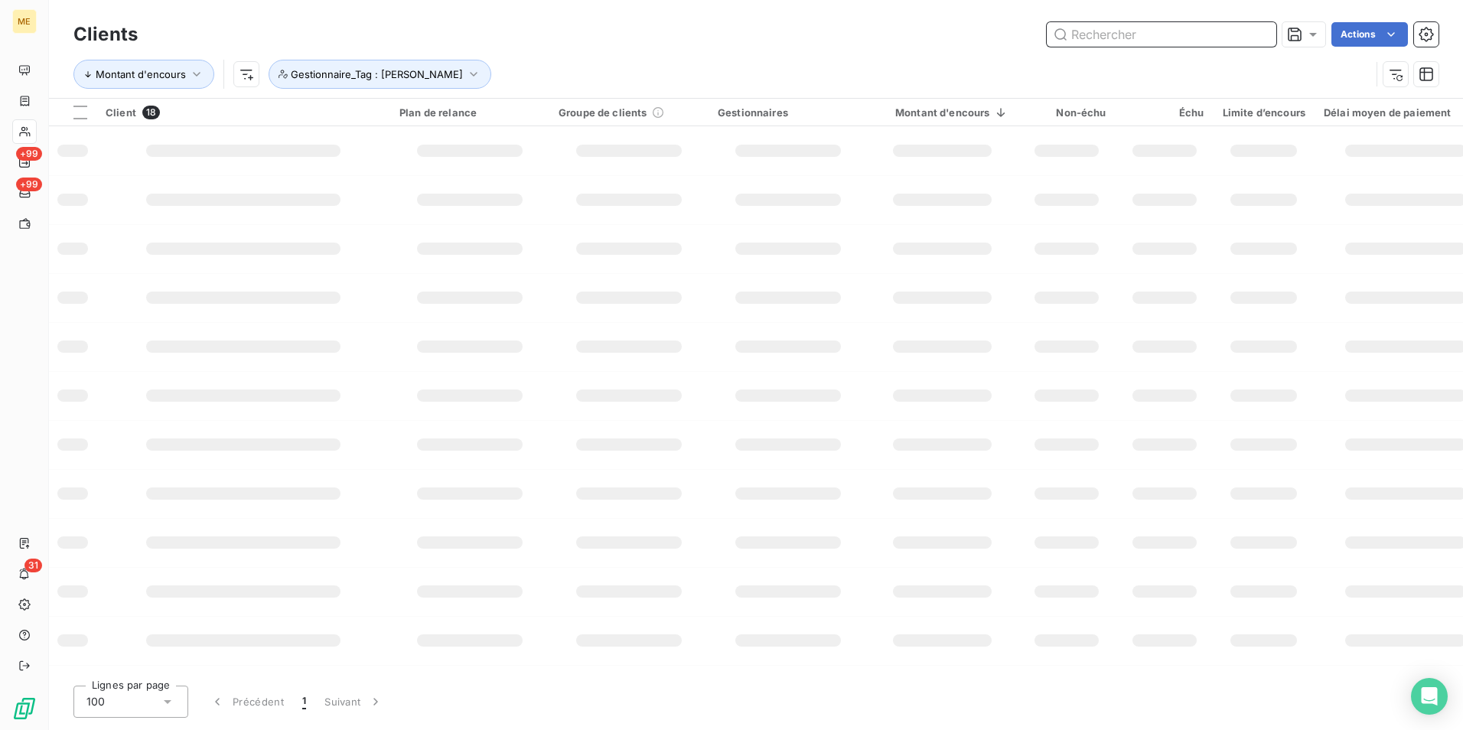
click at [1146, 28] on input "text" at bounding box center [1162, 34] width 230 height 24
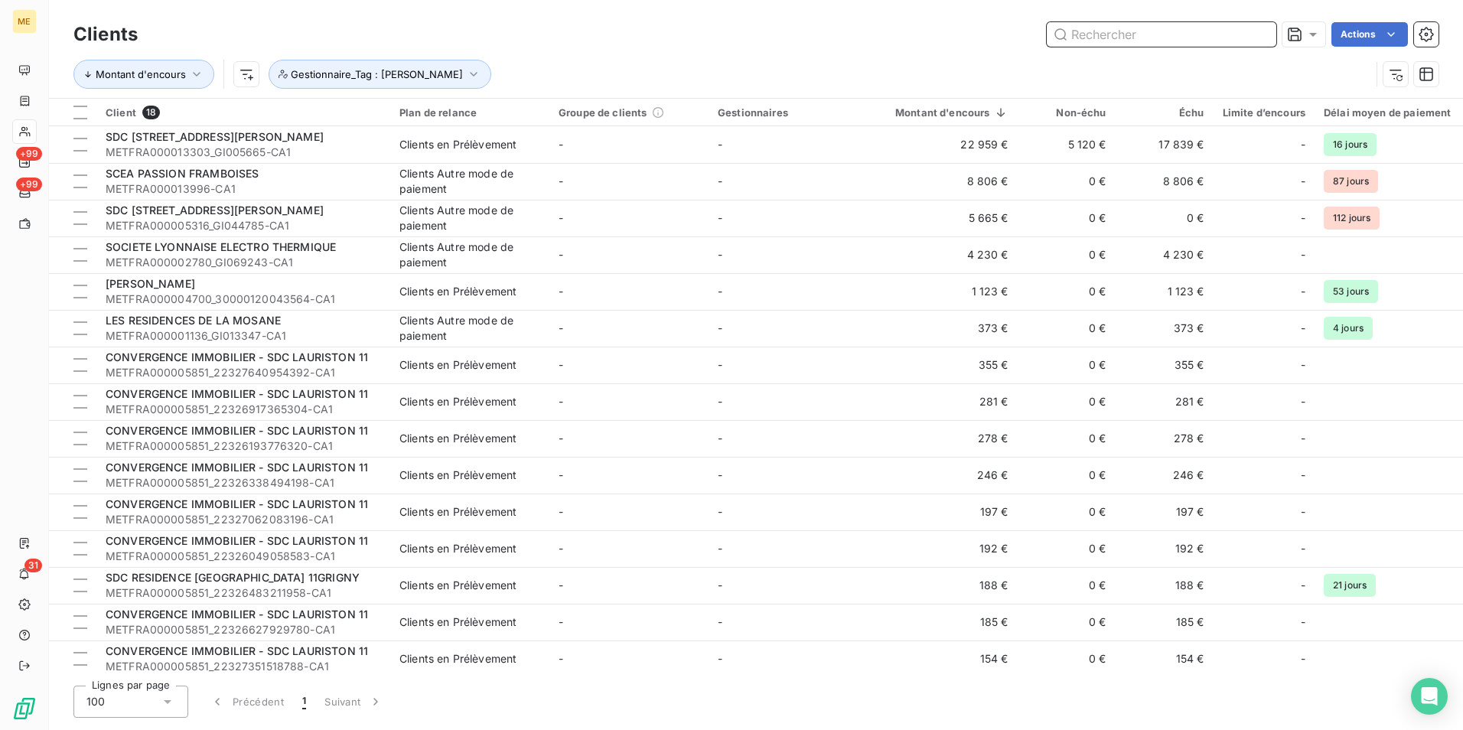
paste input "METFRA000013303_GI005665-CA1"
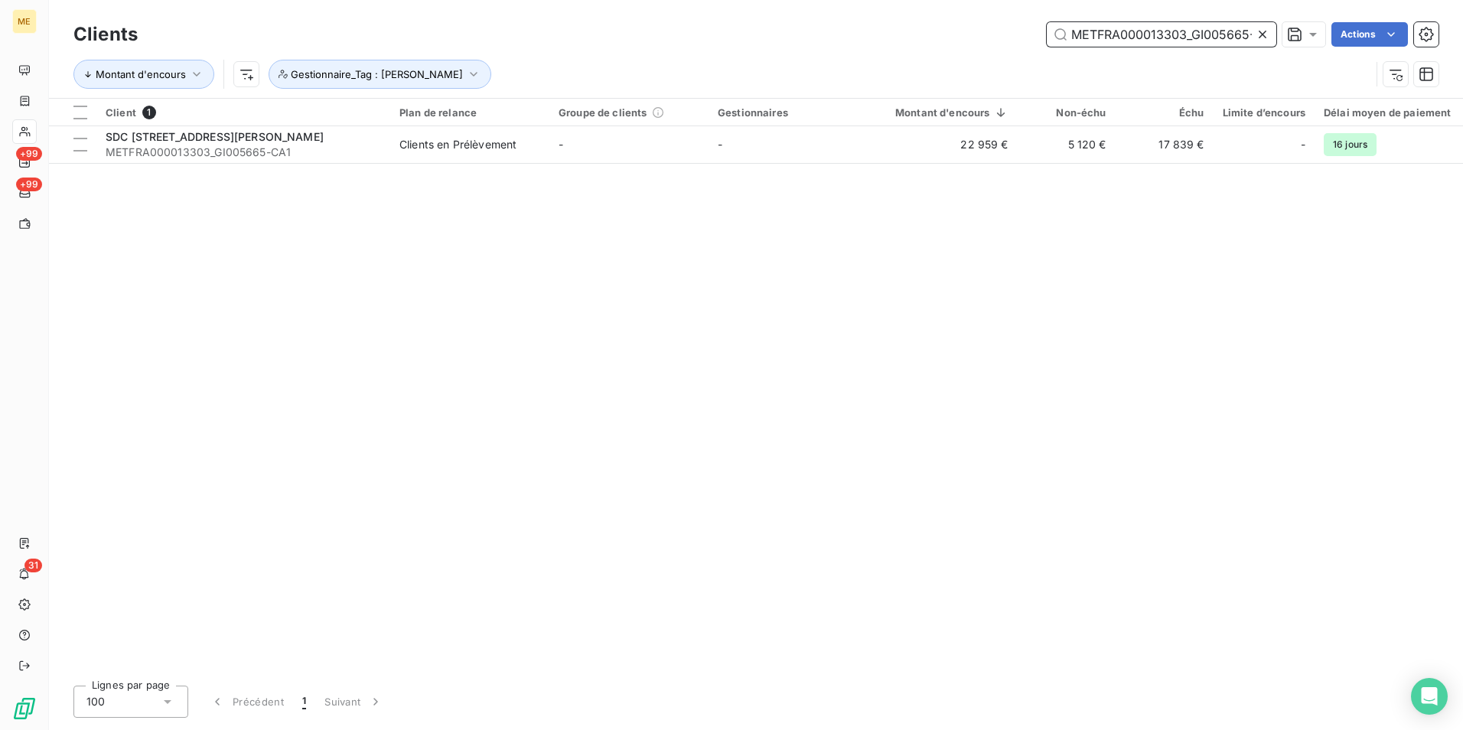
click at [1221, 35] on input "METFRA000013303_GI005665-CA1" at bounding box center [1162, 34] width 230 height 24
paste input "8627"
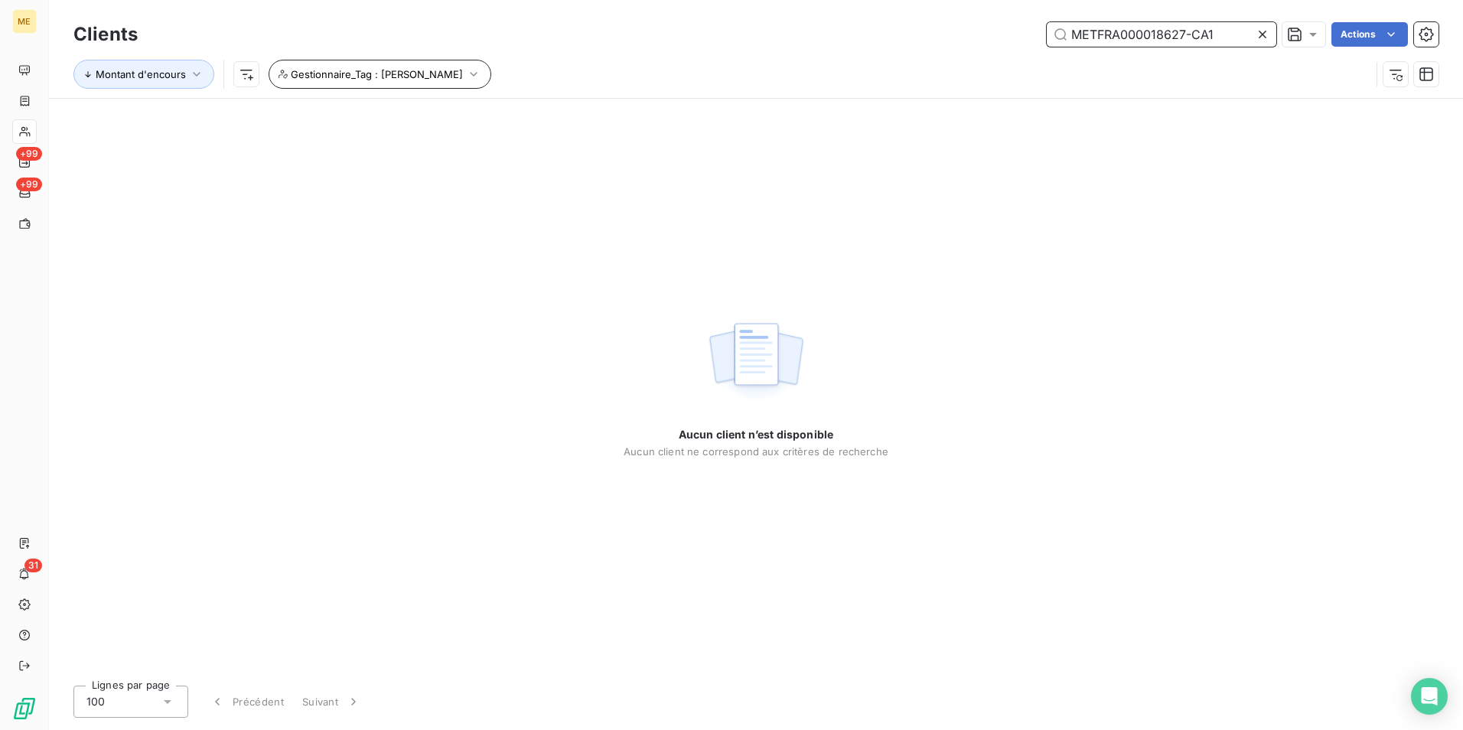
type input "METFRA000018627-CA1"
click at [413, 78] on span "Gestionnaire_Tag : [PERSON_NAME]" at bounding box center [377, 74] width 172 height 12
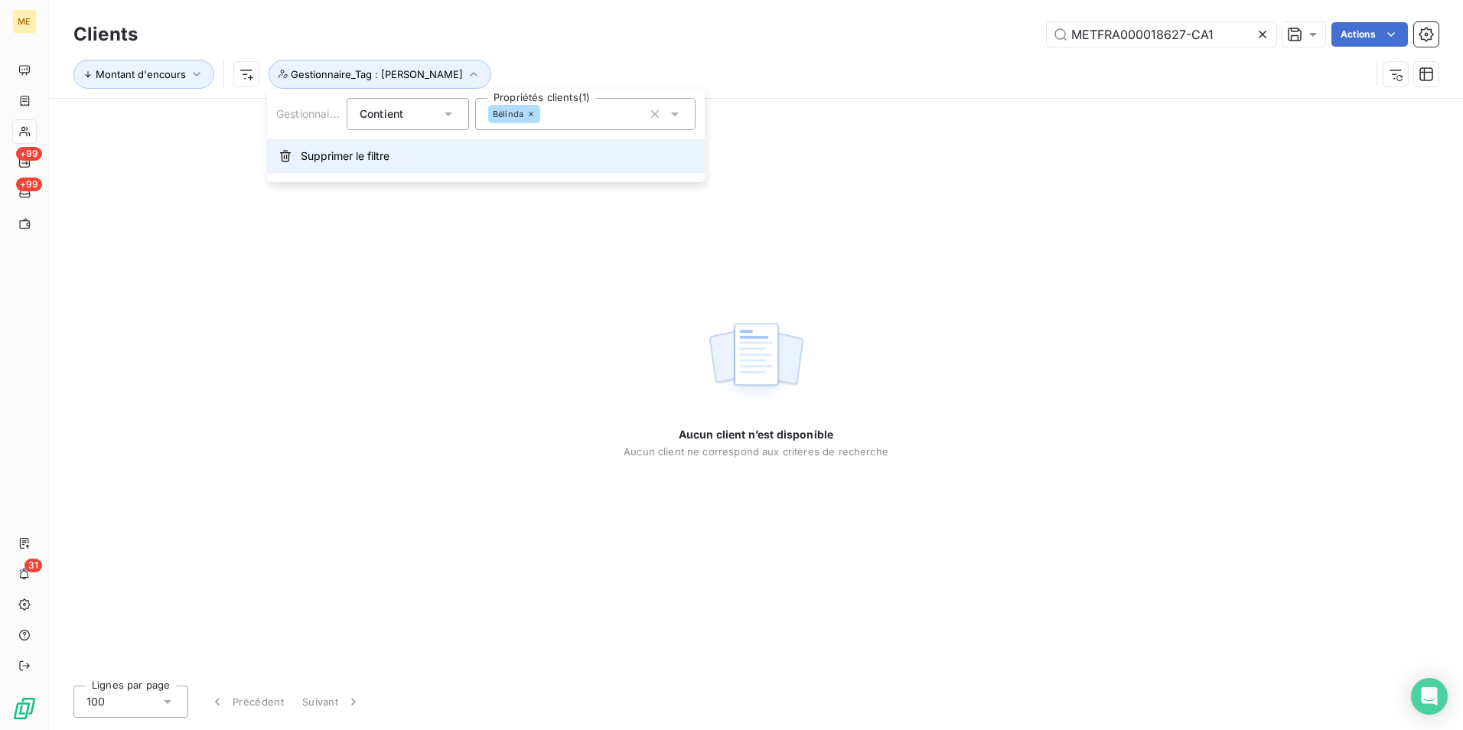
click at [387, 167] on button "Supprimer le filtre" at bounding box center [486, 156] width 438 height 34
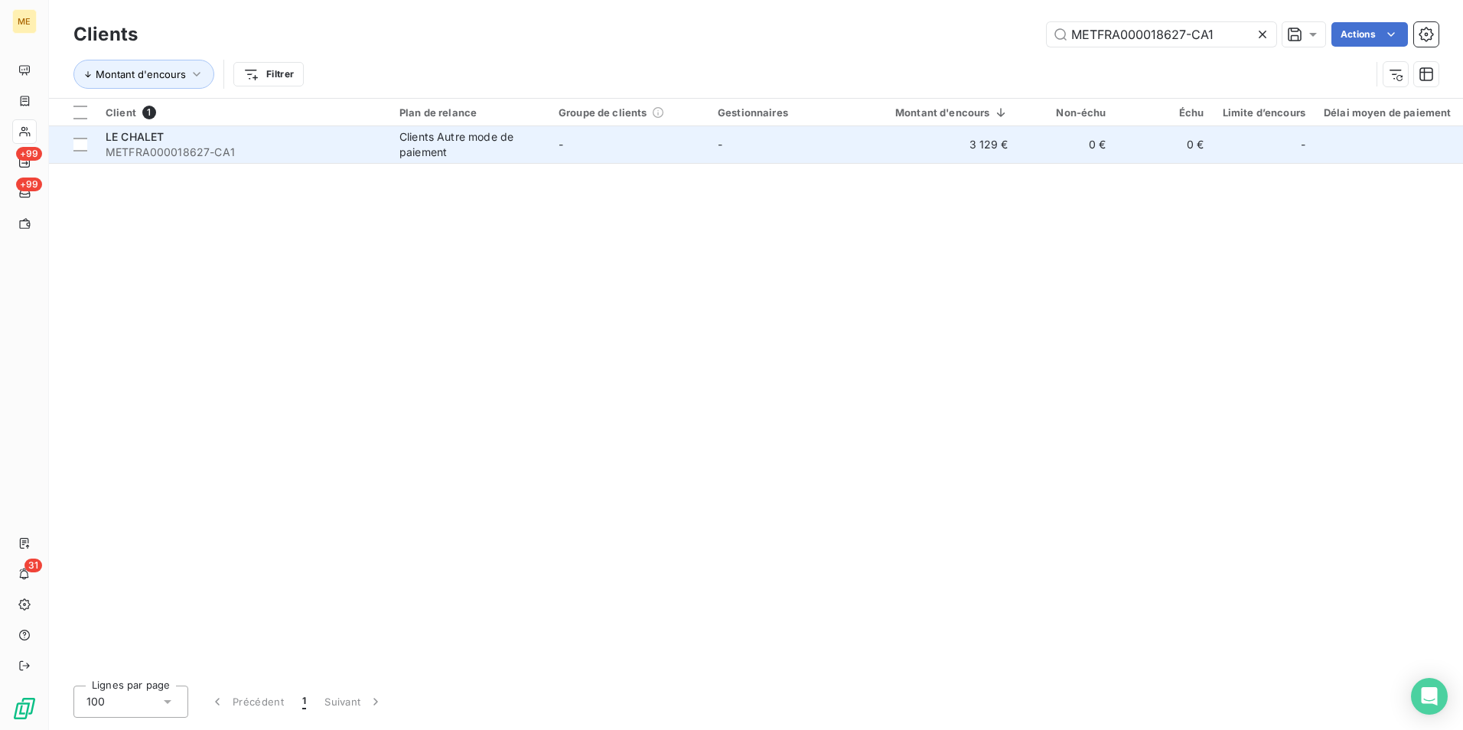
click at [525, 155] on div "Clients Autre mode de paiement" at bounding box center [470, 144] width 141 height 31
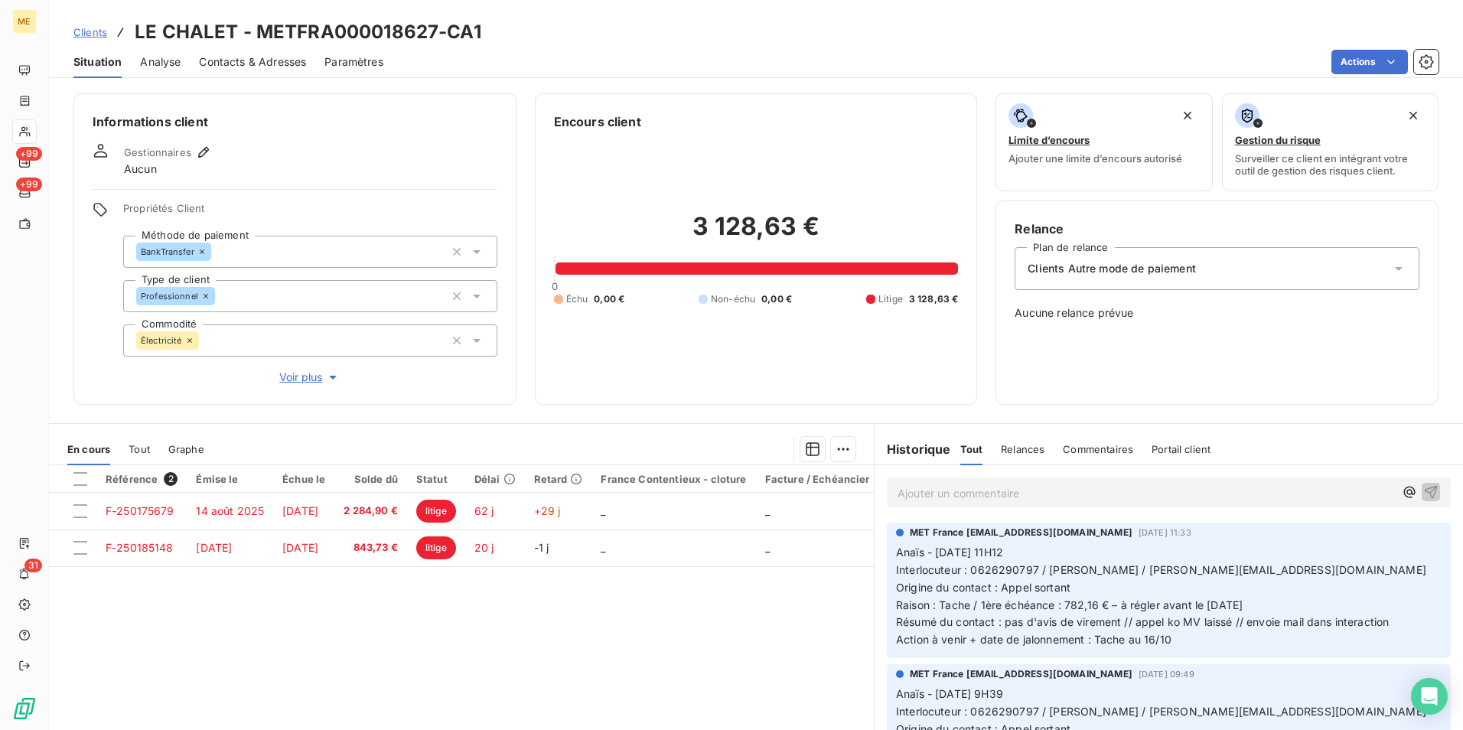
drag, startPoint x: 1001, startPoint y: 604, endPoint x: 1292, endPoint y: 603, distance: 290.8
click at [1292, 603] on p "Anaïs - [DATE] 11H12 Interlocuteur : 0626290797 / Mme BONG / [PERSON_NAME][EMAI…" at bounding box center [1169, 596] width 546 height 105
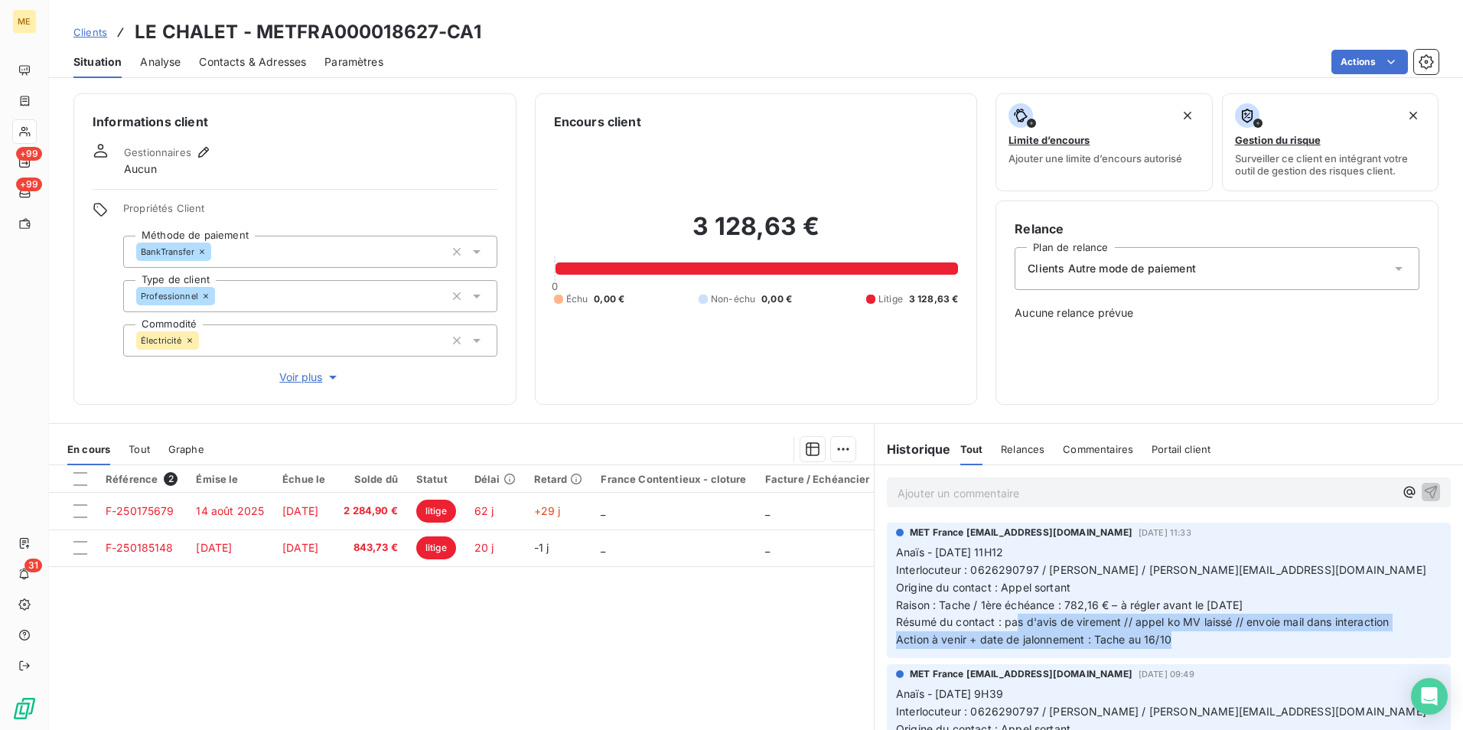
drag, startPoint x: 1009, startPoint y: 622, endPoint x: 1374, endPoint y: 634, distance: 365.3
click at [1374, 634] on p "Anaïs - [DATE] 11H12 Interlocuteur : 0626290797 / Mme BONG / [PERSON_NAME][EMAI…" at bounding box center [1169, 596] width 546 height 105
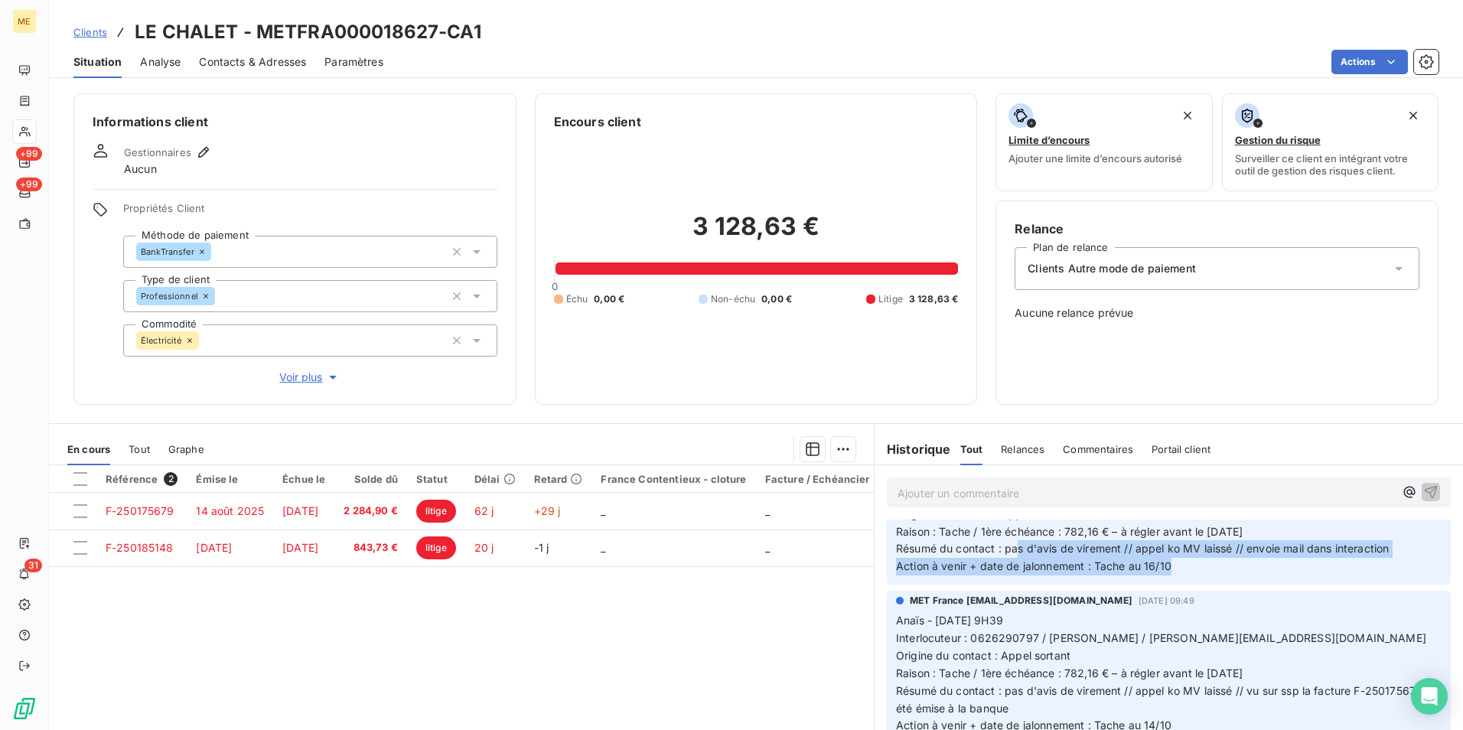
scroll to position [153, 0]
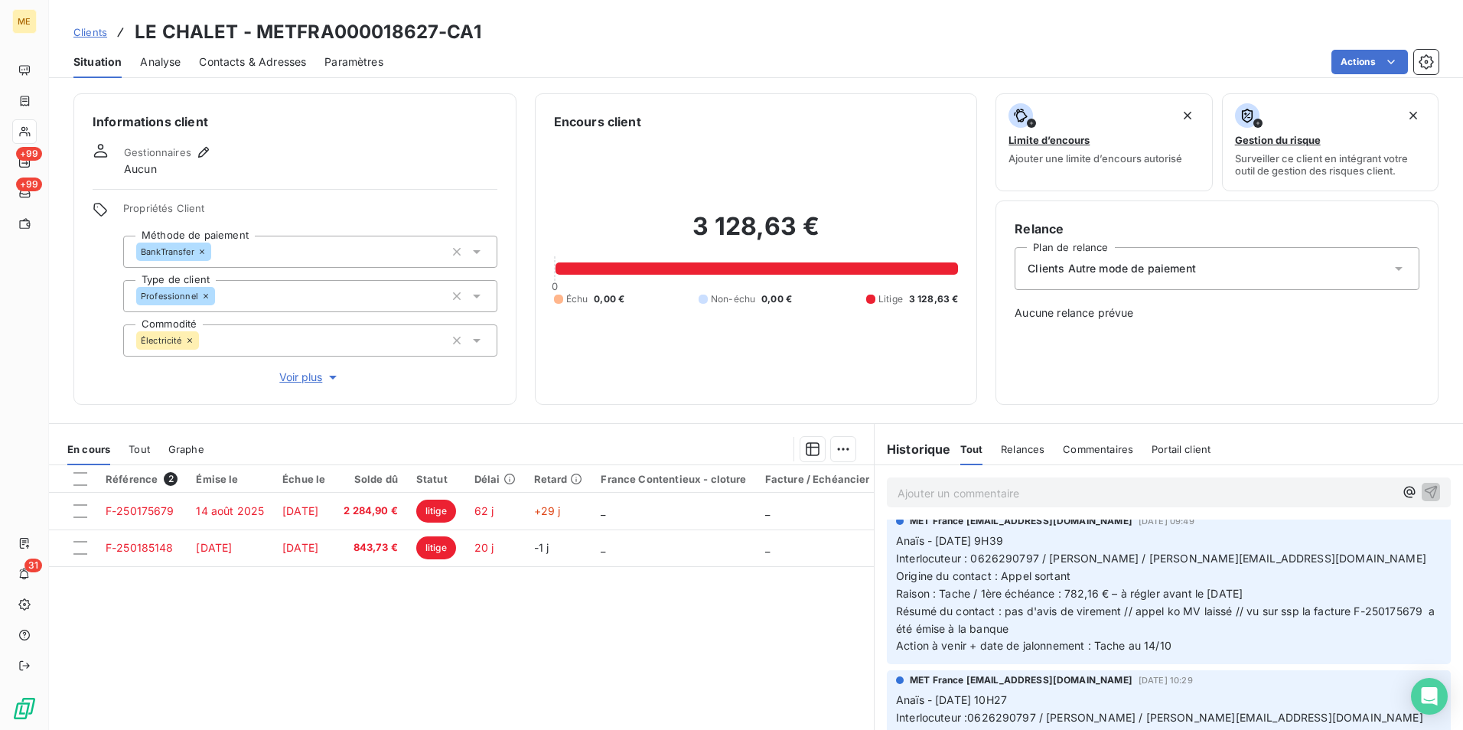
drag, startPoint x: 1124, startPoint y: 584, endPoint x: 1381, endPoint y: 627, distance: 259.9
click at [1381, 627] on p "Anaïs - [DATE] 9H39 Interlocuteur : 0626290797 / Mme BONG / [EMAIL_ADDRESS][DOM…" at bounding box center [1169, 594] width 546 height 122
click at [98, 34] on span "Clients" at bounding box center [90, 32] width 34 height 12
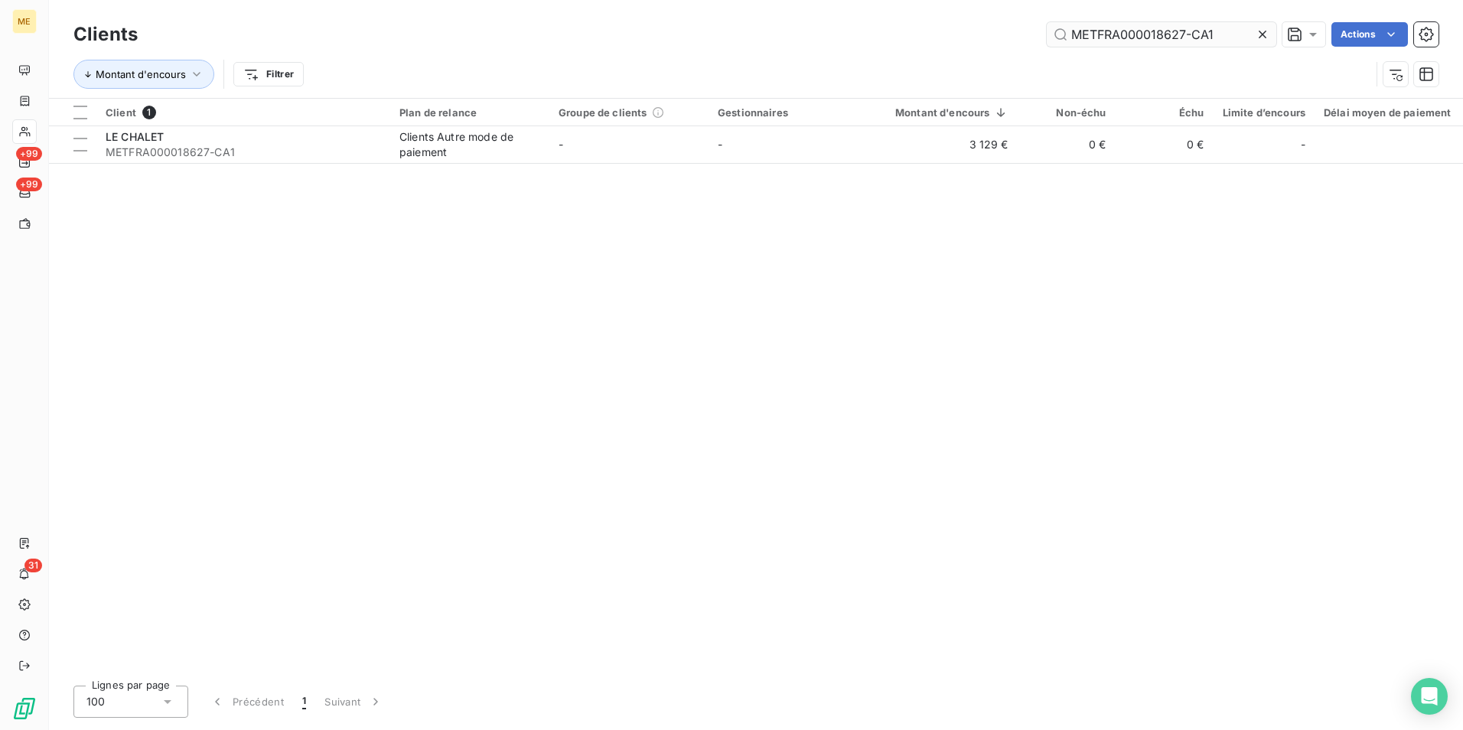
click at [1102, 37] on input "METFRA000018627-CA1" at bounding box center [1162, 34] width 230 height 24
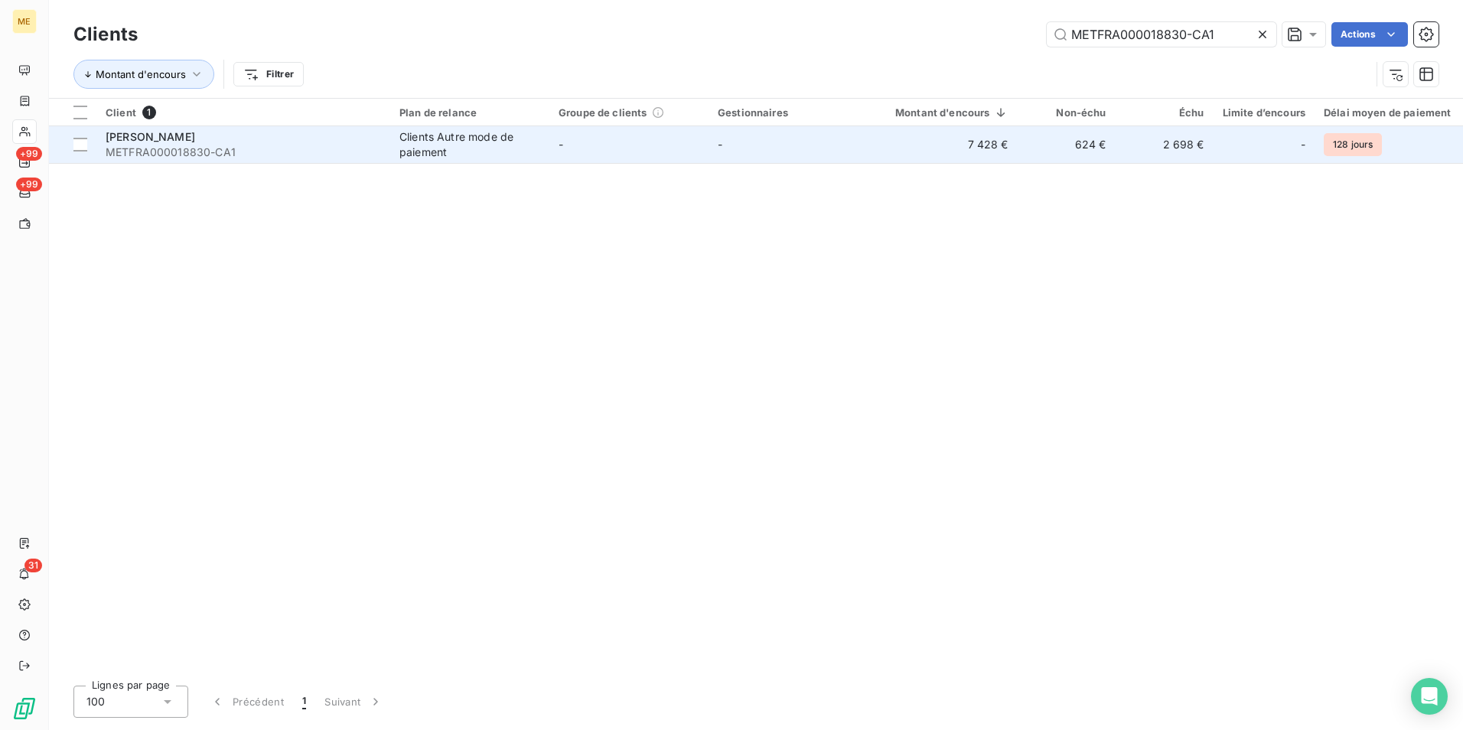
type input "METFRA000018830-CA1"
click at [357, 155] on span "METFRA000018830-CA1" at bounding box center [244, 152] width 276 height 15
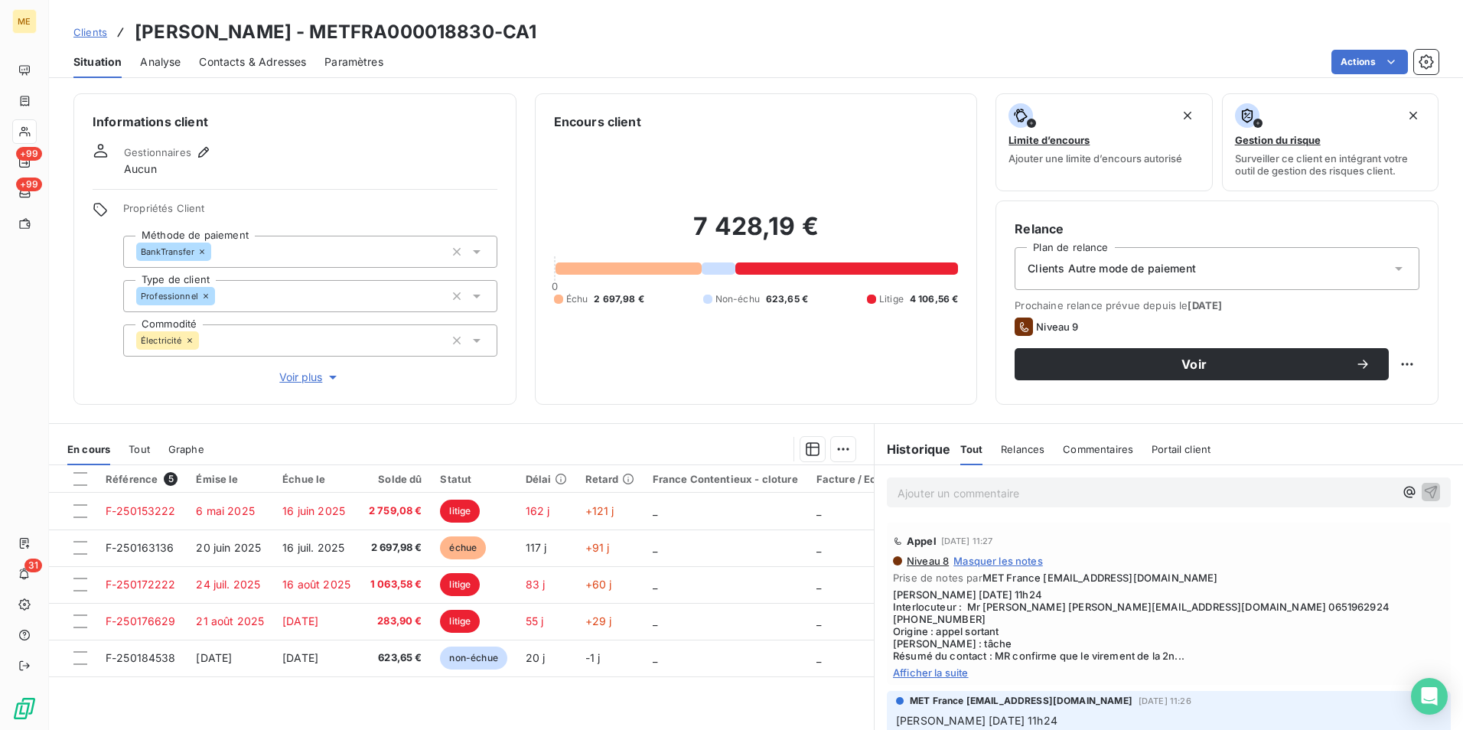
click at [920, 667] on span "Afficher la suite" at bounding box center [1169, 673] width 552 height 12
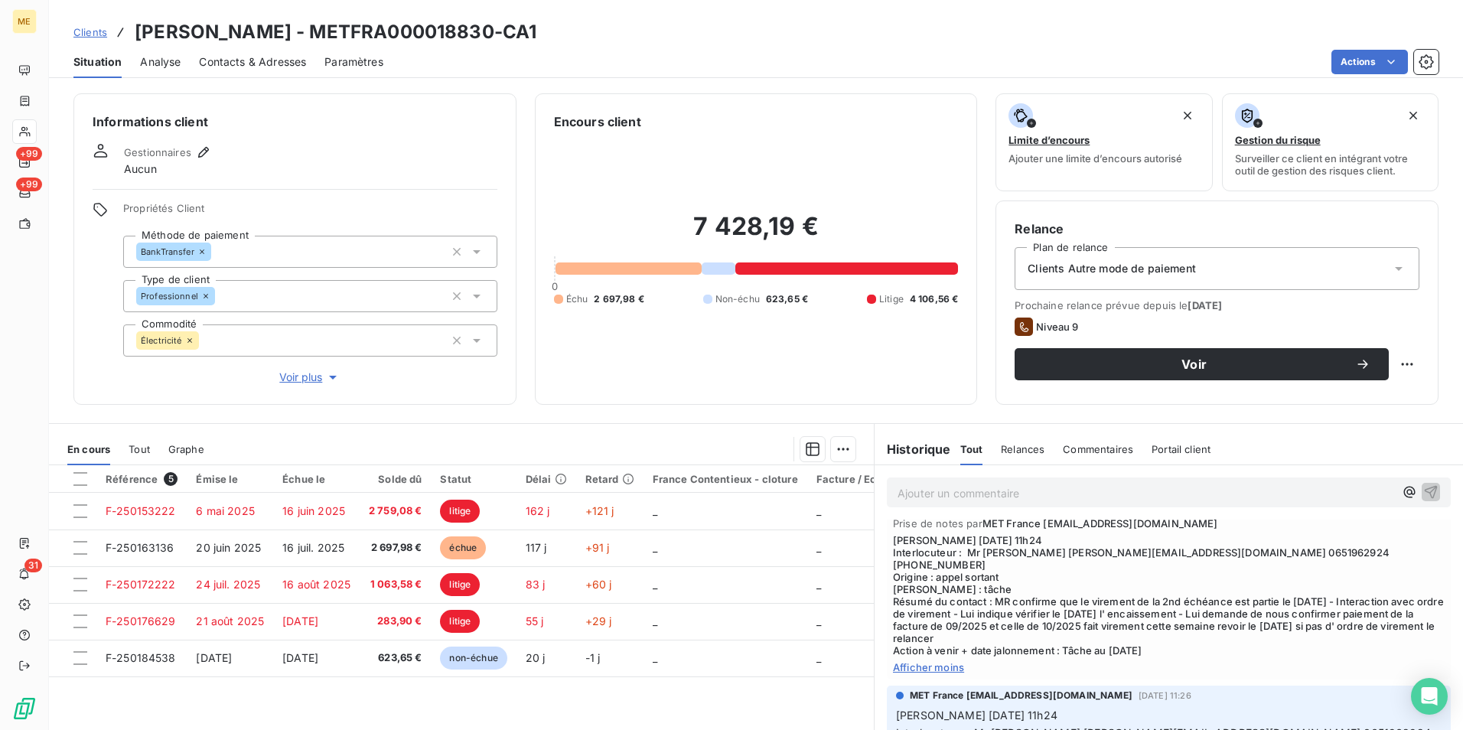
scroll to position [77, 0]
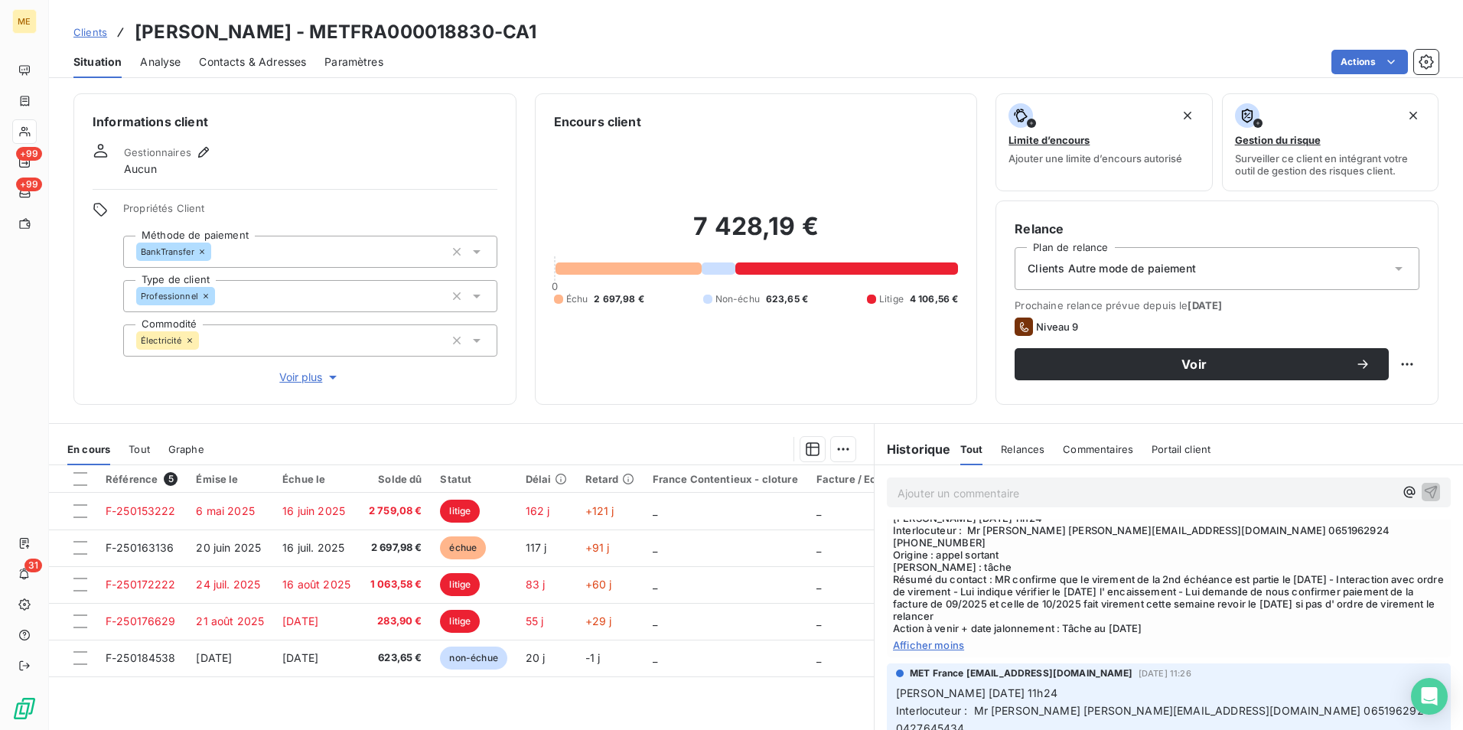
drag, startPoint x: 91, startPoint y: 35, endPoint x: 323, endPoint y: 11, distance: 233.2
click at [91, 35] on span "Clients" at bounding box center [90, 32] width 34 height 12
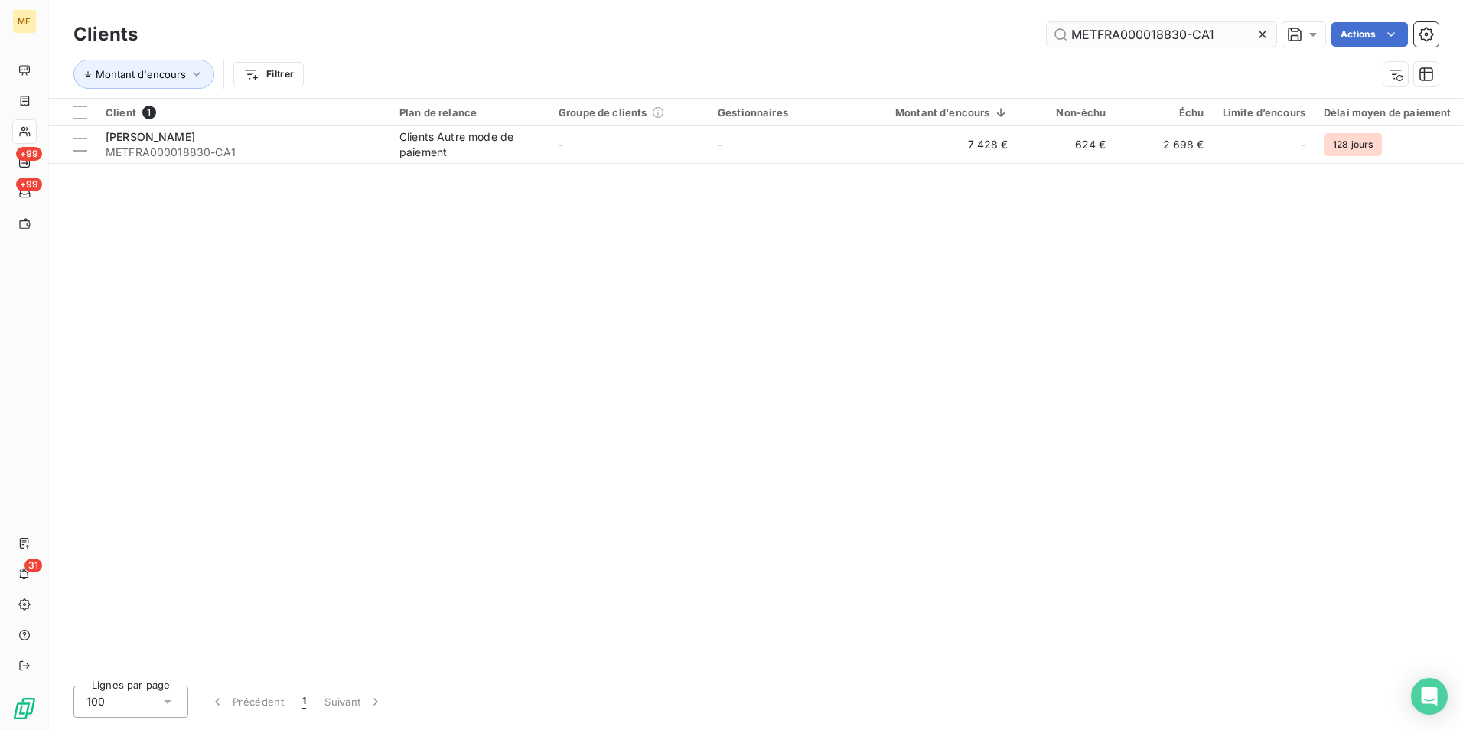
click at [1101, 30] on input "METFRA000018830-CA1" at bounding box center [1162, 34] width 230 height 24
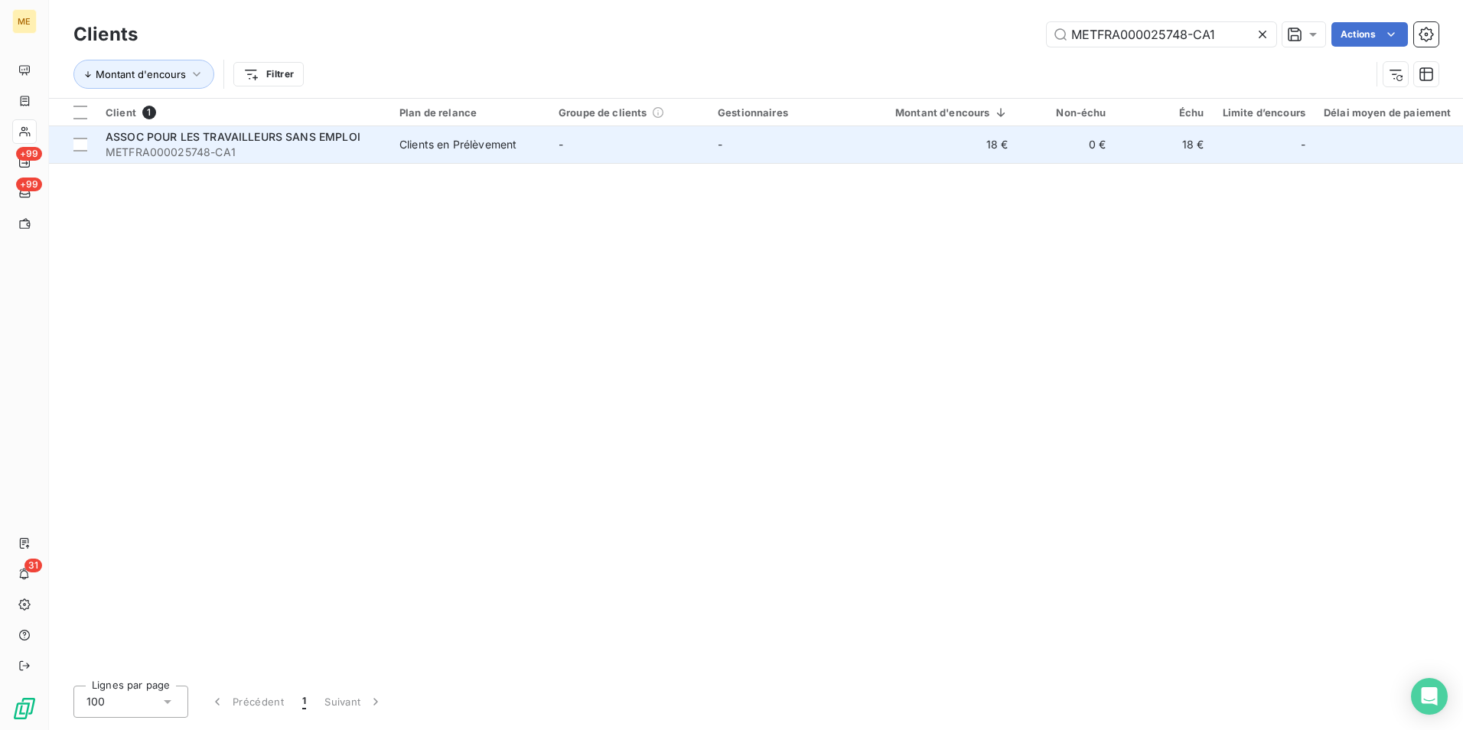
type input "METFRA000025748-CA1"
click at [205, 146] on span "METFRA000025748-CA1" at bounding box center [244, 152] width 276 height 15
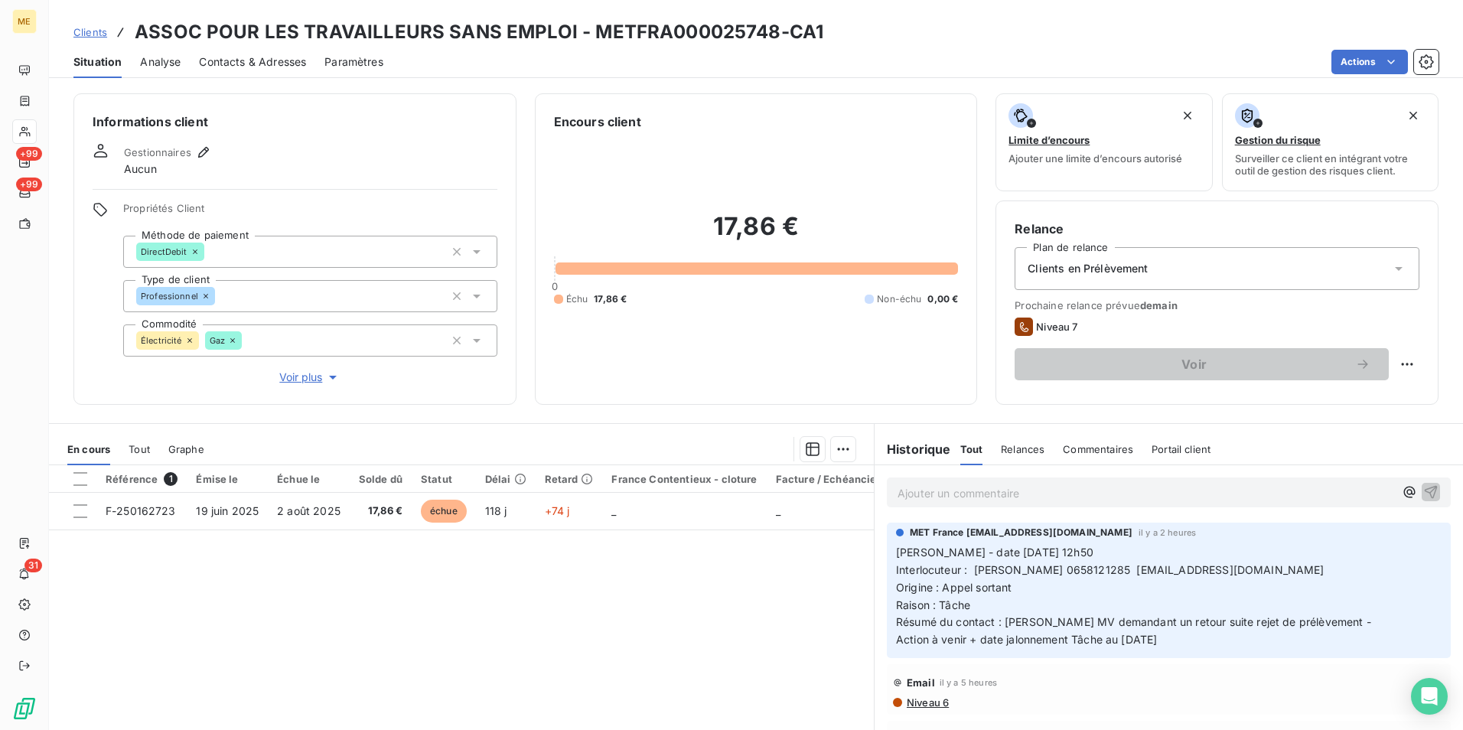
click at [732, 28] on h3 "ASSOC POUR LES TRAVAILLEURS SANS EMPLOI - METFRA000025748-CA1" at bounding box center [479, 32] width 689 height 28
copy h3 "METFRA000025748"
drag, startPoint x: 865, startPoint y: 50, endPoint x: 835, endPoint y: 20, distance: 42.2
click at [865, 50] on div "Actions" at bounding box center [920, 62] width 1037 height 24
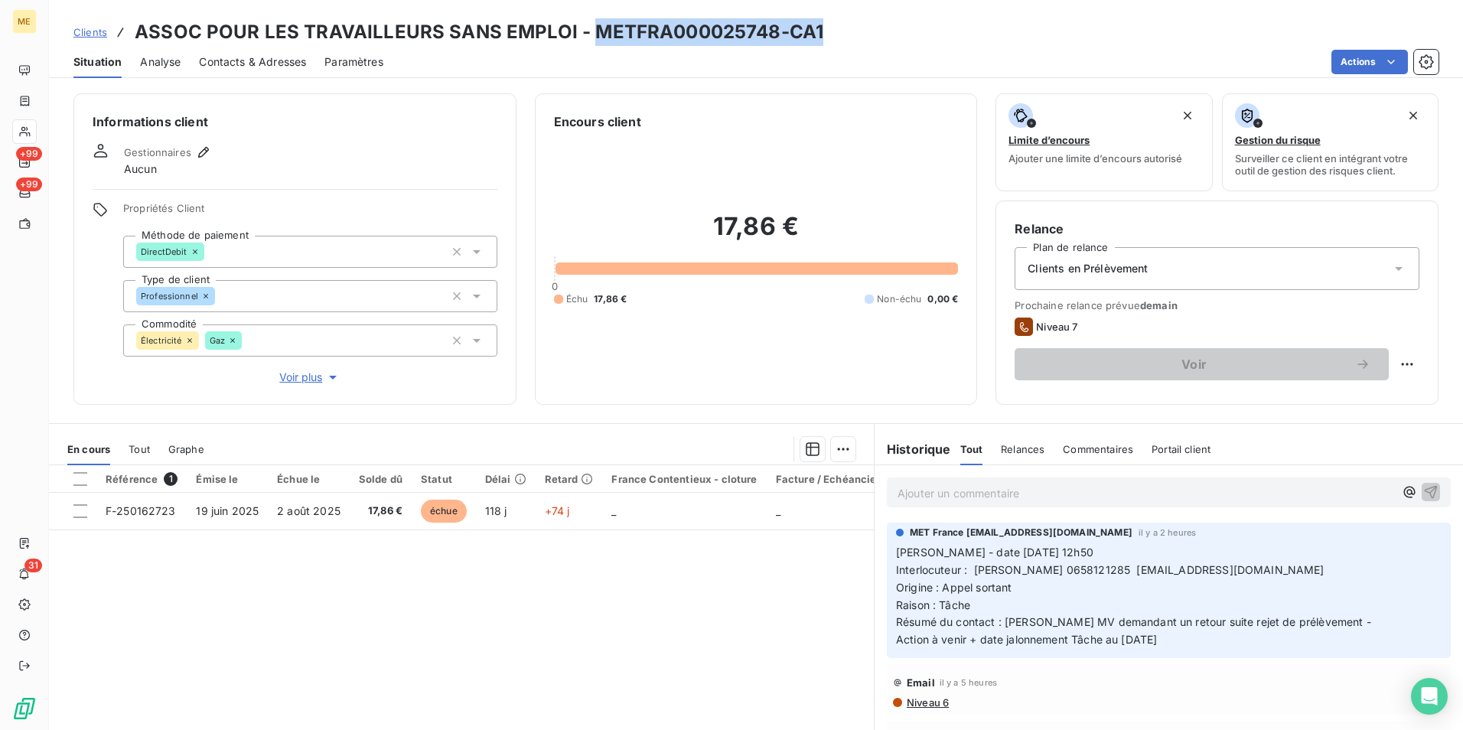
drag, startPoint x: 835, startPoint y: 22, endPoint x: 592, endPoint y: 31, distance: 242.8
click at [592, 31] on div "Clients ASSOC POUR LES TRAVAILLEURS SANS EMPLOI - METFRA000025748-CA1" at bounding box center [756, 32] width 1414 height 28
copy h3 "METFRA000025748-CA1"
click at [347, 623] on div "Référence 1 Émise le Échue le Solde dû Statut Délai Retard France Contentieux -…" at bounding box center [461, 612] width 825 height 295
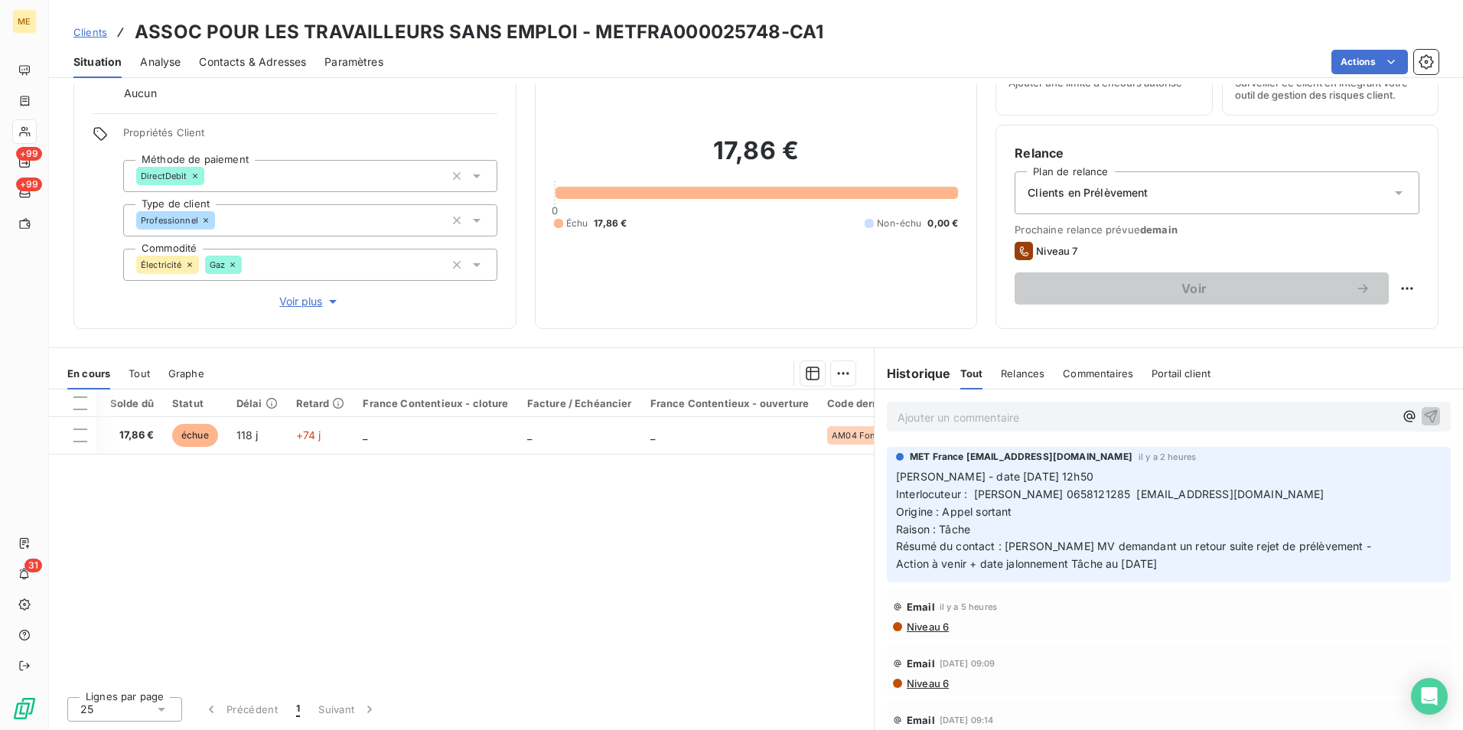
scroll to position [0, 400]
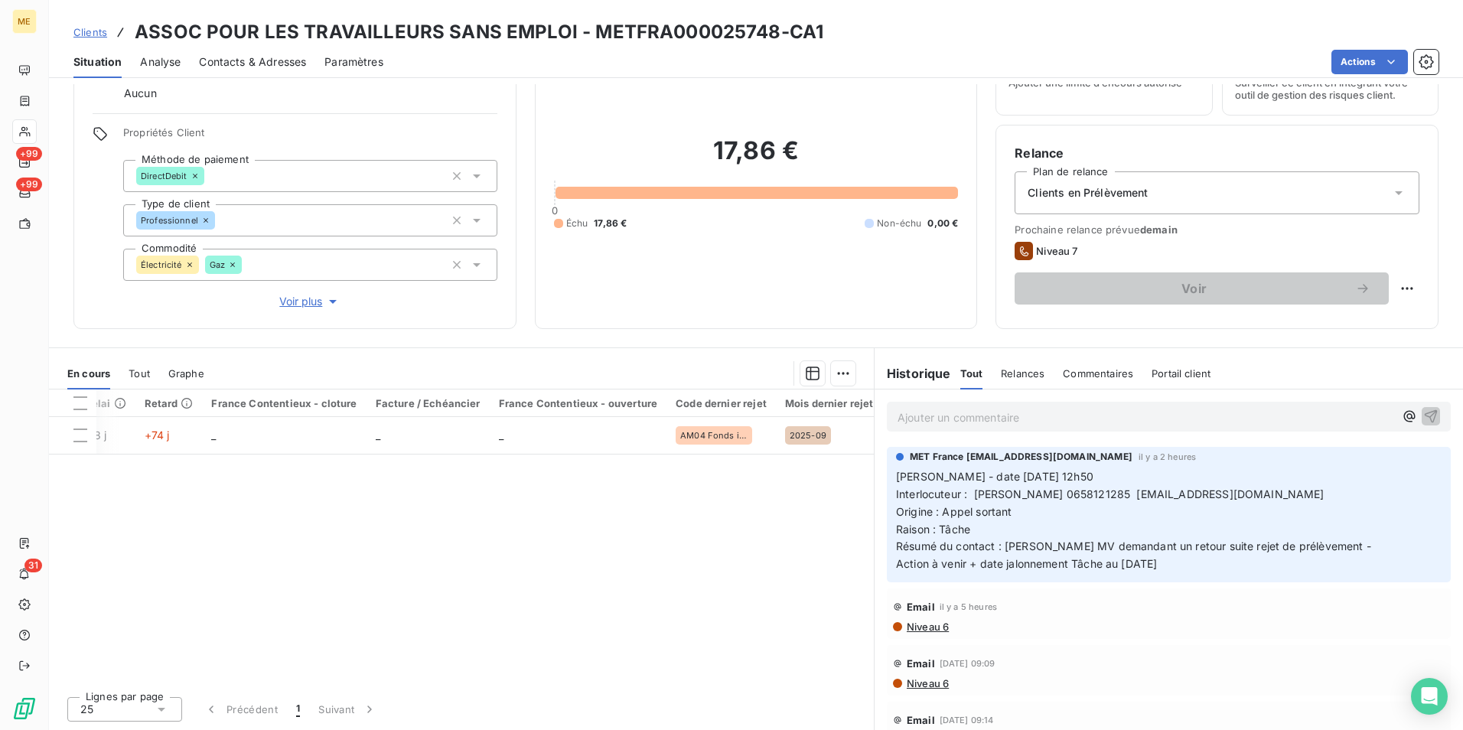
click at [721, 526] on div "Référence 1 Émise le Échue le Solde dû Statut Délai Retard France Contentieux -…" at bounding box center [461, 537] width 825 height 295
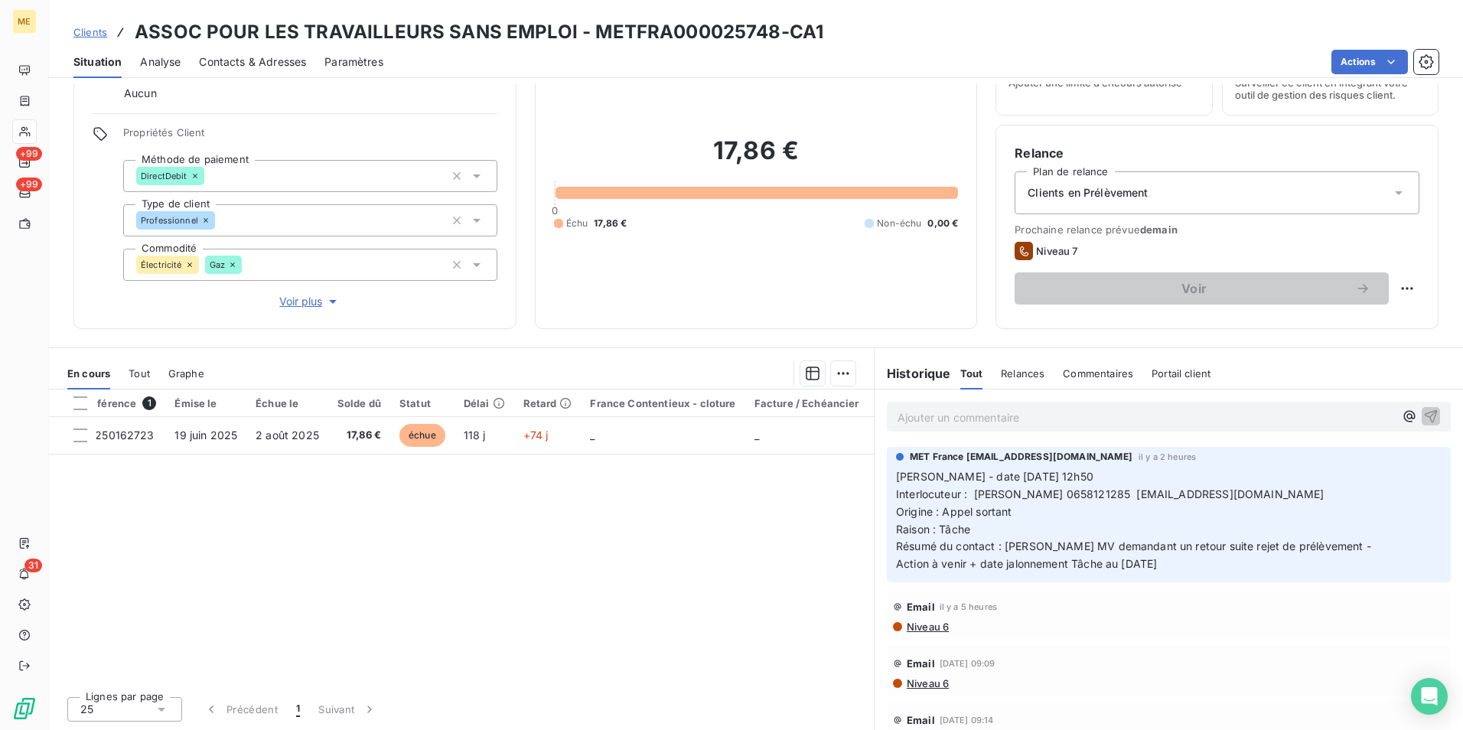
scroll to position [0, 0]
click at [306, 297] on span "Voir plus" at bounding box center [309, 301] width 61 height 15
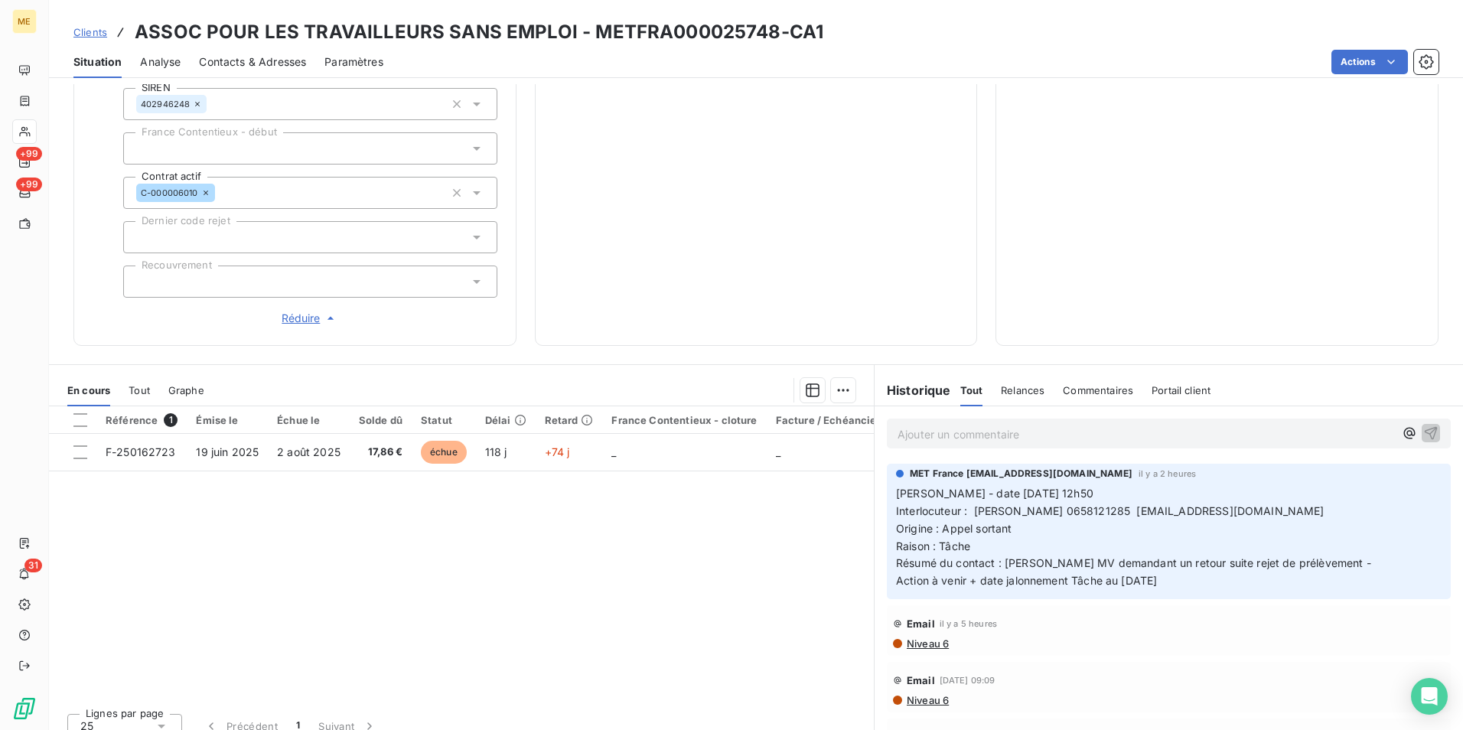
scroll to position [475, 0]
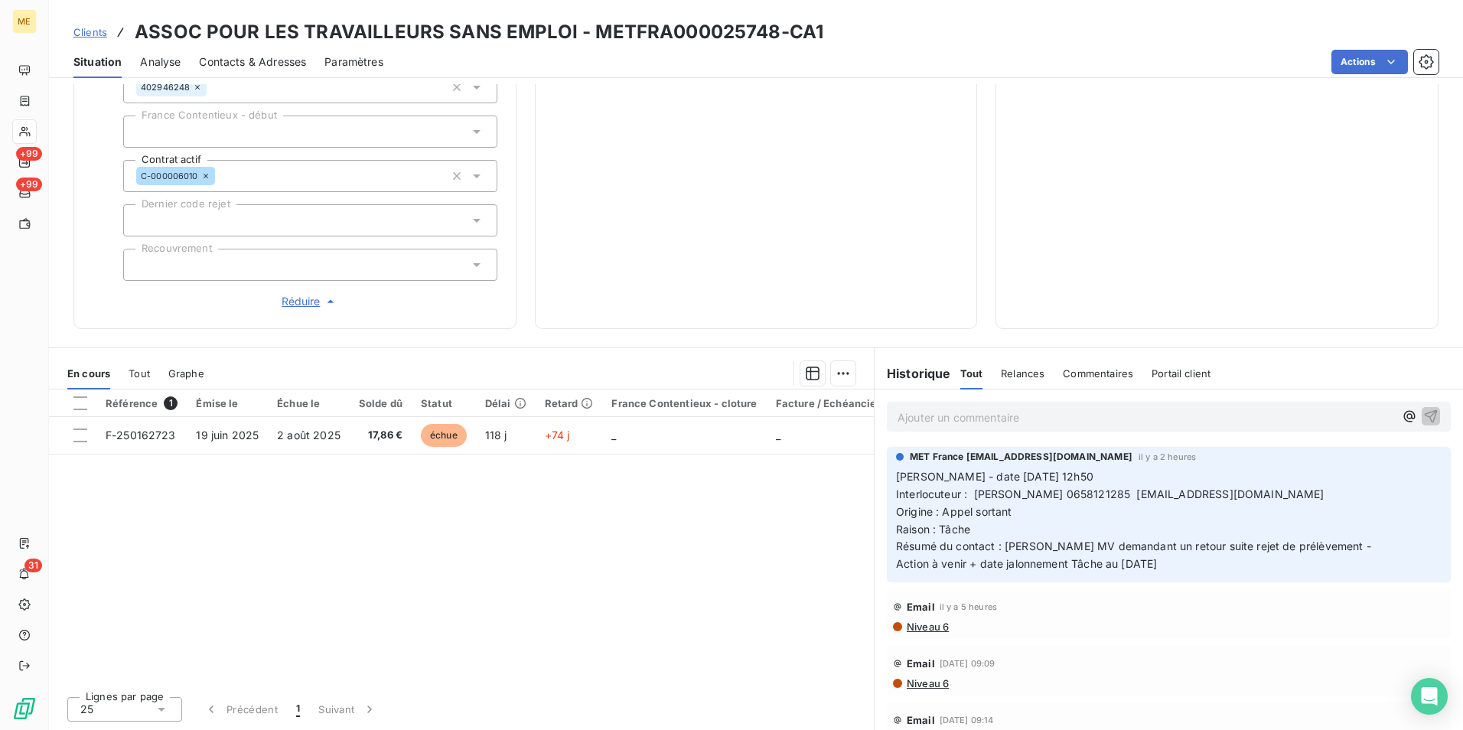
click at [83, 34] on span "Clients" at bounding box center [90, 32] width 34 height 12
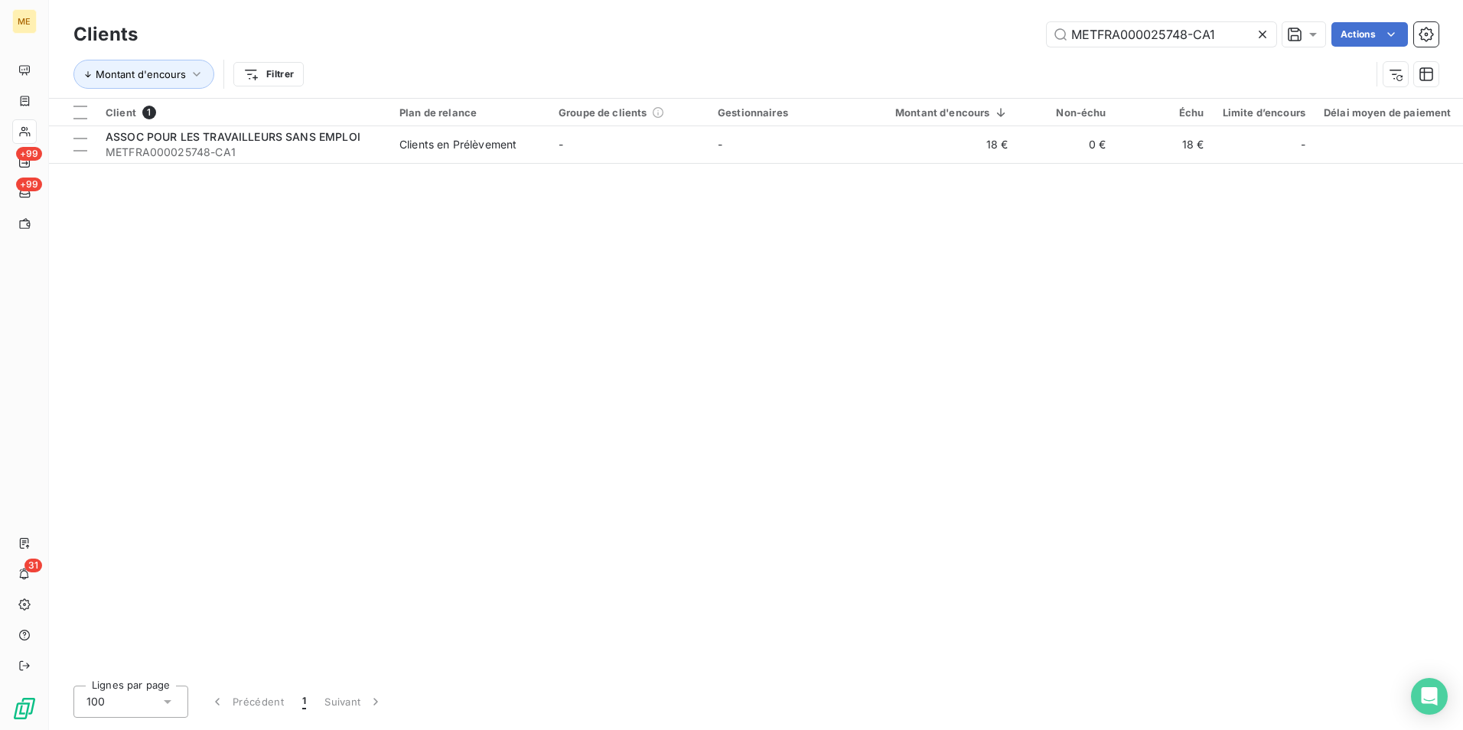
click at [1261, 34] on icon at bounding box center [1263, 35] width 8 height 8
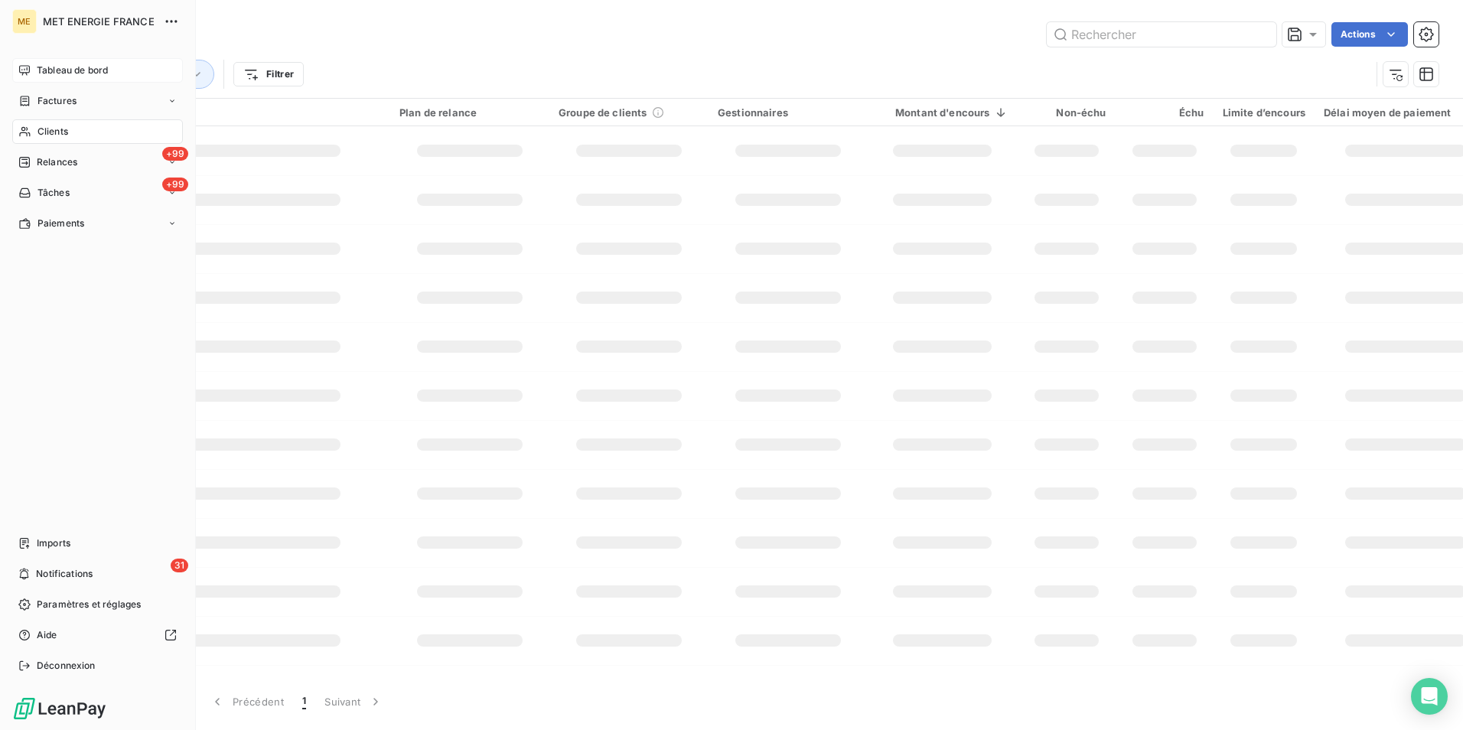
click at [111, 69] on div "Tableau de bord" at bounding box center [97, 70] width 171 height 24
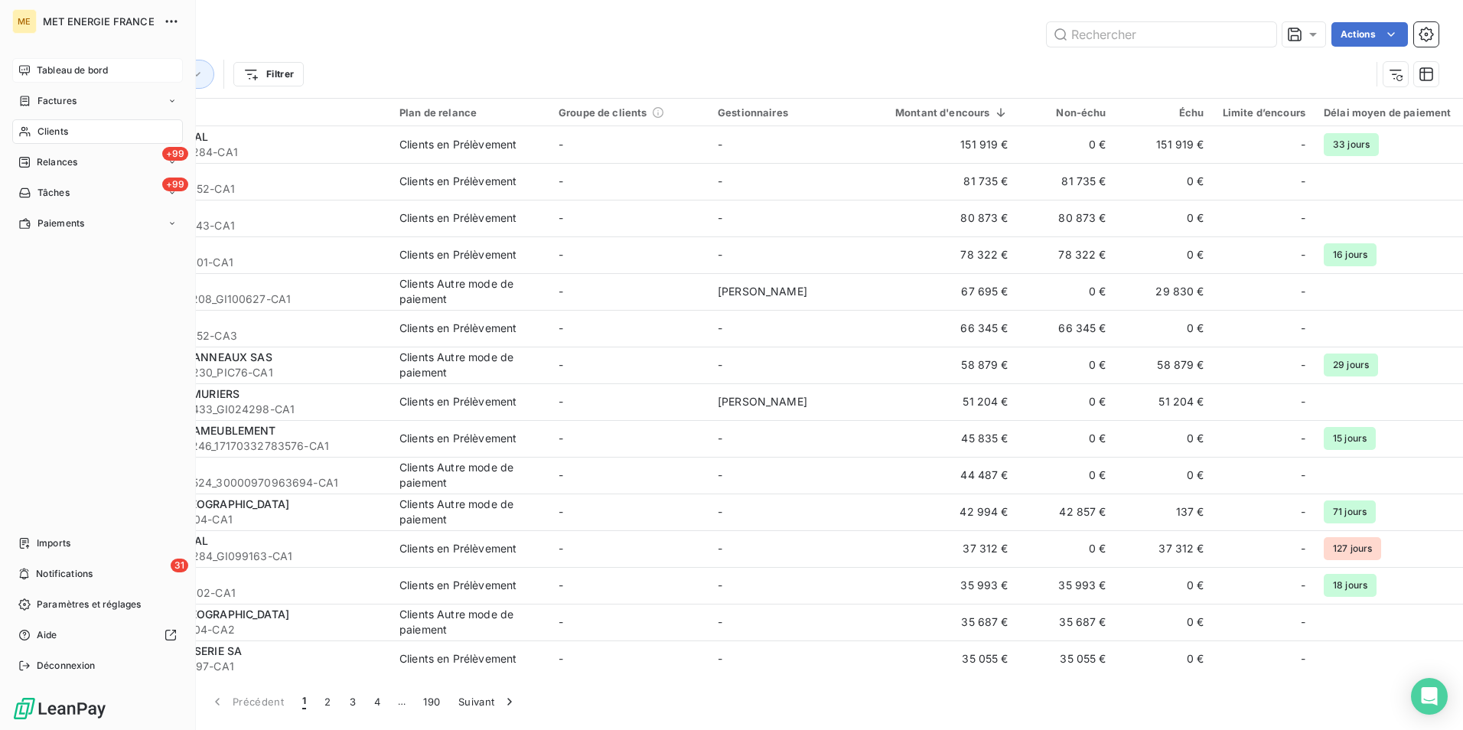
click at [100, 69] on span "Tableau de bord" at bounding box center [72, 71] width 71 height 14
